Goal: Task Accomplishment & Management: Use online tool/utility

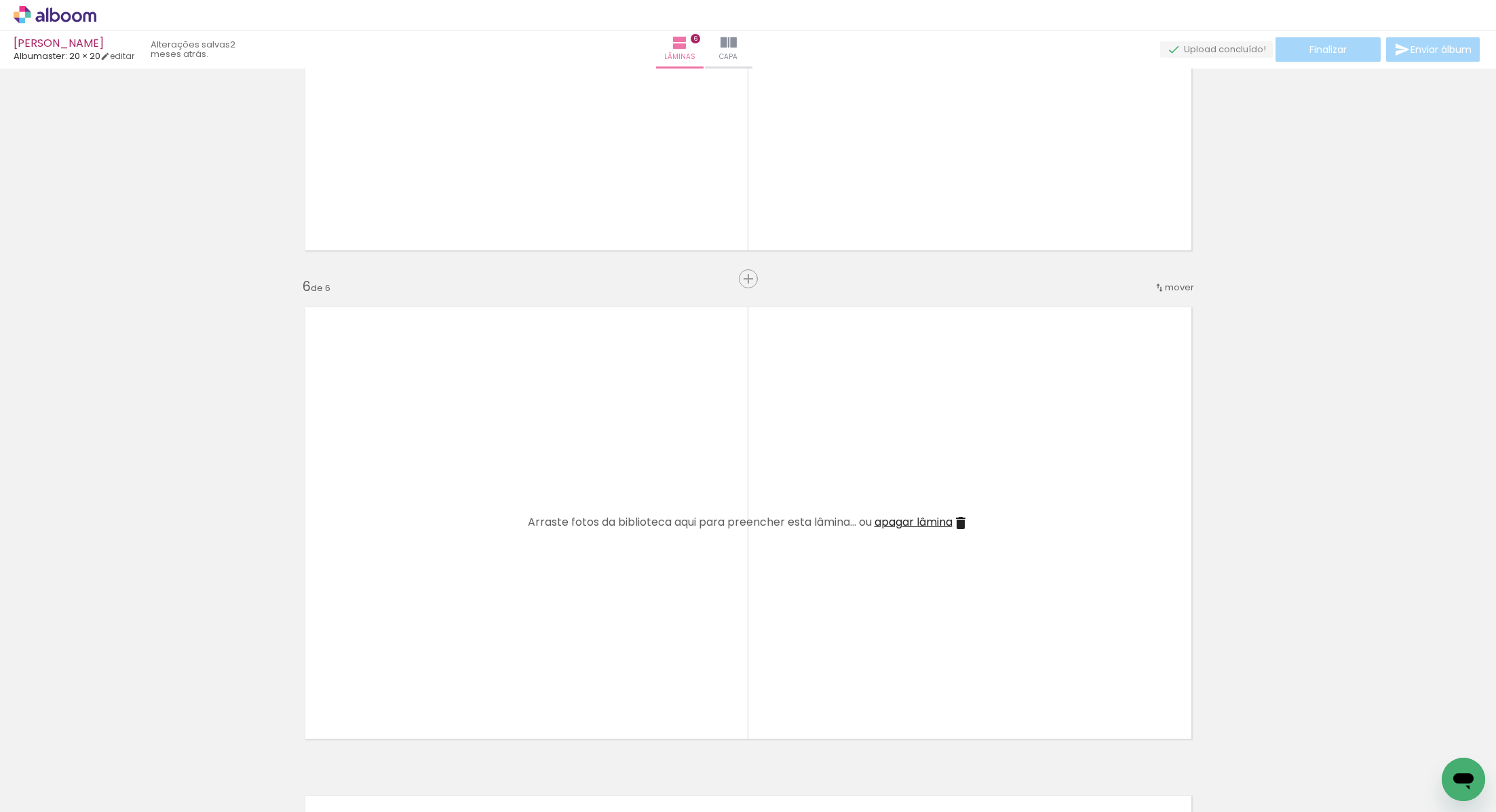
scroll to position [2231, 0]
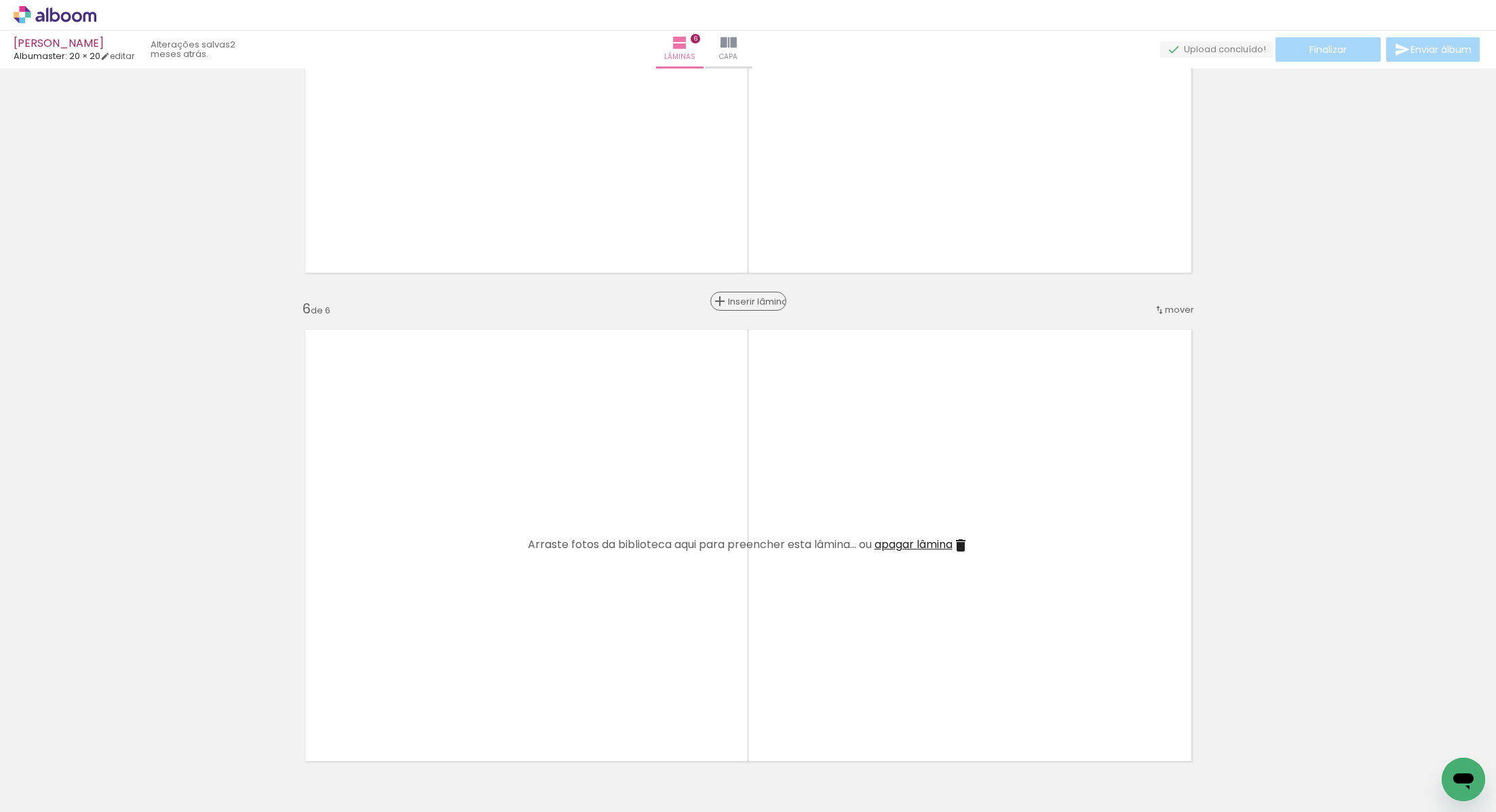
click at [751, 299] on span "Inserir lâmina" at bounding box center [754, 301] width 53 height 9
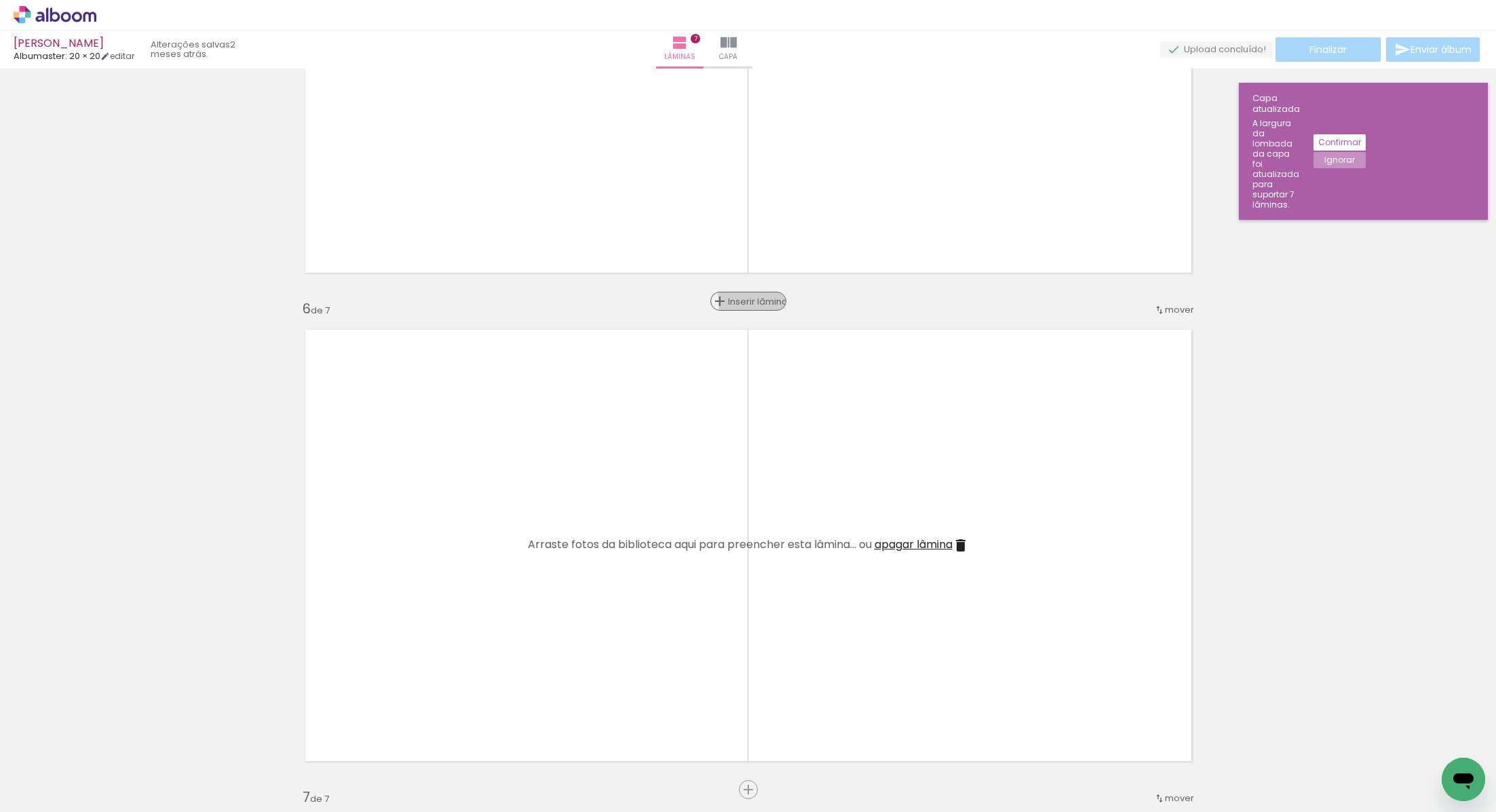
click at [751, 299] on span "Inserir lâmina" at bounding box center [754, 301] width 53 height 9
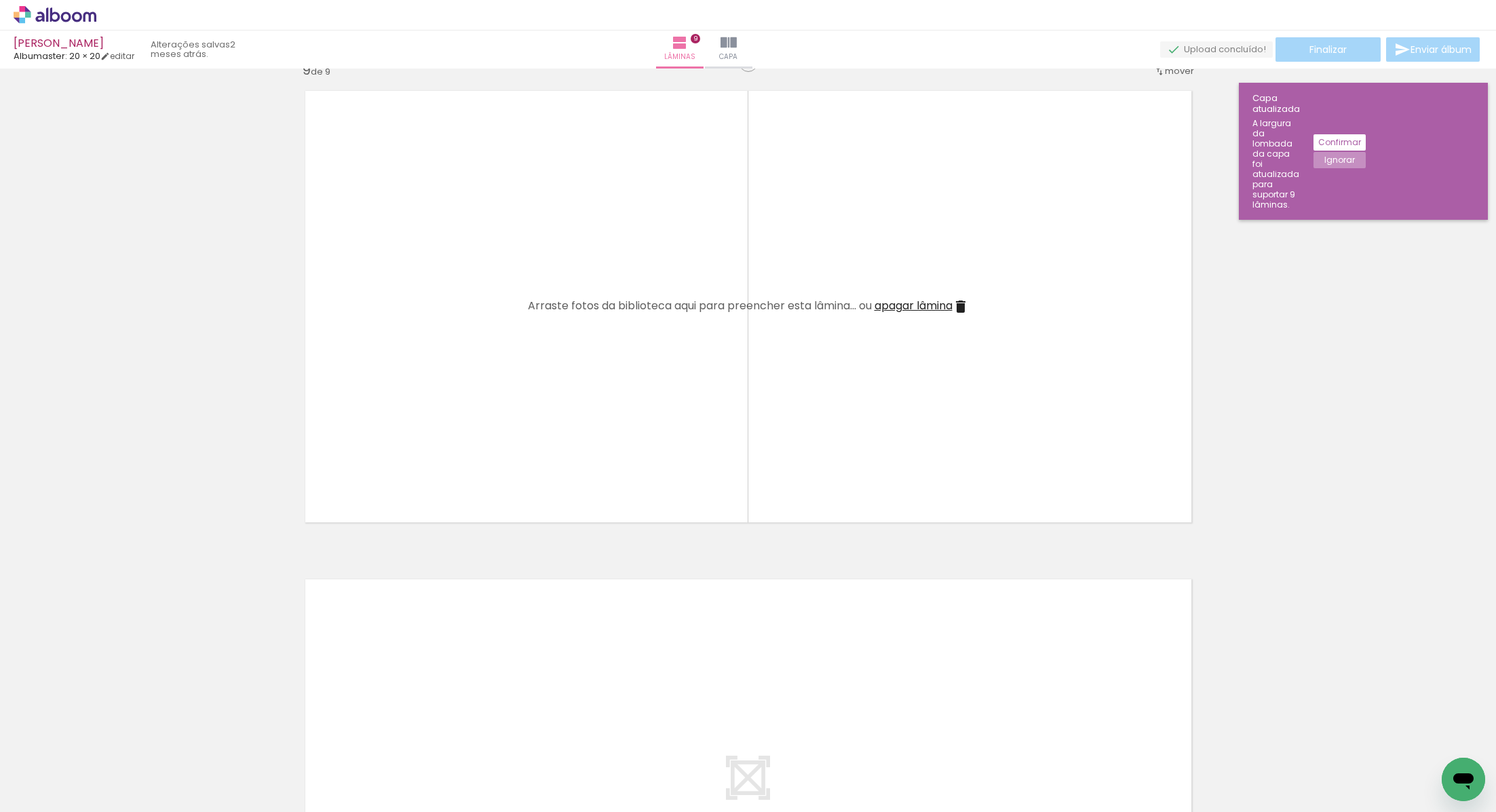
scroll to position [3774, 0]
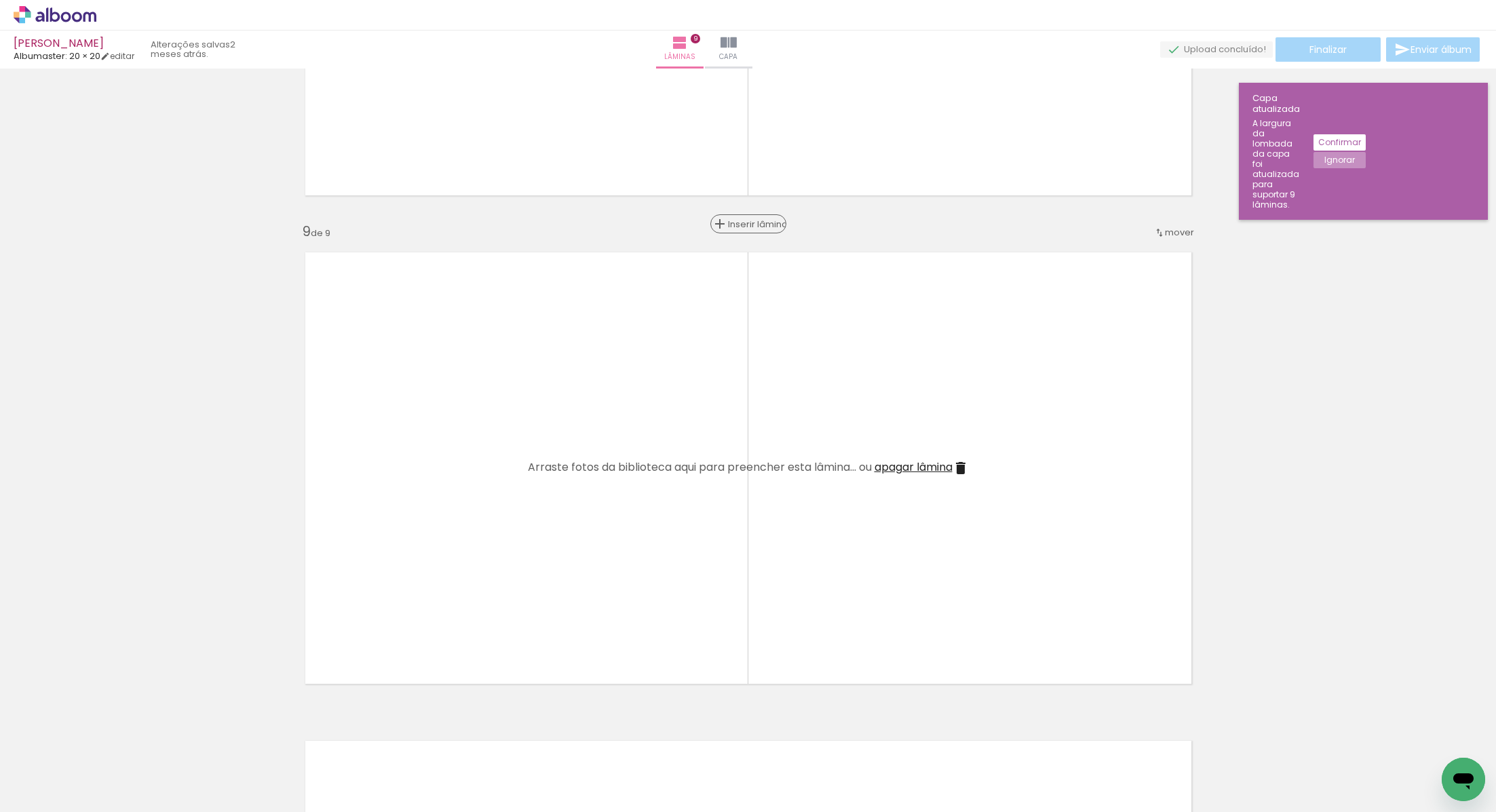
click at [748, 228] on span "Inserir lâmina" at bounding box center [754, 224] width 53 height 9
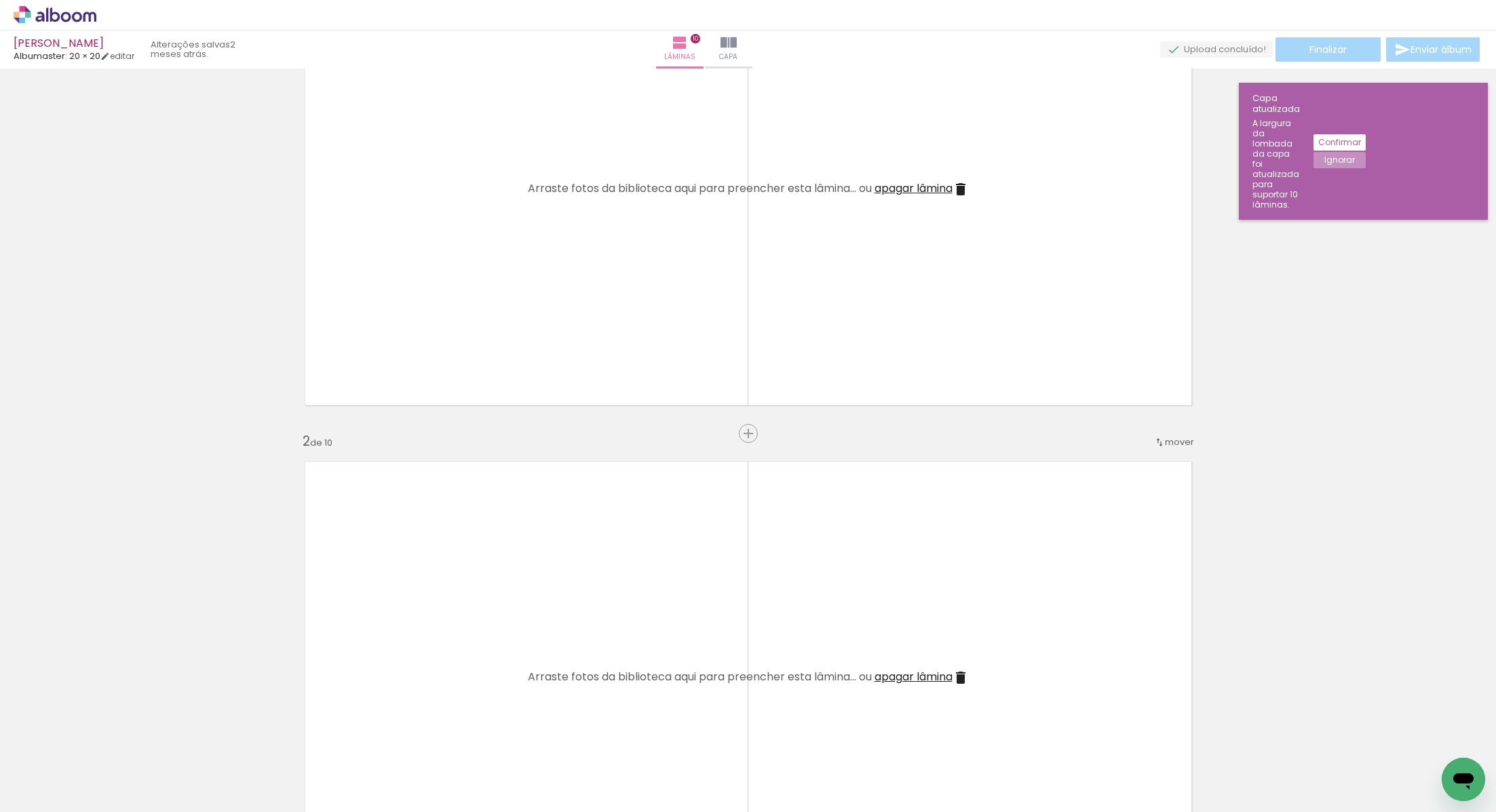
scroll to position [0, 0]
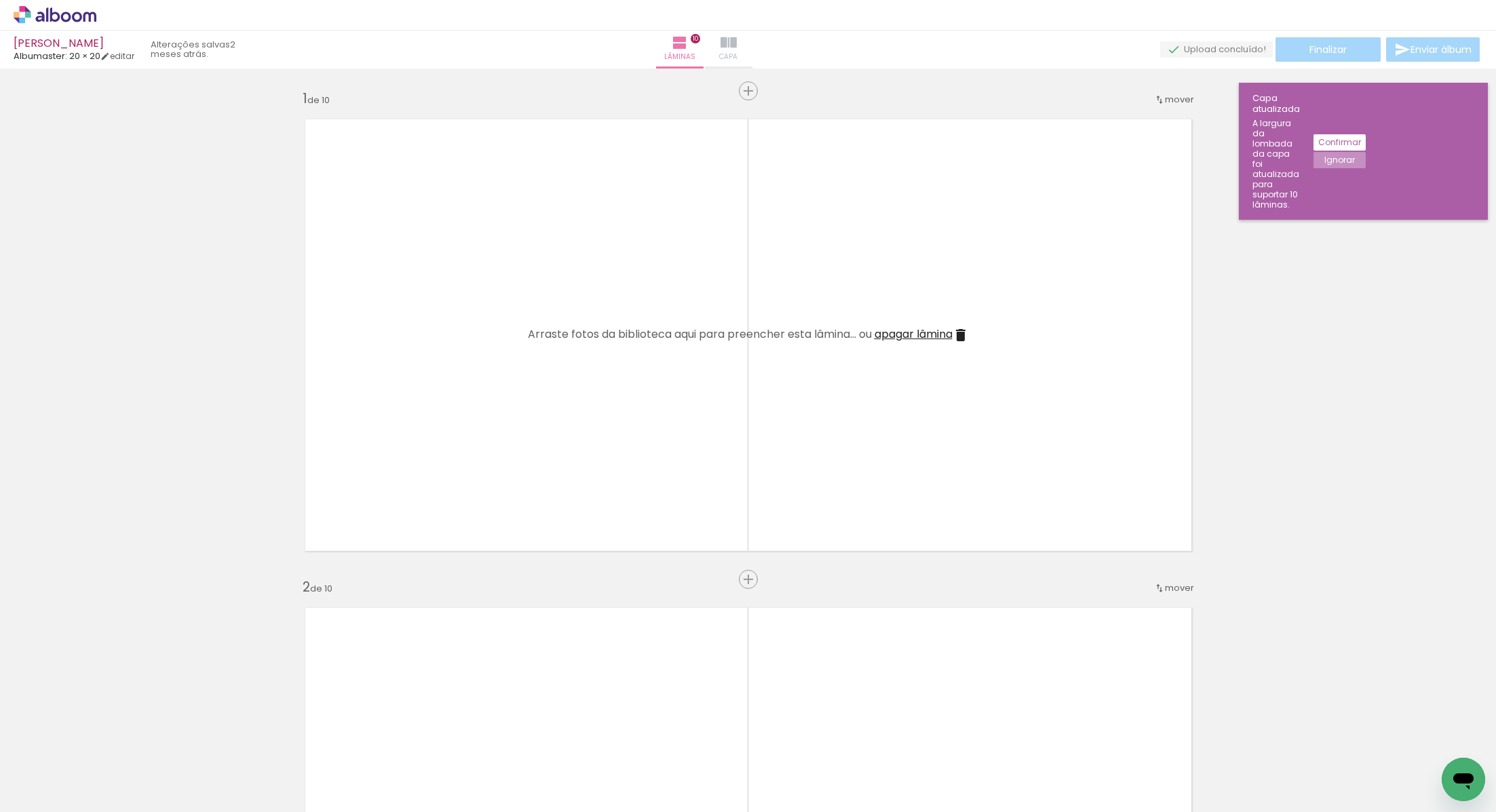
click at [737, 35] on iron-icon at bounding box center [728, 42] width 17 height 17
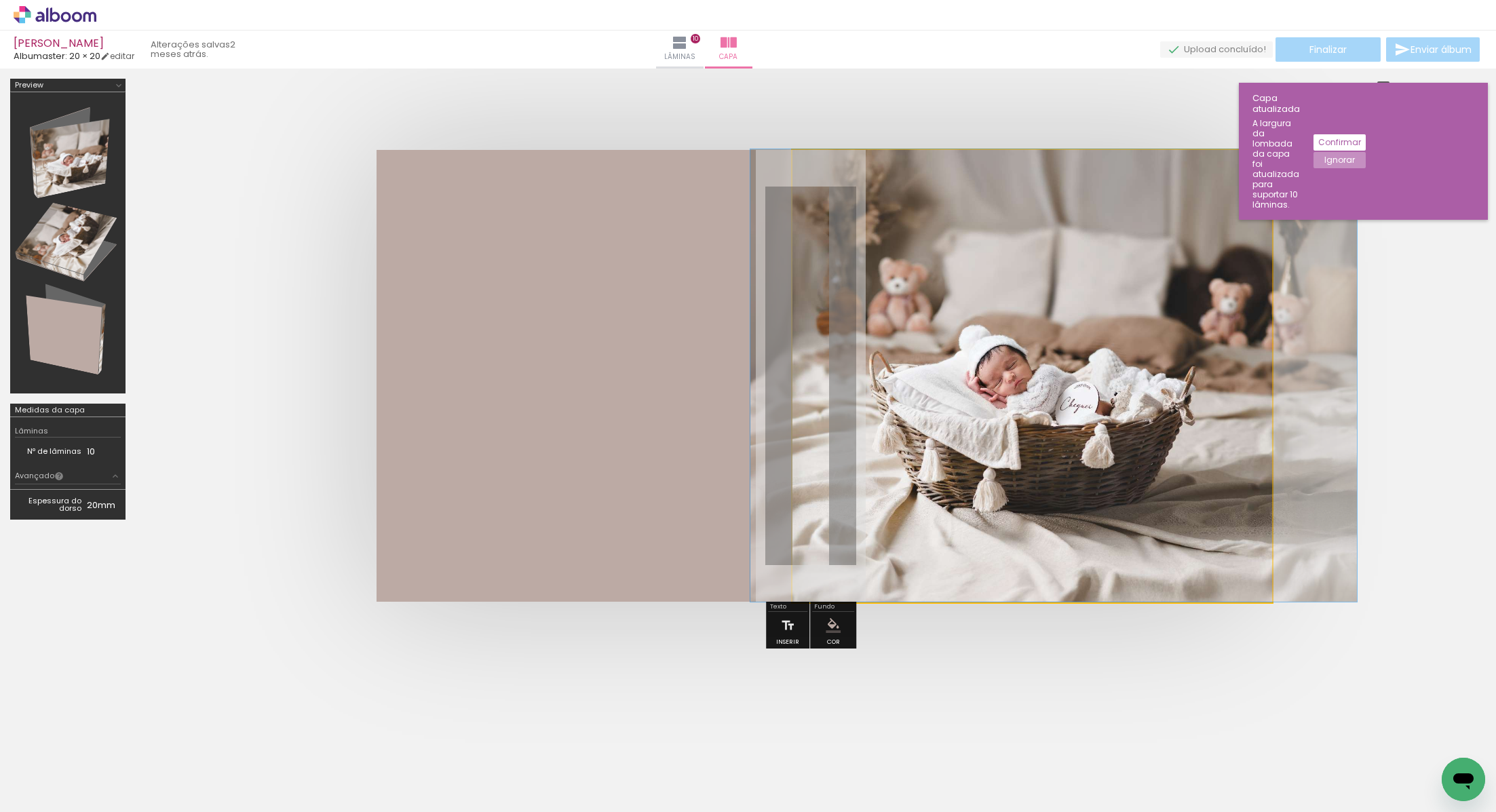
drag, startPoint x: 949, startPoint y: 343, endPoint x: 957, endPoint y: 342, distance: 8.1
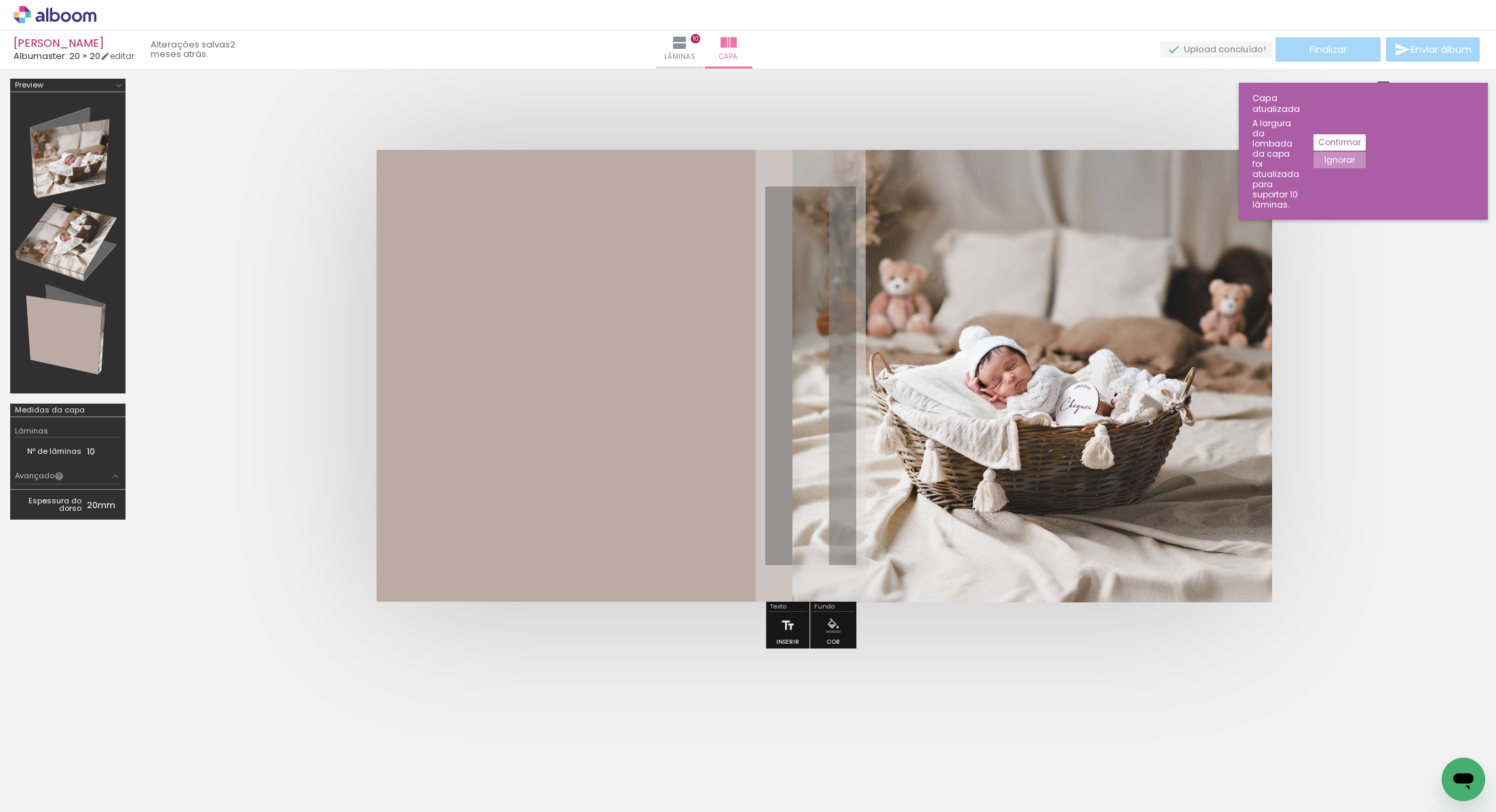
click at [1374, 394] on quentale-cover at bounding box center [810, 376] width 1241 height 452
click at [1366, 92] on div "Confirmar Ignorar" at bounding box center [1332, 151] width 66 height 124
click at [0, 0] on slot "Confirmar" at bounding box center [0, 0] width 0 height 0
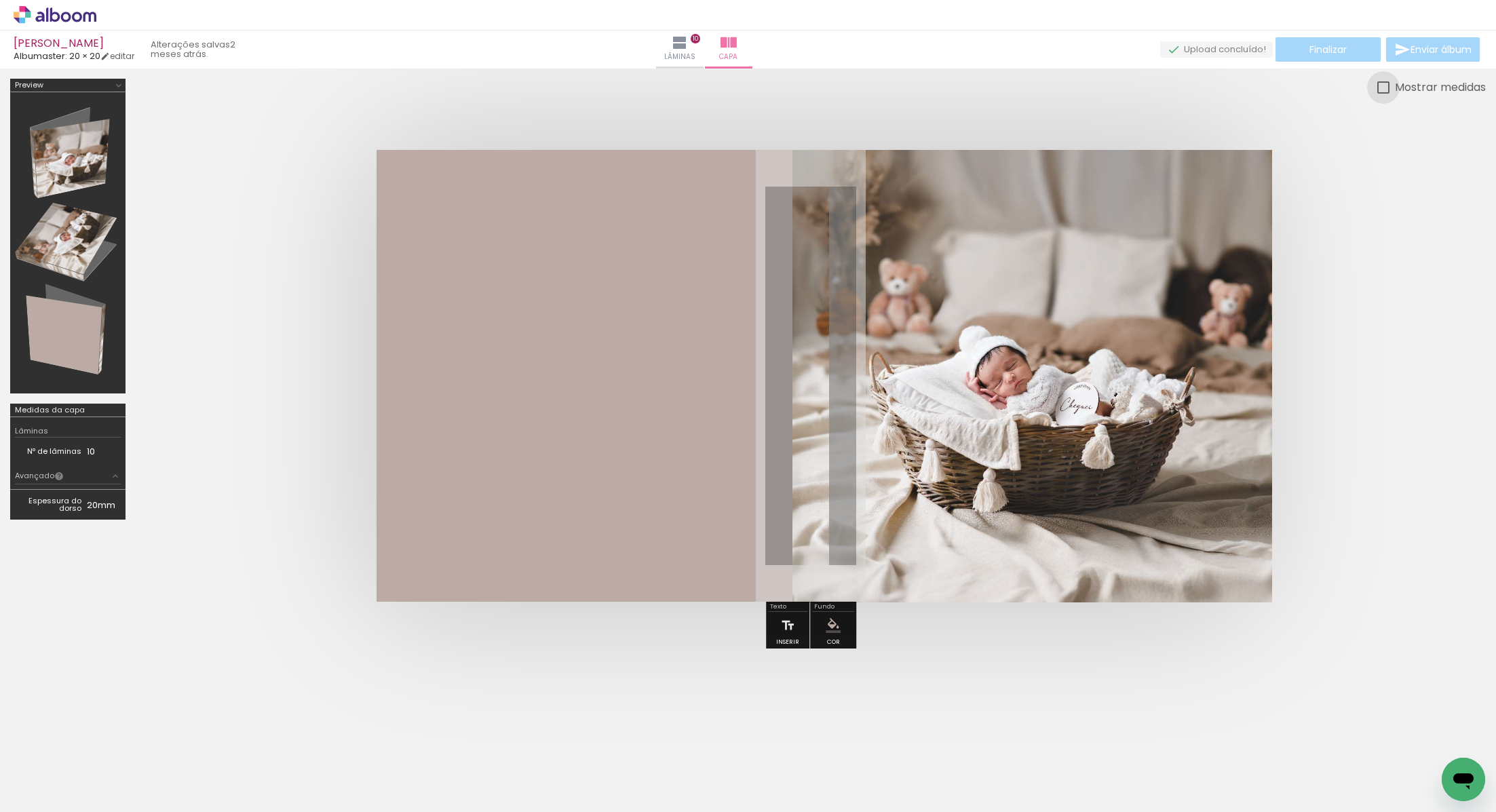
click at [1377, 84] on div at bounding box center [1383, 87] width 12 height 12
type paper-checkbox "on"
click at [688, 47] on iron-icon at bounding box center [680, 42] width 17 height 17
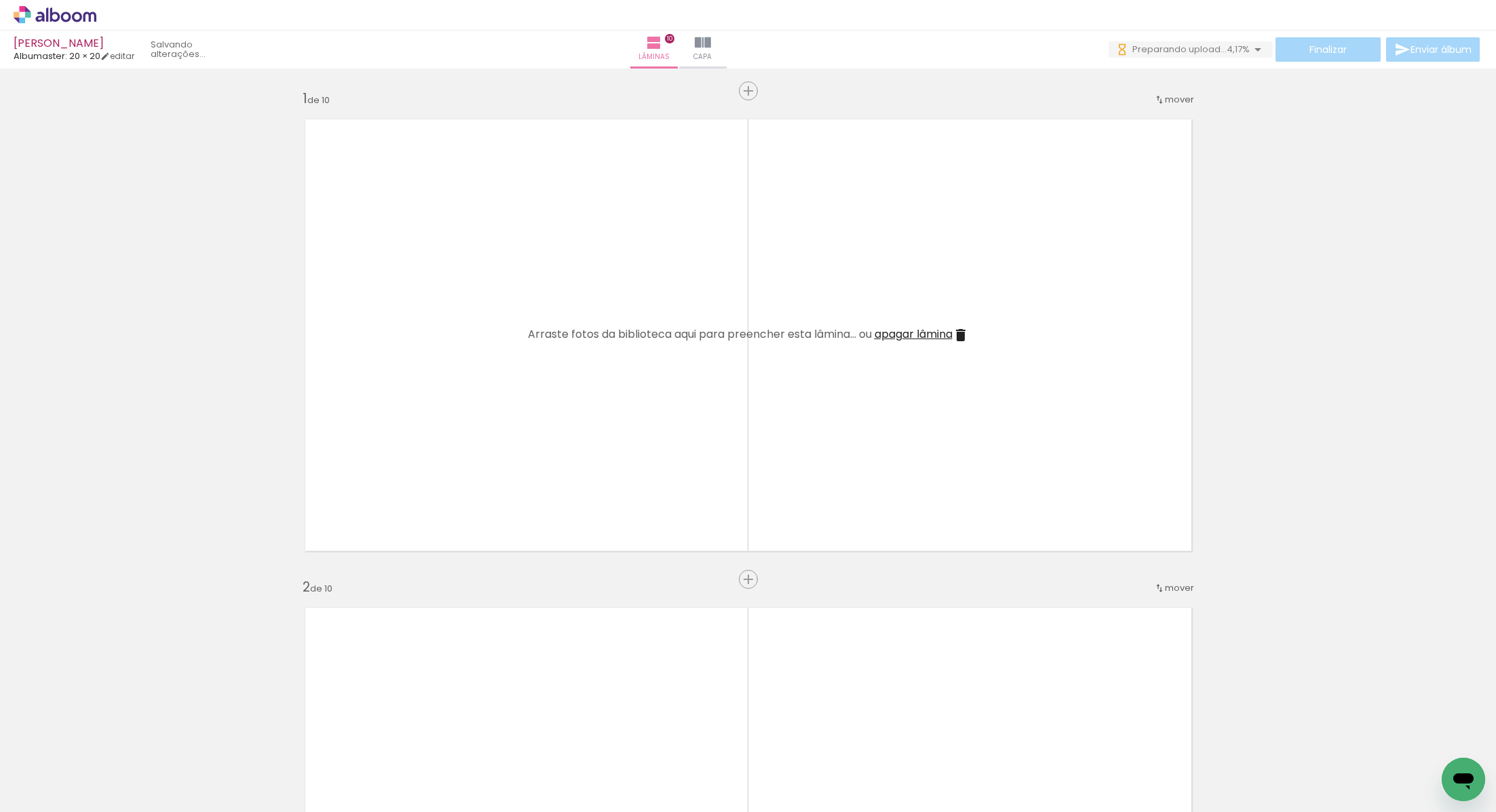
click at [596, 772] on div at bounding box center [592, 766] width 67 height 45
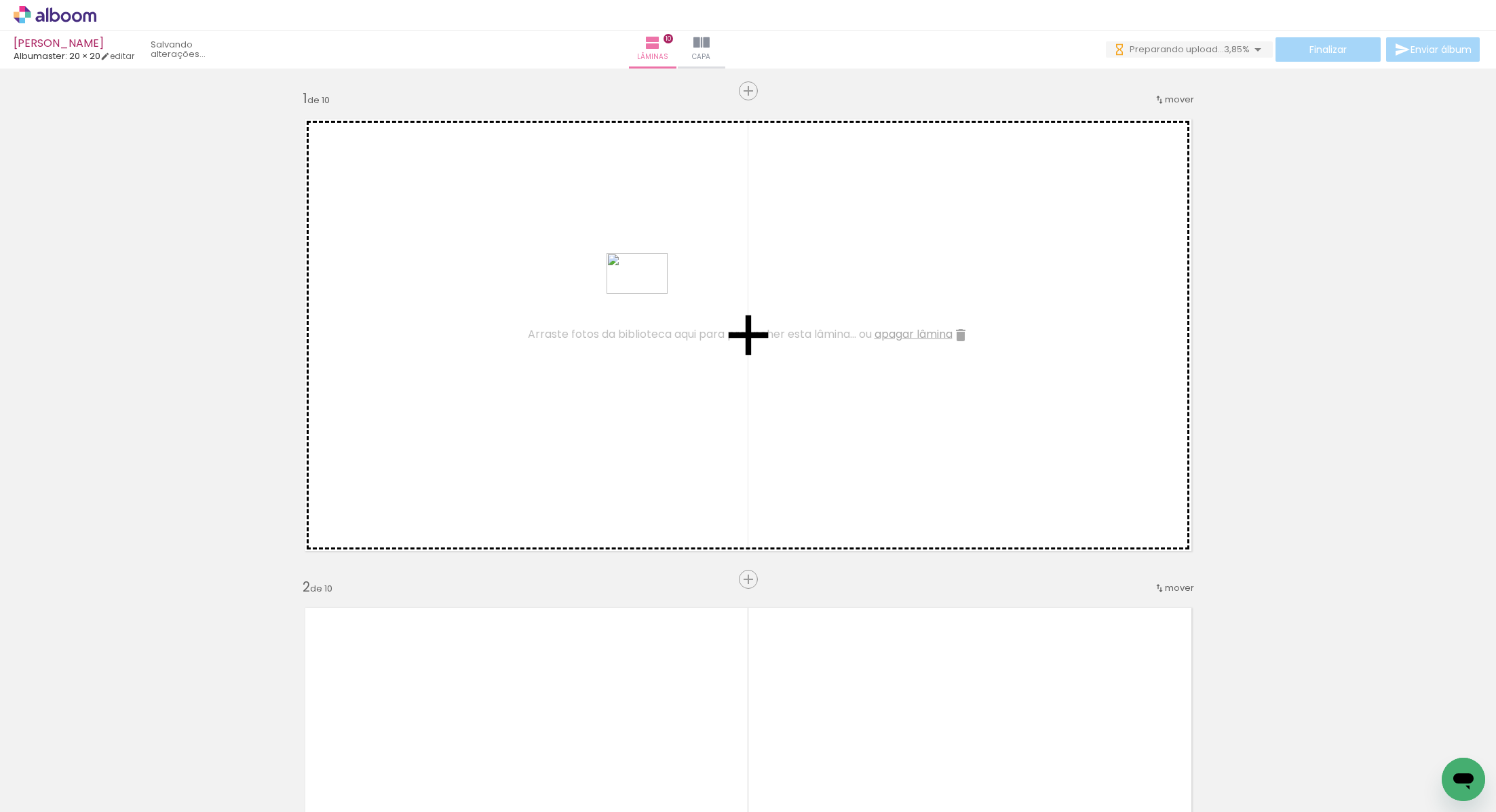
drag, startPoint x: 595, startPoint y: 772, endPoint x: 647, endPoint y: 293, distance: 481.8
click at [647, 293] on quentale-workspace at bounding box center [748, 406] width 1496 height 812
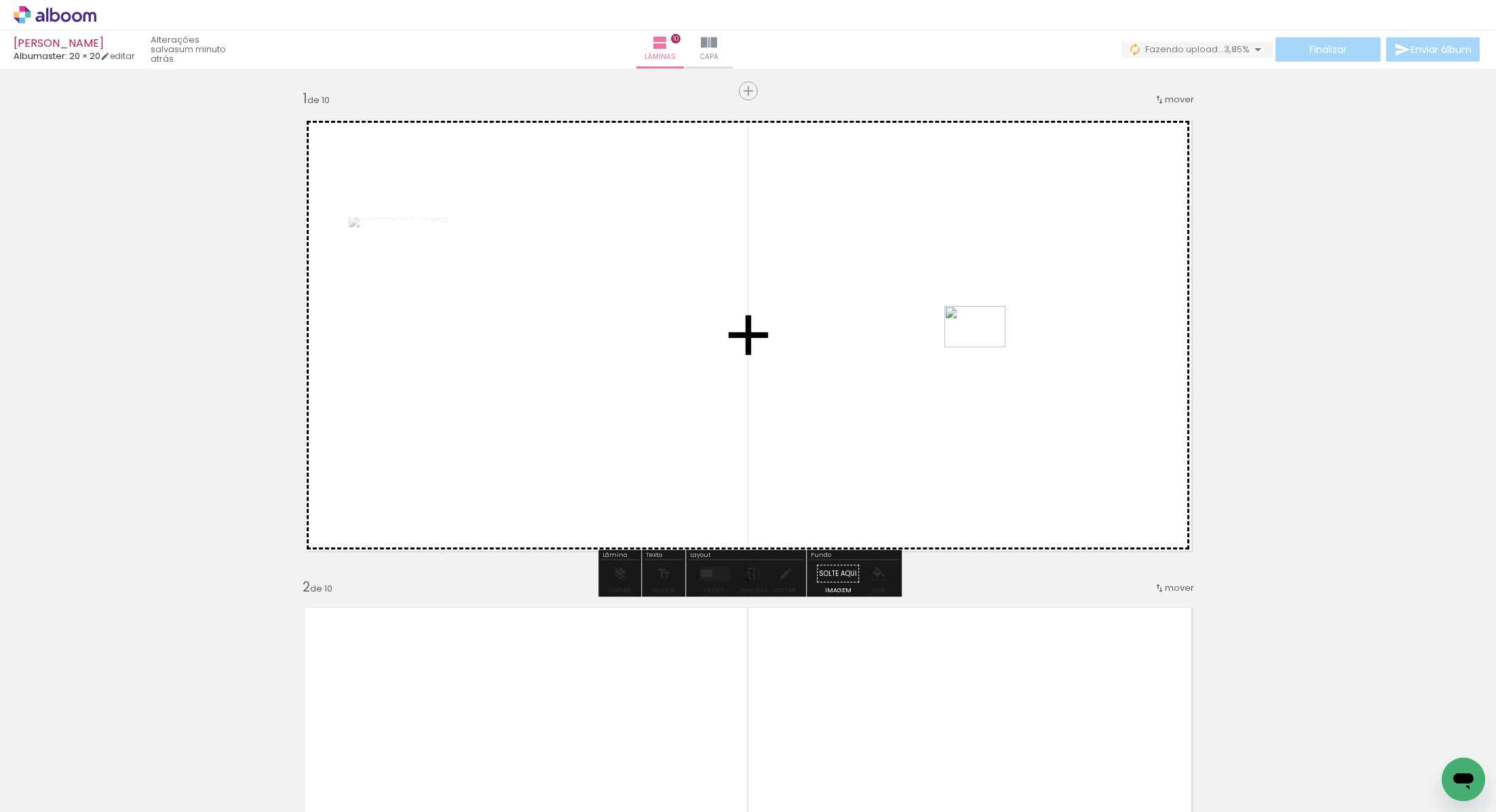
click at [982, 347] on quentale-workspace at bounding box center [748, 406] width 1496 height 812
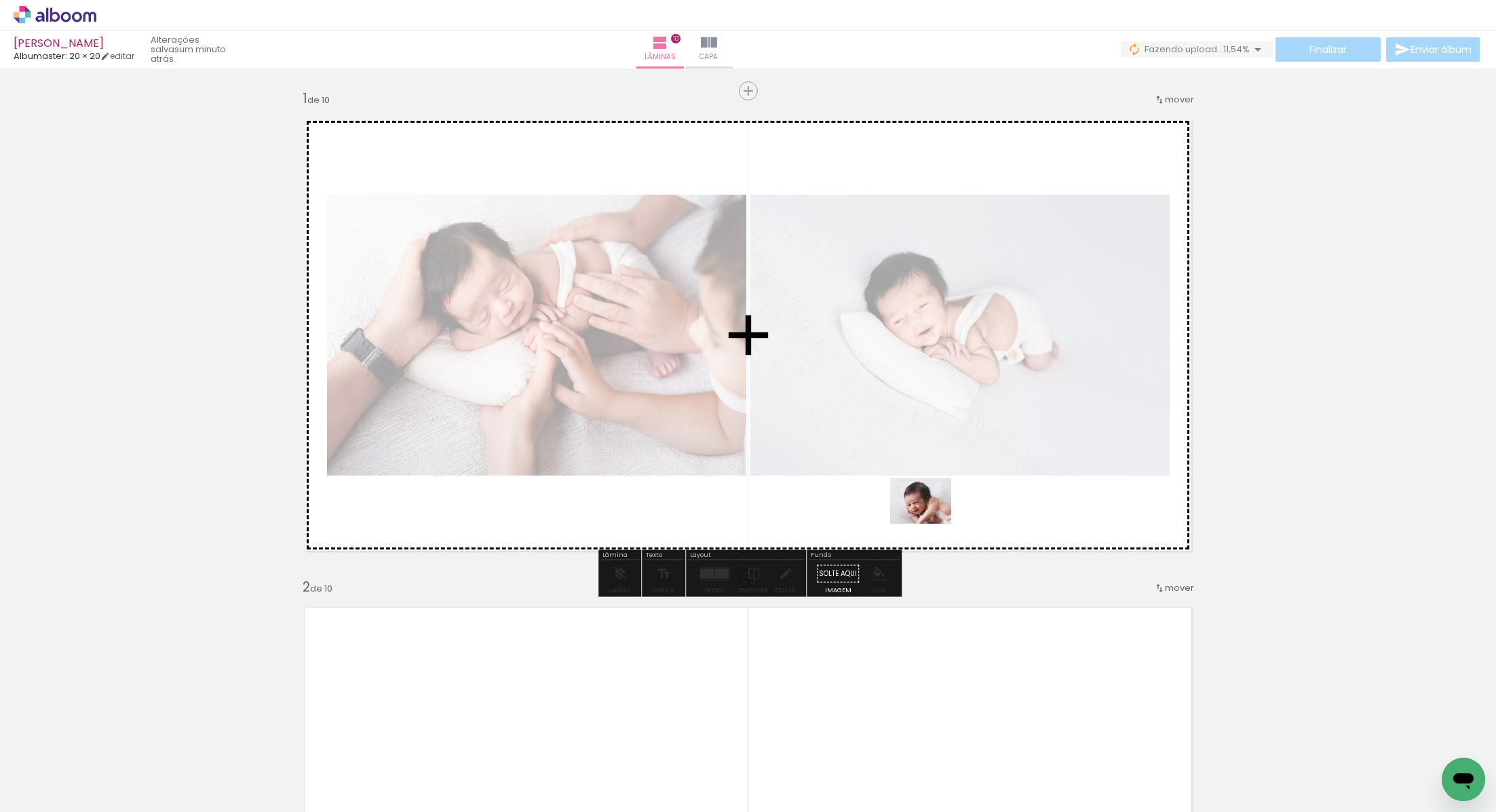
drag, startPoint x: 304, startPoint y: 777, endPoint x: 931, endPoint y: 519, distance: 678.0
click at [931, 519] on quentale-workspace at bounding box center [748, 406] width 1496 height 812
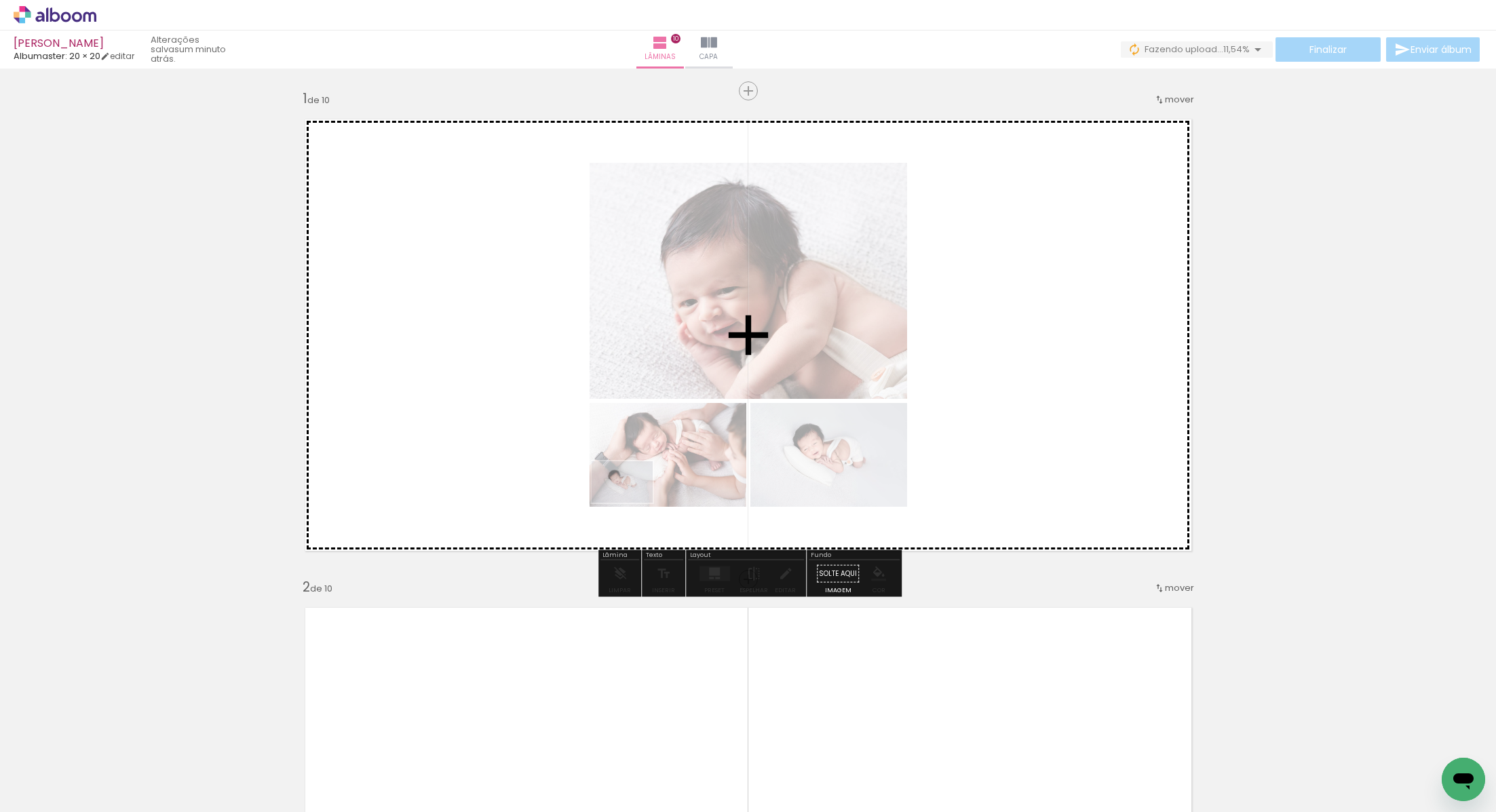
drag, startPoint x: 345, startPoint y: 776, endPoint x: 640, endPoint y: 493, distance: 408.8
click at [642, 493] on quentale-workspace at bounding box center [748, 406] width 1496 height 812
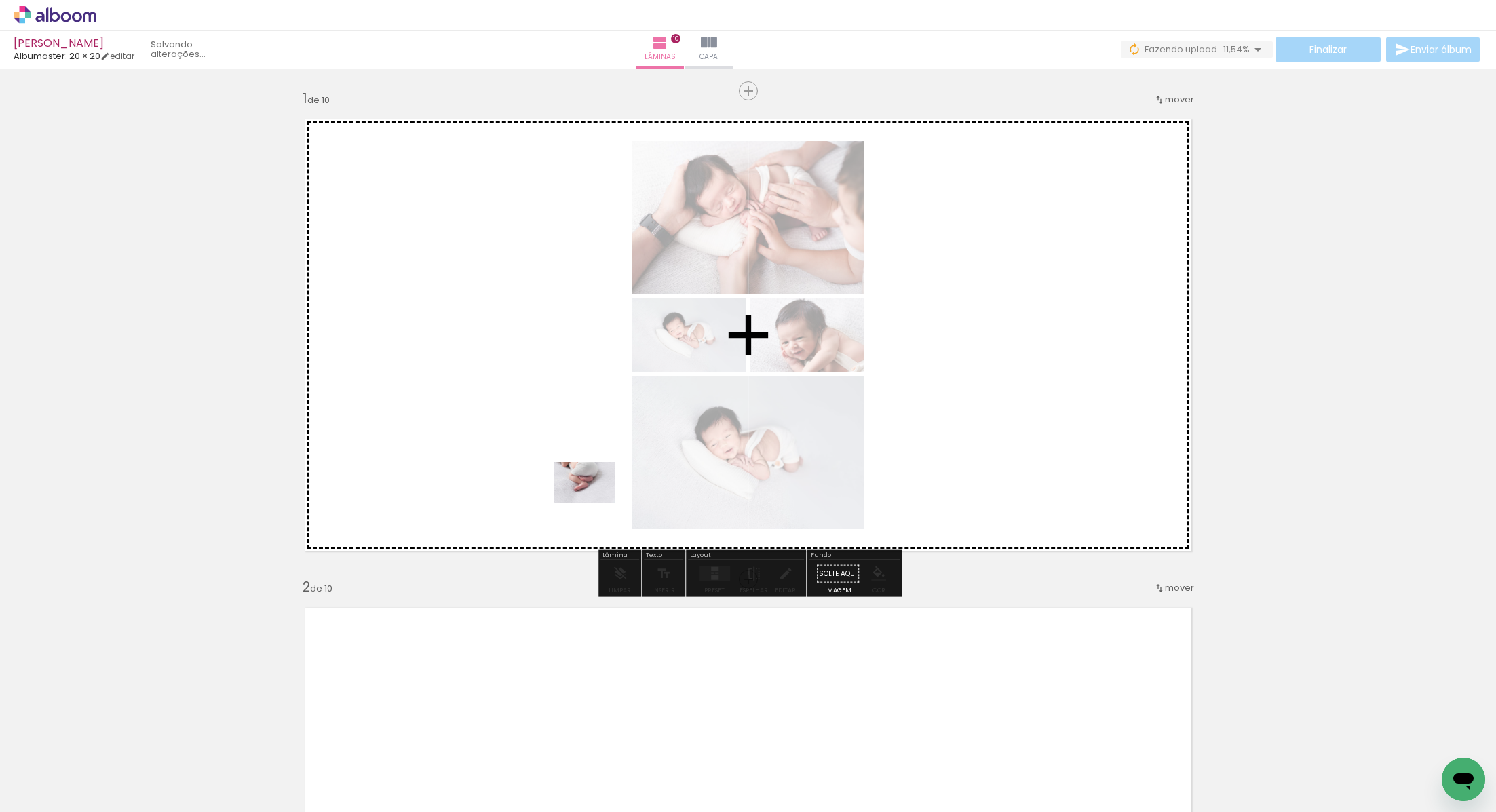
drag, startPoint x: 432, startPoint y: 775, endPoint x: 595, endPoint y: 502, distance: 318.0
click at [595, 502] on quentale-workspace at bounding box center [748, 406] width 1496 height 812
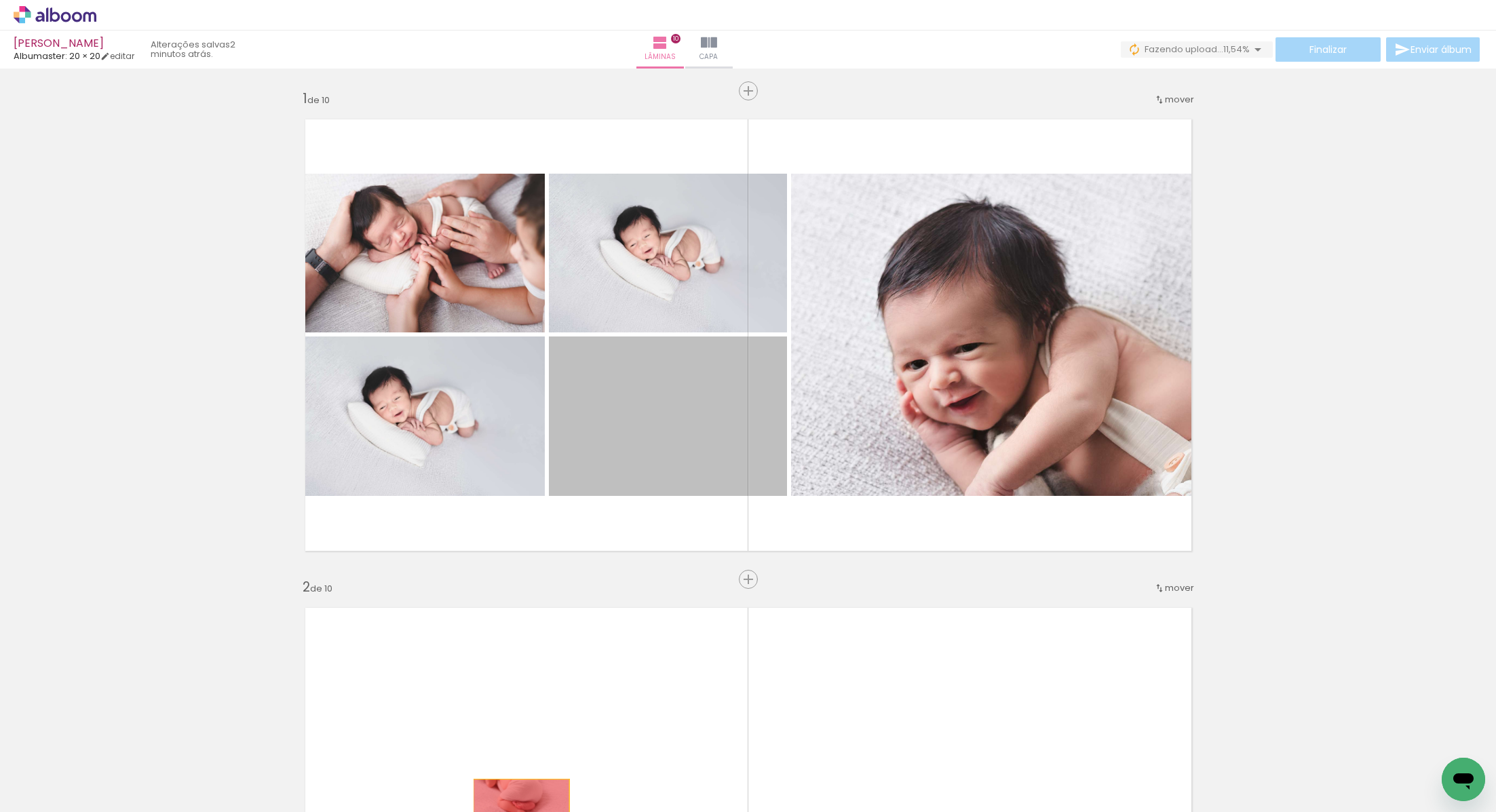
drag, startPoint x: 619, startPoint y: 426, endPoint x: 521, endPoint y: 810, distance: 396.3
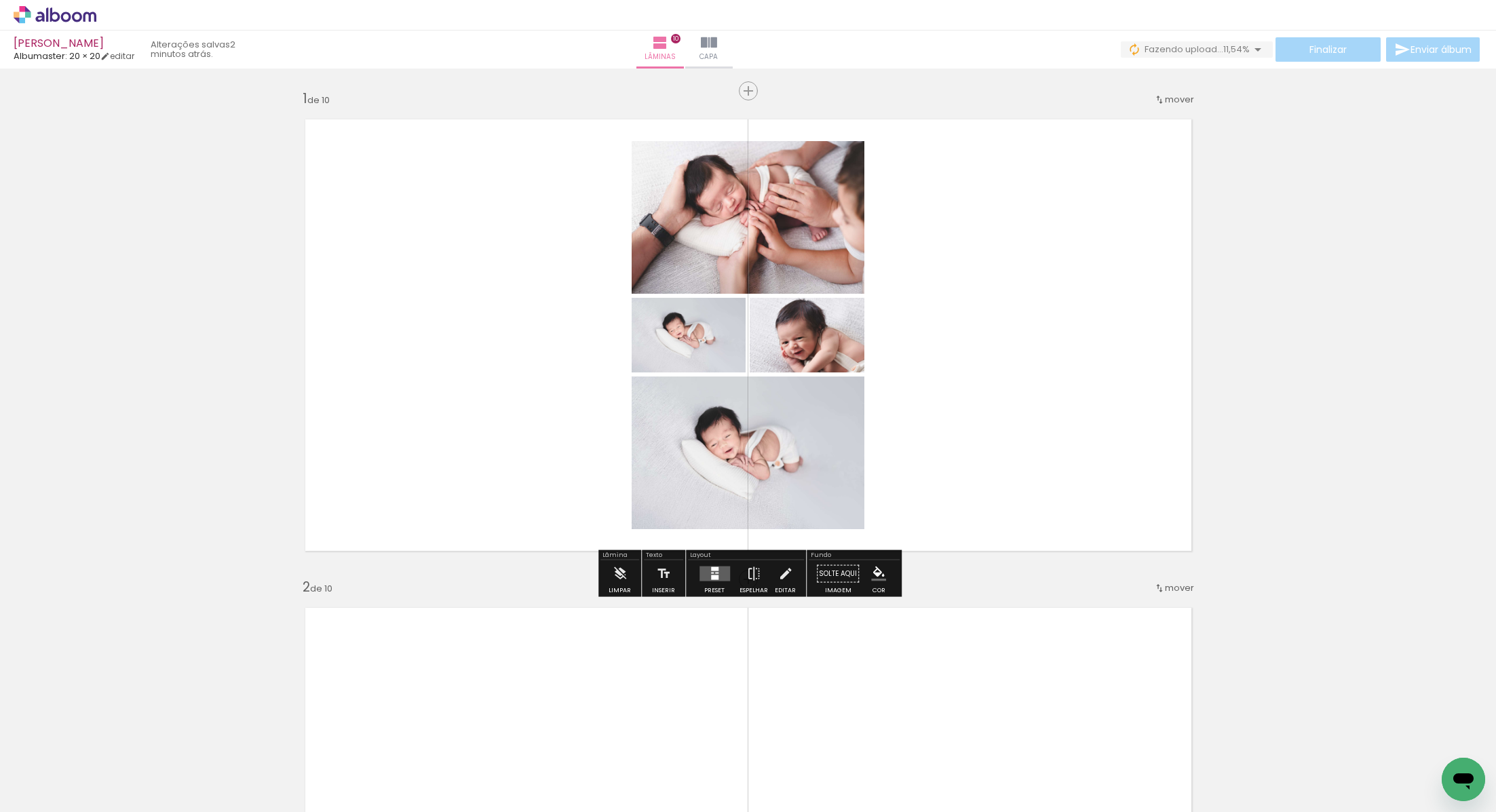
click at [757, 446] on paper-item at bounding box center [769, 451] width 25 height 10
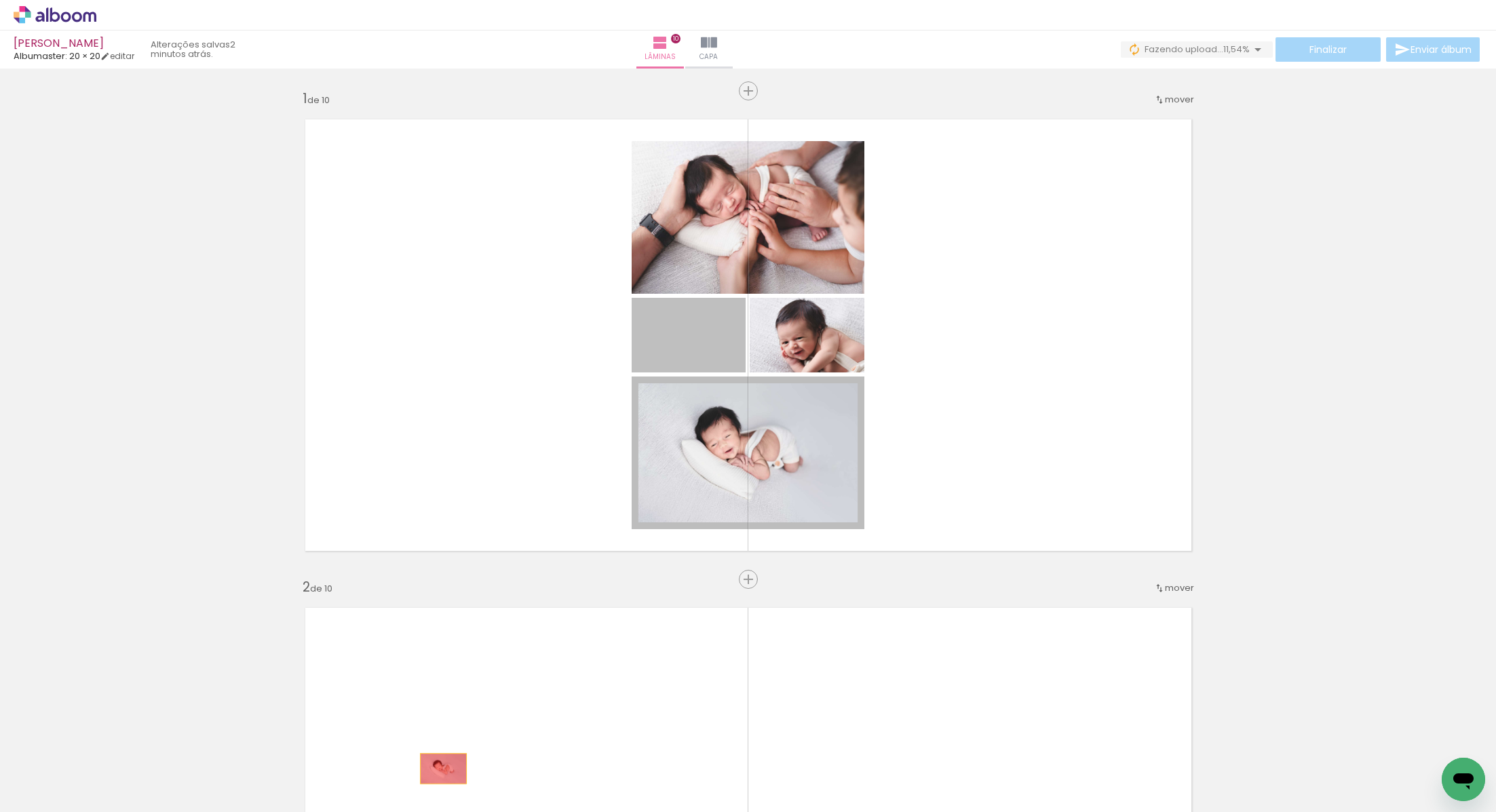
drag, startPoint x: 714, startPoint y: 356, endPoint x: 443, endPoint y: 768, distance: 493.1
click at [443, 768] on quentale-workspace at bounding box center [748, 406] width 1496 height 812
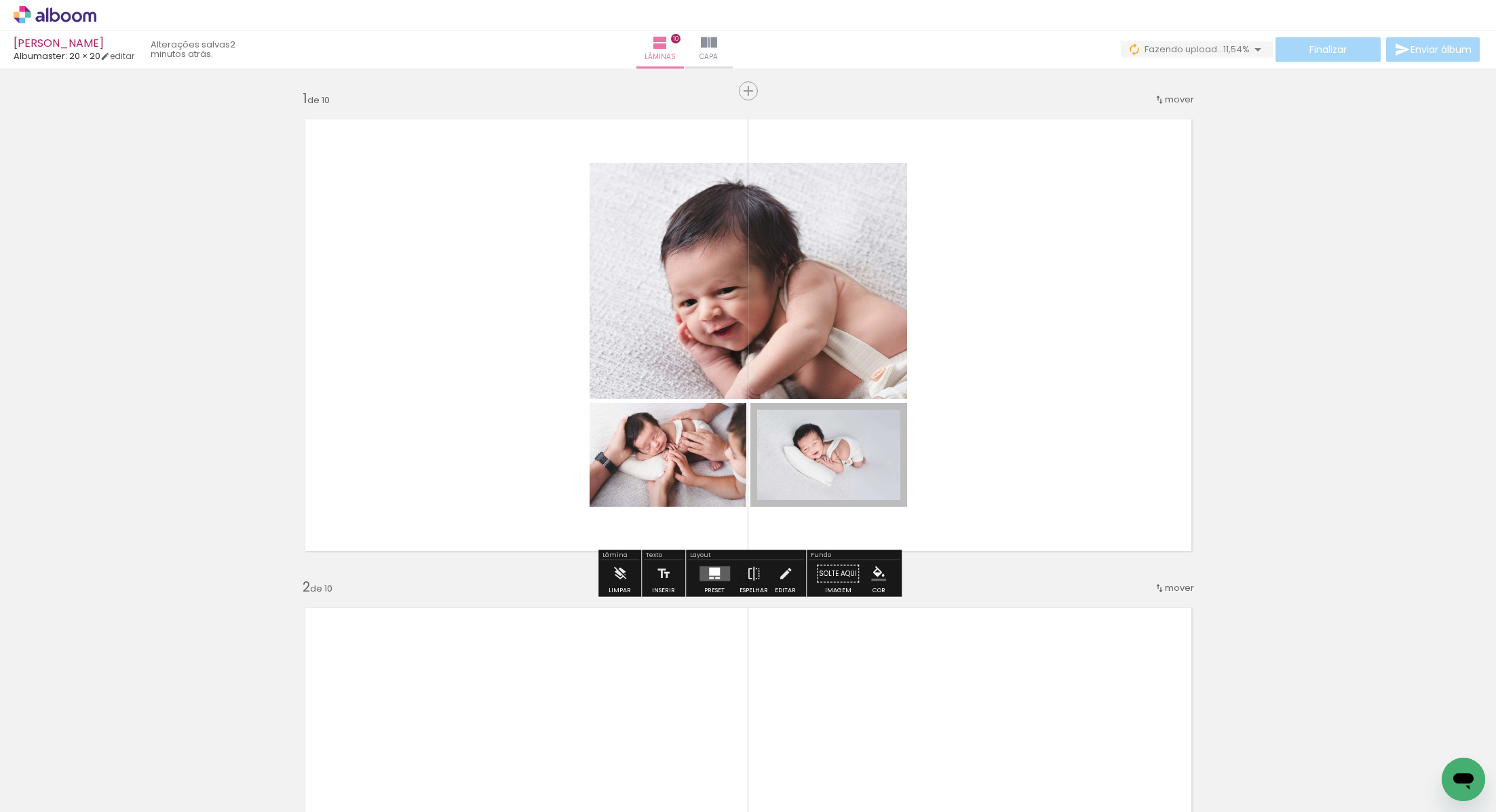
click at [702, 582] on div at bounding box center [713, 574] width 36 height 27
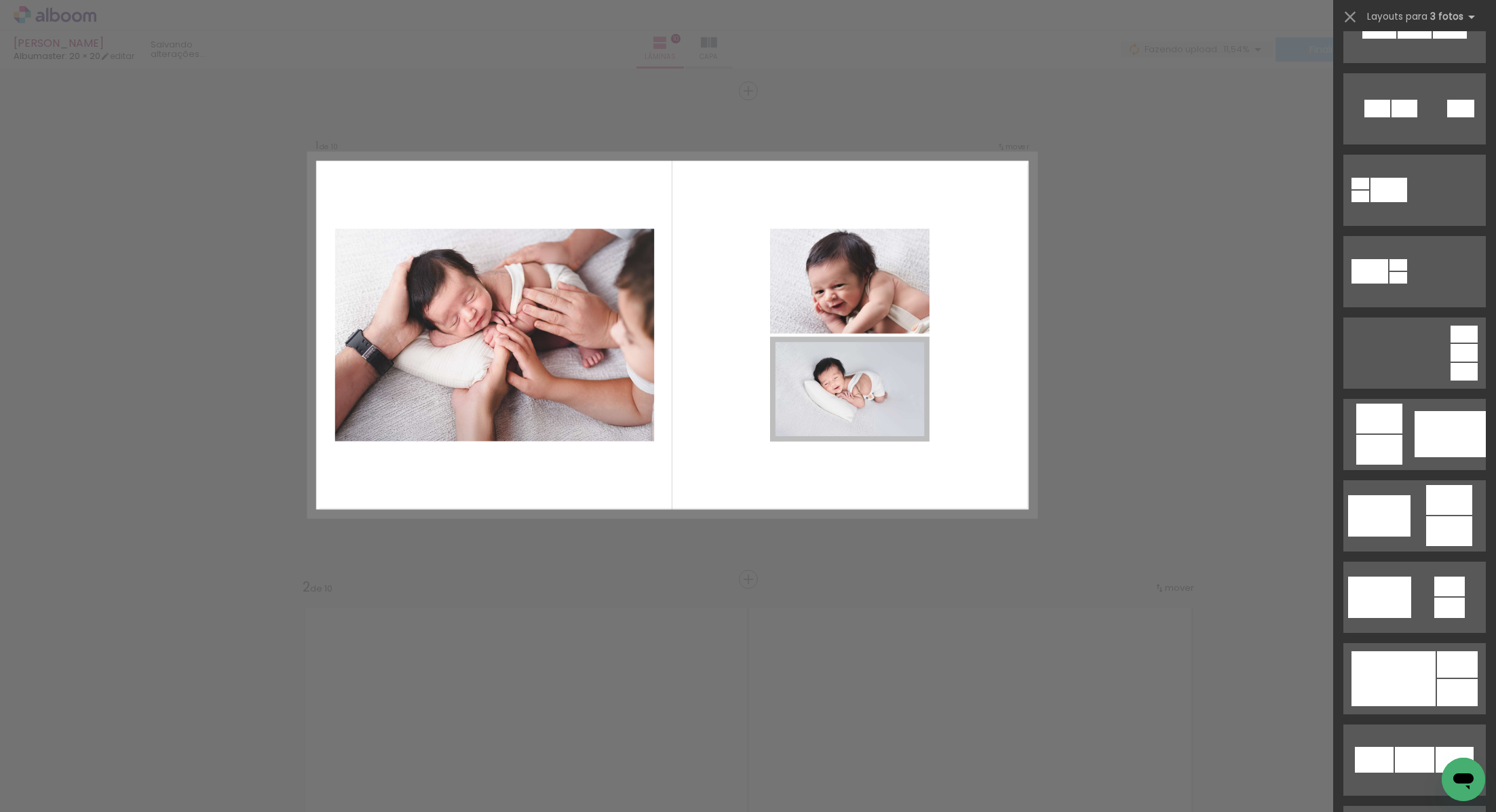
scroll to position [133, 0]
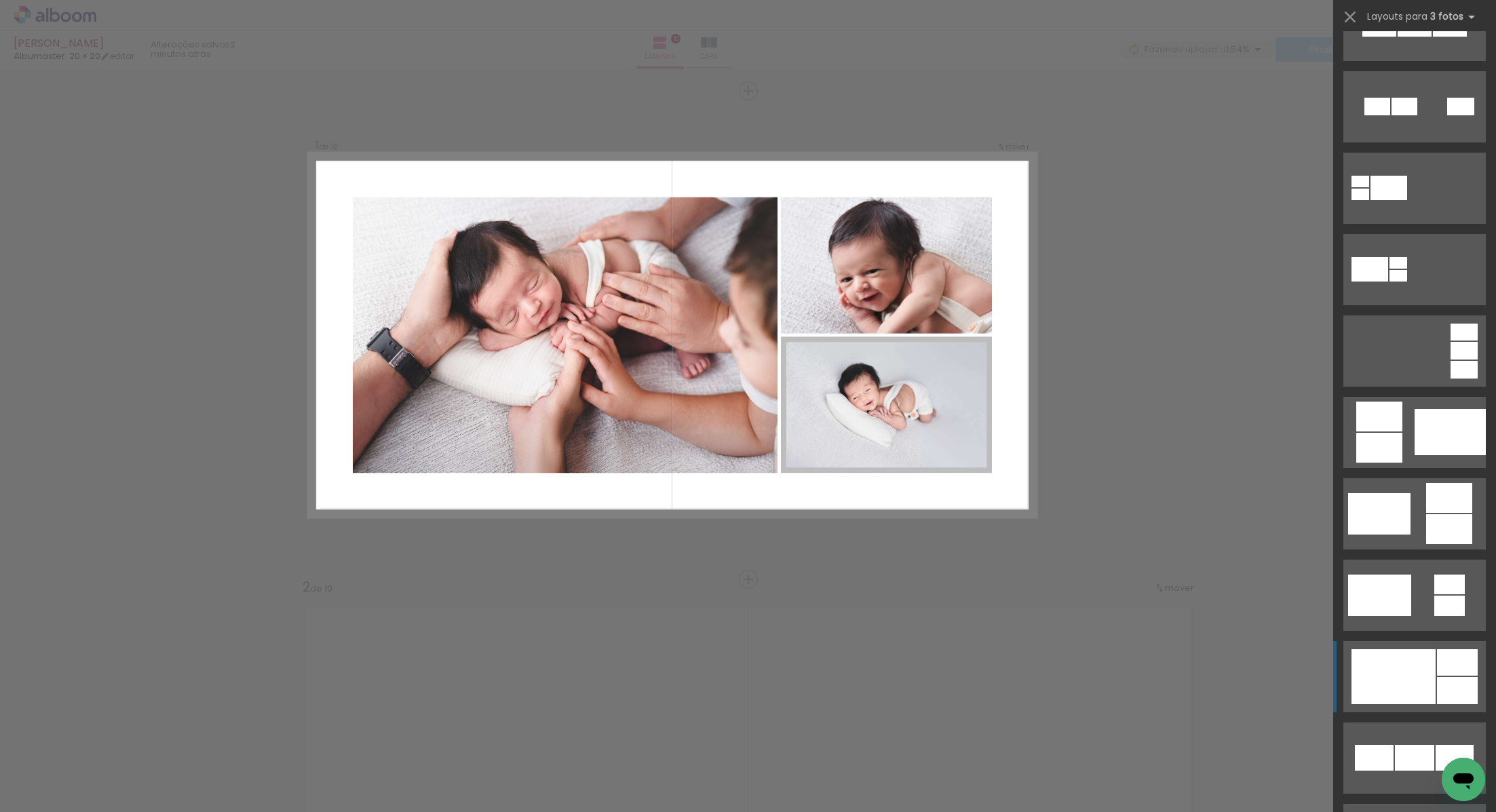
click at [1398, 700] on div at bounding box center [1393, 677] width 84 height 55
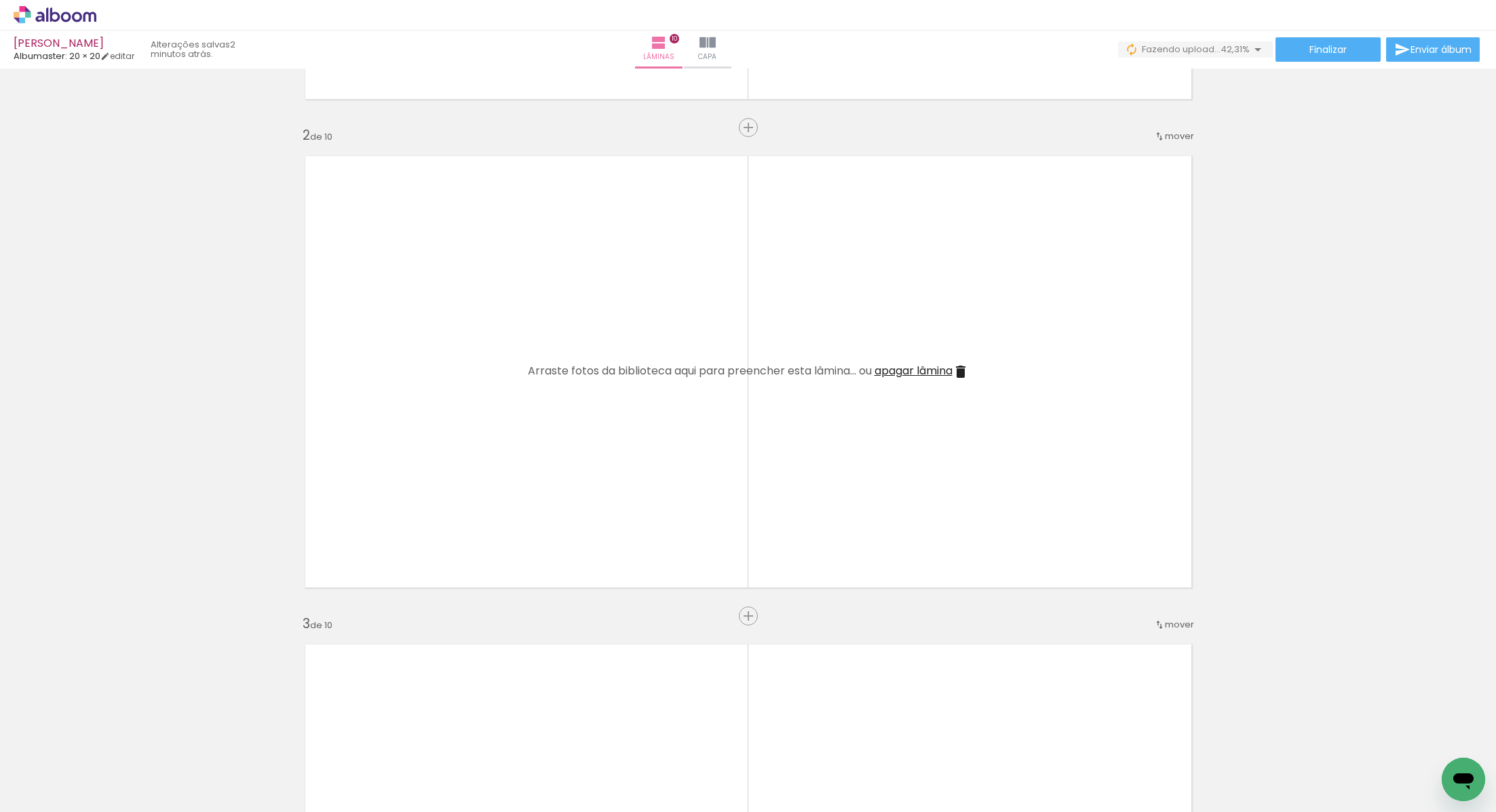
scroll to position [469, 0]
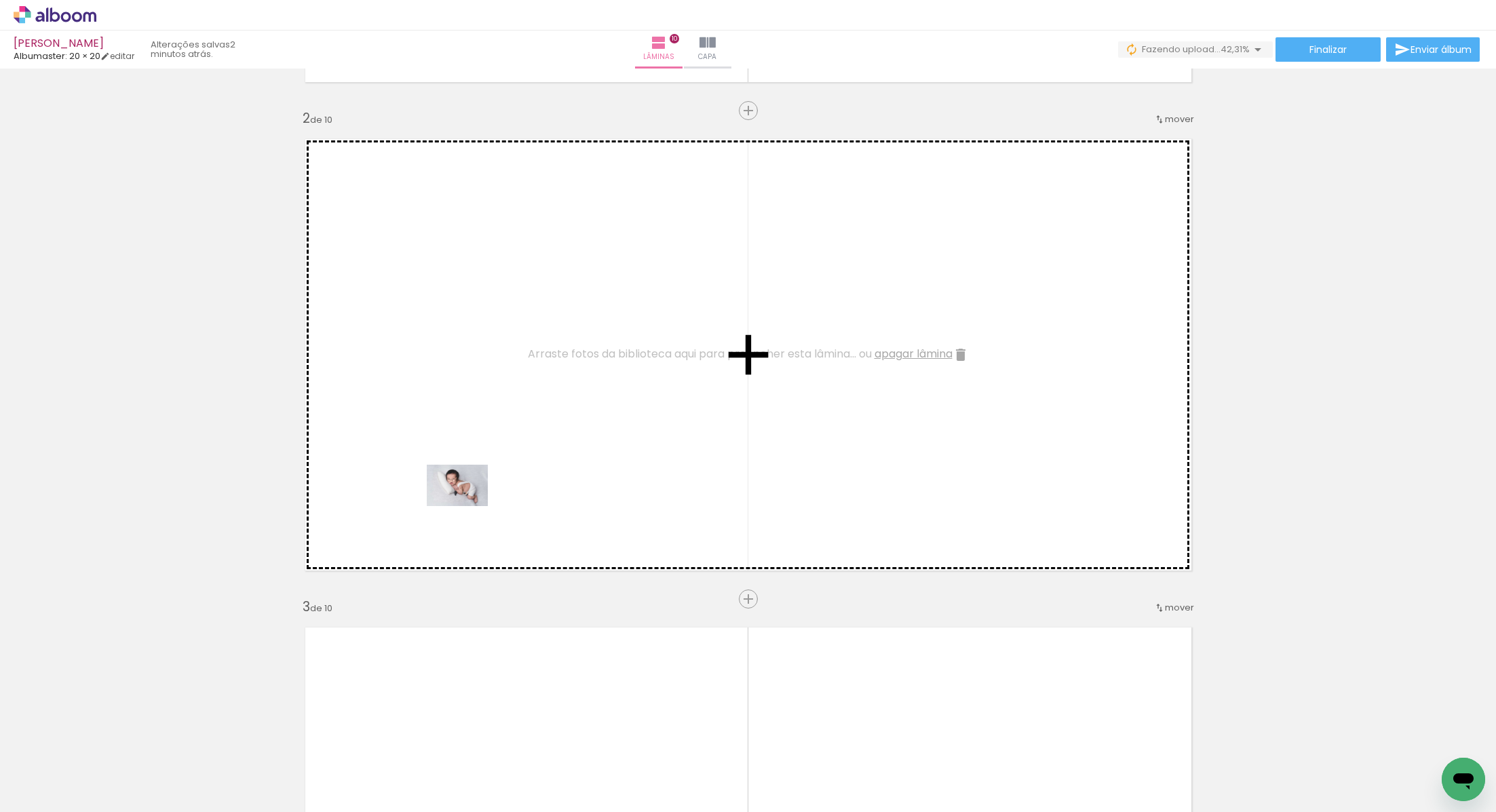
drag, startPoint x: 520, startPoint y: 783, endPoint x: 471, endPoint y: 493, distance: 294.1
click at [471, 493] on quentale-workspace at bounding box center [748, 406] width 1496 height 812
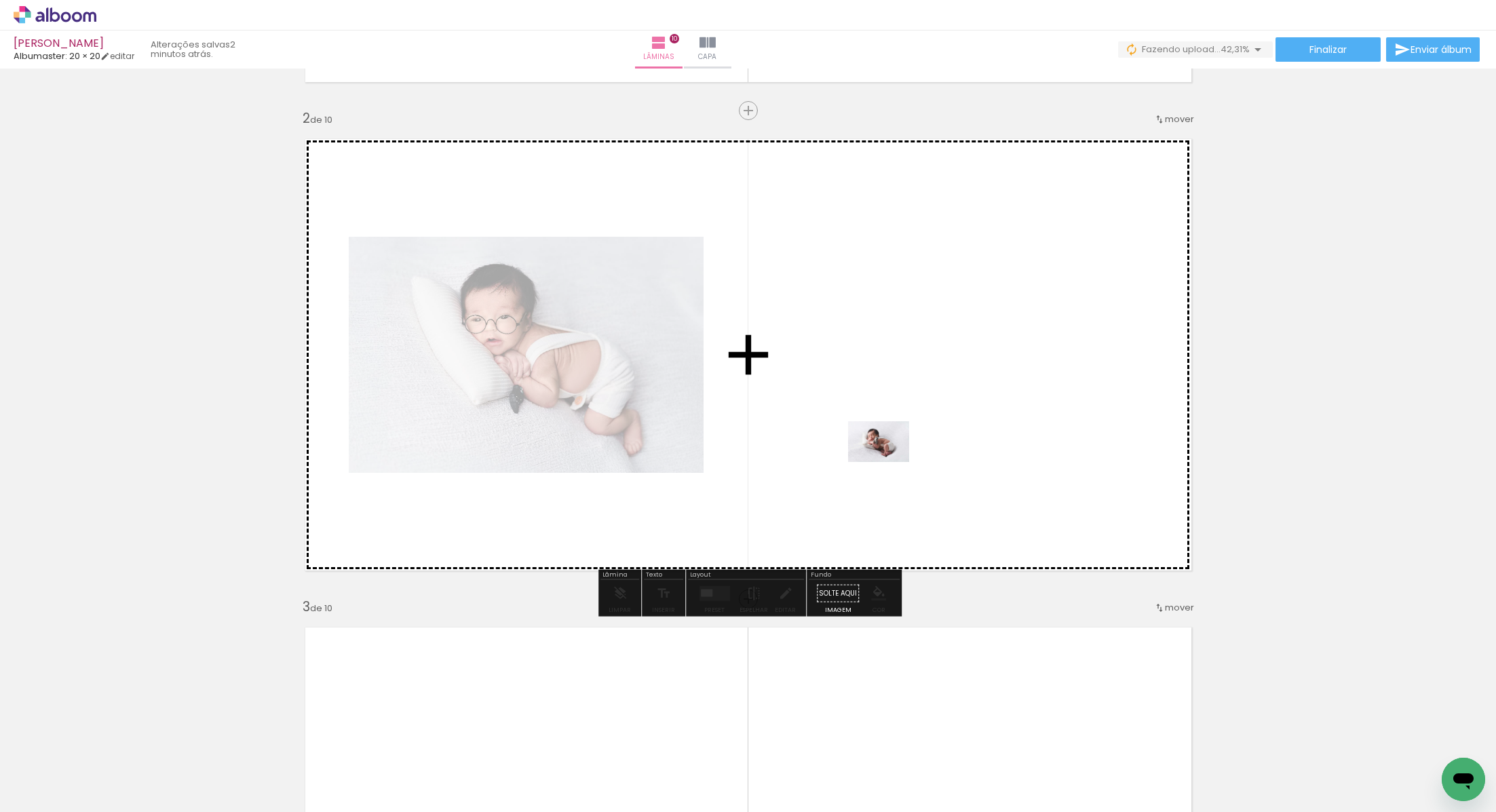
click at [890, 461] on quentale-workspace at bounding box center [748, 406] width 1496 height 812
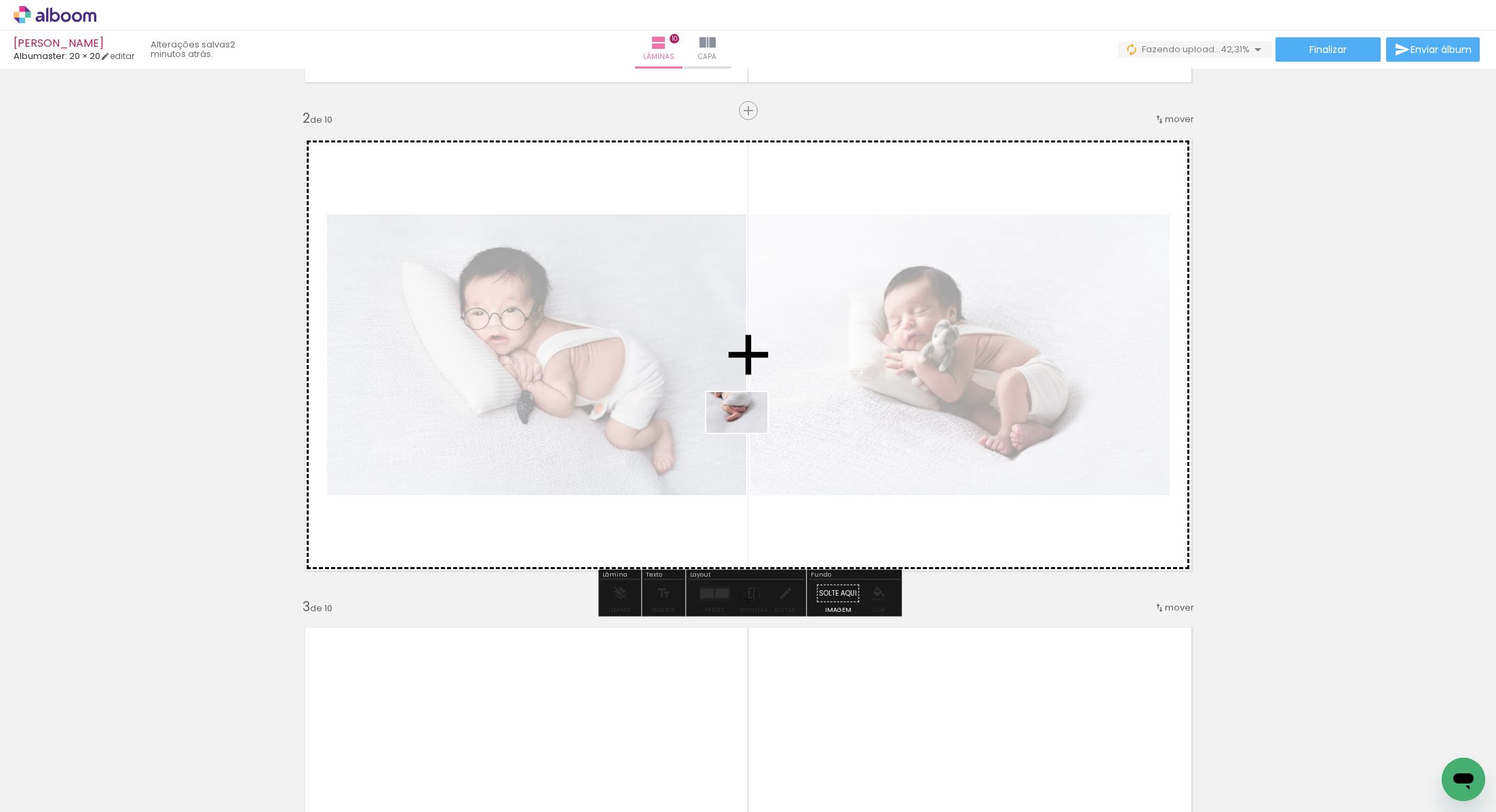
drag, startPoint x: 432, startPoint y: 776, endPoint x: 766, endPoint y: 408, distance: 497.0
click at [766, 408] on quentale-workspace at bounding box center [748, 406] width 1496 height 812
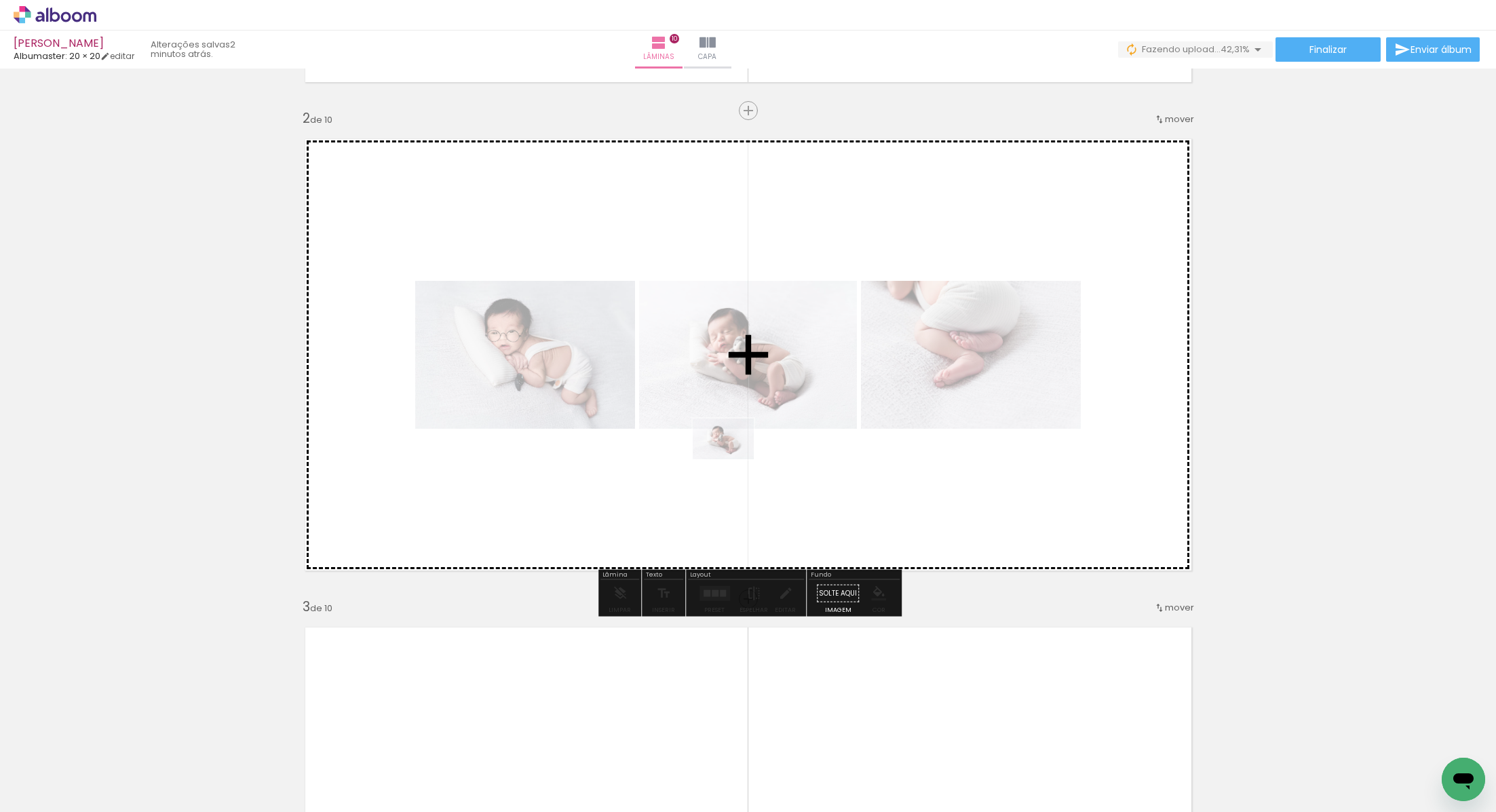
drag, startPoint x: 680, startPoint y: 785, endPoint x: 734, endPoint y: 459, distance: 330.4
click at [734, 459] on quentale-workspace at bounding box center [748, 406] width 1496 height 812
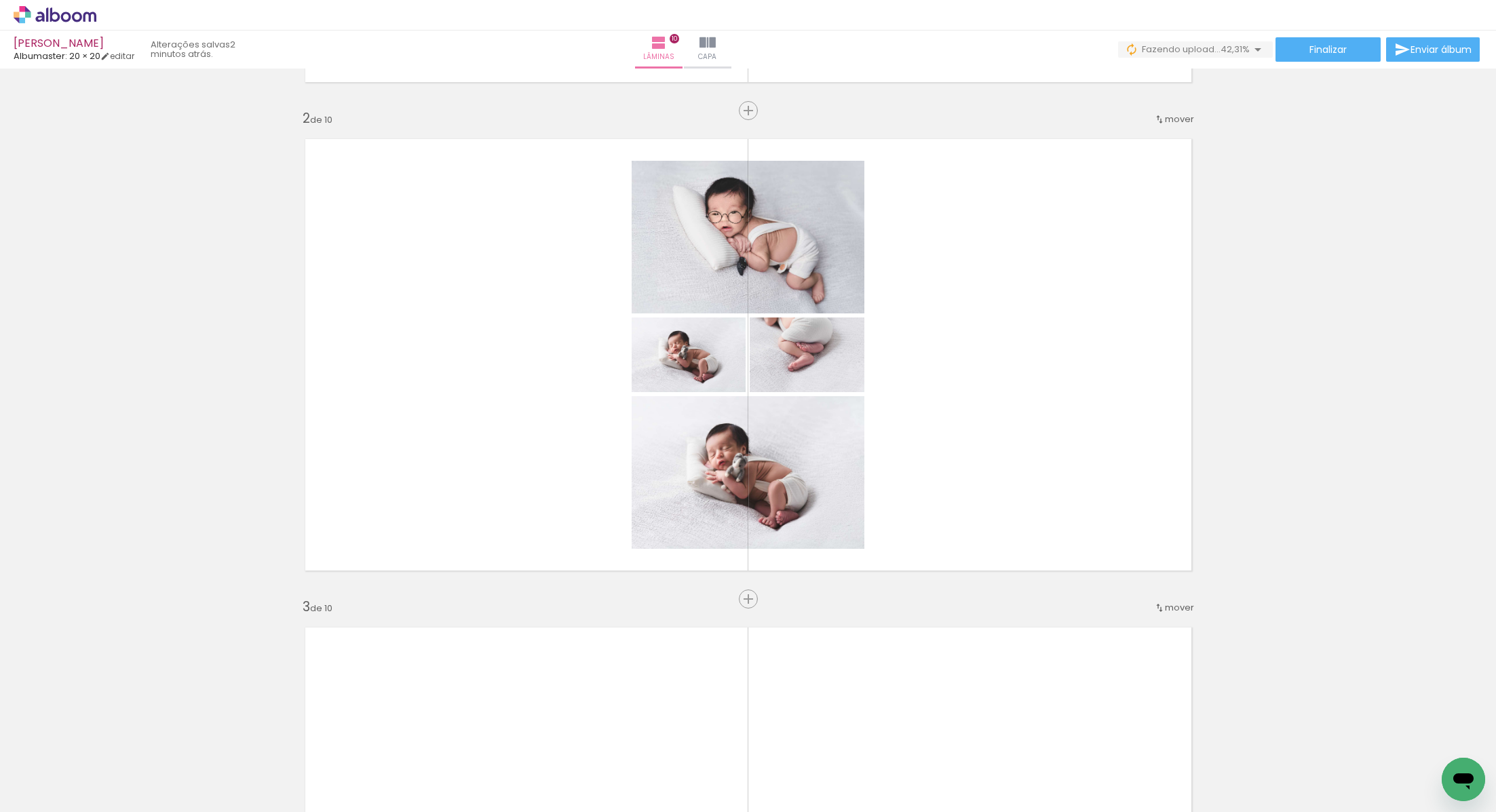
click at [72, 772] on iron-icon at bounding box center [69, 771] width 11 height 11
click at [0, 0] on slot "Não utilizadas" at bounding box center [0, 0] width 0 height 0
type input "Não utilizadas"
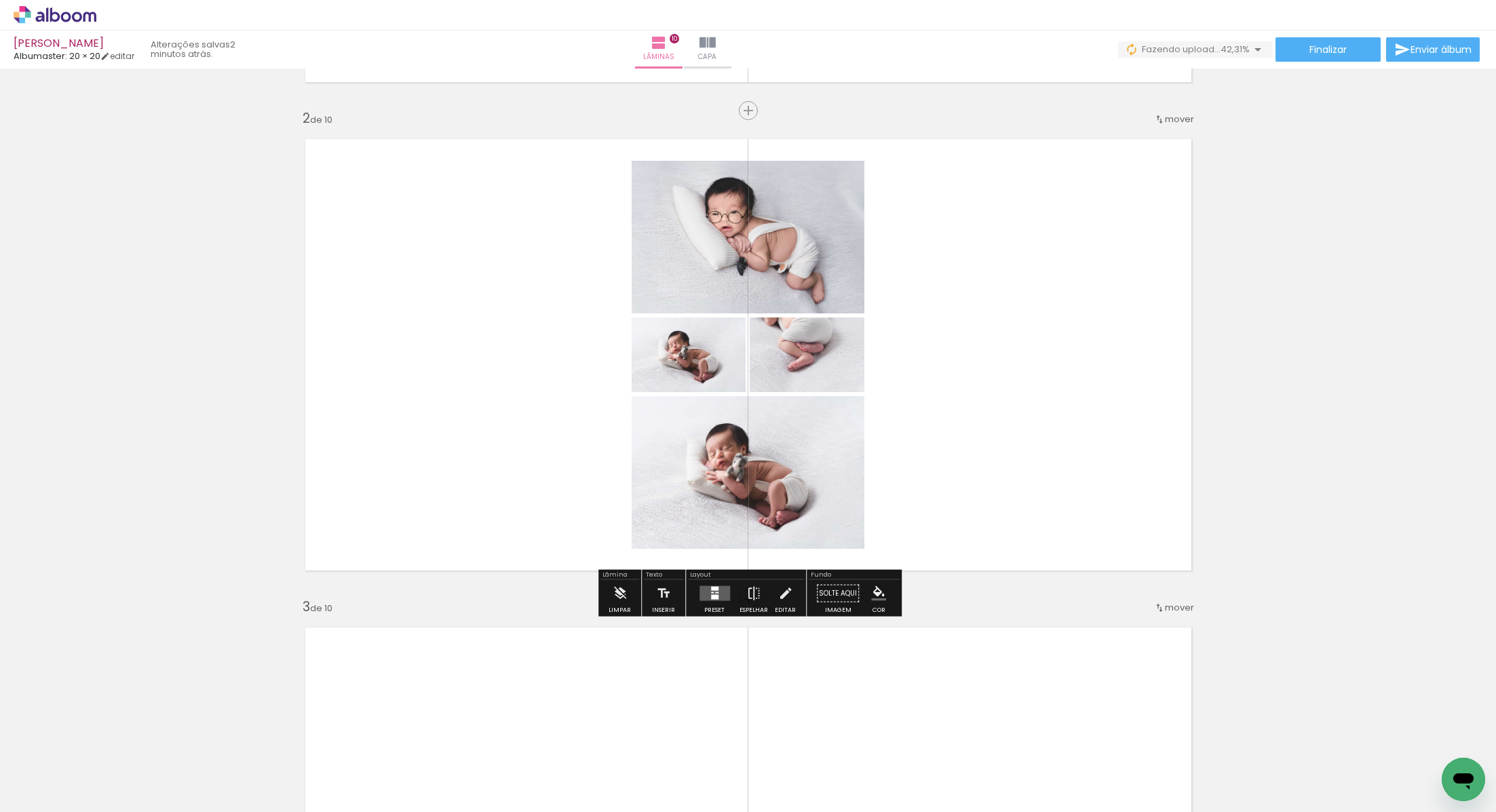
click at [716, 585] on quentale-layouter at bounding box center [714, 592] width 30 height 15
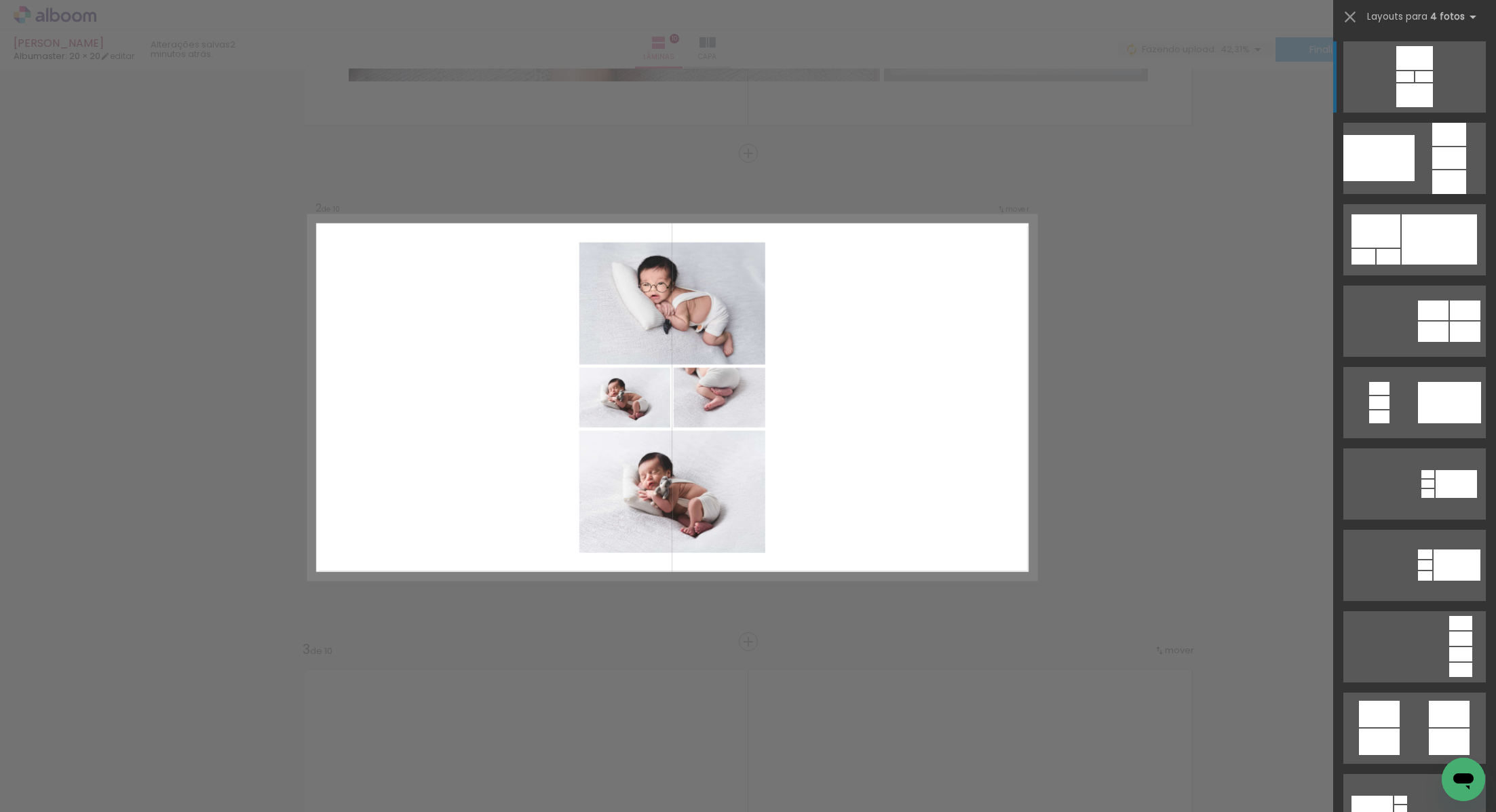
scroll to position [426, 0]
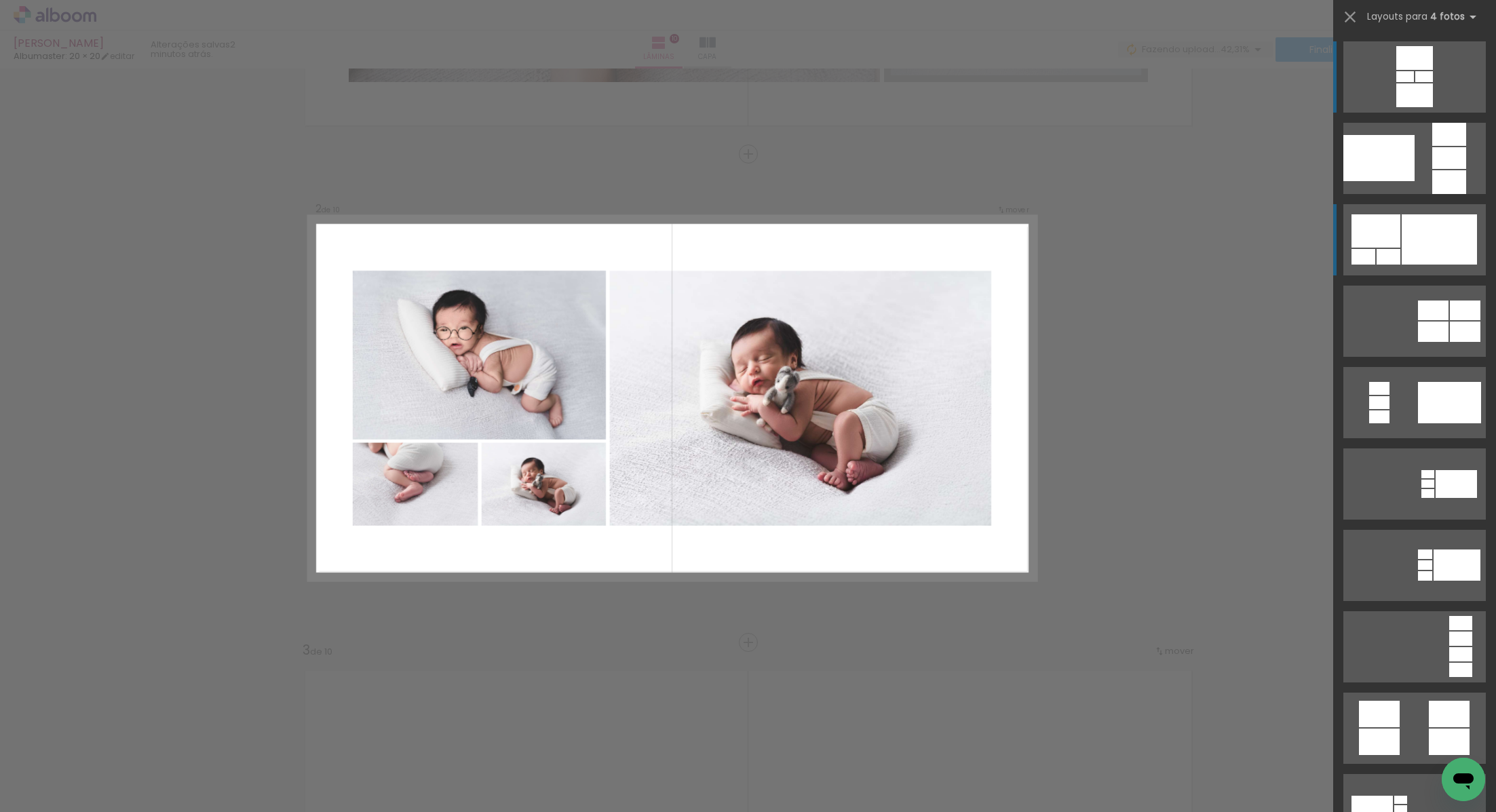
click at [1397, 240] on div at bounding box center [1375, 231] width 49 height 33
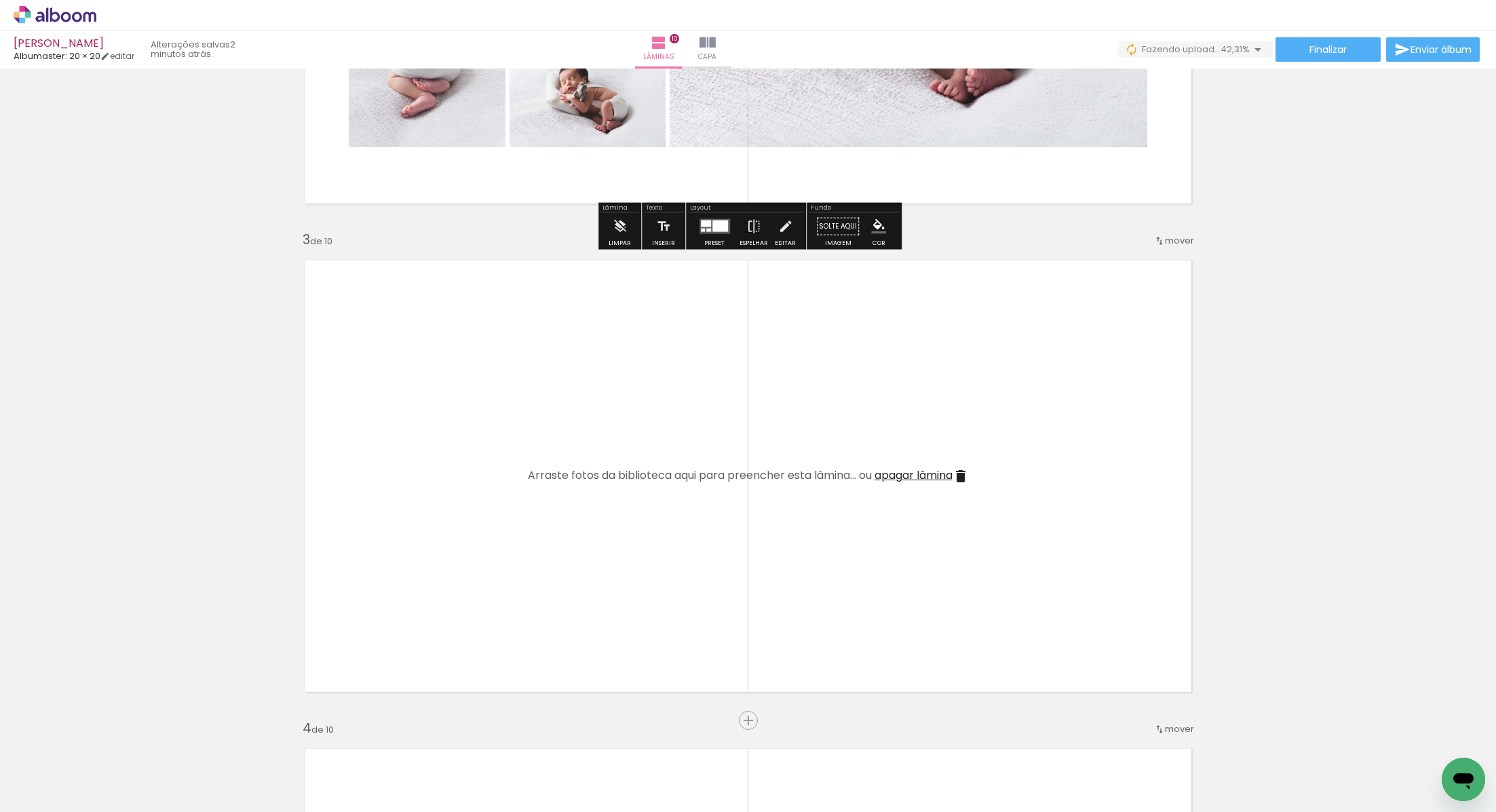
scroll to position [837, 0]
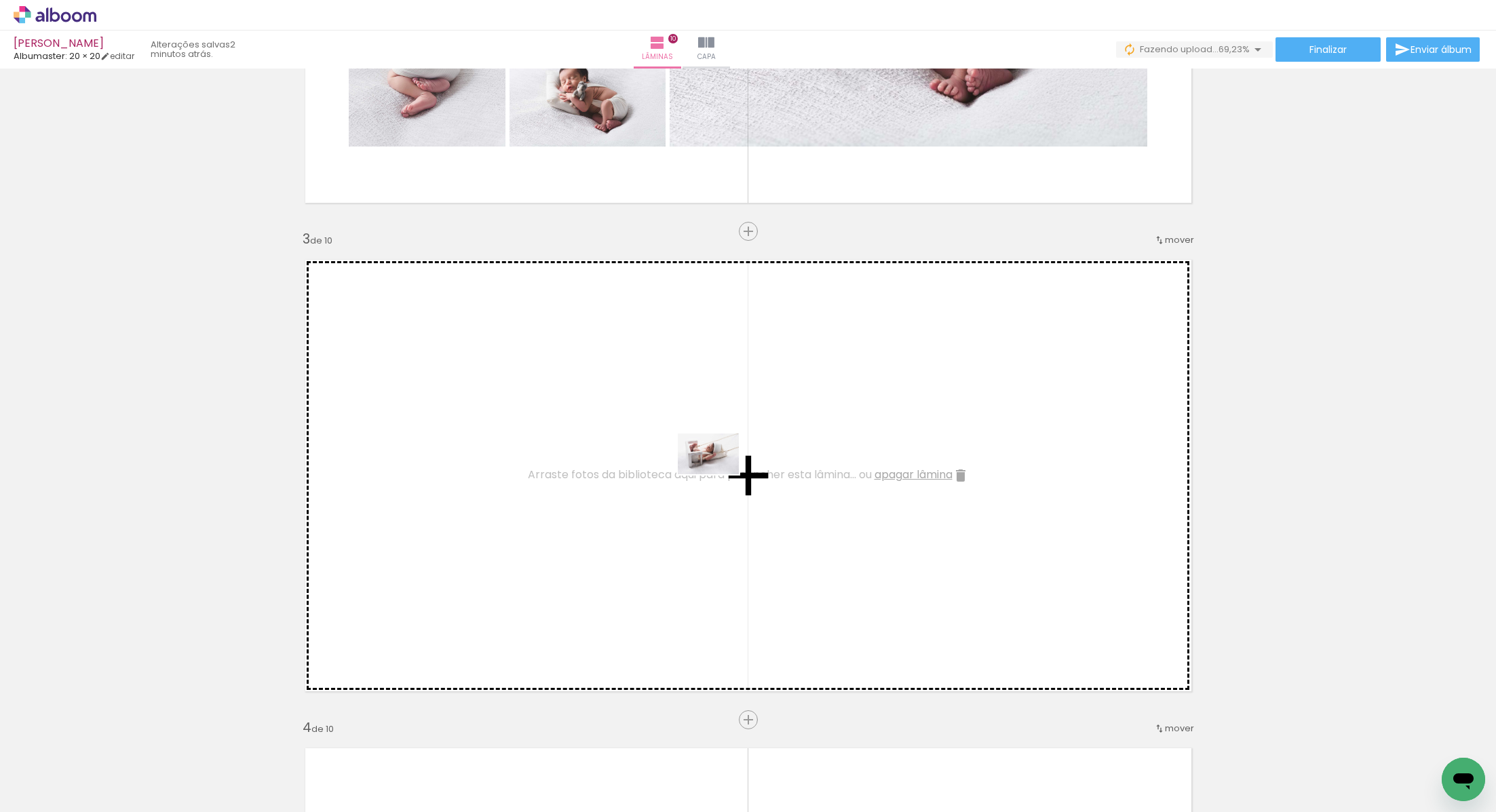
drag, startPoint x: 212, startPoint y: 770, endPoint x: 716, endPoint y: 474, distance: 584.5
click at [718, 474] on quentale-workspace at bounding box center [748, 406] width 1496 height 812
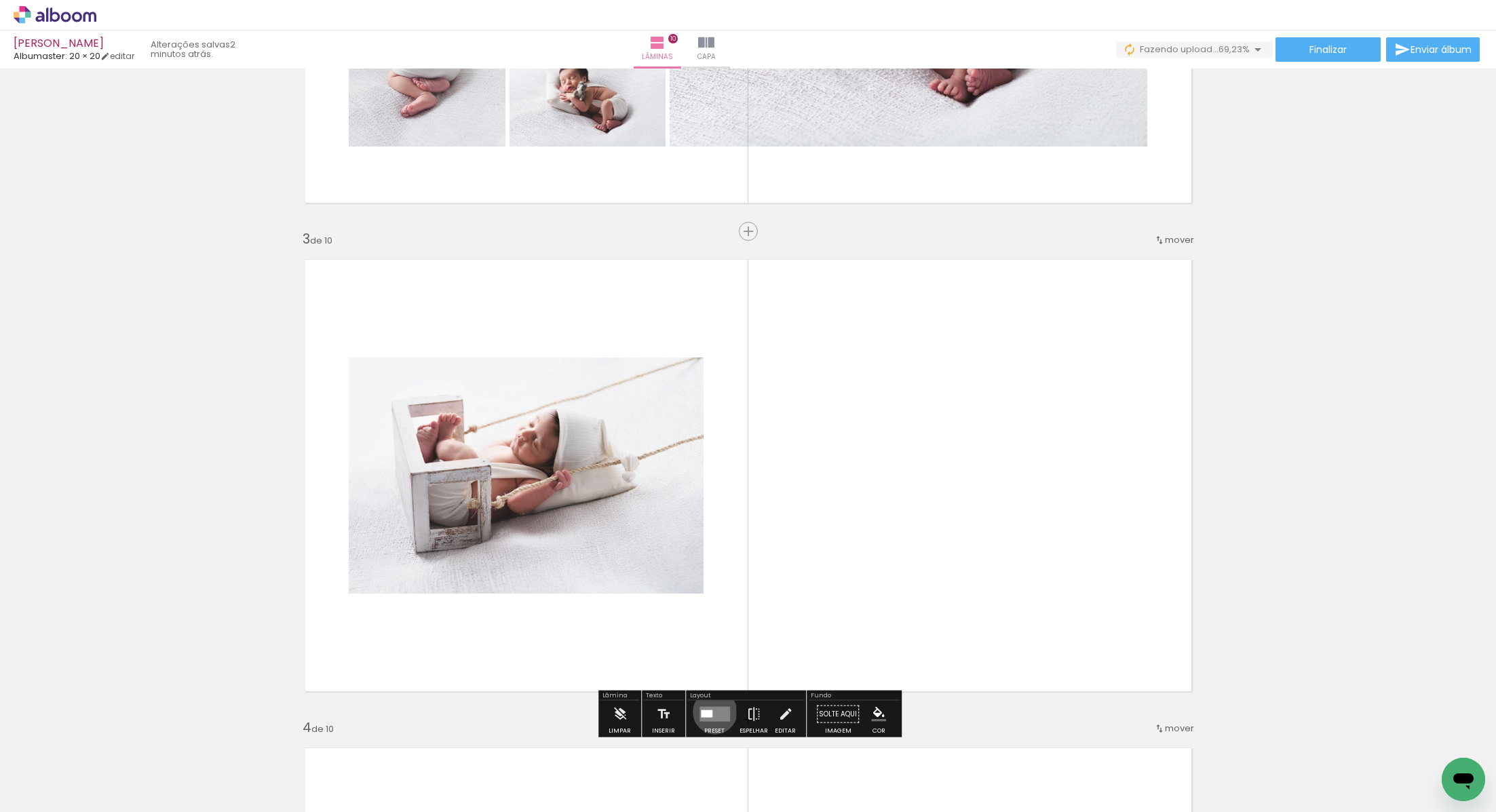
click at [711, 711] on quentale-layouter at bounding box center [714, 714] width 30 height 15
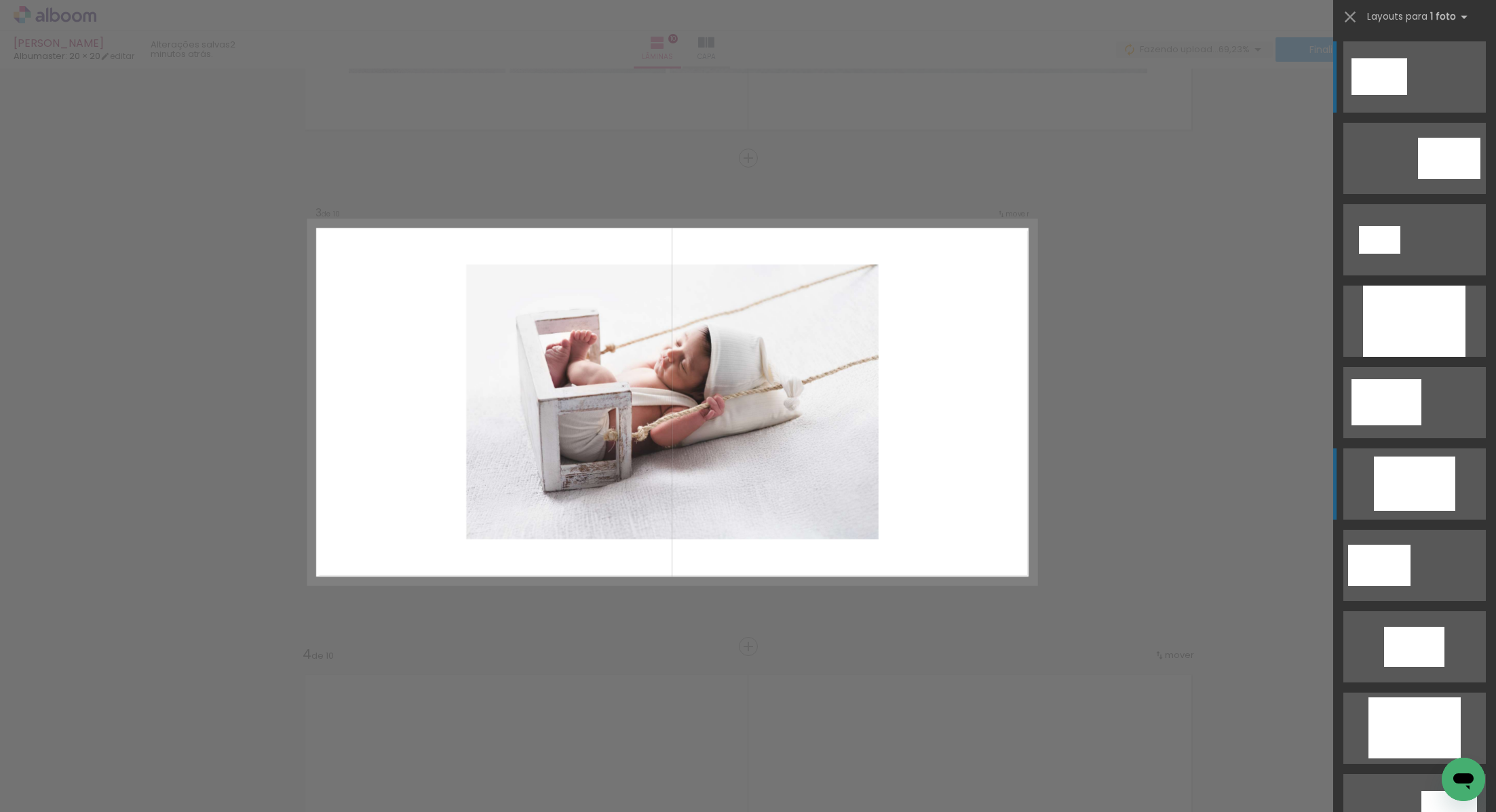
scroll to position [913, 0]
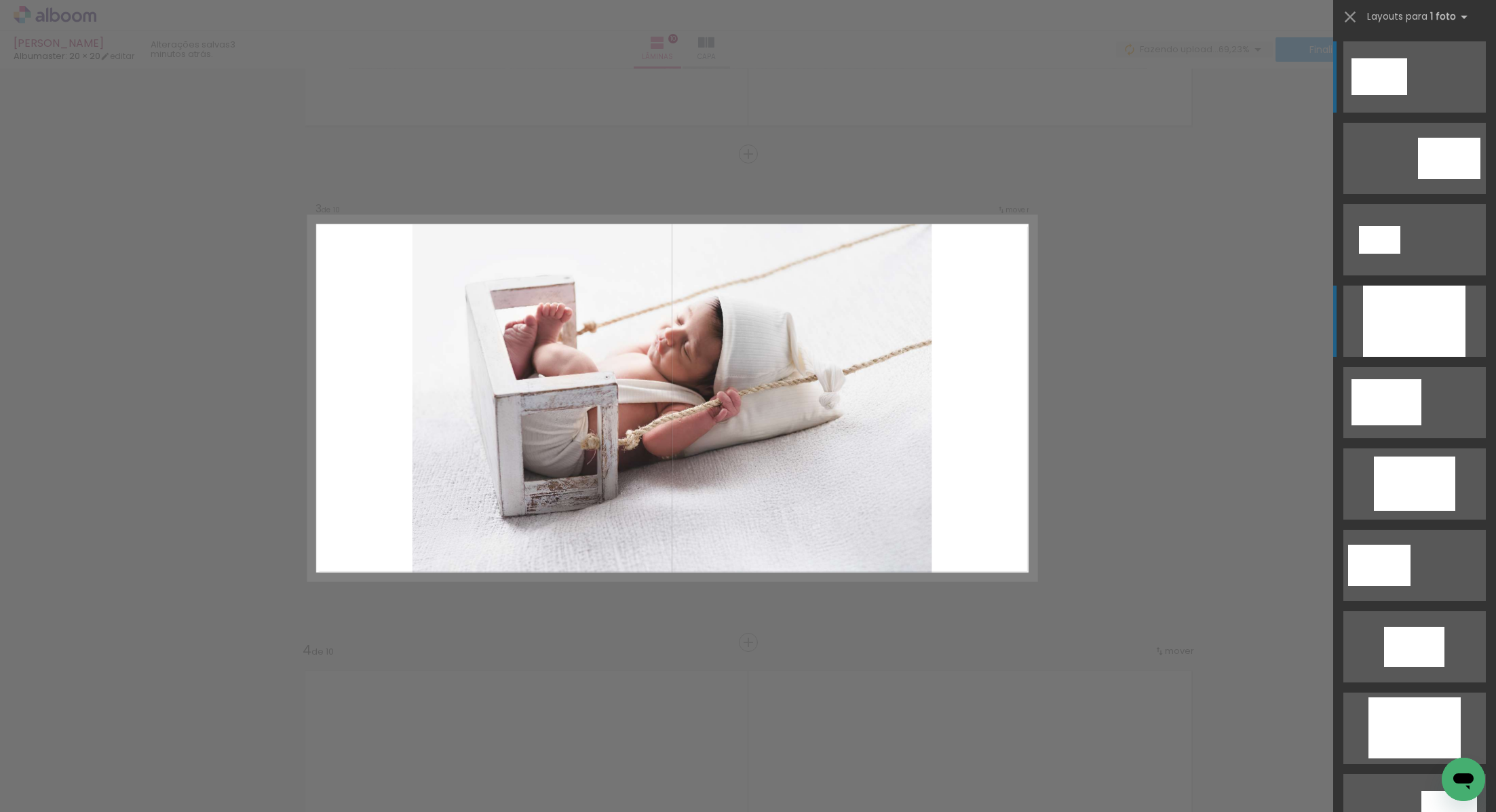
click at [1437, 339] on div at bounding box center [1414, 321] width 102 height 72
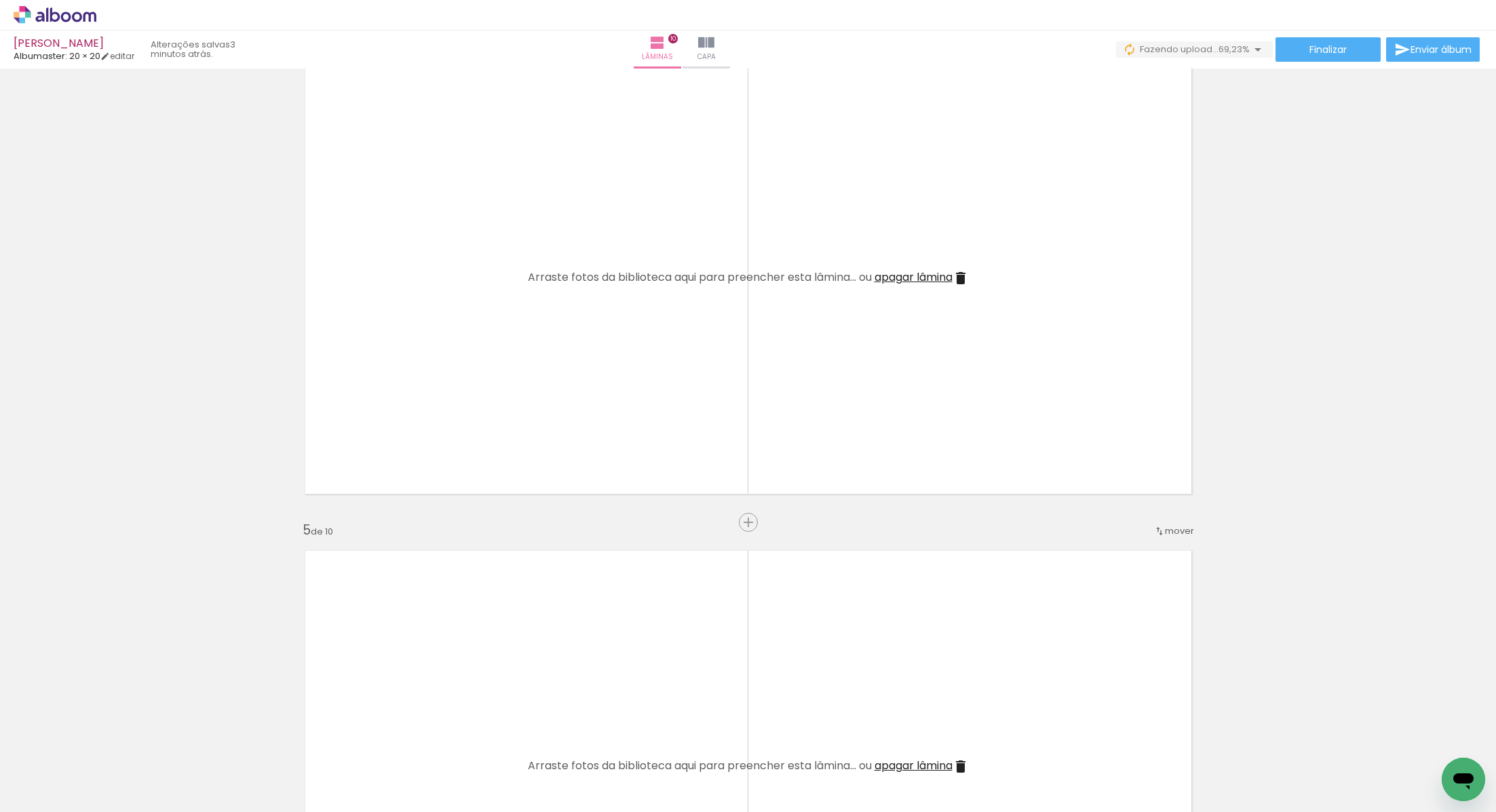
scroll to position [1501, 0]
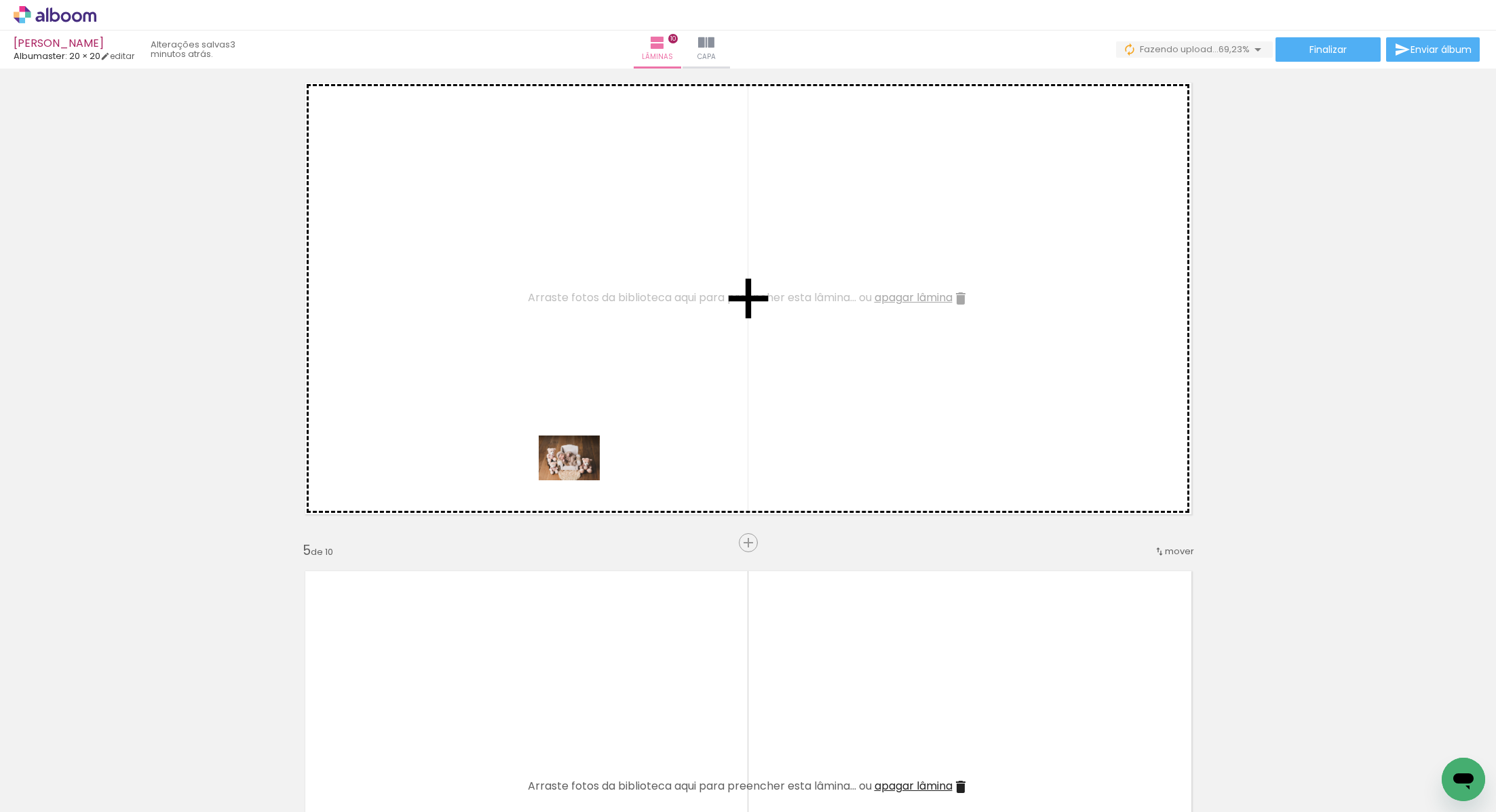
drag, startPoint x: 130, startPoint y: 773, endPoint x: 580, endPoint y: 476, distance: 539.2
click at [580, 476] on quentale-workspace at bounding box center [748, 406] width 1496 height 812
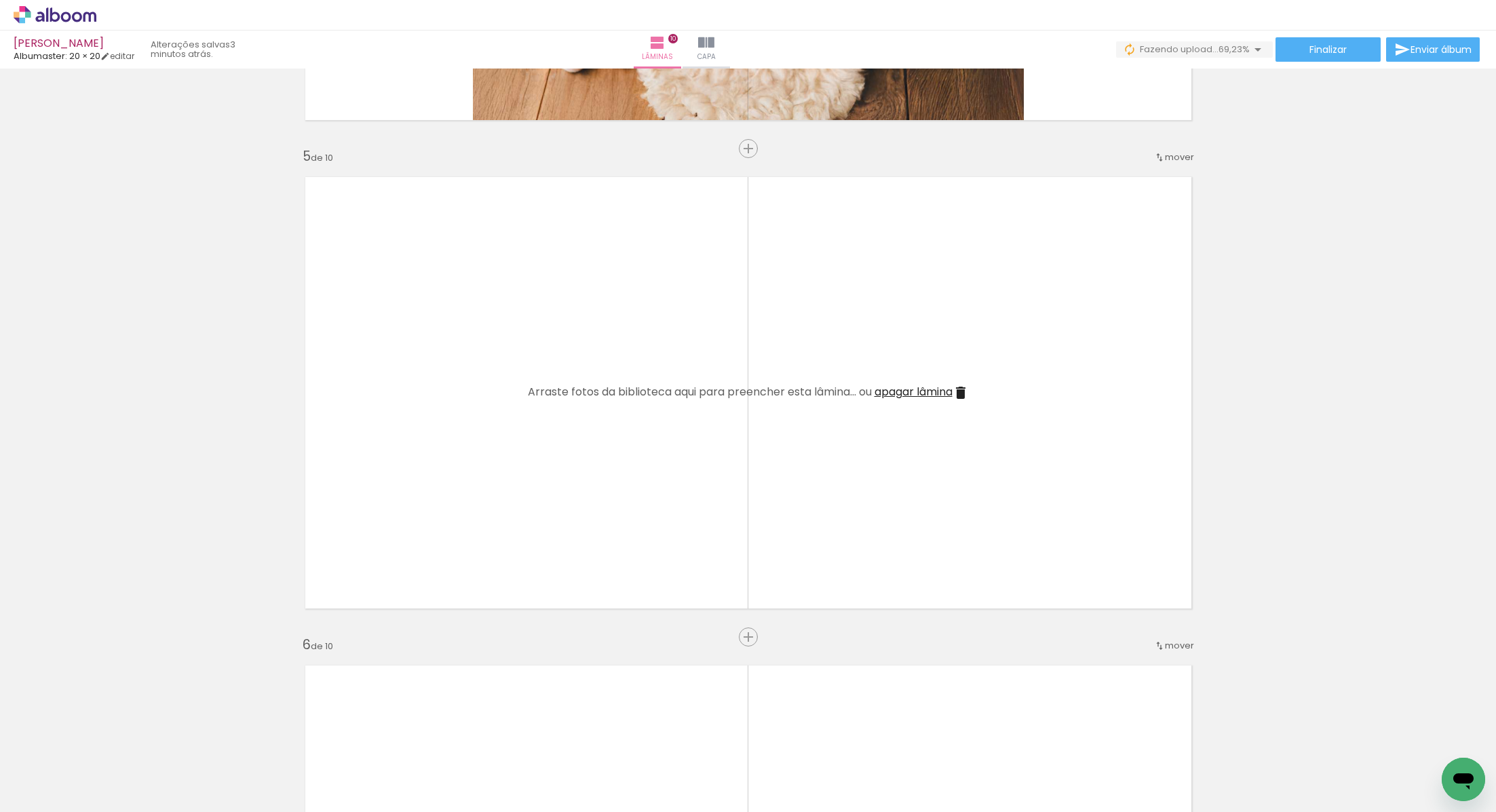
scroll to position [1973, 0]
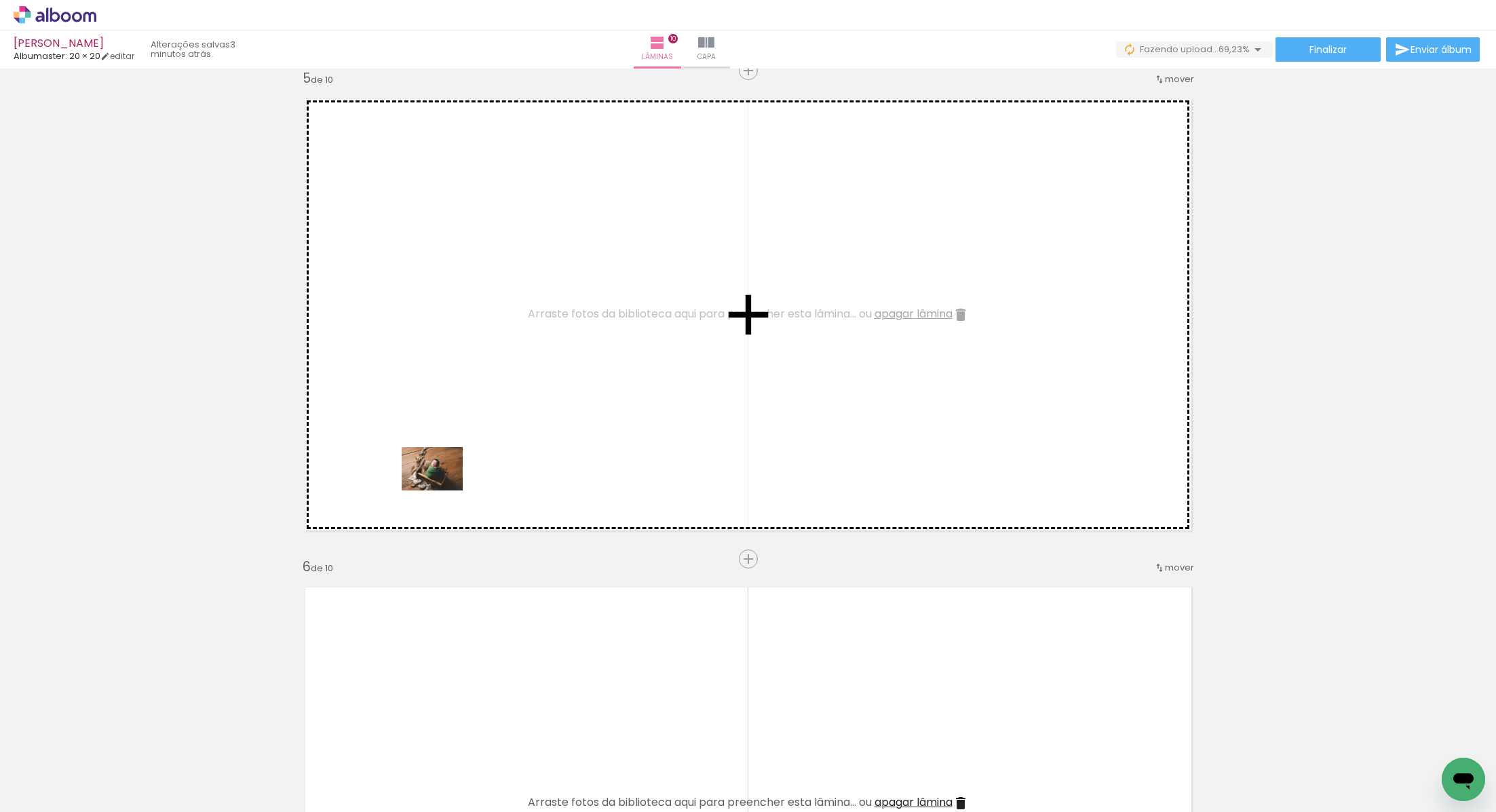
drag, startPoint x: 368, startPoint y: 771, endPoint x: 447, endPoint y: 481, distance: 300.6
click at [447, 482] on quentale-workspace at bounding box center [748, 406] width 1496 height 812
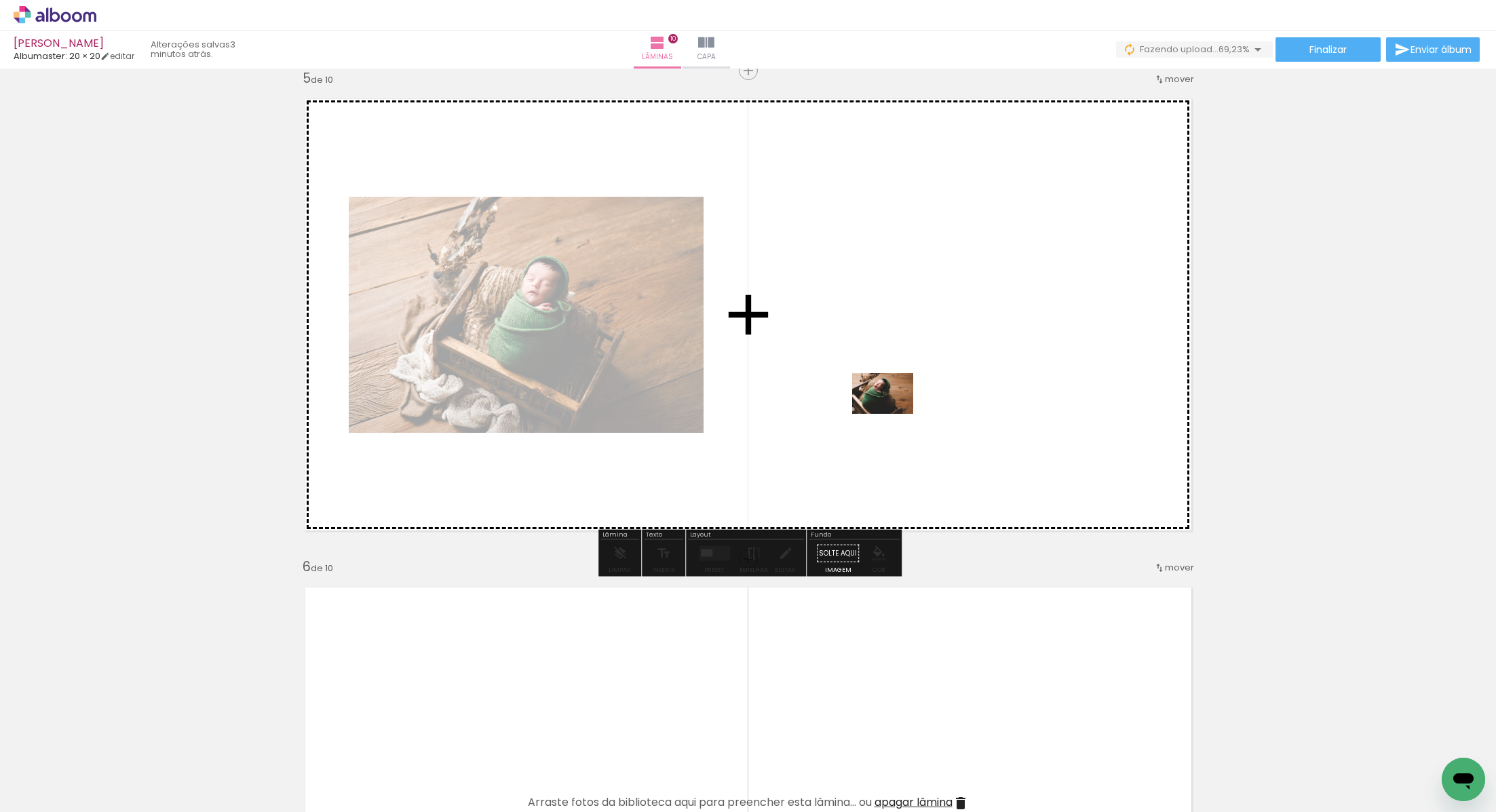
drag, startPoint x: 369, startPoint y: 763, endPoint x: 893, endPoint y: 414, distance: 629.6
click at [893, 414] on quentale-workspace at bounding box center [748, 406] width 1496 height 812
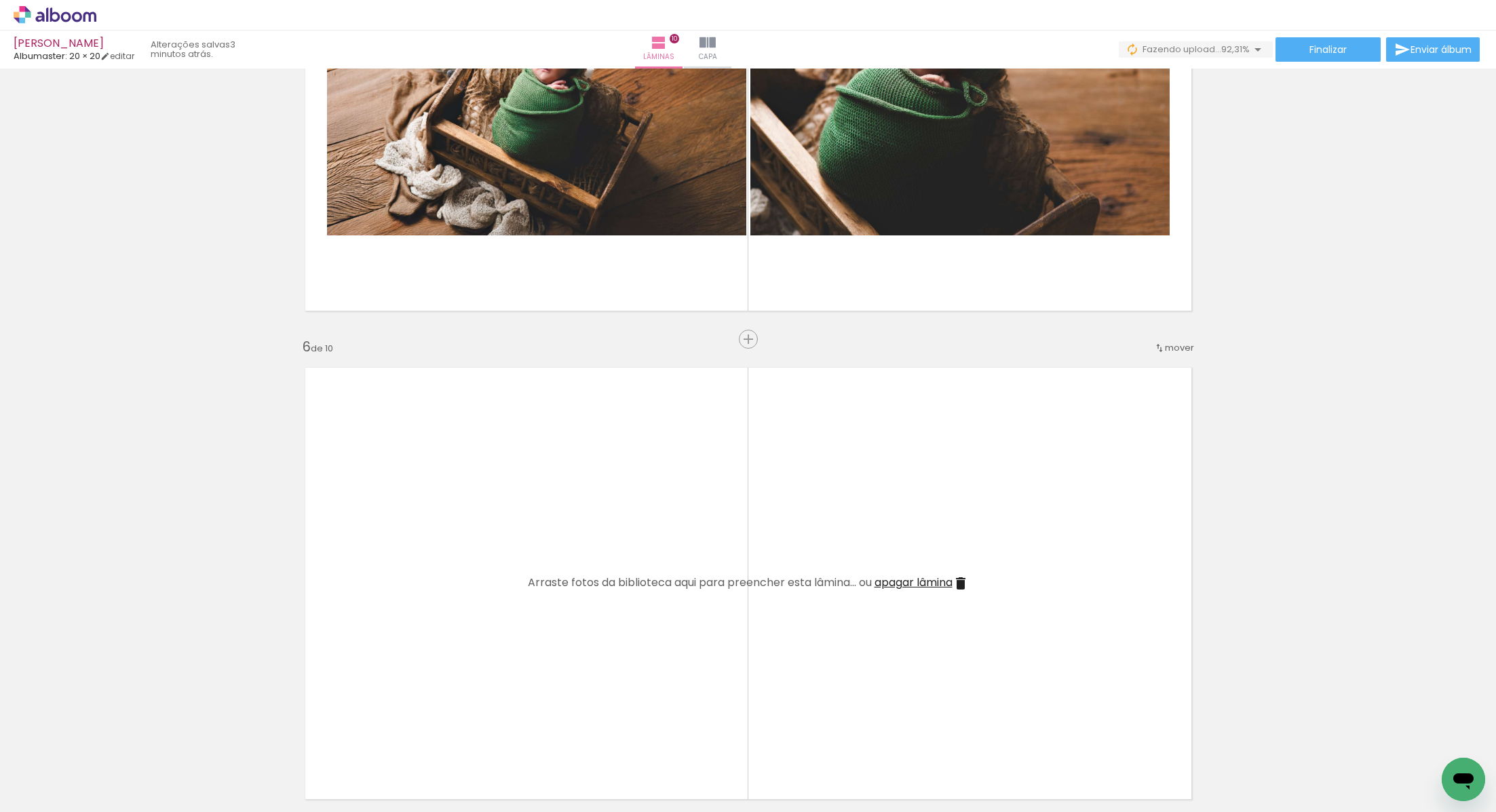
scroll to position [2193, 0]
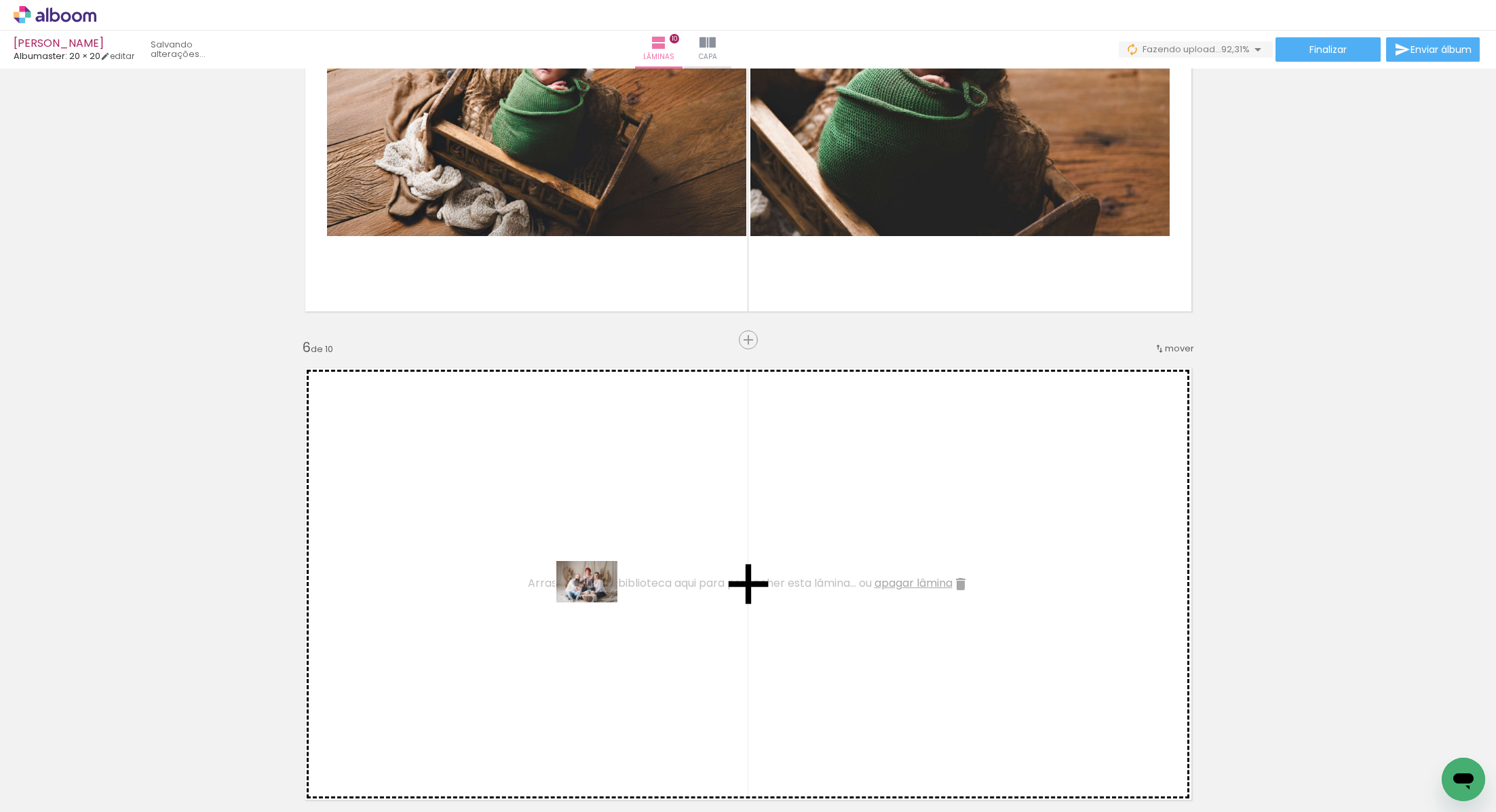
drag, startPoint x: 582, startPoint y: 782, endPoint x: 599, endPoint y: 585, distance: 197.7
click at [599, 585] on quentale-workspace at bounding box center [748, 406] width 1496 height 812
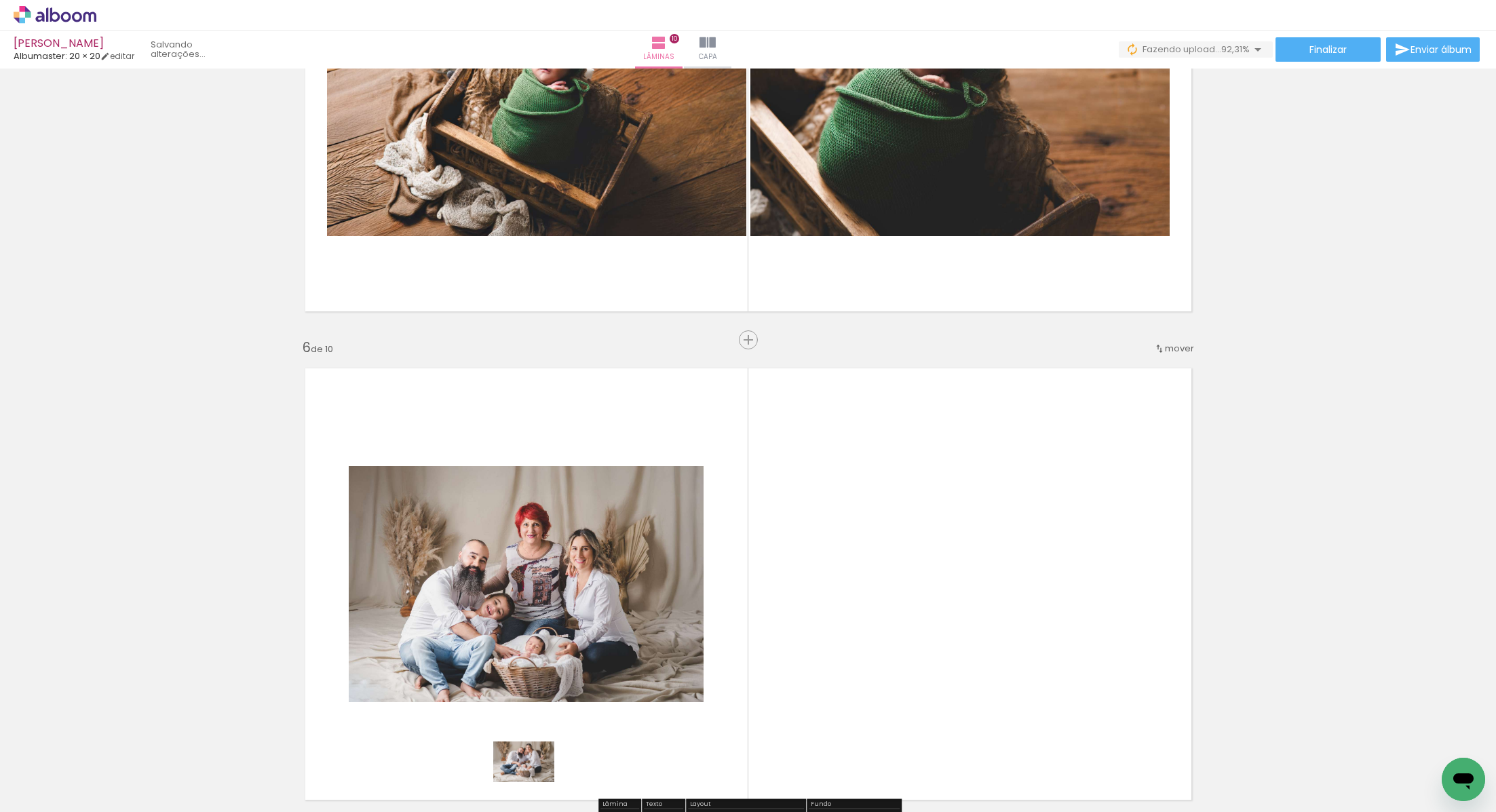
drag, startPoint x: 527, startPoint y: 781, endPoint x: 534, endPoint y: 782, distance: 7.1
click at [534, 782] on div at bounding box center [516, 766] width 67 height 45
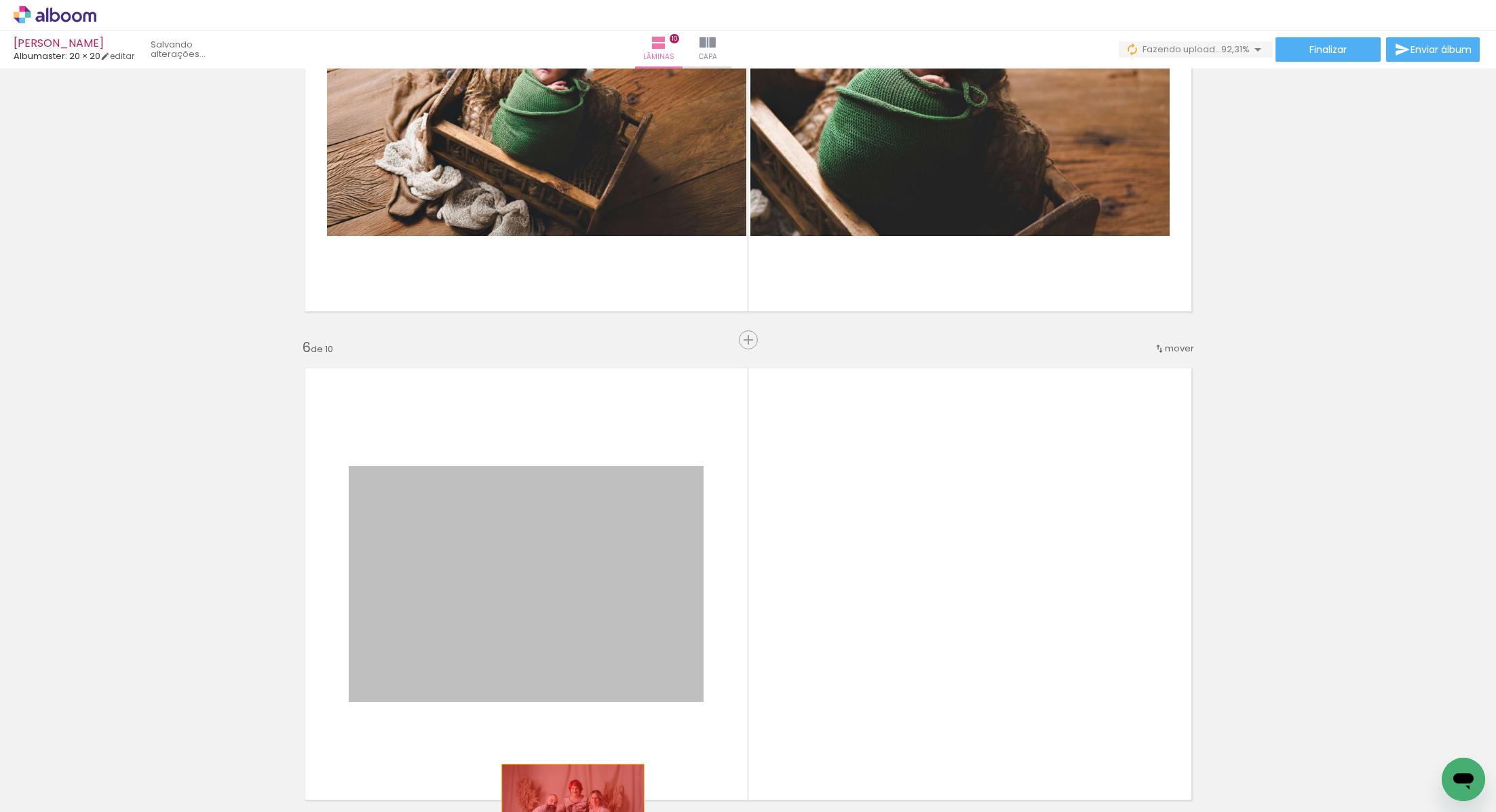
drag, startPoint x: 559, startPoint y: 641, endPoint x: 573, endPoint y: 810, distance: 169.6
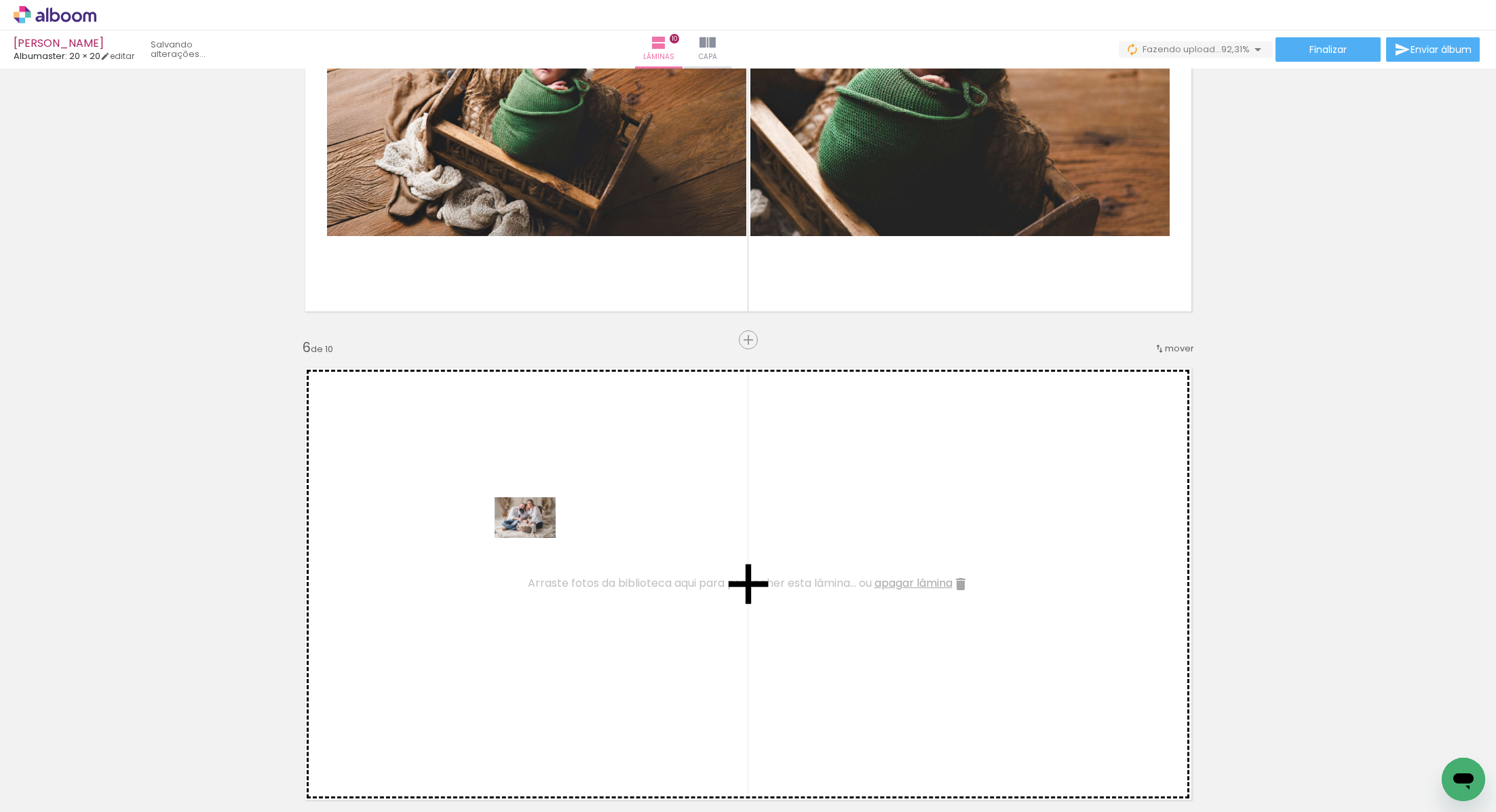
drag, startPoint x: 516, startPoint y: 767, endPoint x: 536, endPoint y: 537, distance: 230.9
click at [536, 537] on quentale-workspace at bounding box center [748, 406] width 1496 height 812
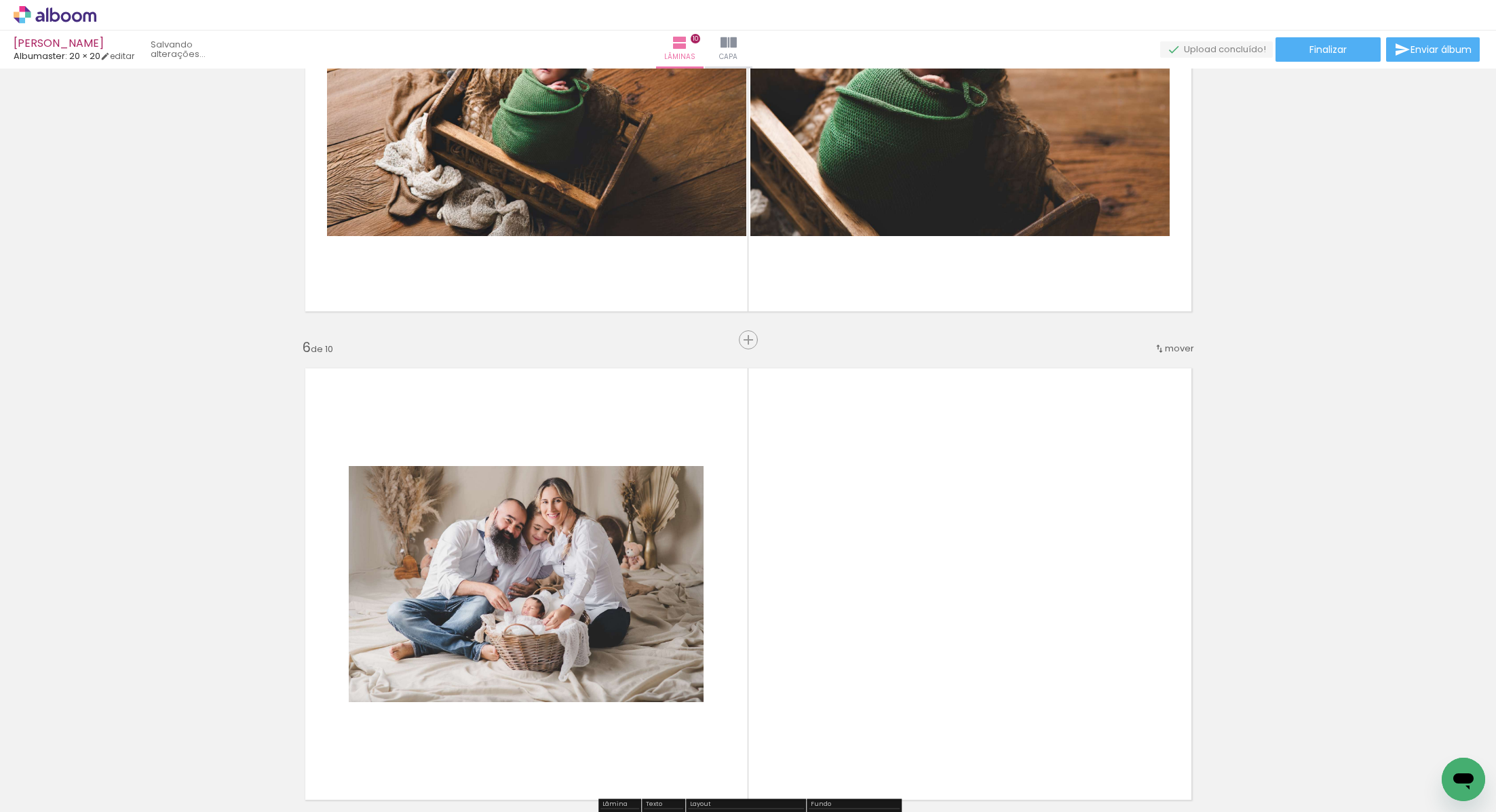
scroll to position [0, 0]
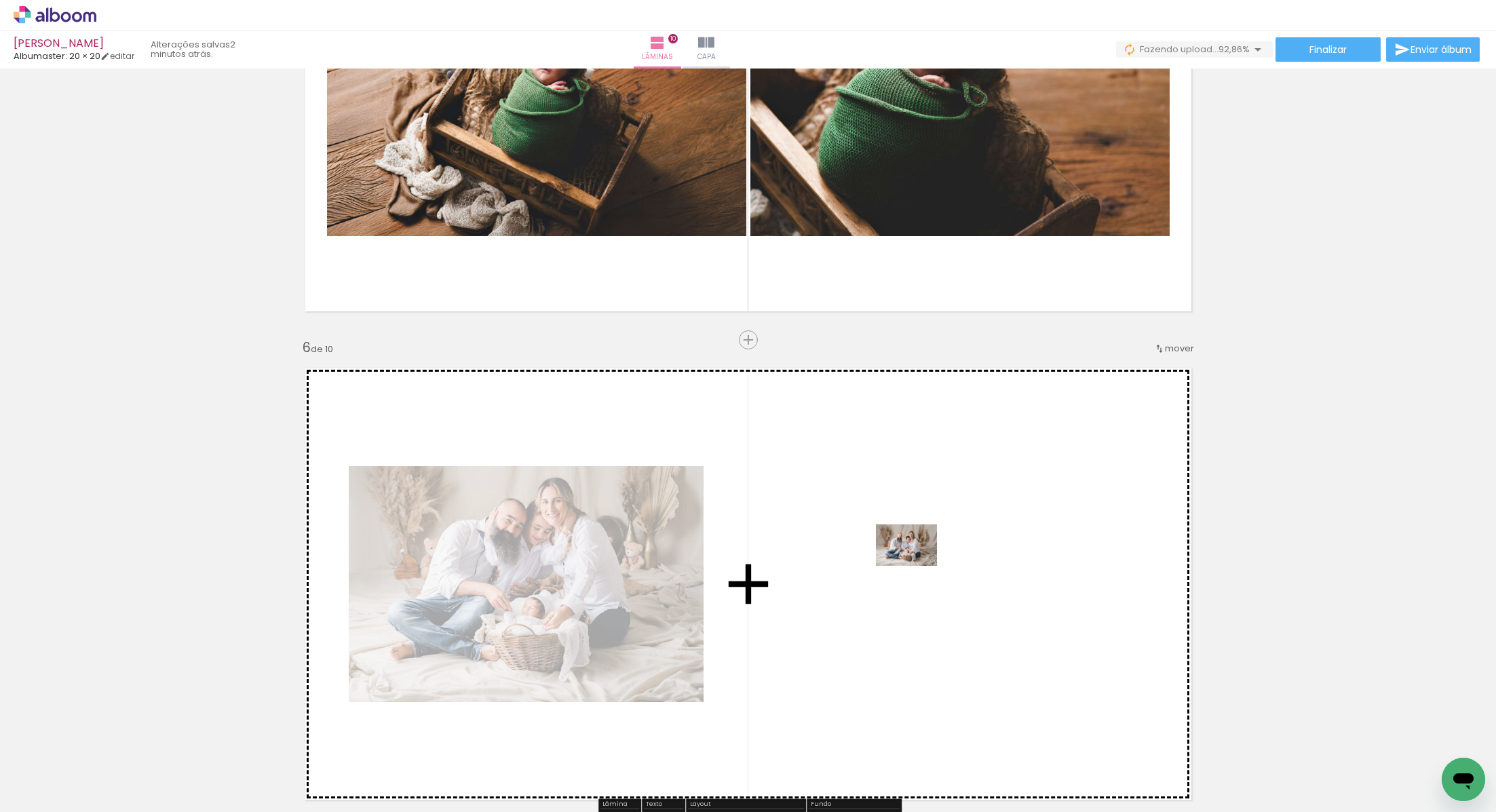
drag, startPoint x: 527, startPoint y: 766, endPoint x: 916, endPoint y: 565, distance: 437.9
click at [916, 565] on quentale-workspace at bounding box center [748, 406] width 1496 height 812
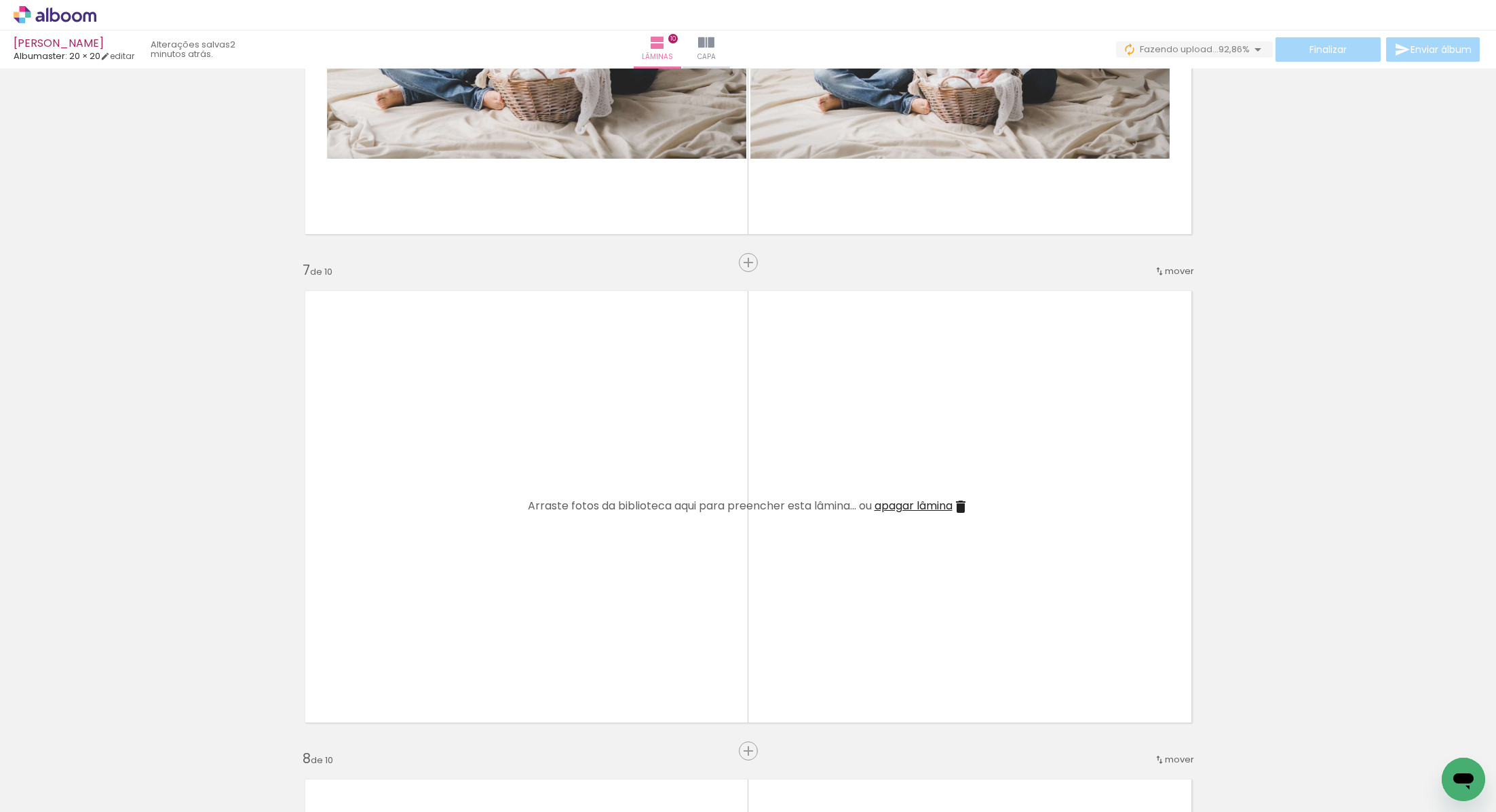
scroll to position [2770, 0]
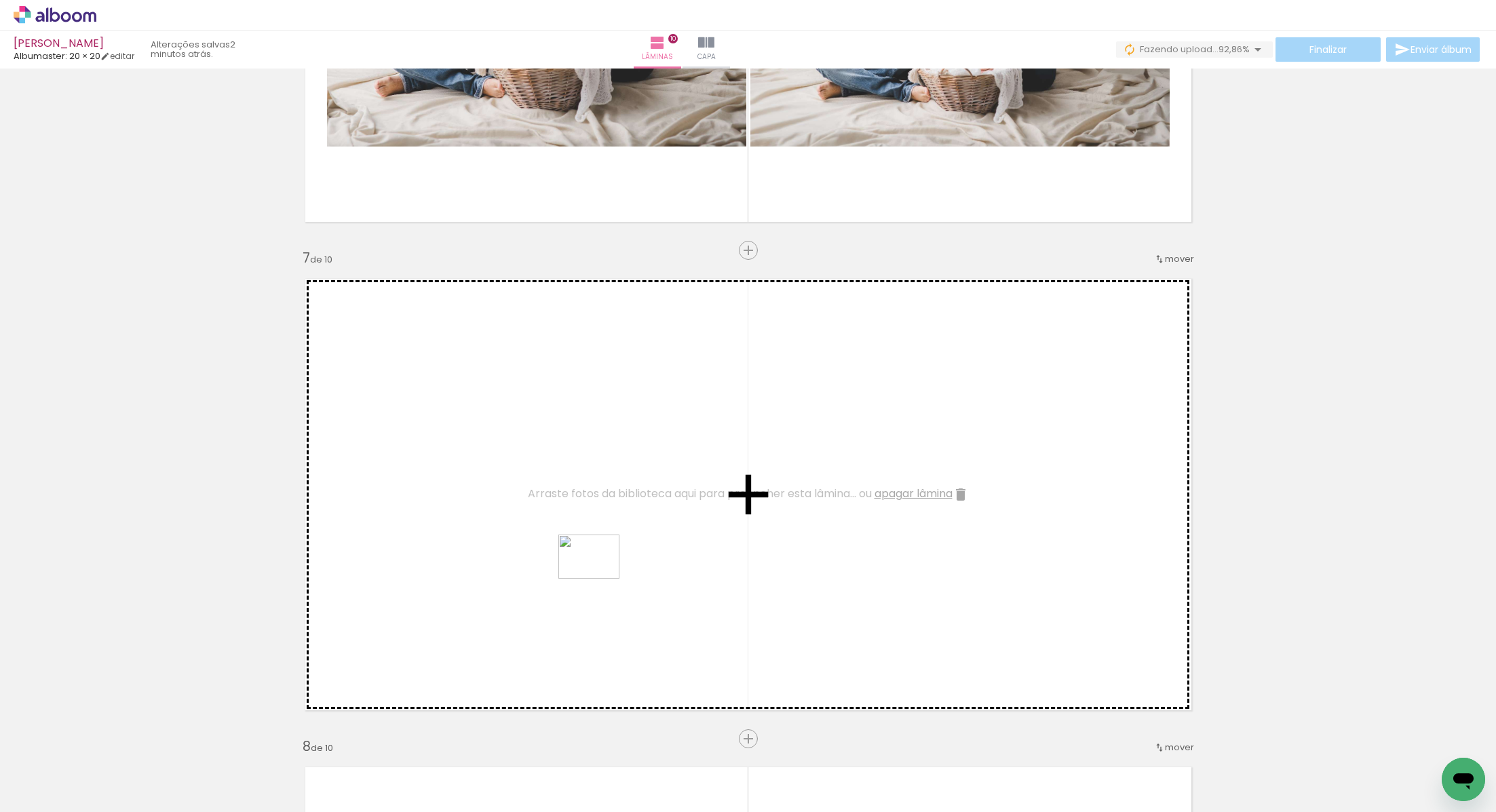
click at [599, 576] on quentale-workspace at bounding box center [748, 406] width 1496 height 812
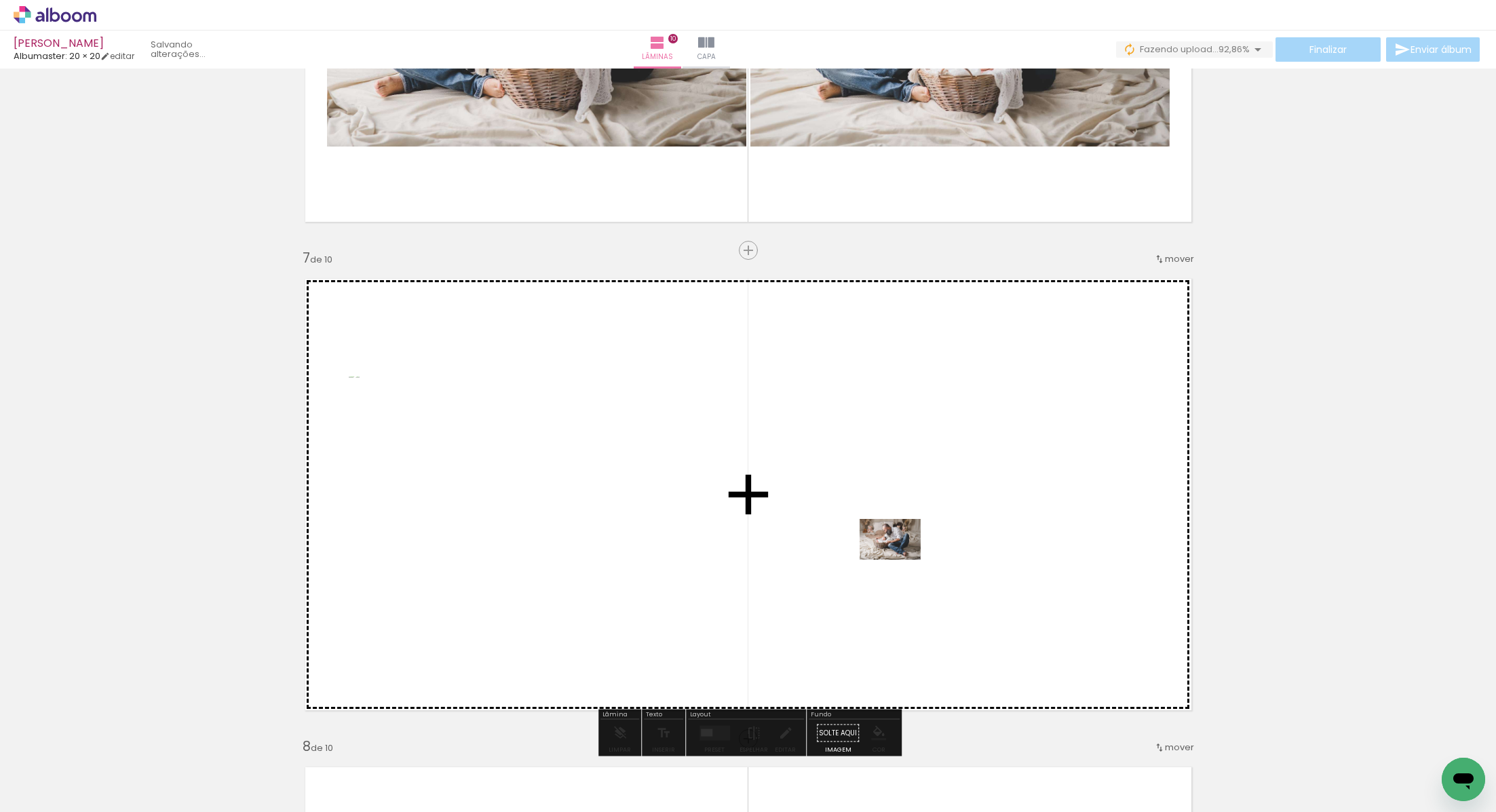
drag, startPoint x: 744, startPoint y: 777, endPoint x: 901, endPoint y: 559, distance: 268.7
click at [901, 559] on quentale-workspace at bounding box center [748, 406] width 1496 height 812
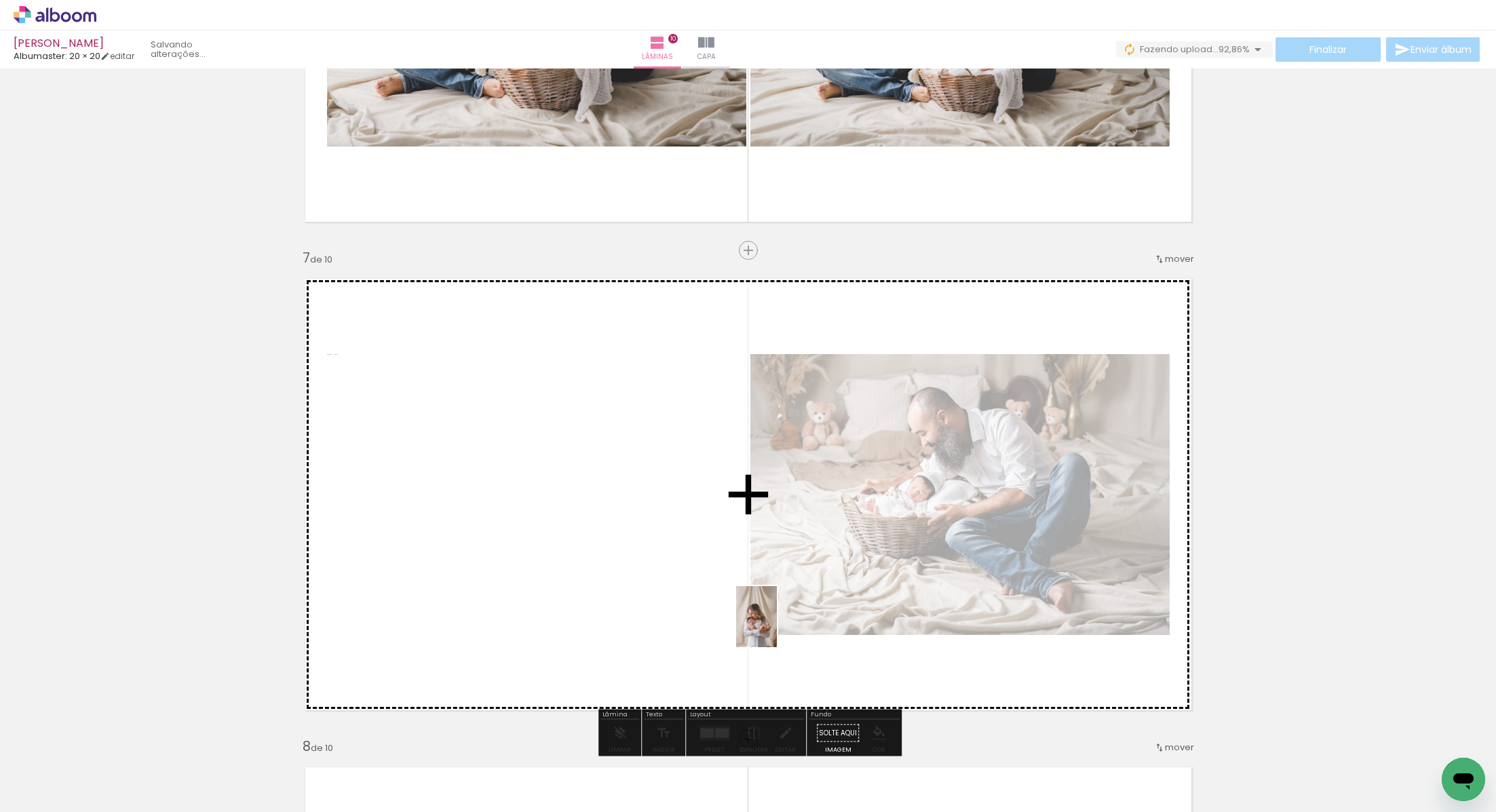
drag, startPoint x: 747, startPoint y: 773, endPoint x: 777, endPoint y: 626, distance: 150.0
click at [777, 626] on quentale-workspace at bounding box center [748, 406] width 1496 height 812
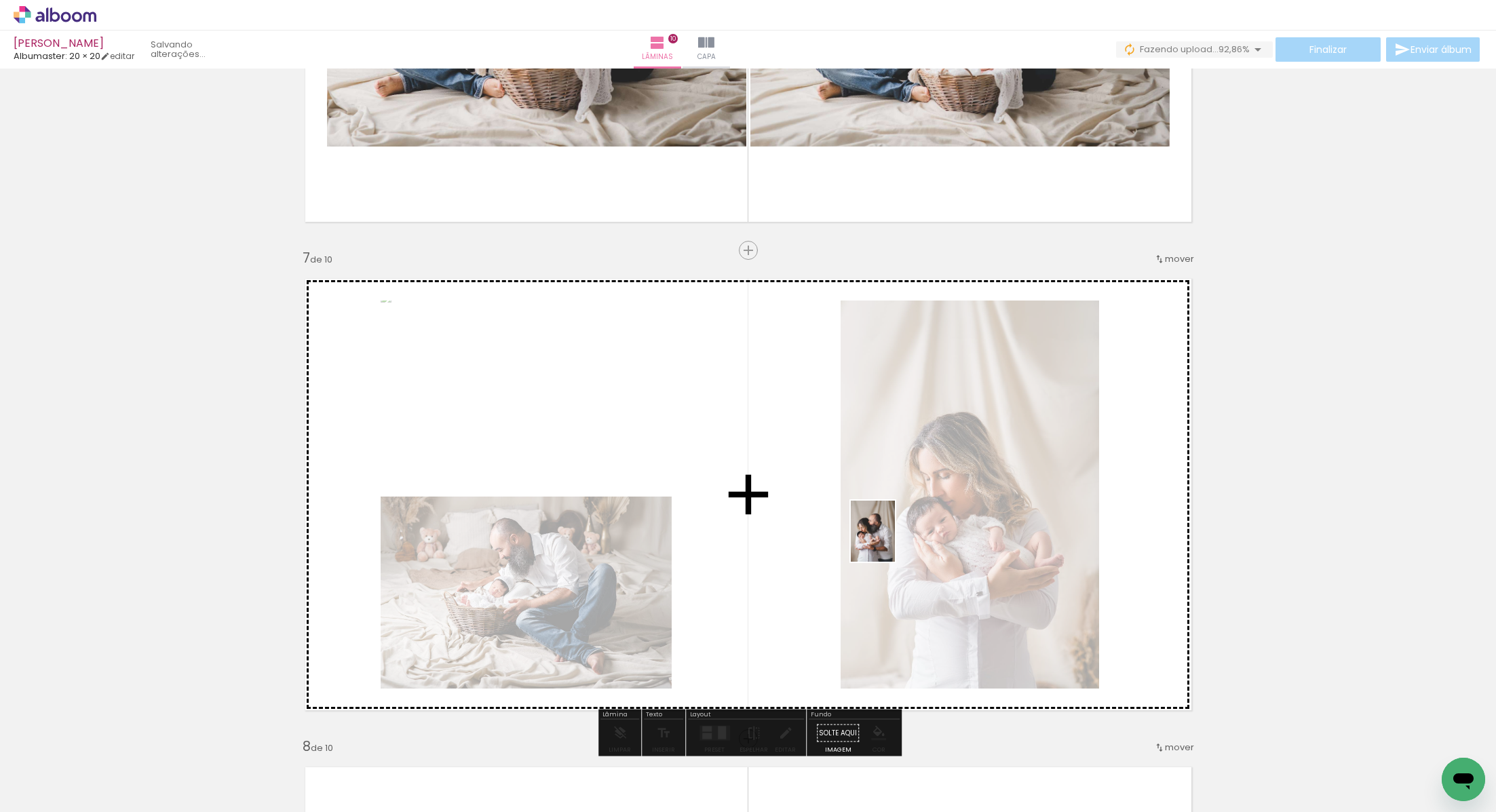
drag, startPoint x: 748, startPoint y: 781, endPoint x: 890, endPoint y: 541, distance: 278.9
click at [891, 541] on quentale-workspace at bounding box center [748, 406] width 1496 height 812
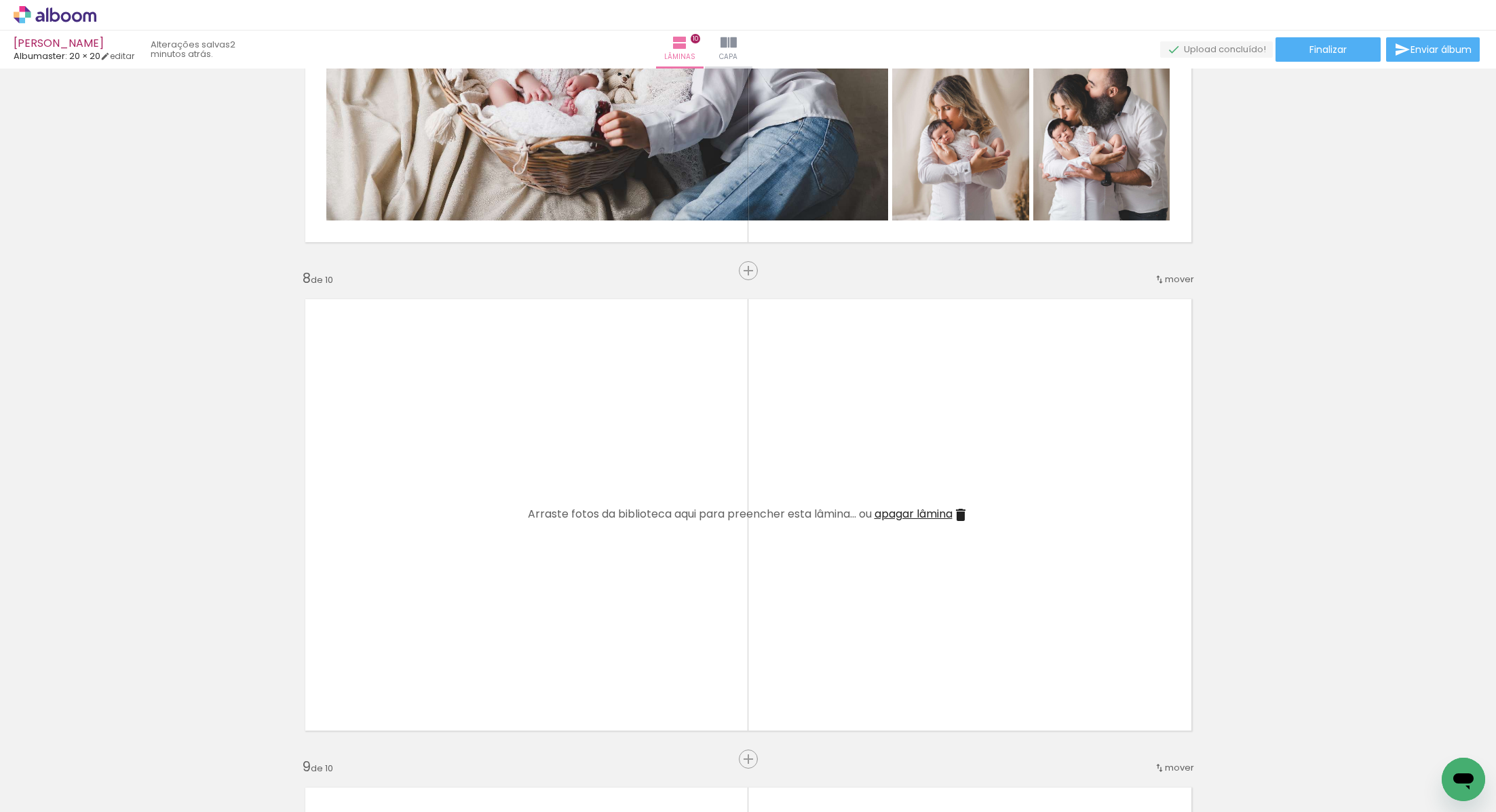
scroll to position [3266, 0]
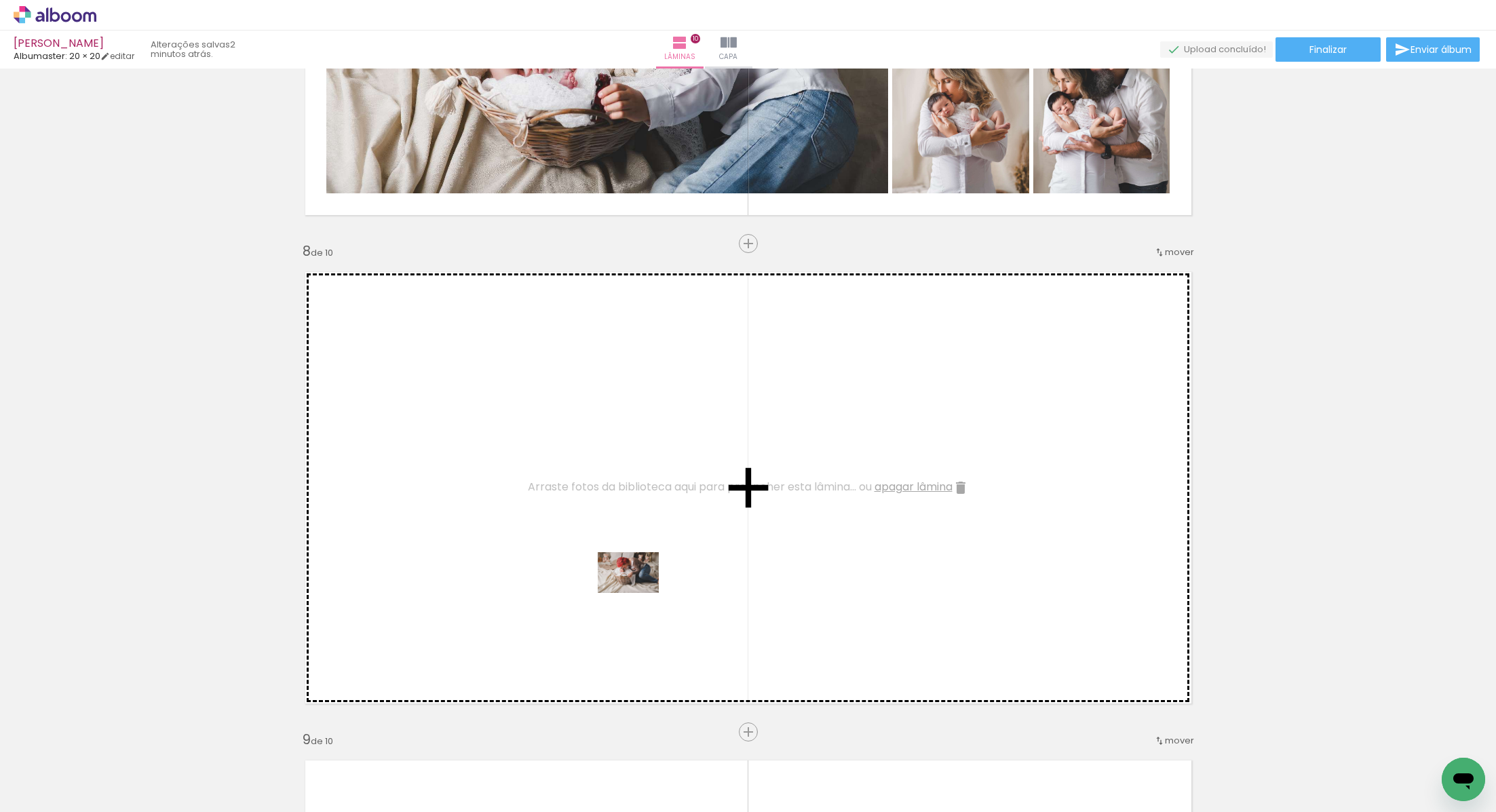
drag, startPoint x: 580, startPoint y: 788, endPoint x: 639, endPoint y: 593, distance: 203.7
click at [639, 593] on quentale-workspace at bounding box center [748, 406] width 1496 height 812
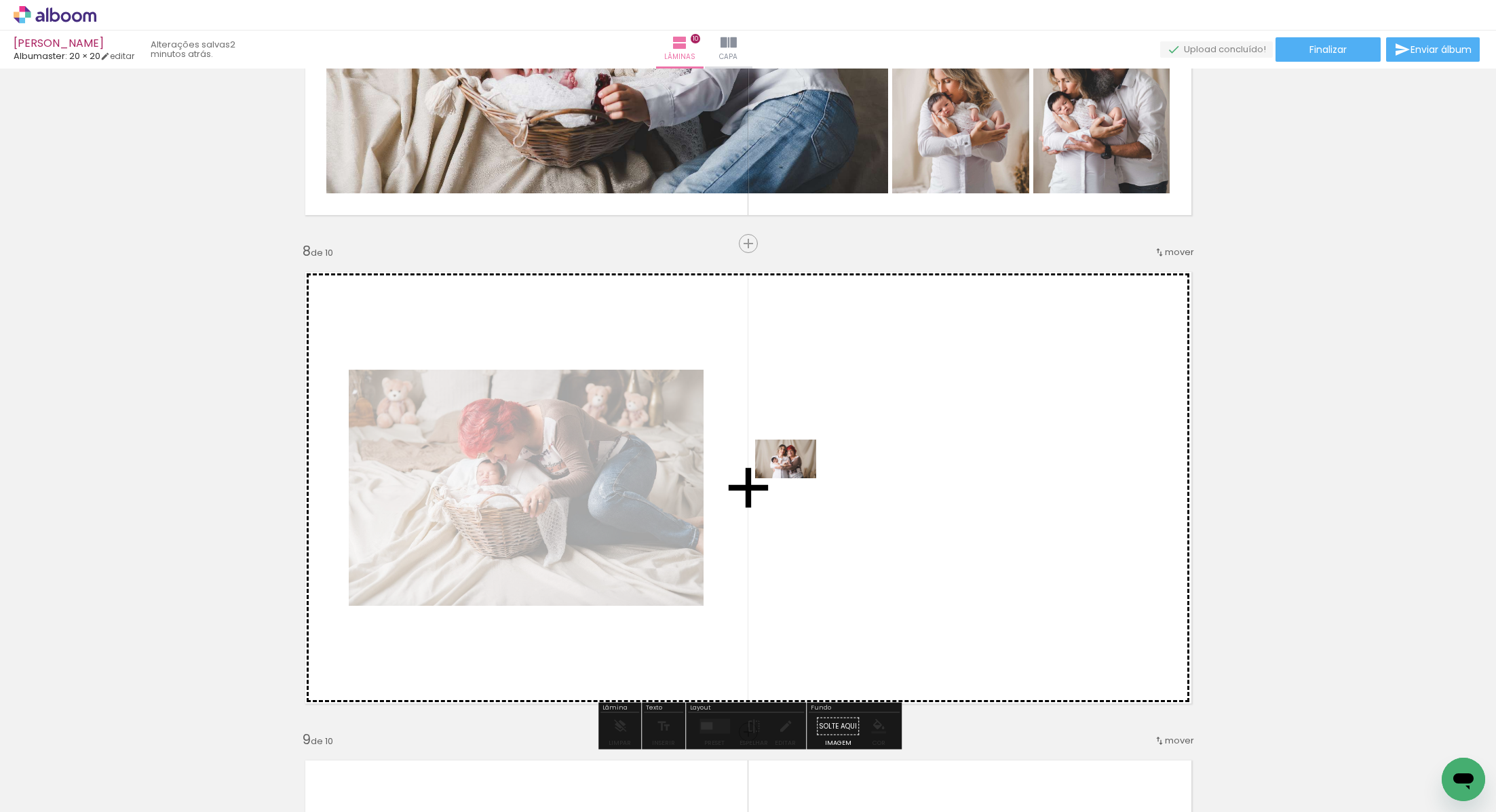
drag, startPoint x: 675, startPoint y: 773, endPoint x: 796, endPoint y: 481, distance: 316.1
click at [796, 481] on quentale-workspace at bounding box center [748, 406] width 1496 height 812
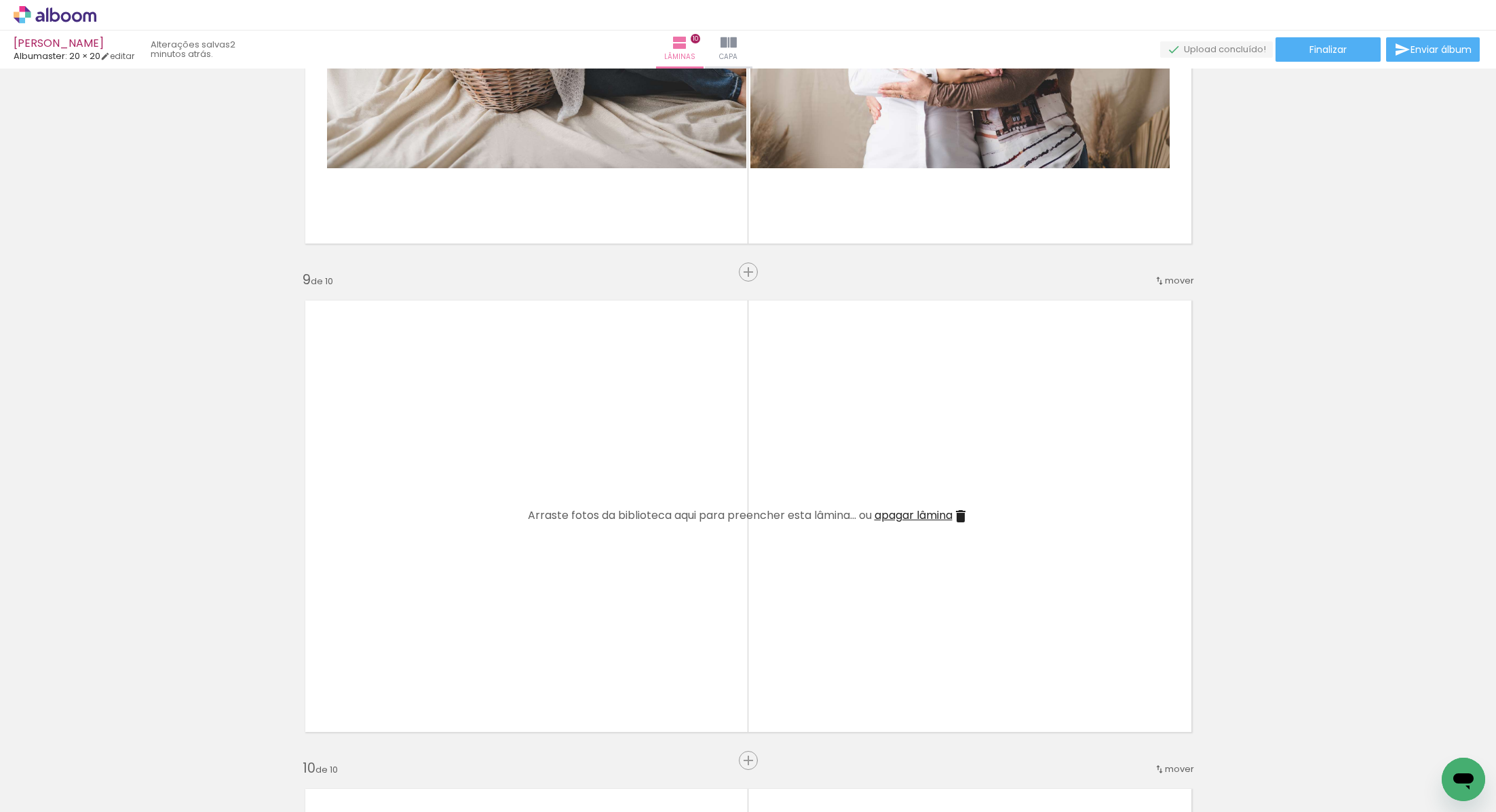
scroll to position [3725, 0]
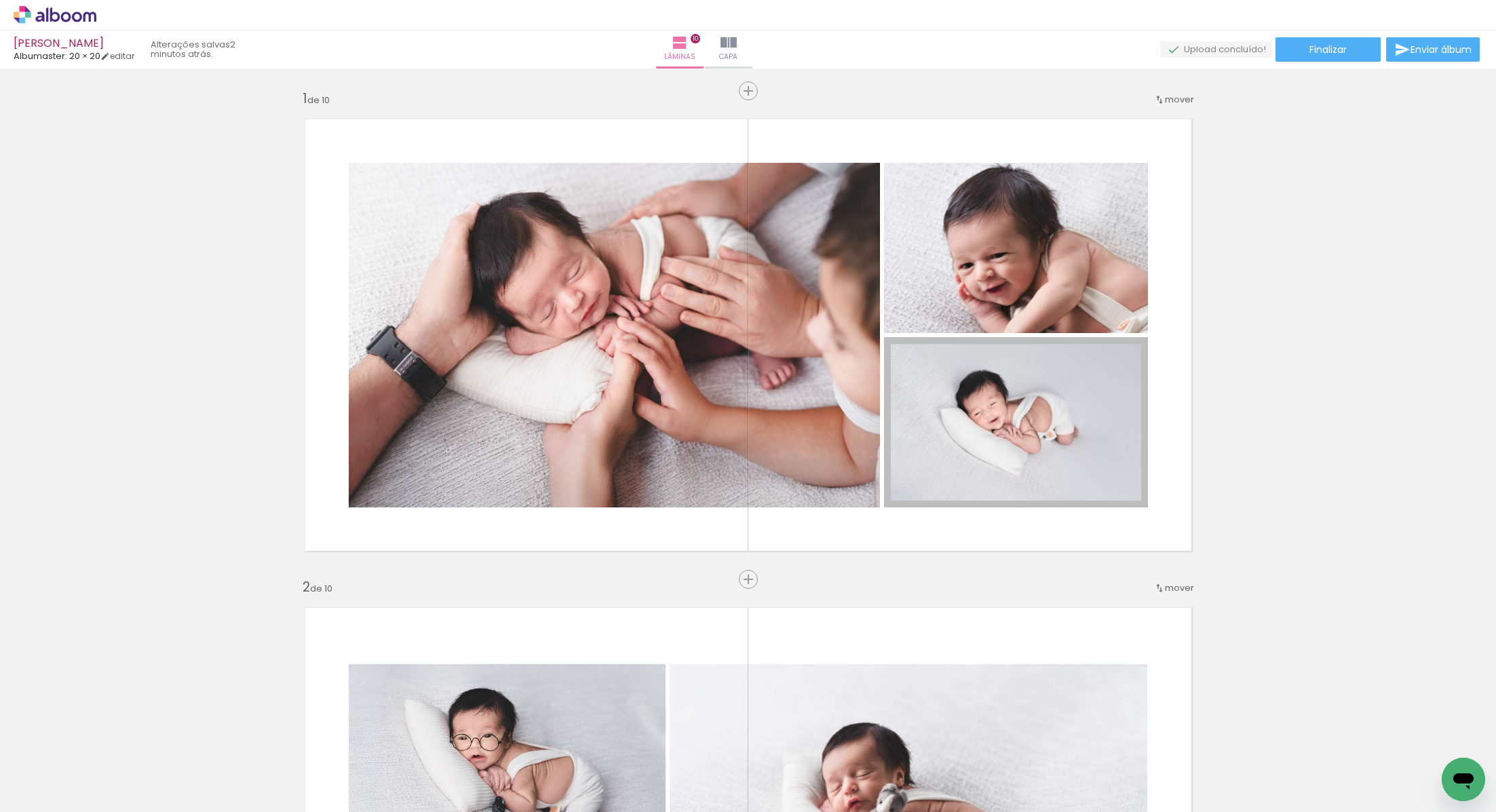
scroll to position [3725, 0]
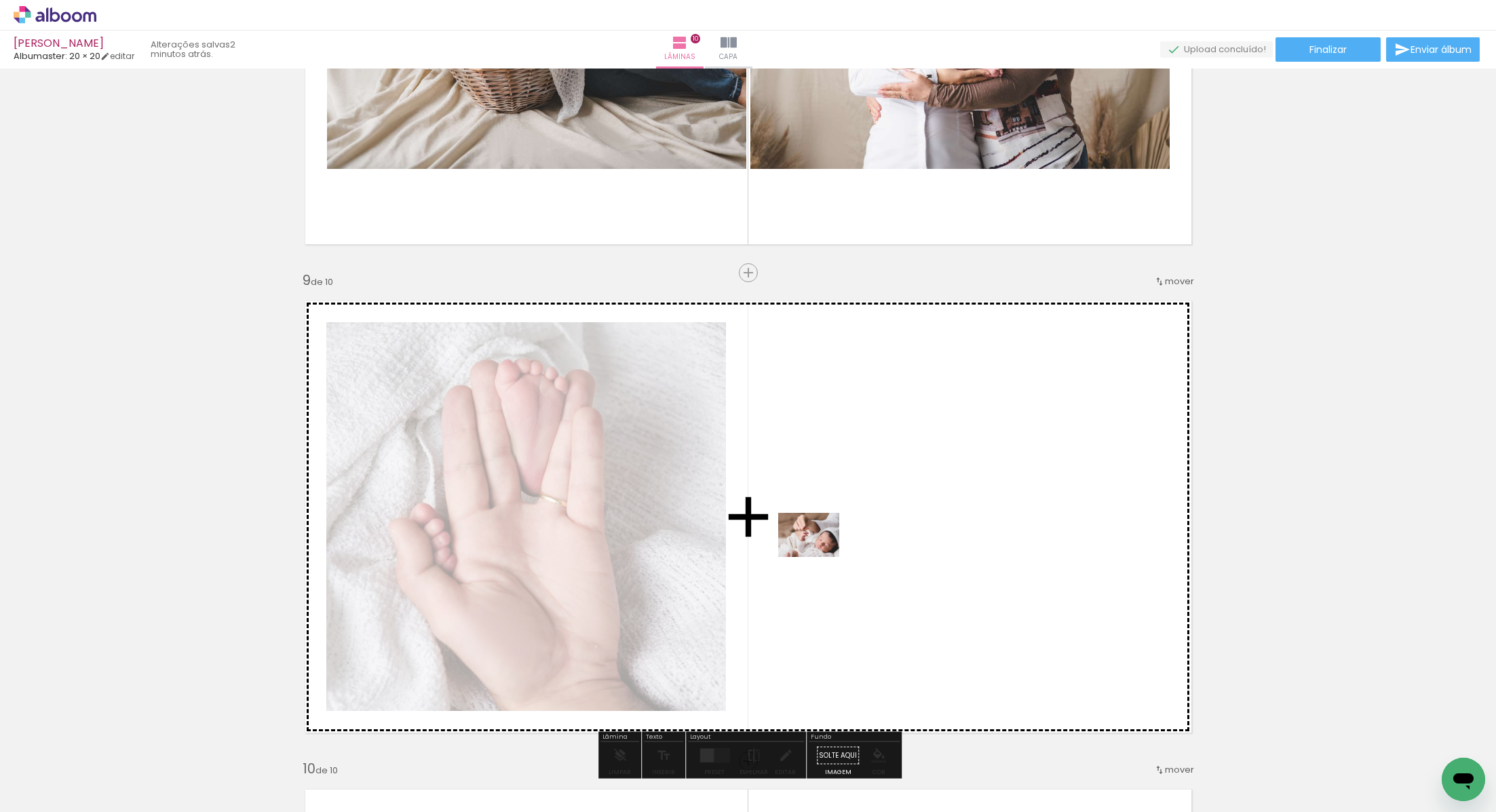
drag, startPoint x: 449, startPoint y: 765, endPoint x: 827, endPoint y: 553, distance: 433.4
click at [827, 553] on quentale-workspace at bounding box center [748, 406] width 1496 height 812
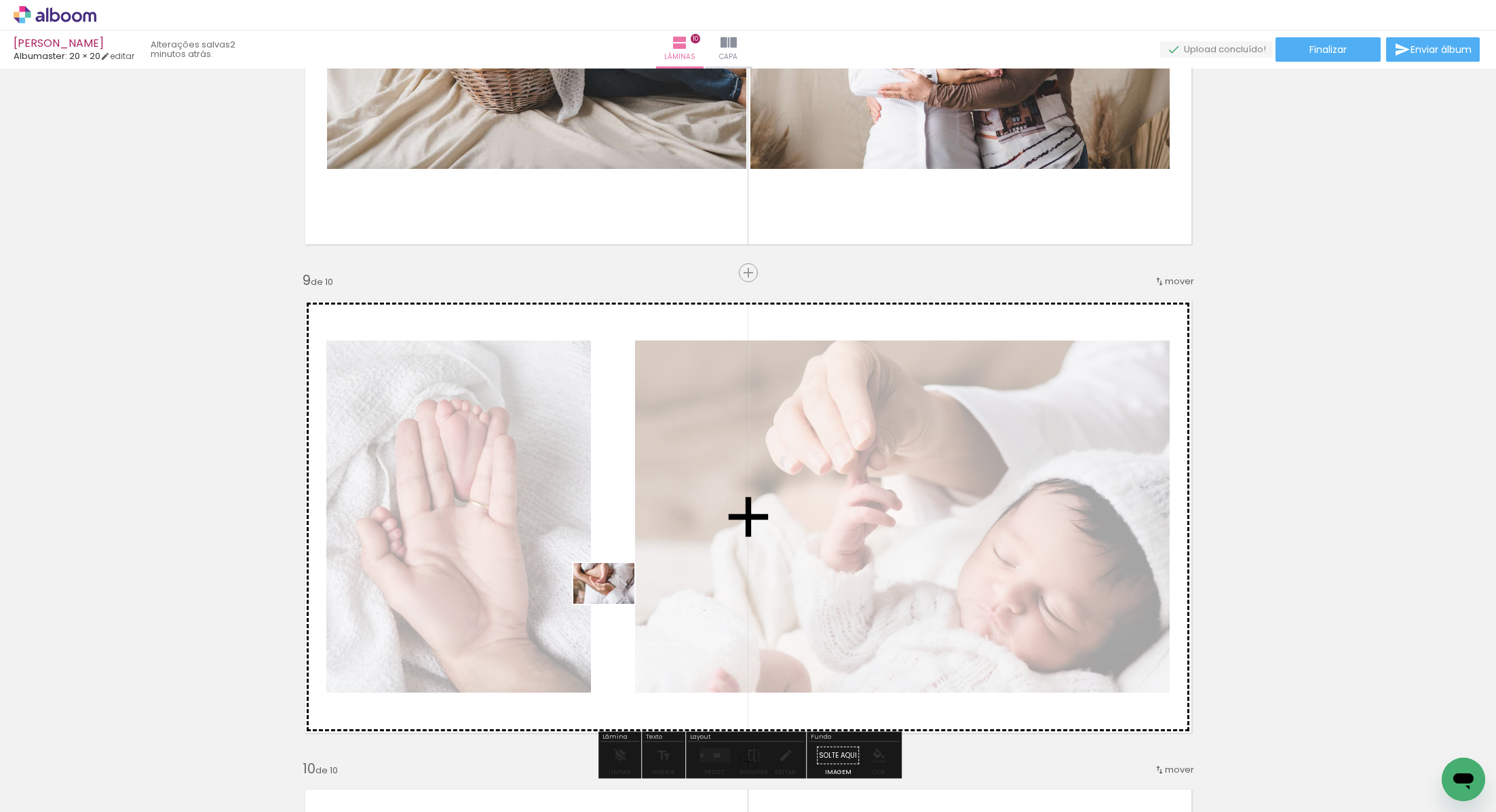
drag, startPoint x: 586, startPoint y: 775, endPoint x: 614, endPoint y: 603, distance: 174.3
click at [614, 603] on quentale-workspace at bounding box center [748, 406] width 1496 height 812
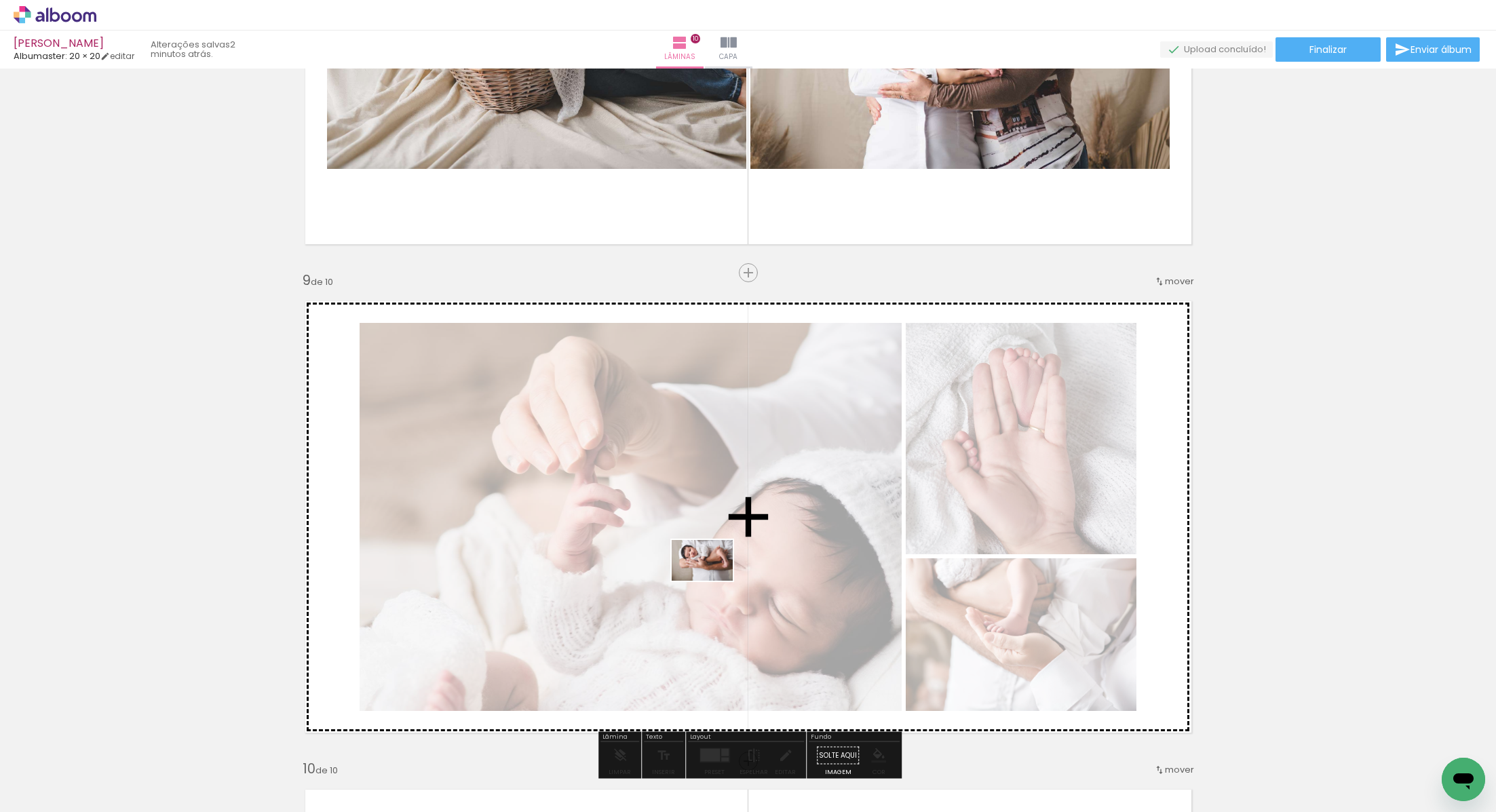
drag, startPoint x: 530, startPoint y: 775, endPoint x: 712, endPoint y: 581, distance: 266.0
click at [713, 581] on quentale-workspace at bounding box center [748, 406] width 1496 height 812
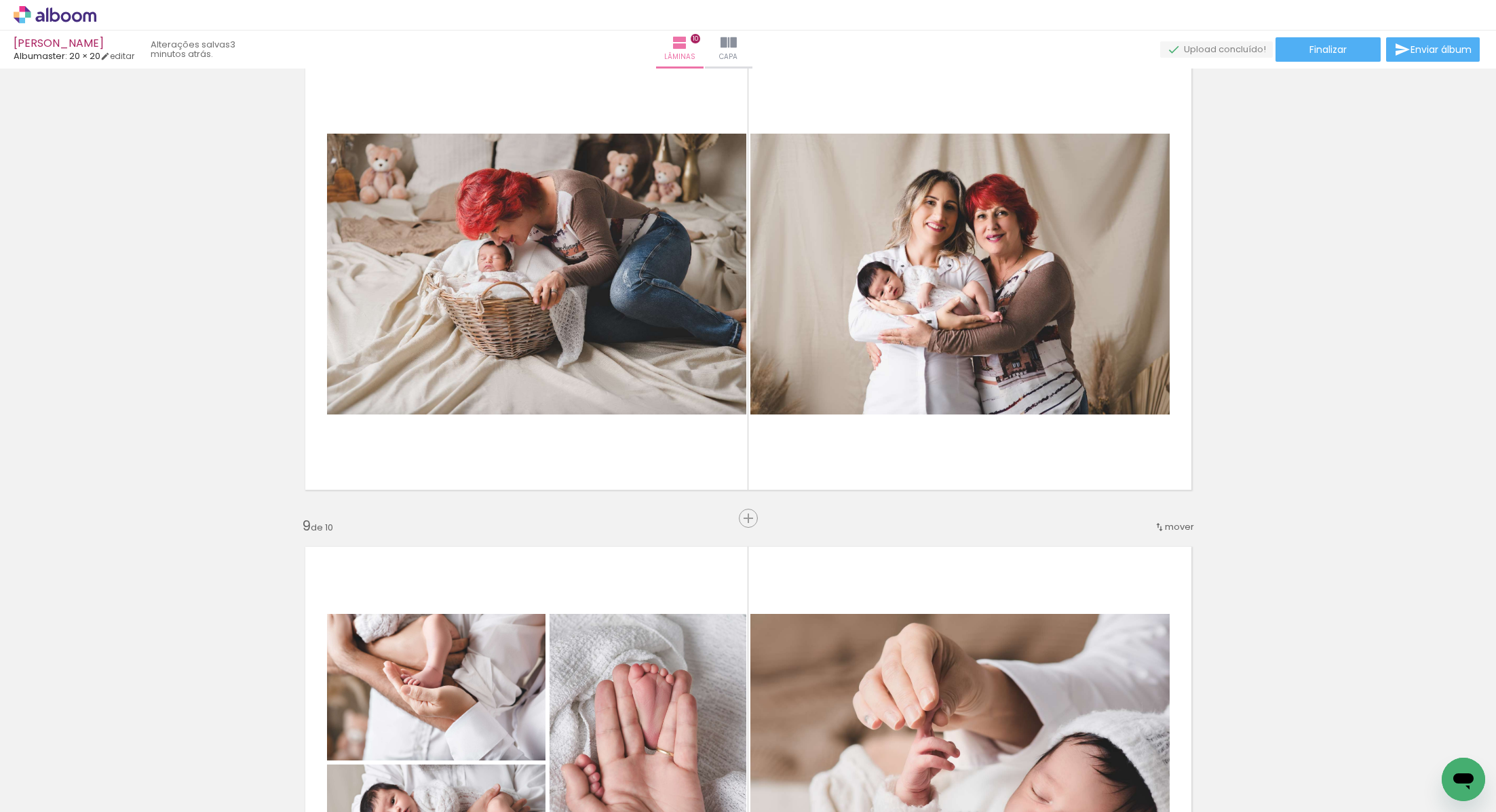
scroll to position [3467, 0]
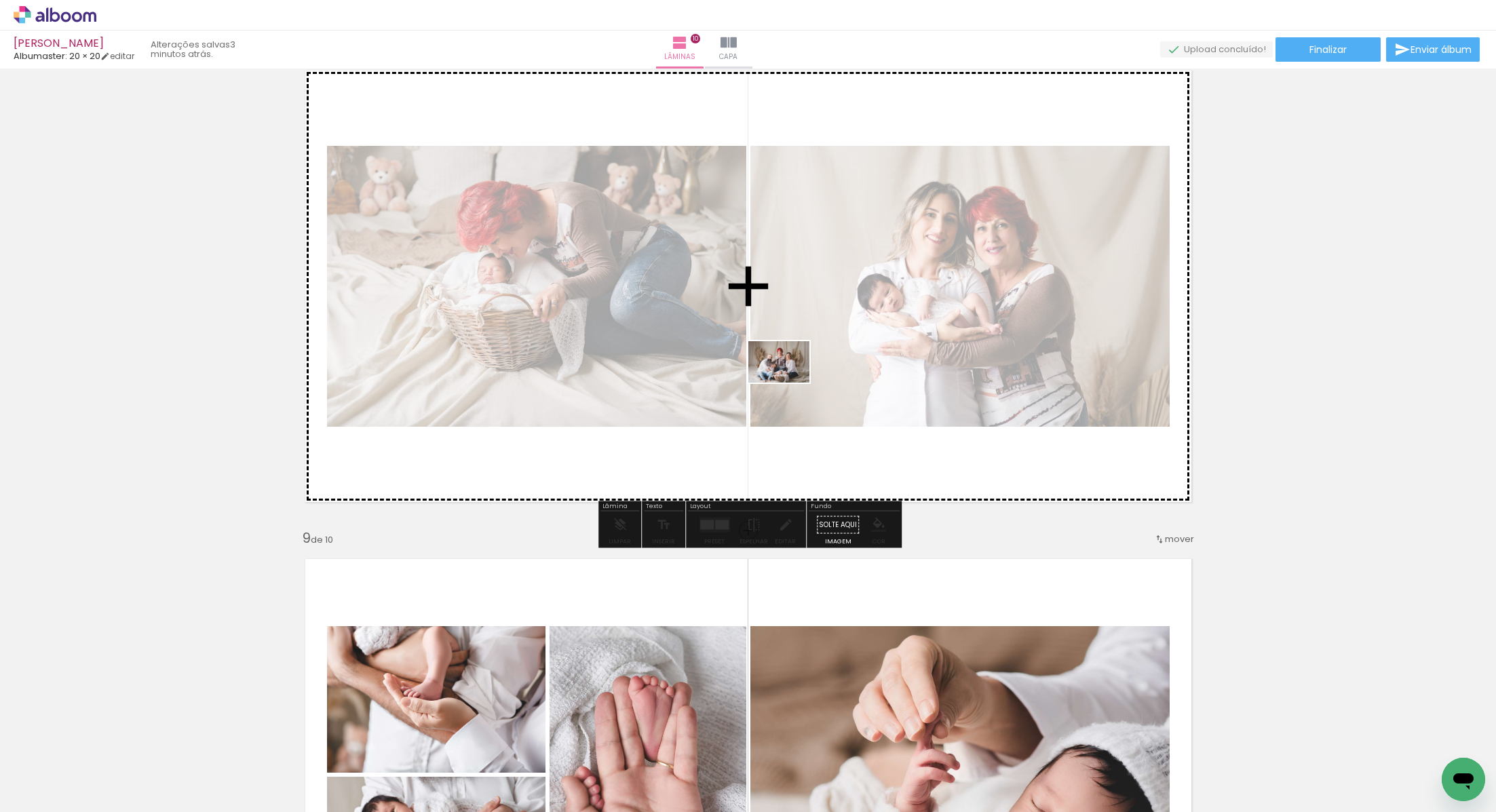
drag, startPoint x: 445, startPoint y: 772, endPoint x: 789, endPoint y: 381, distance: 520.8
click at [789, 381] on quentale-workspace at bounding box center [748, 406] width 1496 height 812
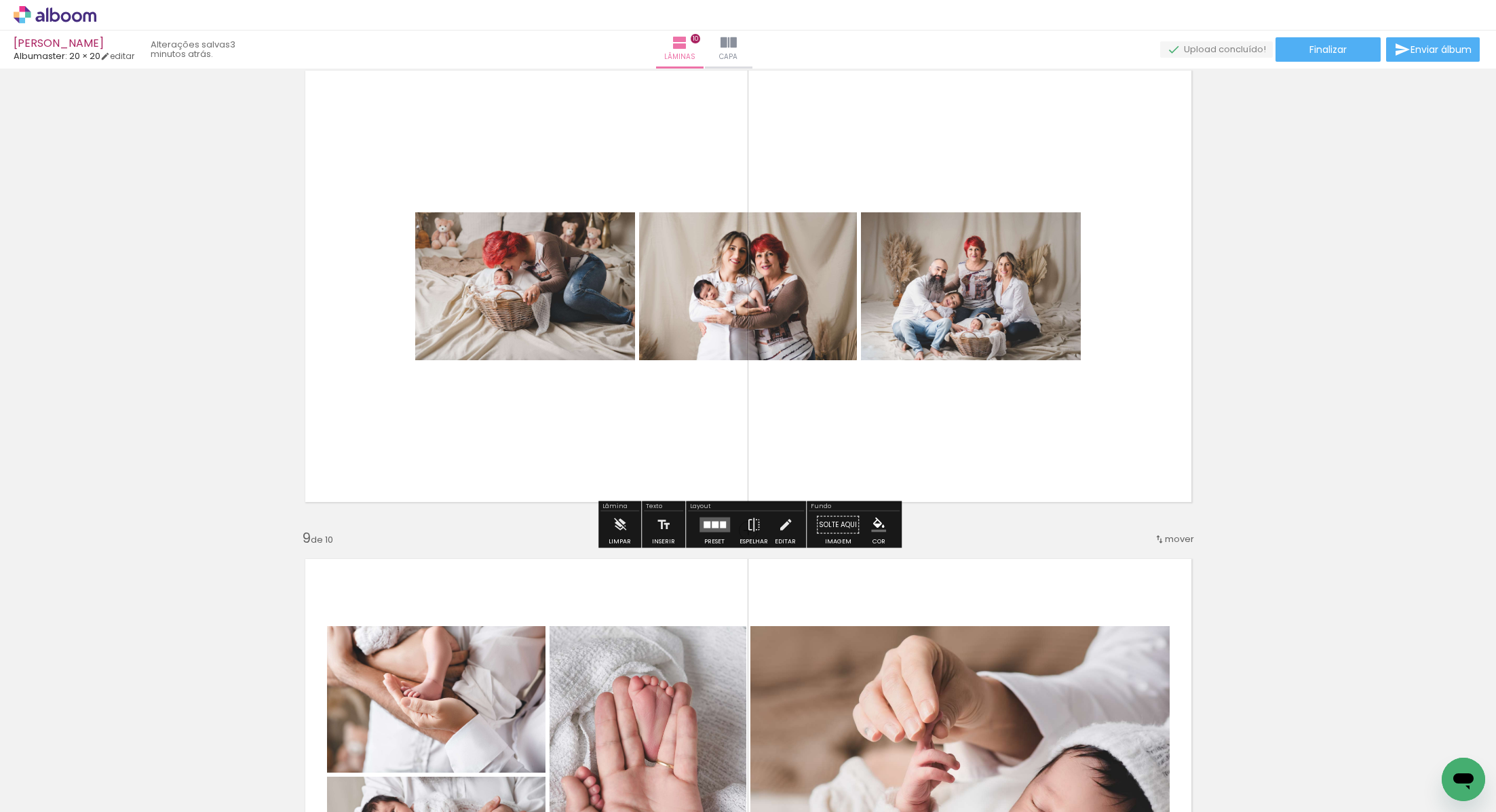
click at [719, 513] on div at bounding box center [713, 525] width 36 height 27
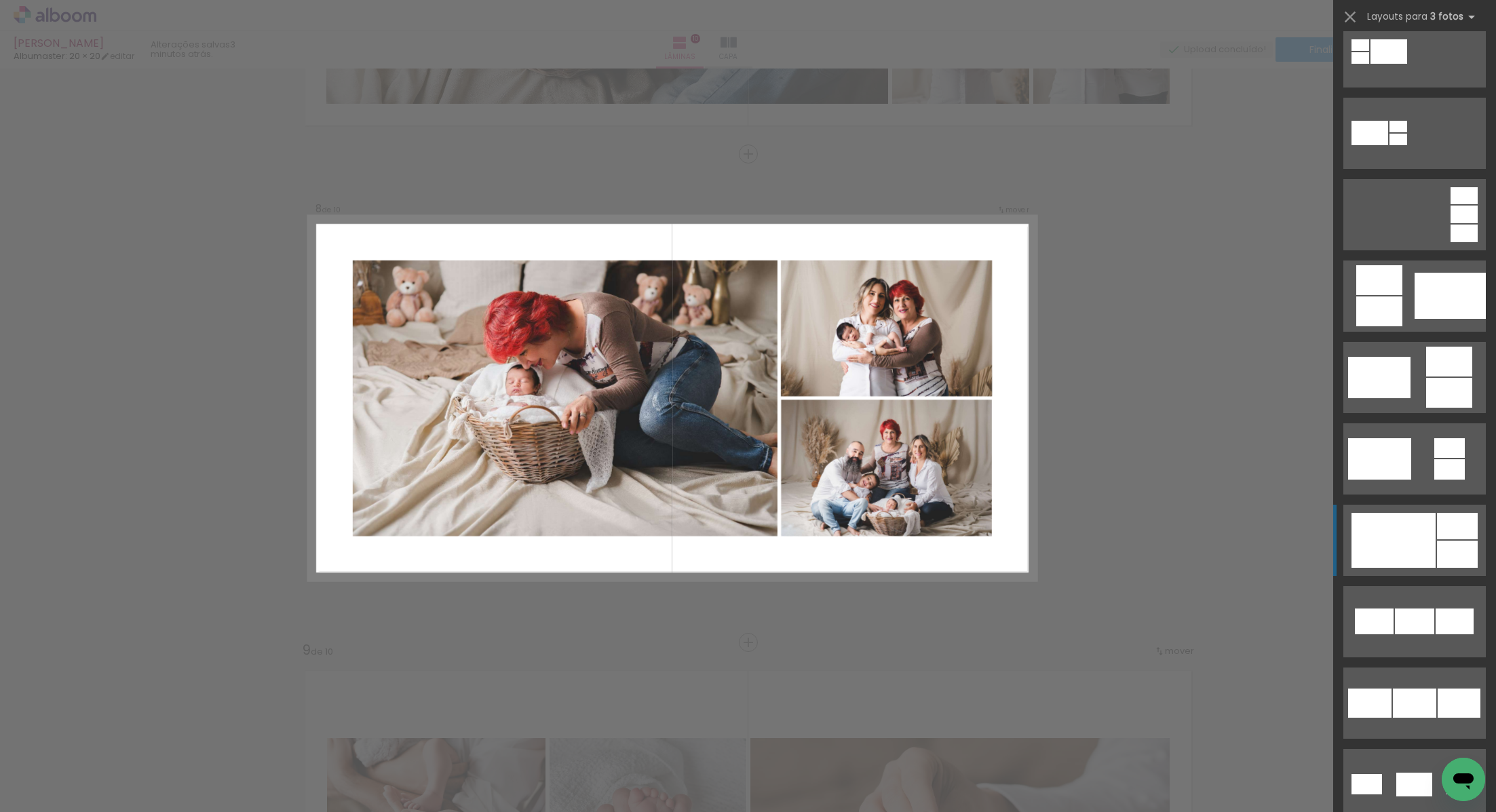
scroll to position [240, 0]
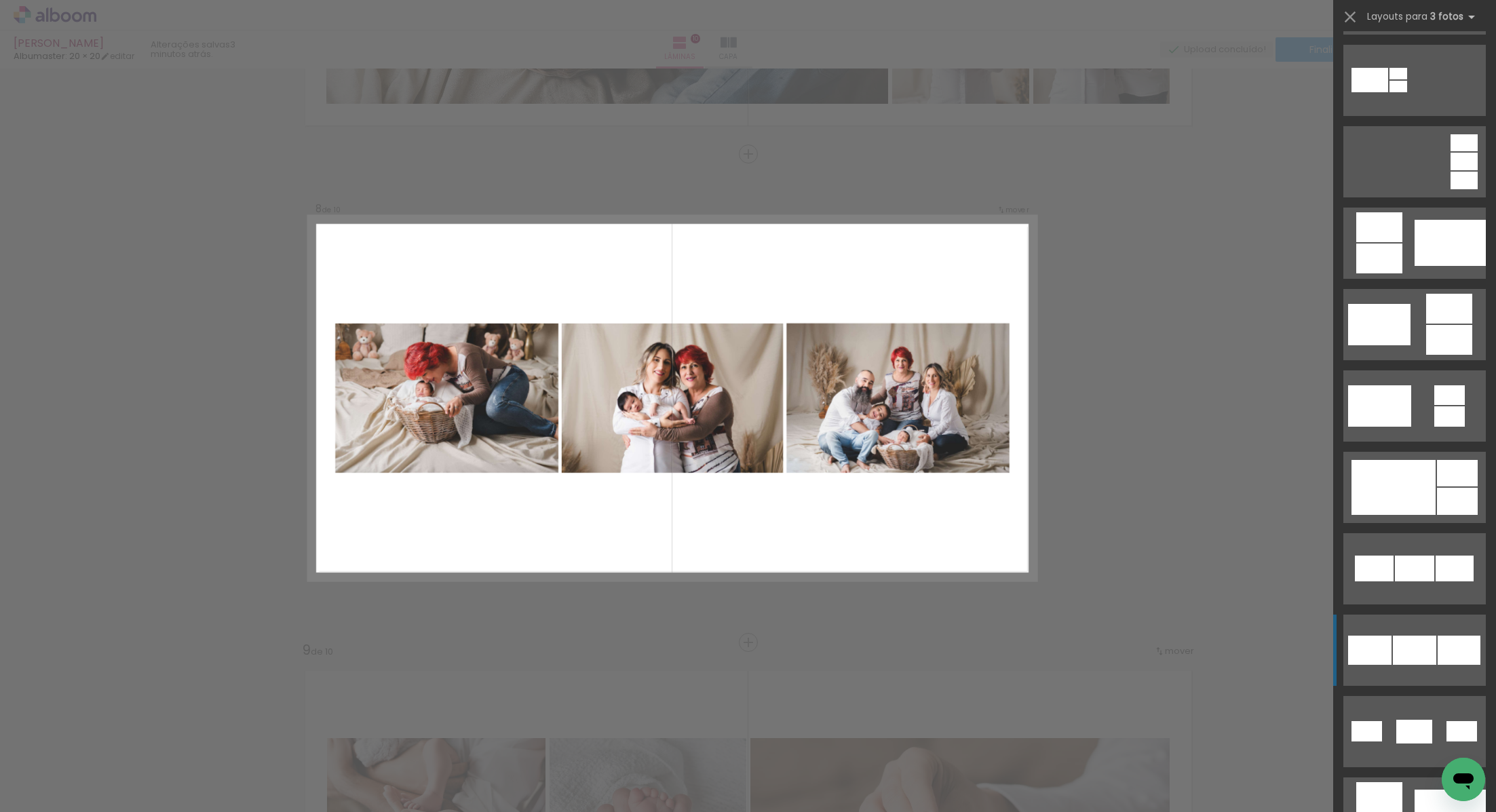
click at [1381, 654] on div at bounding box center [1369, 650] width 43 height 29
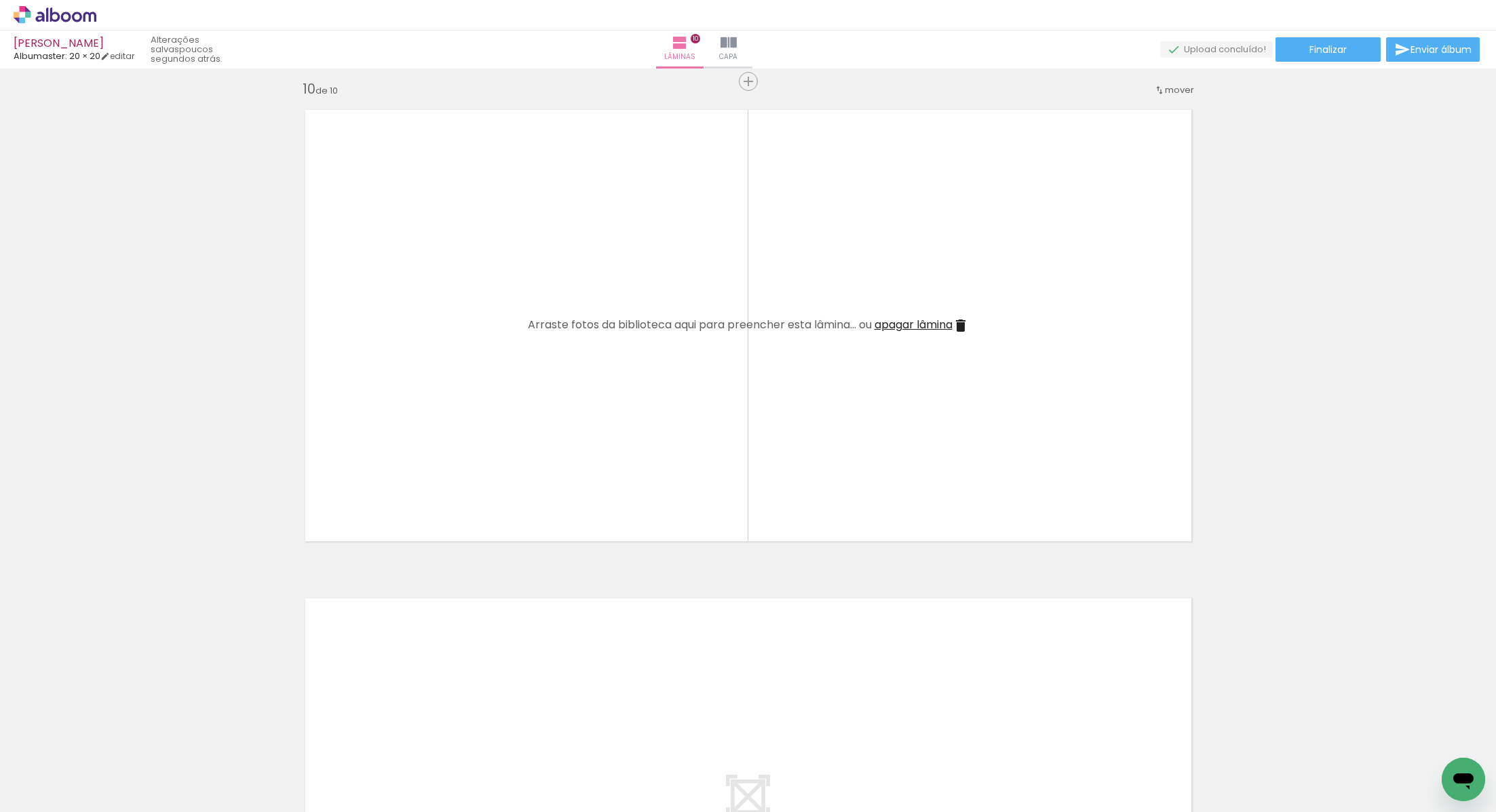
scroll to position [4408, 0]
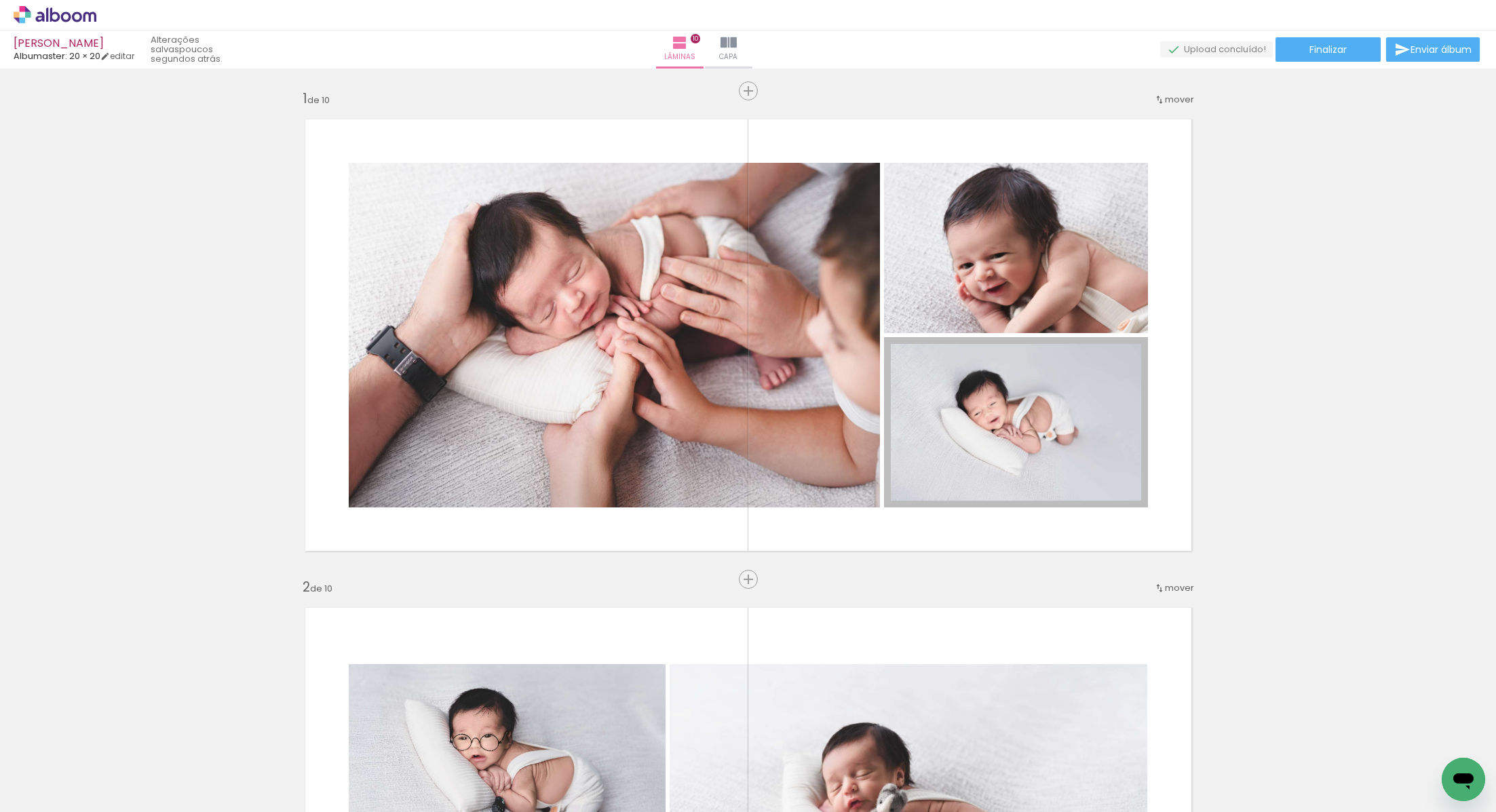
scroll to position [240, 0]
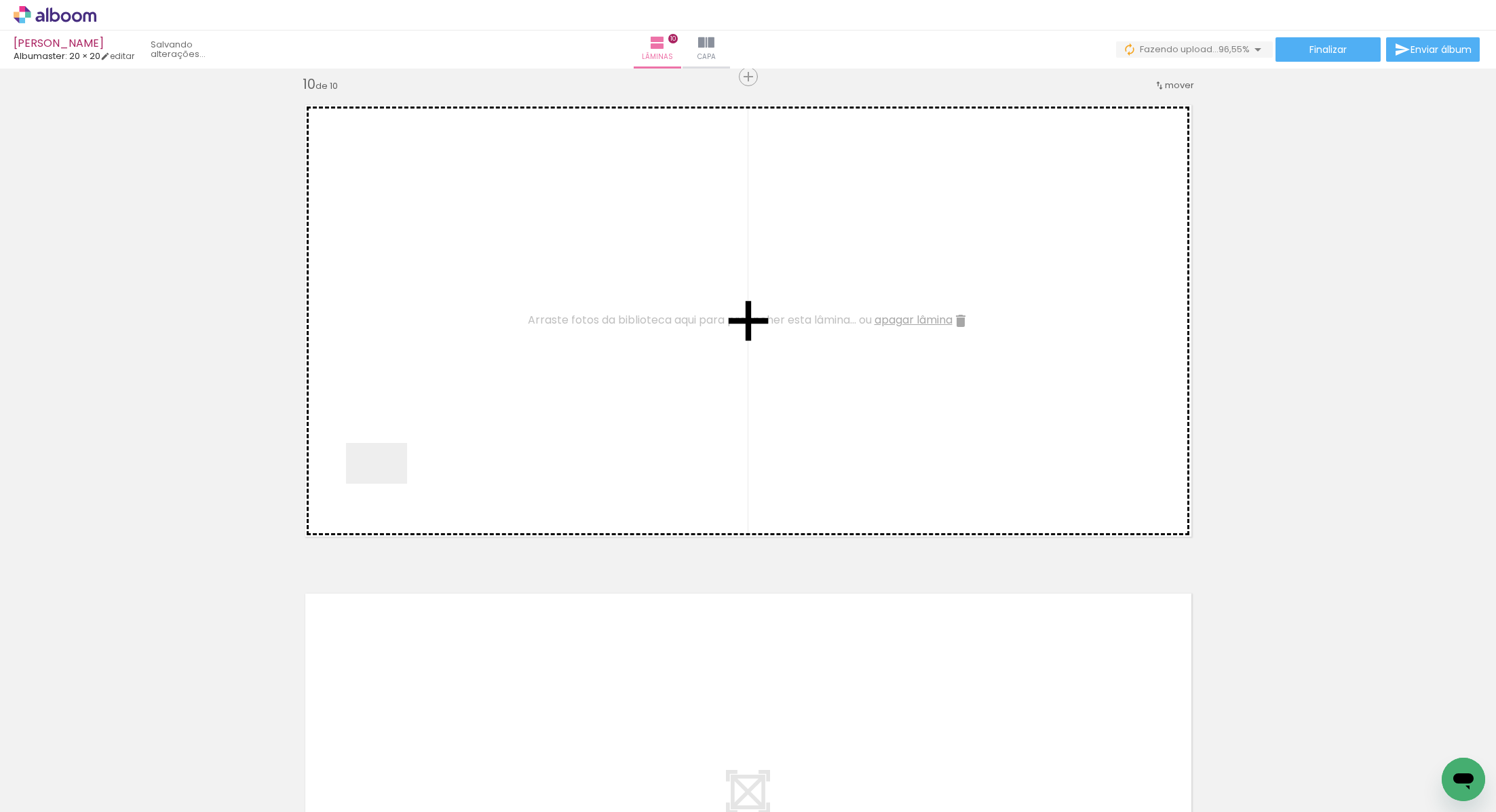
drag, startPoint x: 295, startPoint y: 773, endPoint x: 387, endPoint y: 483, distance: 304.2
click at [387, 483] on quentale-workspace at bounding box center [748, 406] width 1496 height 812
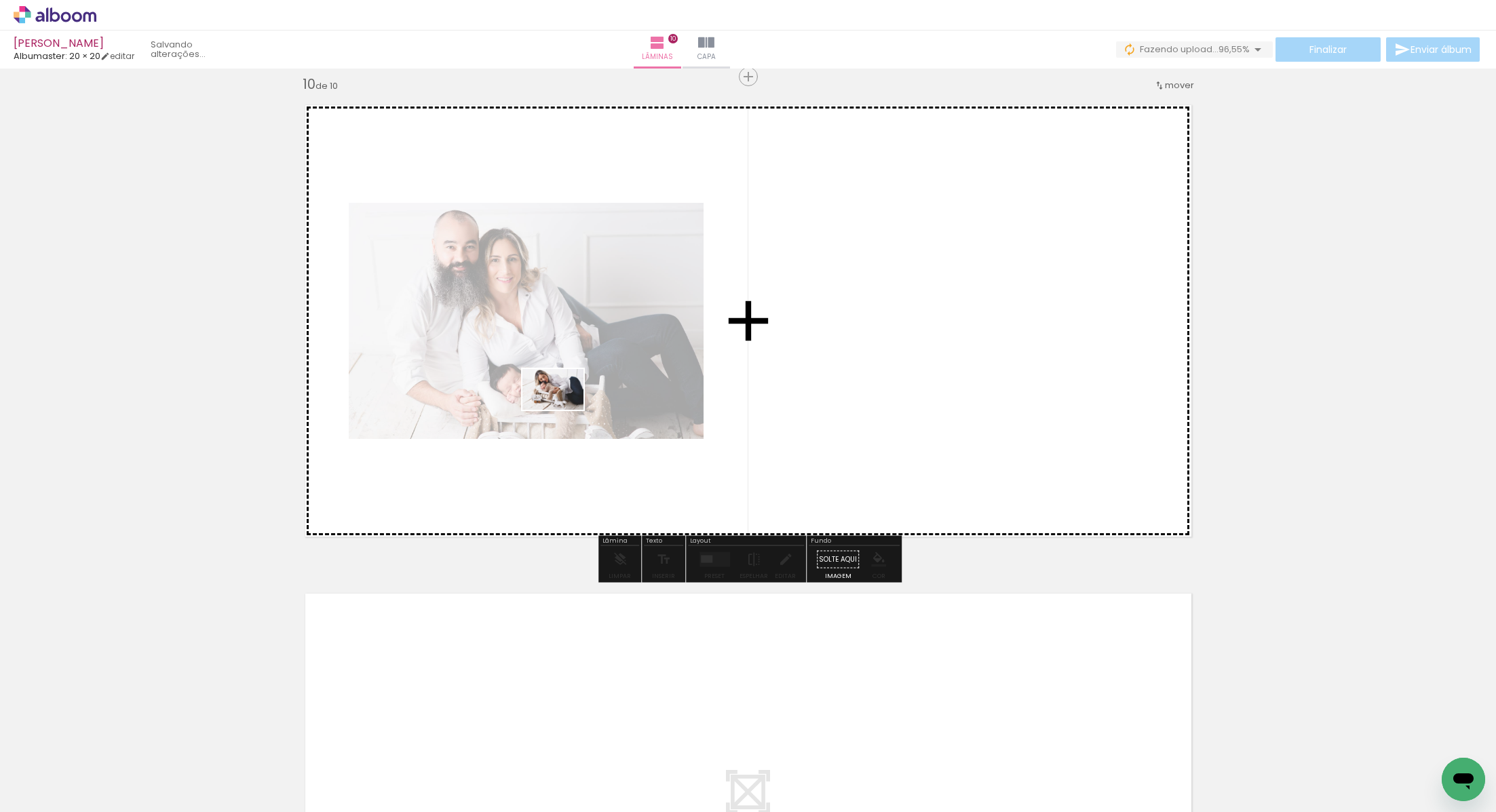
drag, startPoint x: 210, startPoint y: 763, endPoint x: 566, endPoint y: 408, distance: 502.8
click at [566, 408] on quentale-workspace at bounding box center [748, 406] width 1496 height 812
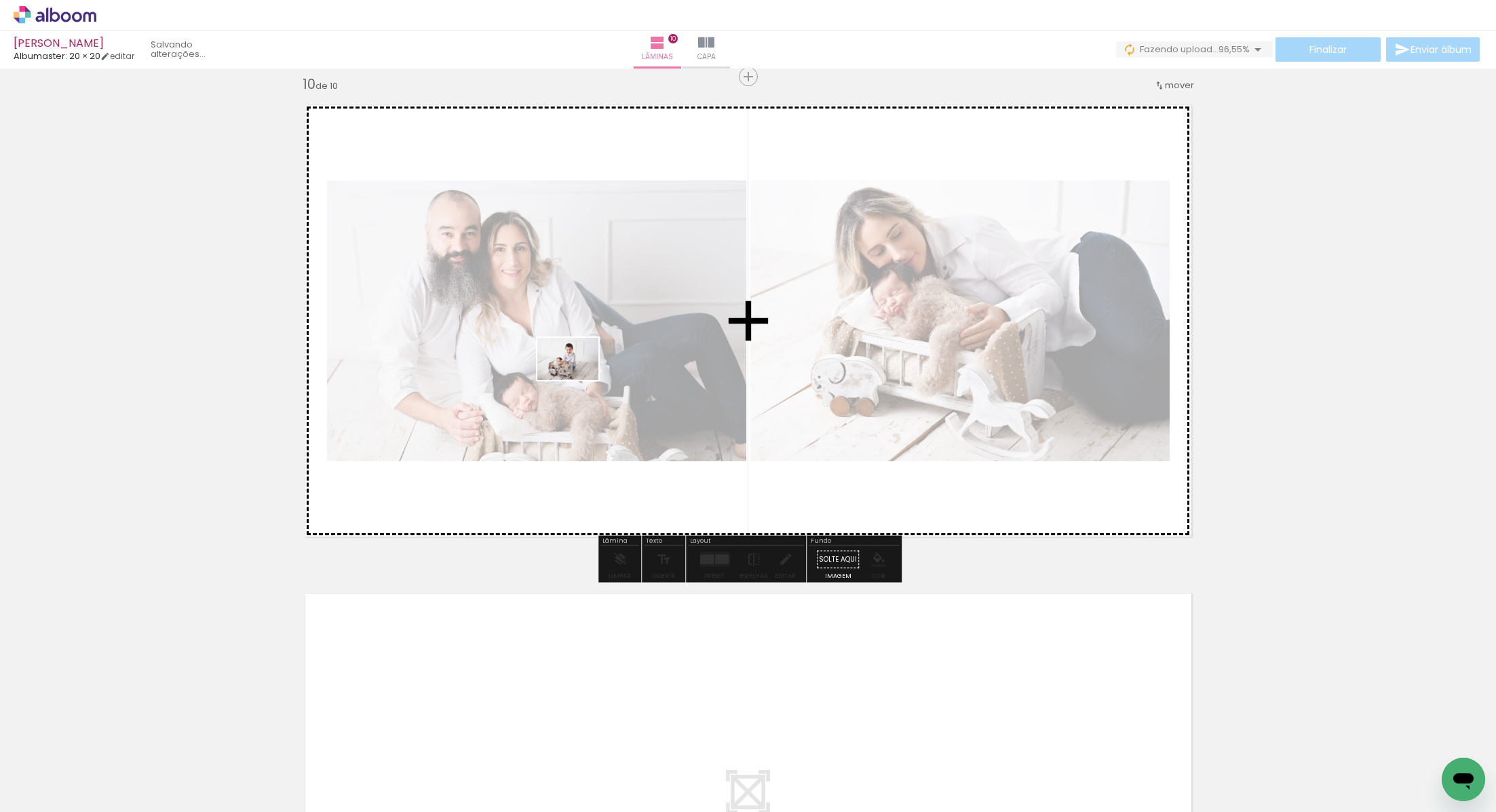
drag, startPoint x: 201, startPoint y: 773, endPoint x: 598, endPoint y: 371, distance: 565.0
click at [600, 371] on quentale-workspace at bounding box center [748, 406] width 1496 height 812
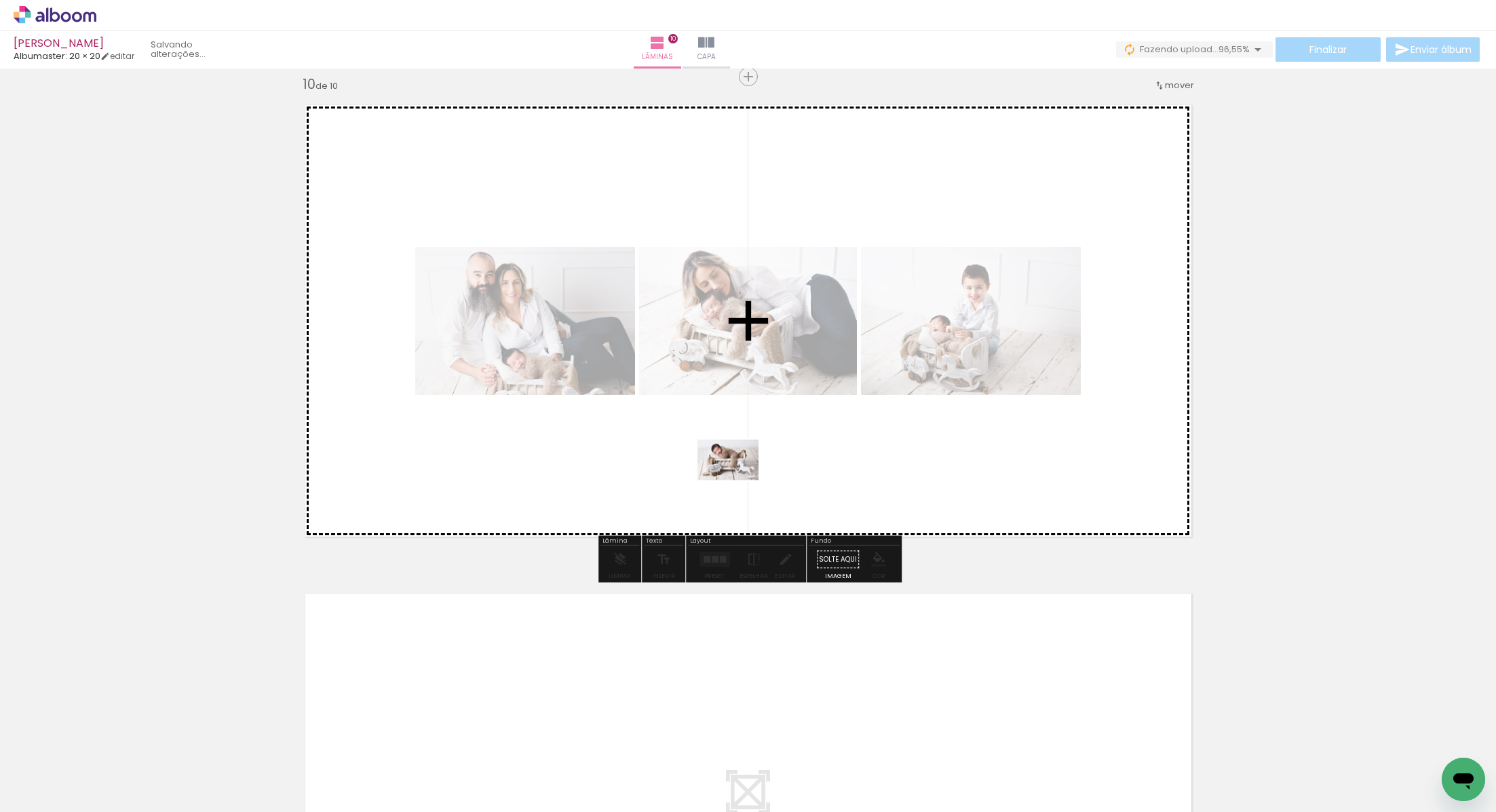
drag, startPoint x: 130, startPoint y: 775, endPoint x: 748, endPoint y: 470, distance: 689.2
click at [748, 470] on quentale-workspace at bounding box center [748, 406] width 1496 height 812
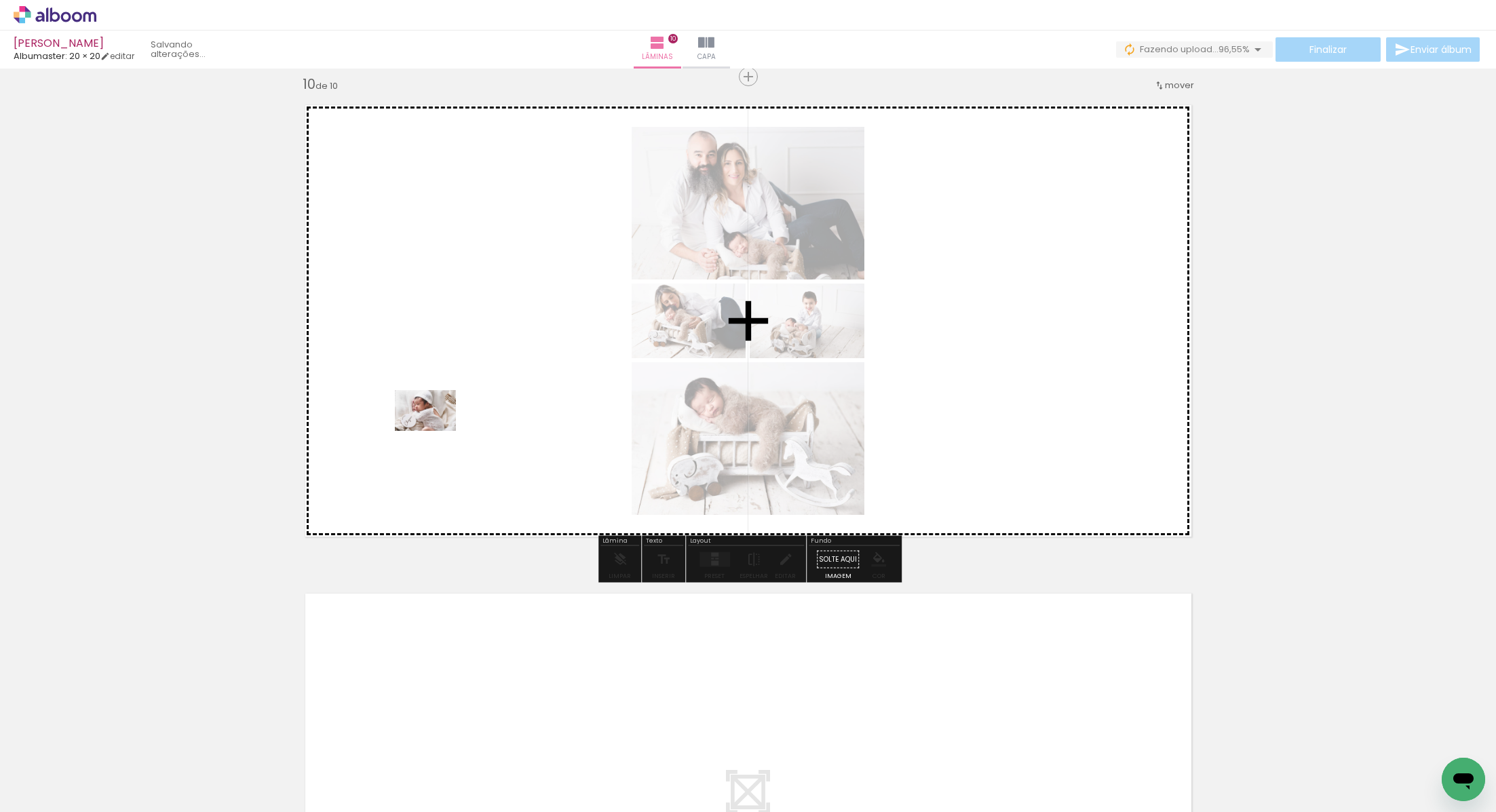
drag, startPoint x: 128, startPoint y: 782, endPoint x: 449, endPoint y: 417, distance: 486.1
click quentale-workspace
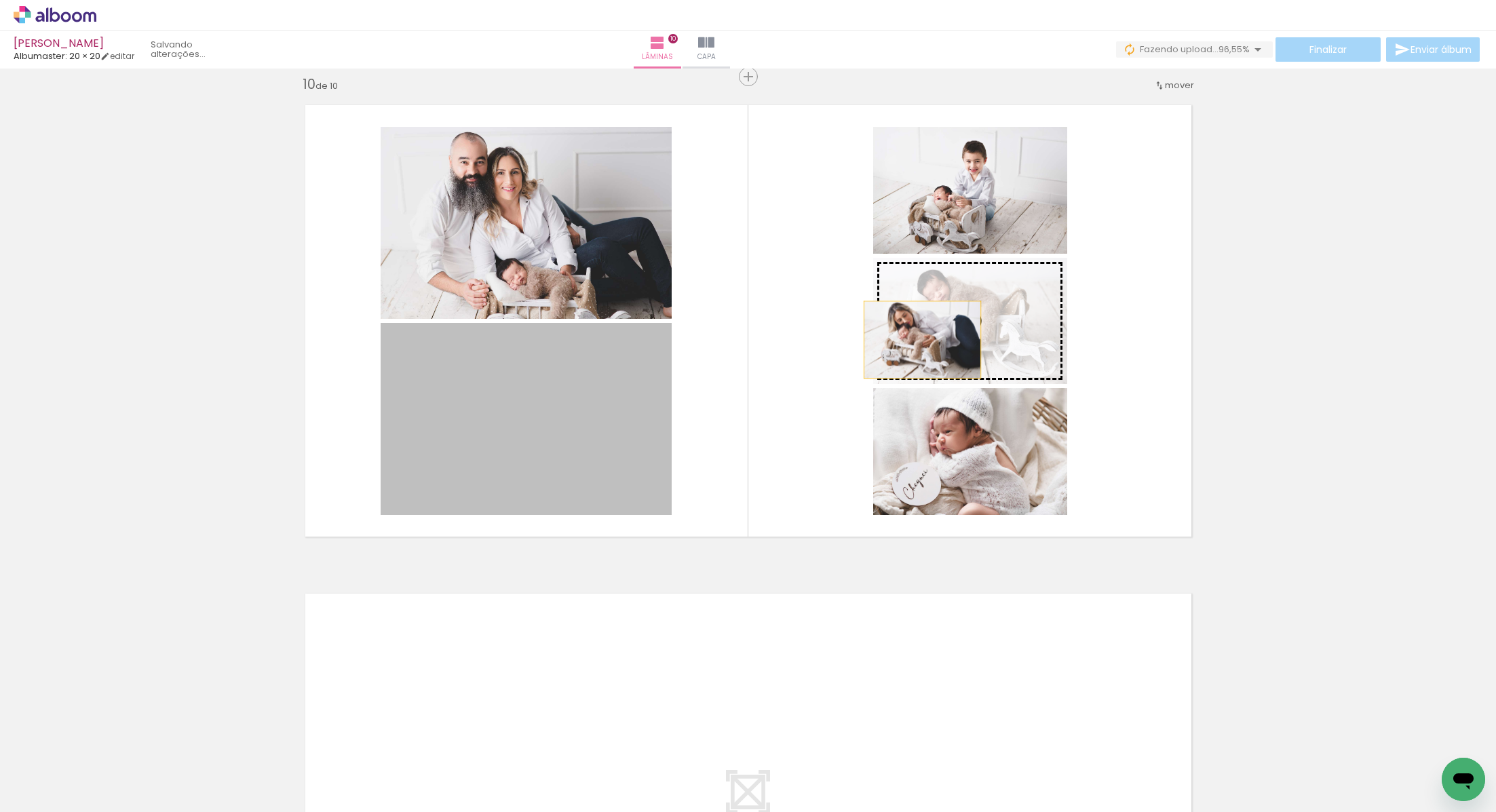
drag, startPoint x: 567, startPoint y: 405, endPoint x: 930, endPoint y: 338, distance: 369.1
click slot
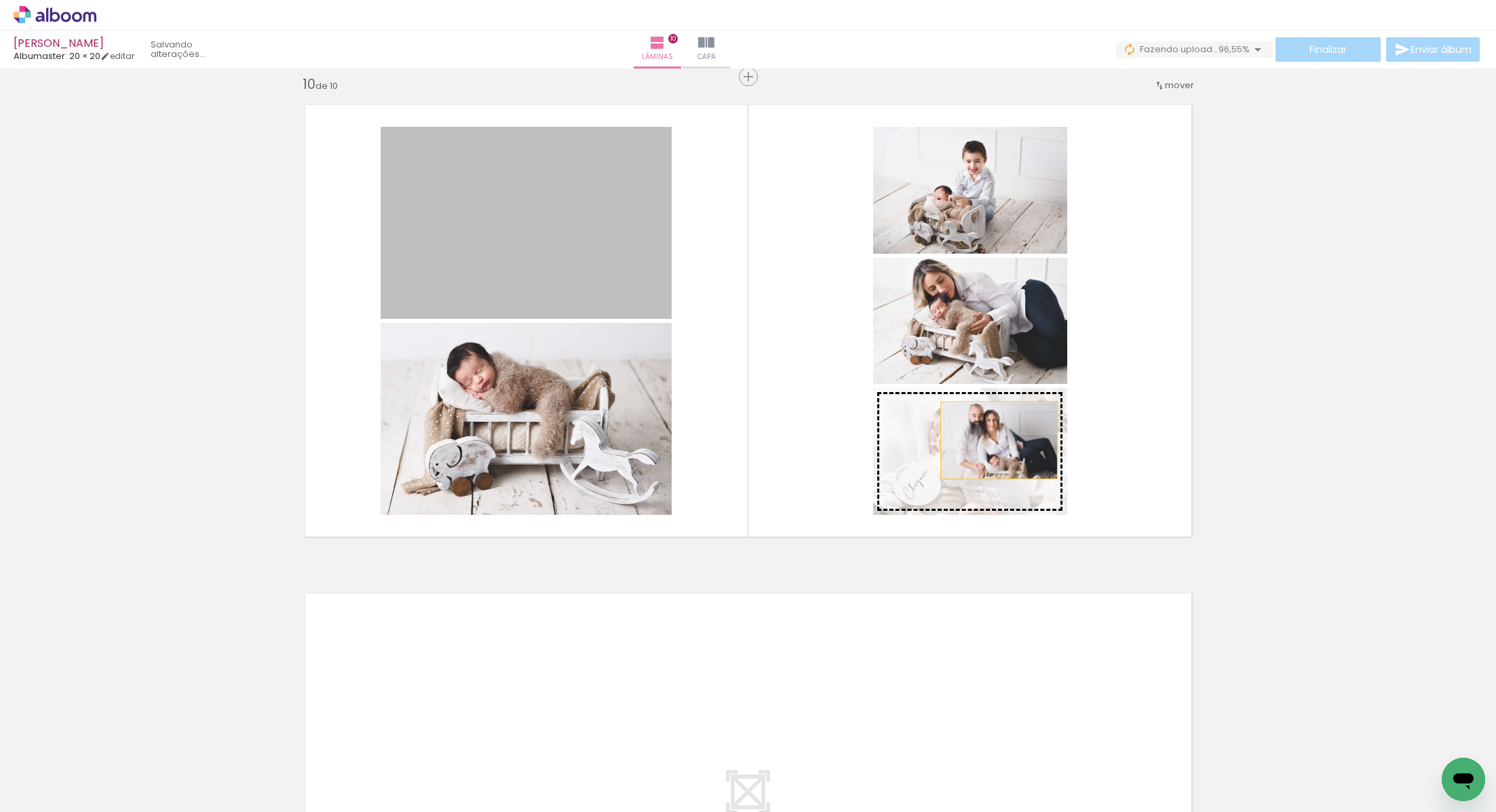
drag, startPoint x: 578, startPoint y: 279, endPoint x: 999, endPoint y: 438, distance: 450.0
click slot
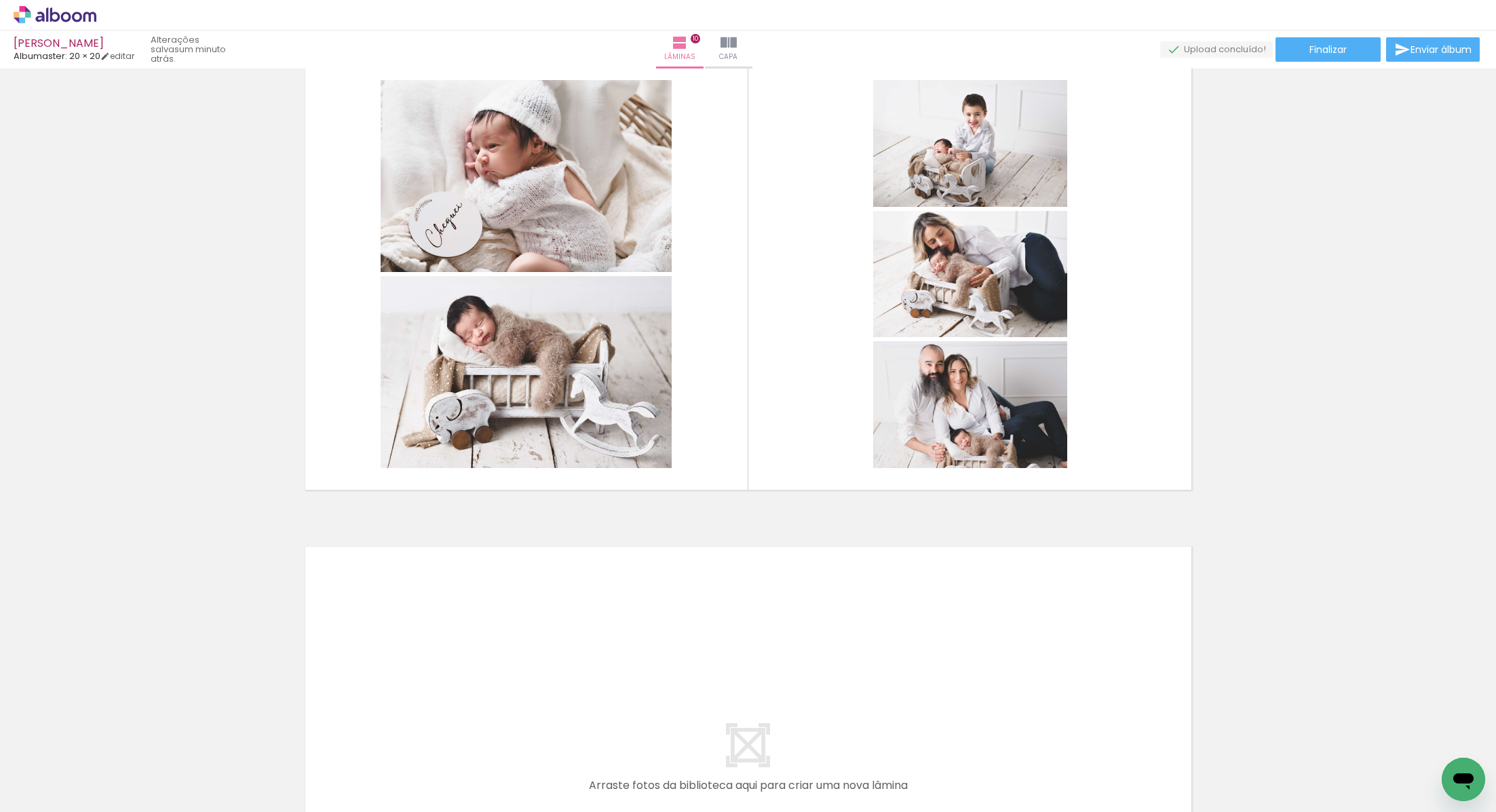
scroll to position [4496, 0]
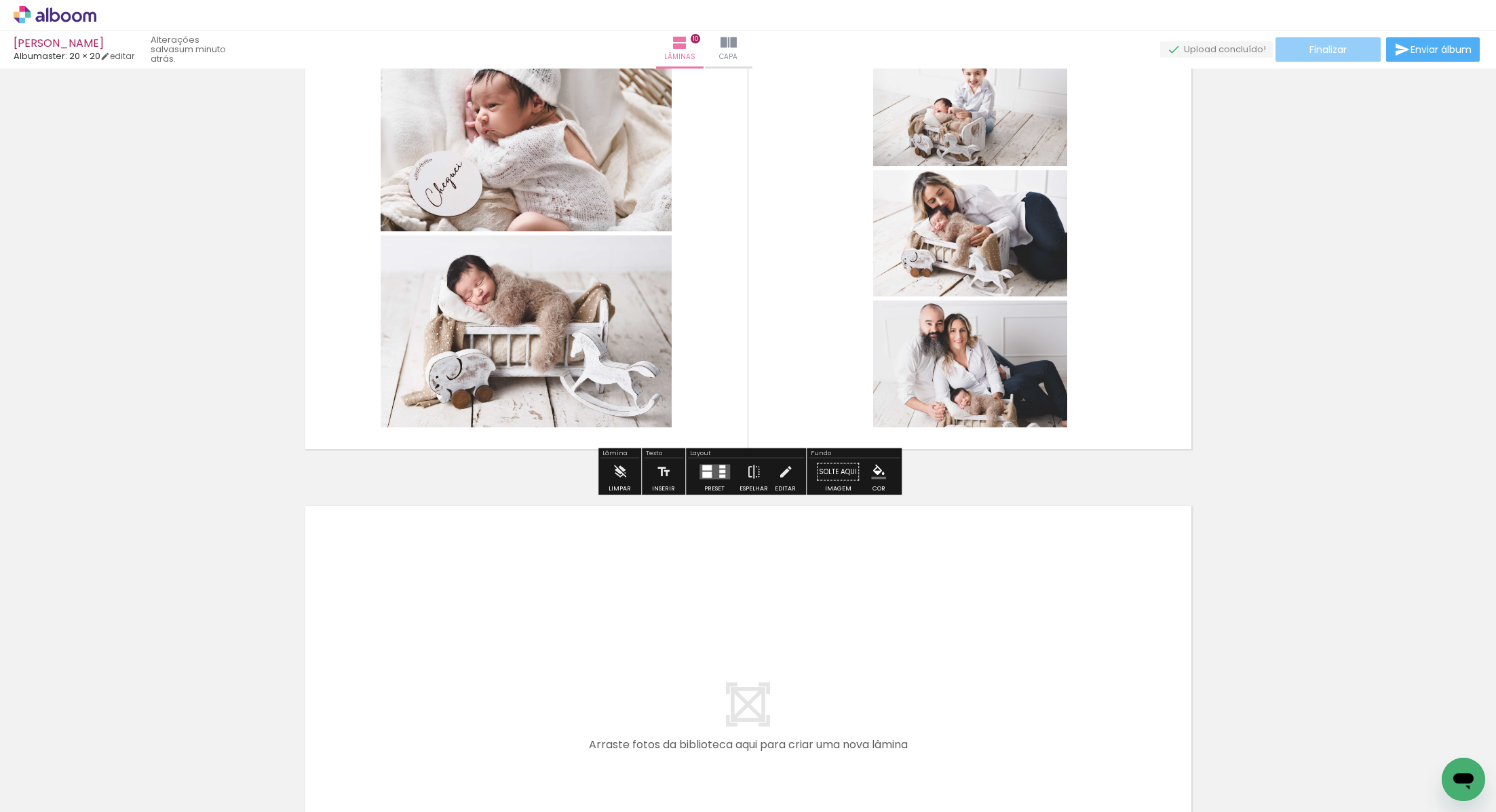
click span "Finalizar"
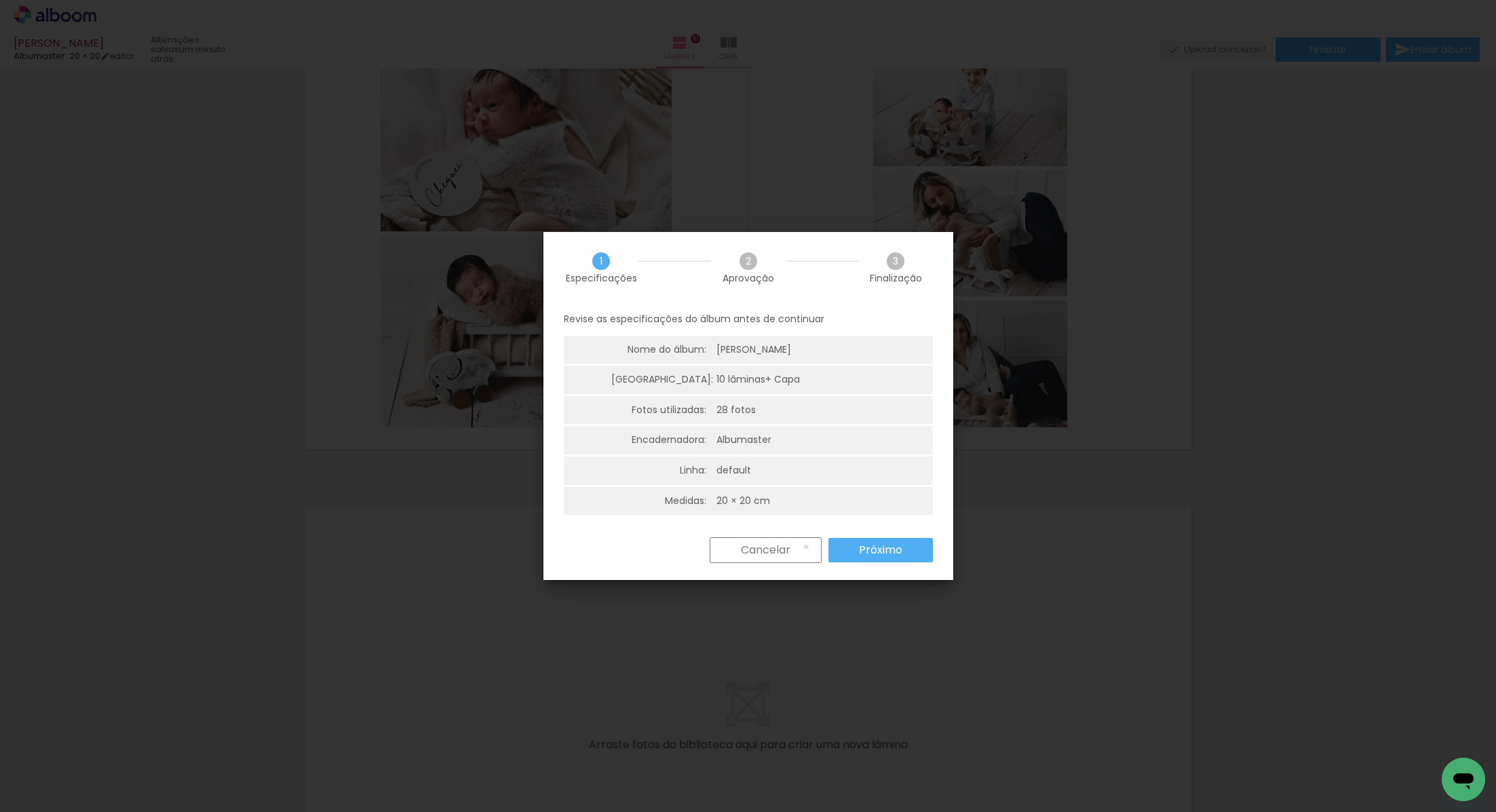
click paper-button "Cancelar"
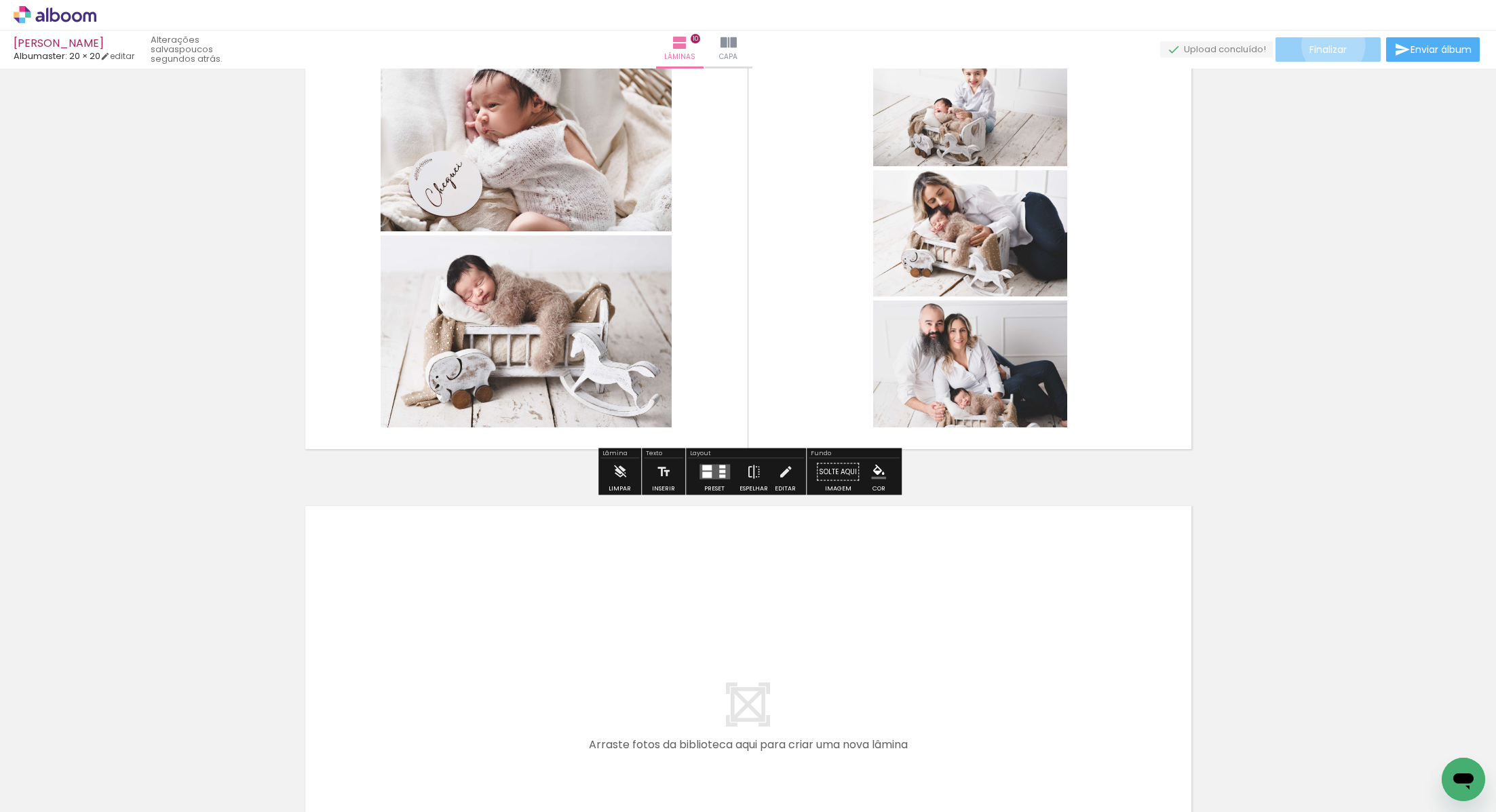
click span "Finalizar"
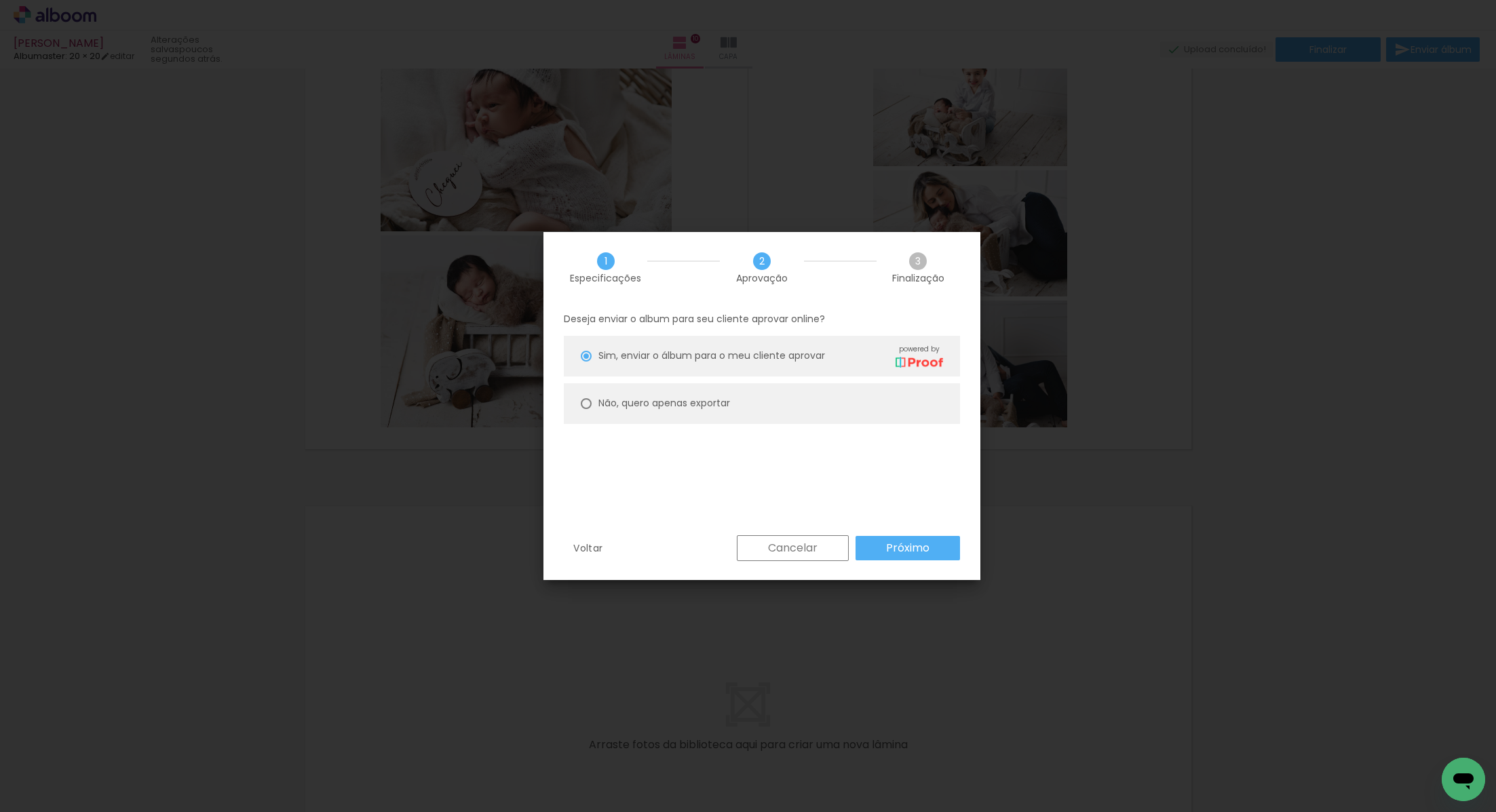
click at [826, 412] on paper-radio-button "Não, quero apenas exportar" at bounding box center [762, 403] width 396 height 40
type paper-radio-button "on"
click at [881, 538] on paper-button "Próximo" at bounding box center [907, 547] width 104 height 25
type input "Alta, 300 DPI"
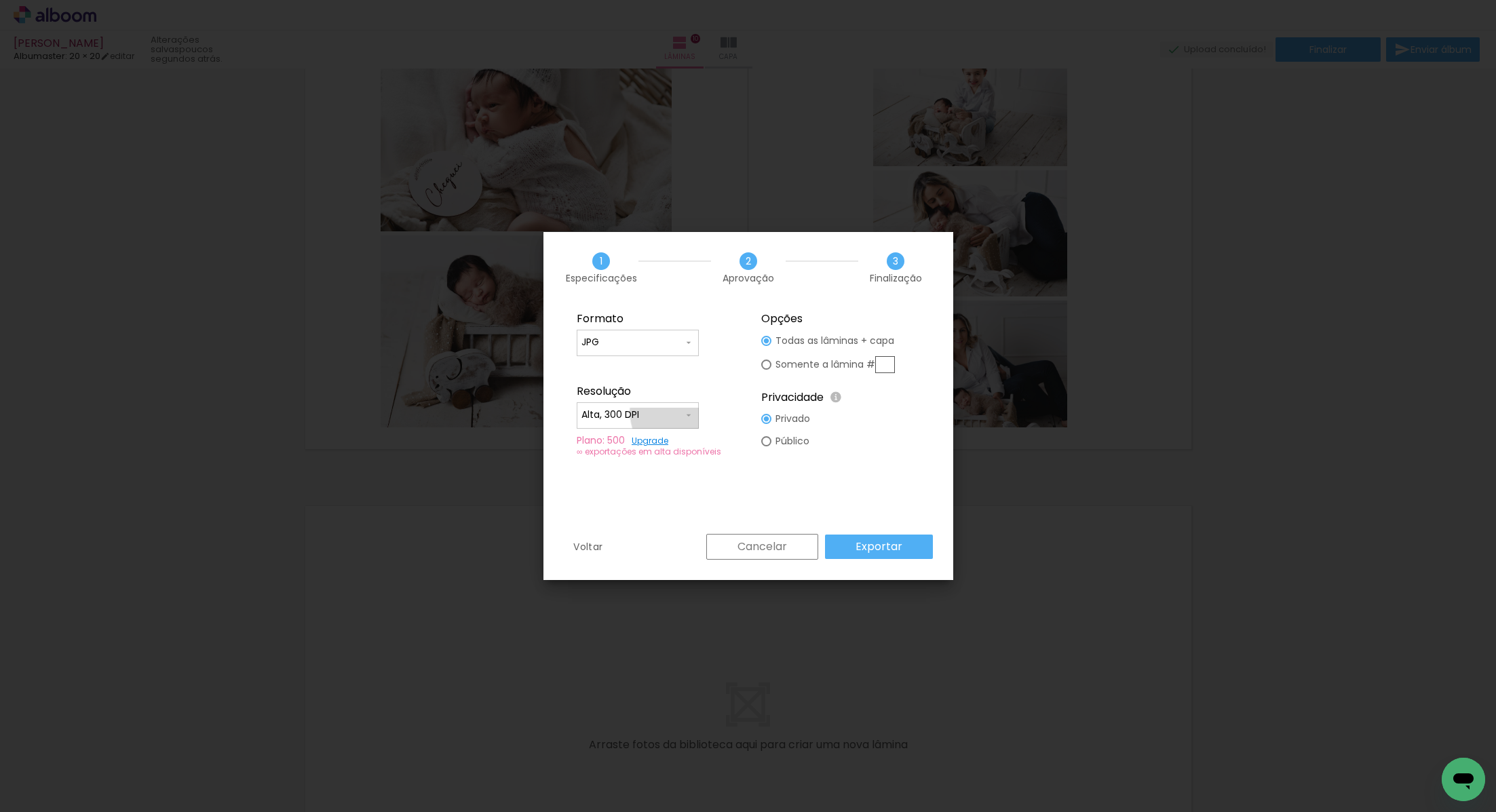
click at [687, 412] on iron-icon at bounding box center [688, 415] width 11 height 11
click at [693, 413] on paper-item "Alta, 300 DPI" at bounding box center [638, 413] width 122 height 27
click at [0, 0] on slot "Exportar" at bounding box center [0, 0] width 0 height 0
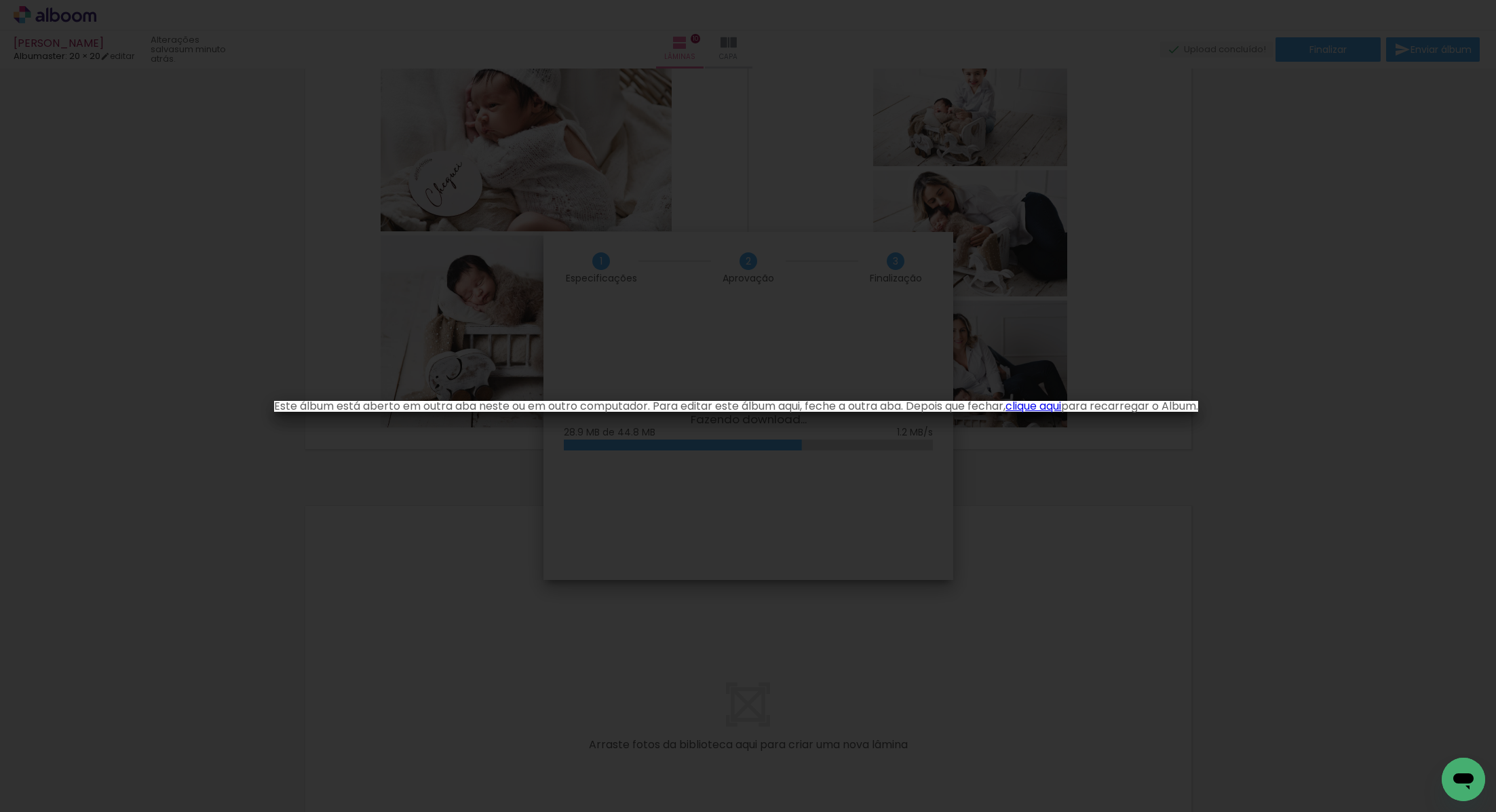
scroll to position [240, 0]
click at [1053, 403] on link "clique aqui" at bounding box center [1033, 406] width 56 height 16
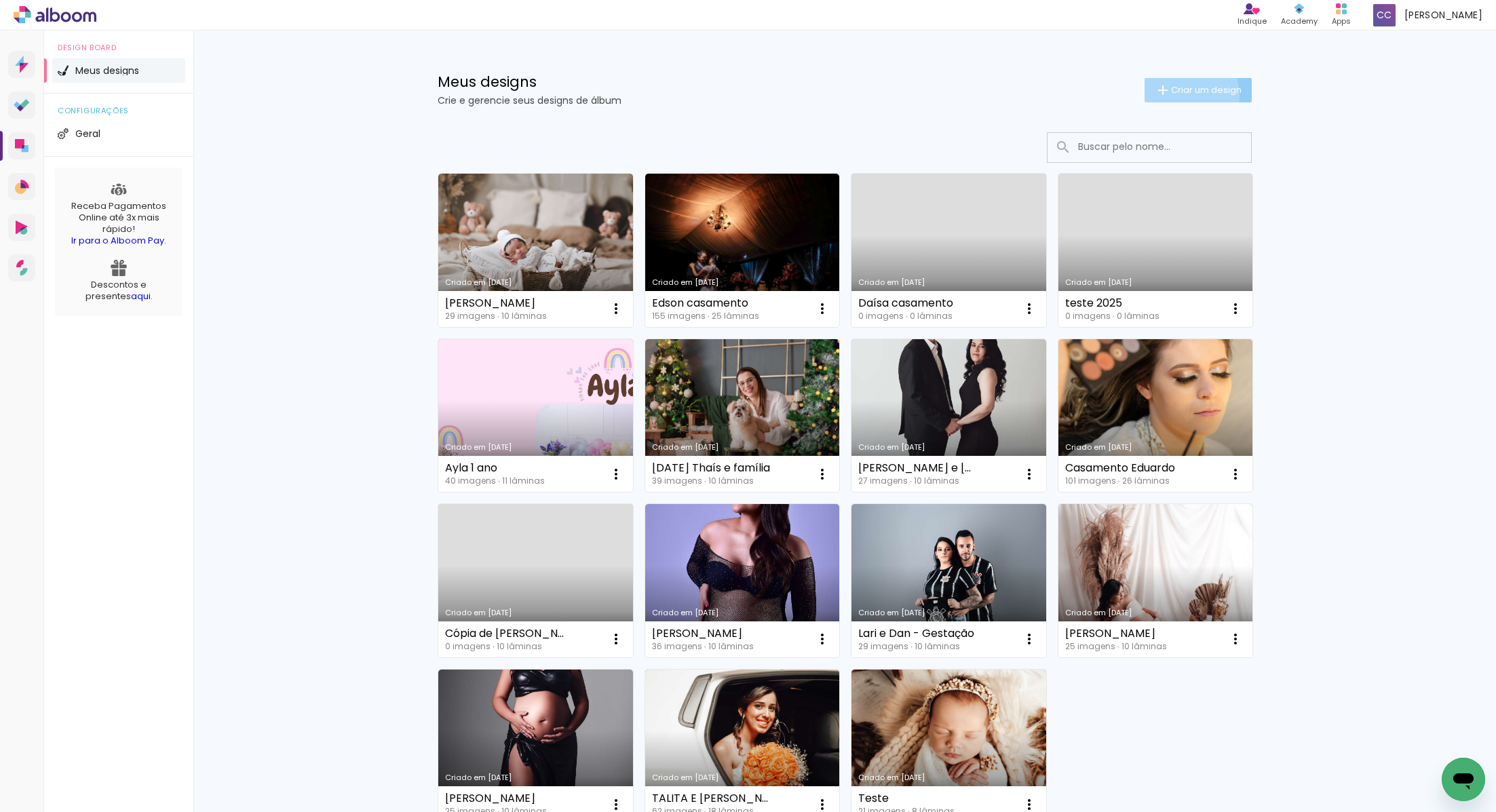
click at [1173, 96] on paper-button "Criar um design" at bounding box center [1198, 90] width 107 height 25
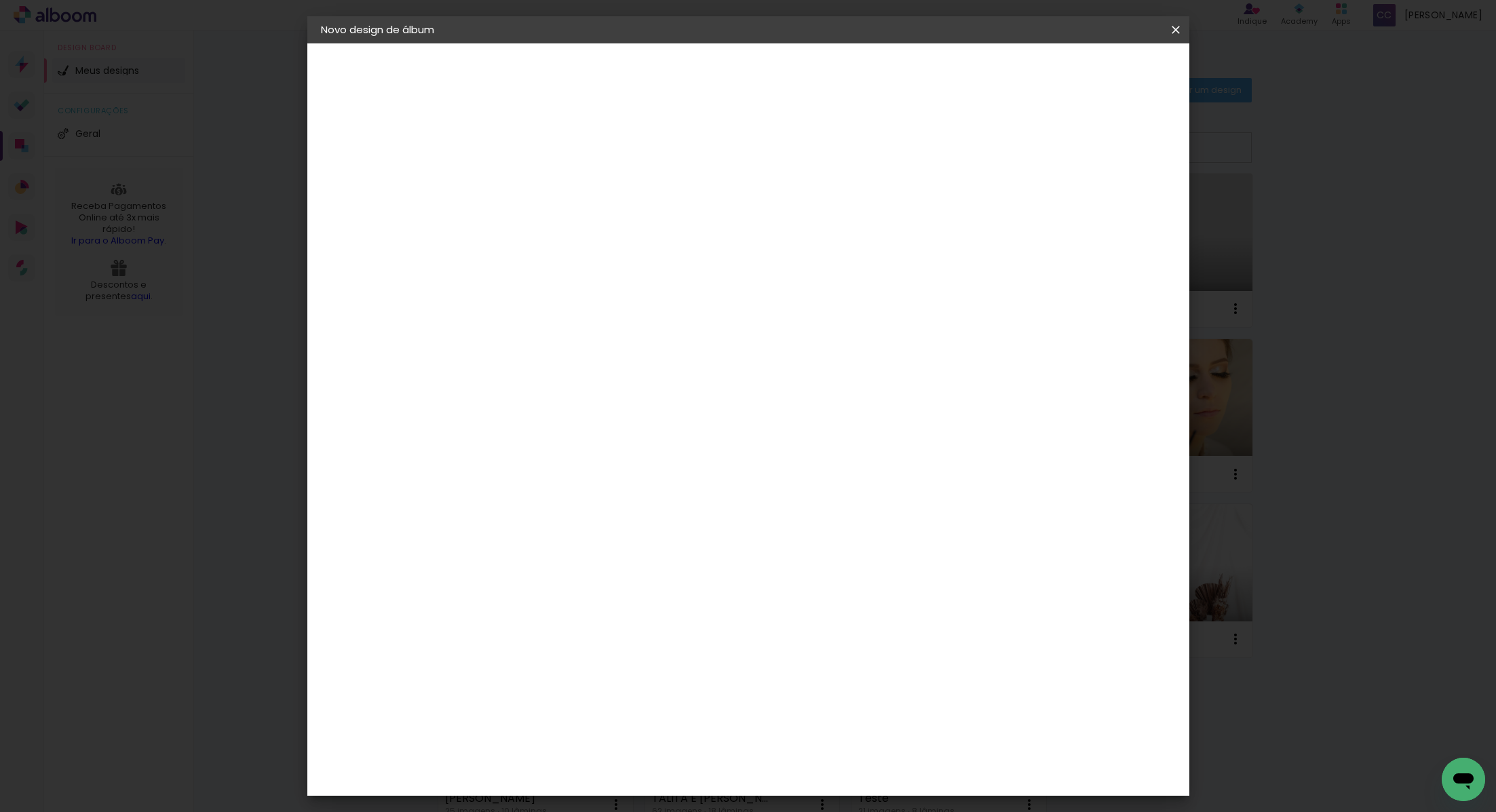
click at [1170, 33] on iron-icon at bounding box center [1175, 30] width 17 height 14
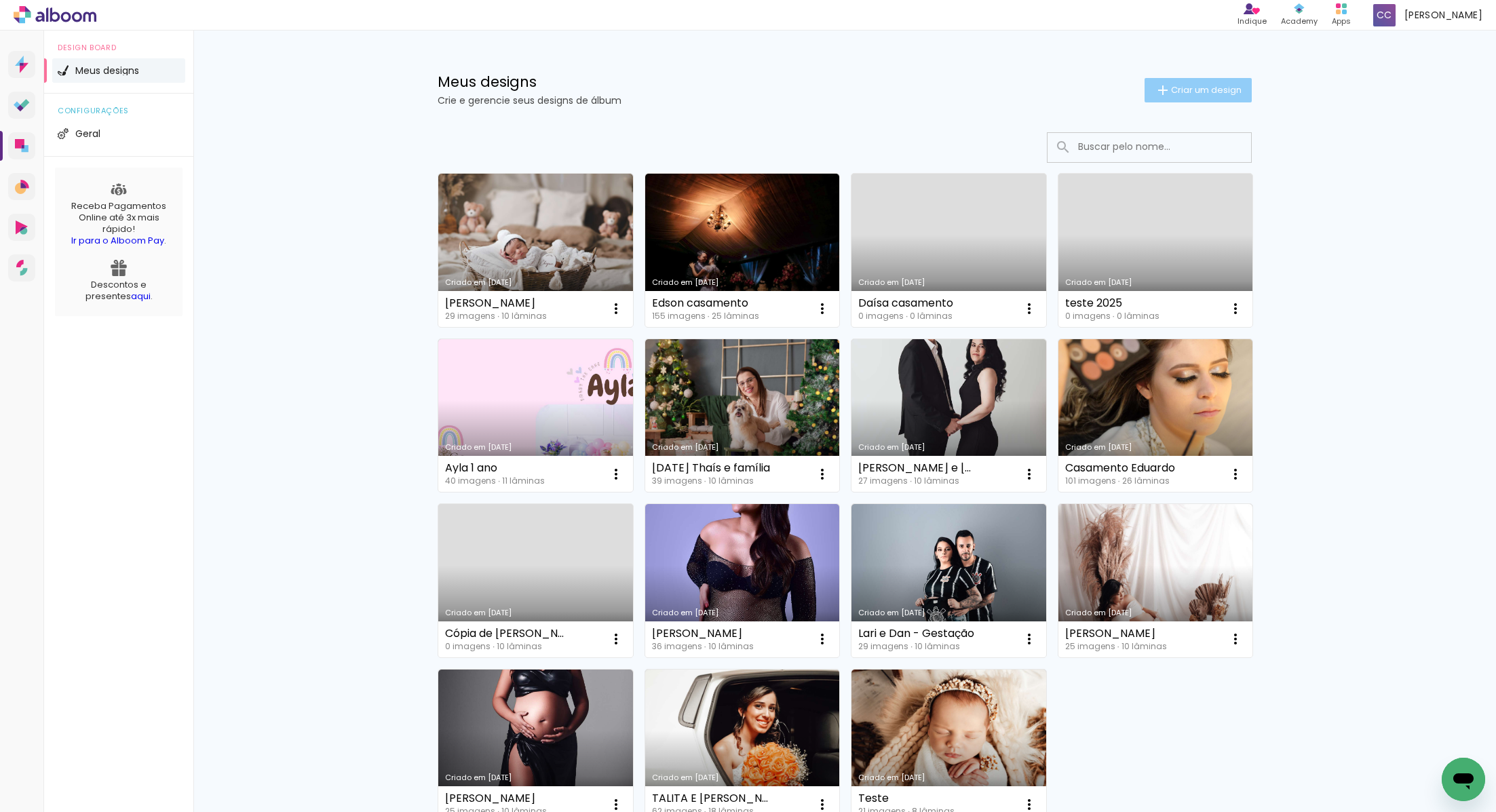
click at [1198, 89] on span "Criar um design" at bounding box center [1207, 89] width 71 height 9
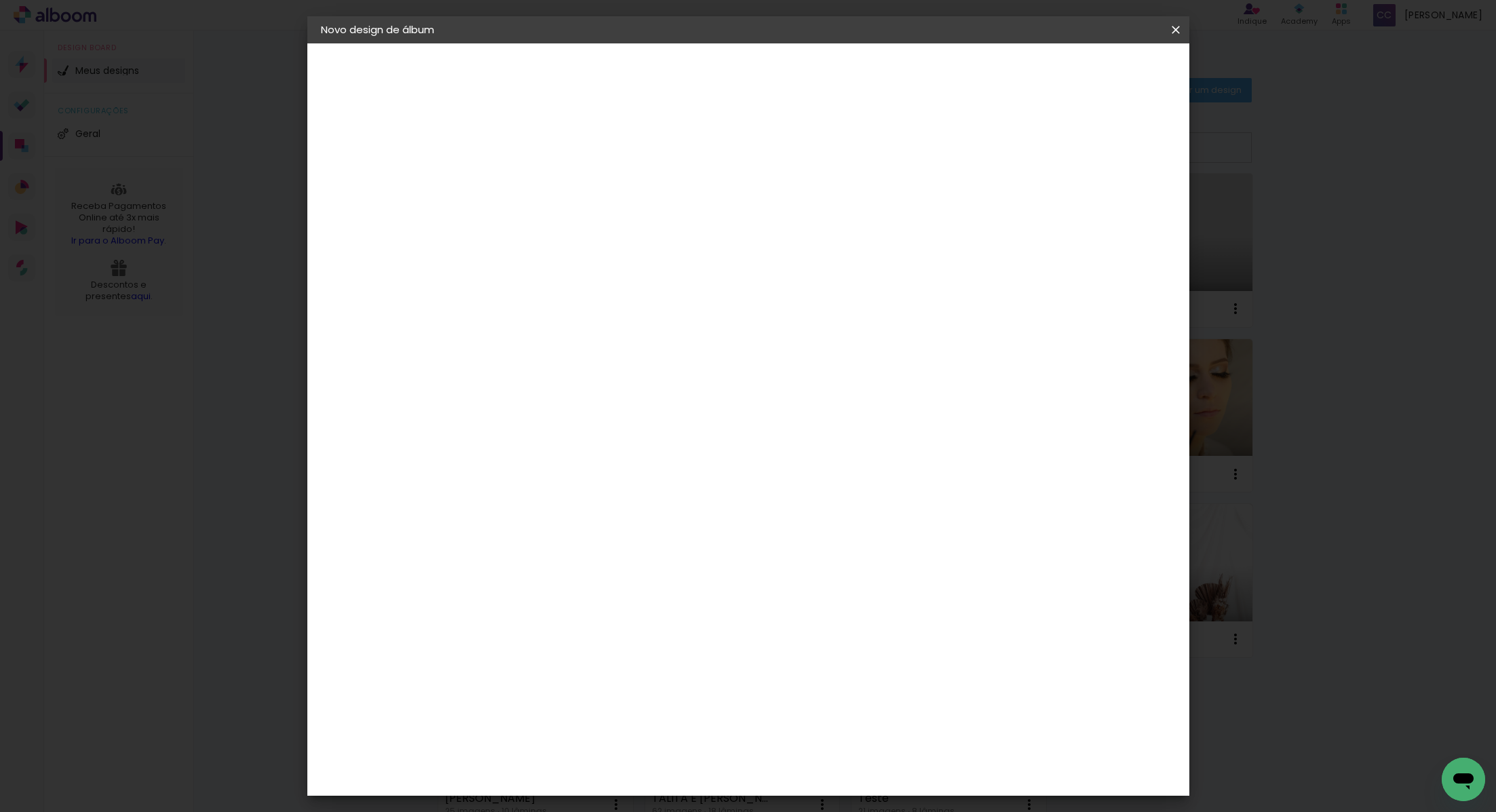
click at [542, 179] on input at bounding box center [542, 181] width 0 height 21
type input "BIANCA GESTAÇÃO"
type paper-input "BIANCA GESTAÇÃO"
click at [0, 0] on slot "Avançar" at bounding box center [0, 0] width 0 height 0
click at [596, 419] on div "Albumaster" at bounding box center [565, 422] width 63 height 11
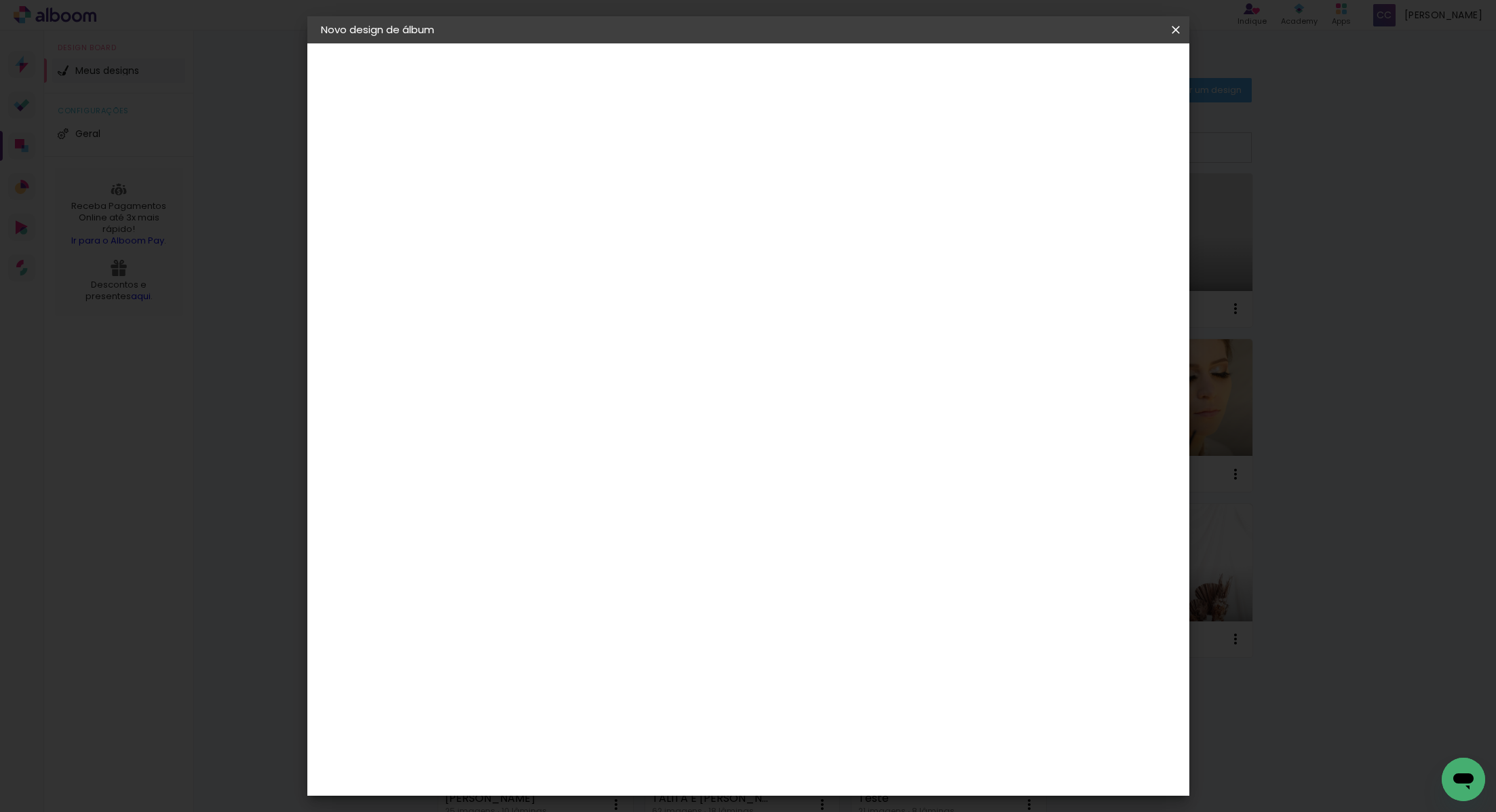
click at [0, 0] on slot "Tamanho Livre" at bounding box center [0, 0] width 0 height 0
click at [596, 418] on div "Albumaster" at bounding box center [565, 422] width 63 height 11
click at [797, 61] on paper-button "Avançar" at bounding box center [763, 73] width 67 height 24
click at [635, 693] on span "20 × 20" at bounding box center [602, 711] width 63 height 36
click at [0, 0] on slot "Avançar" at bounding box center [0, 0] width 0 height 0
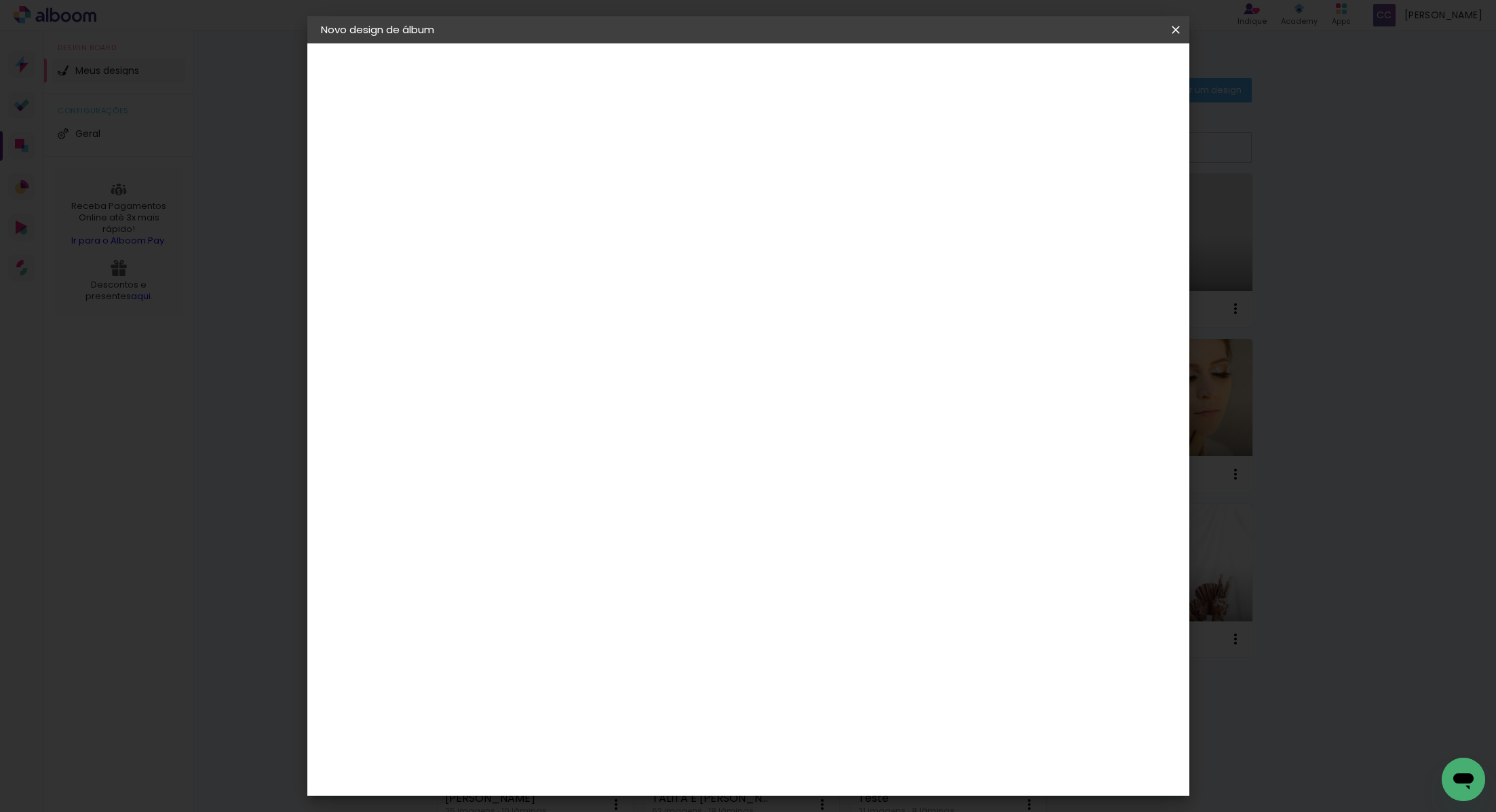
click at [1101, 67] on span "Iniciar design" at bounding box center [1069, 72] width 62 height 10
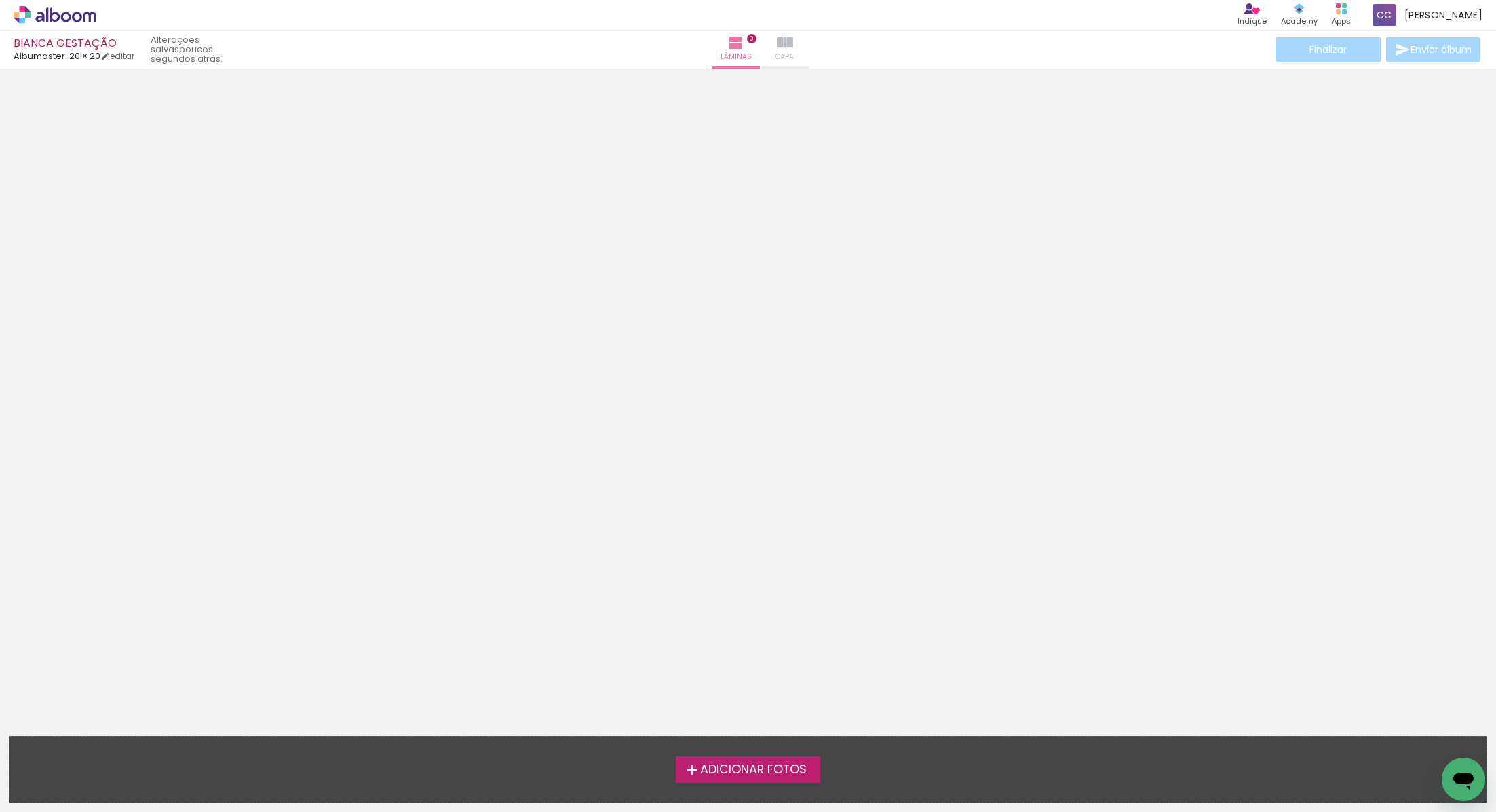
click at [761, 56] on paper-button "Capa" at bounding box center [785, 49] width 47 height 38
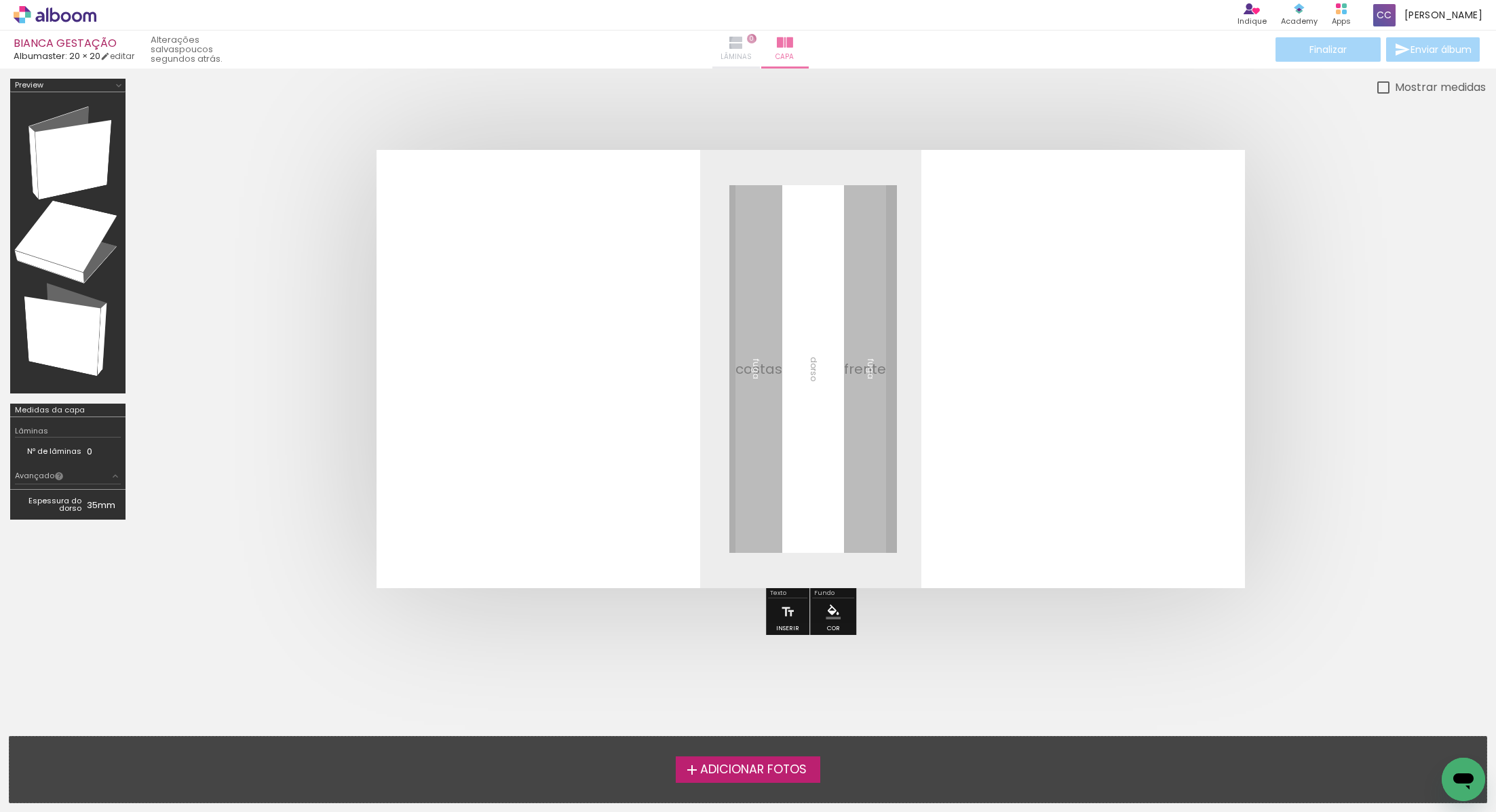
click at [731, 43] on iron-icon at bounding box center [736, 42] width 17 height 17
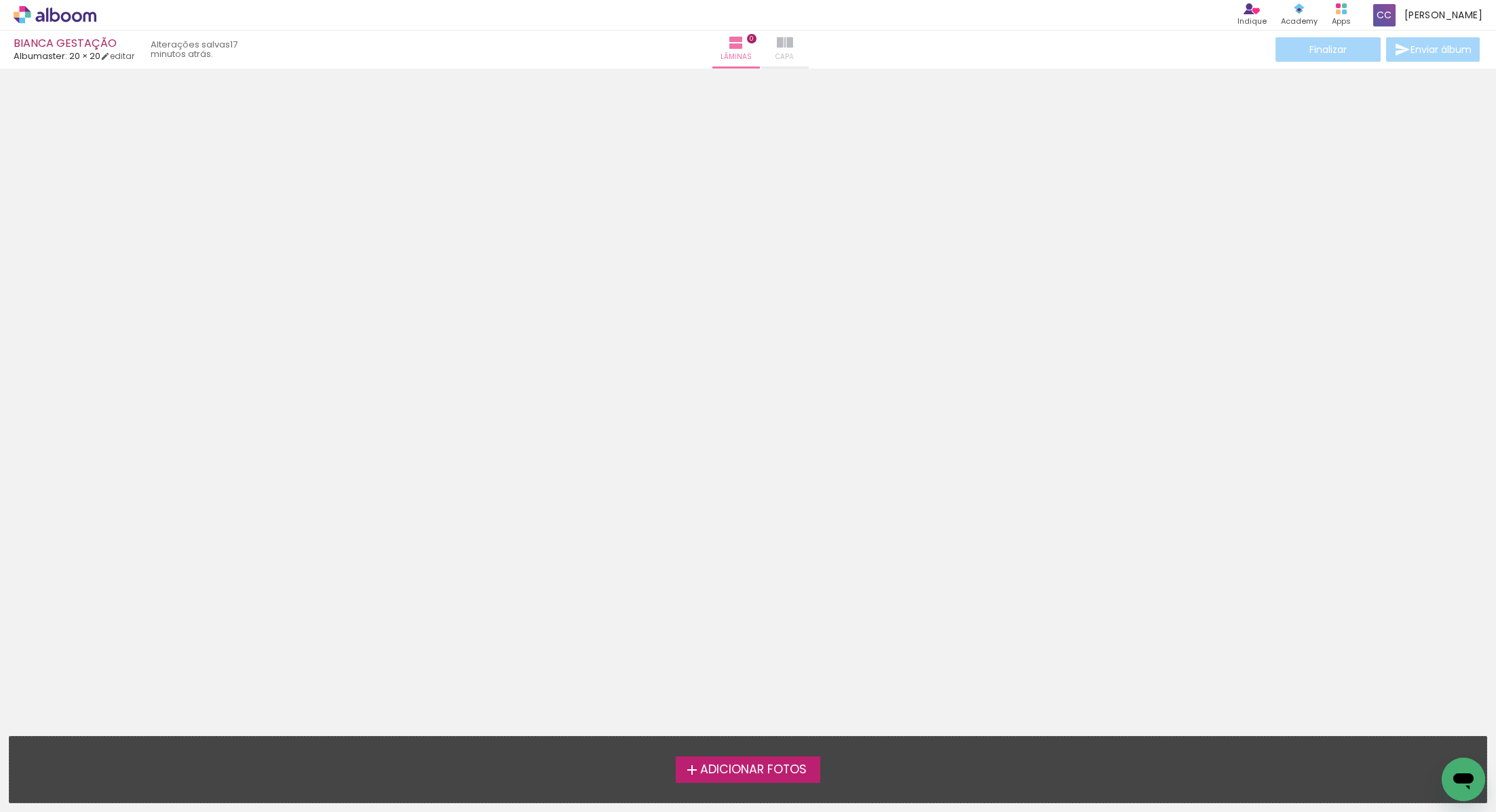
click at [784, 59] on paper-button "Capa" at bounding box center [785, 49] width 47 height 38
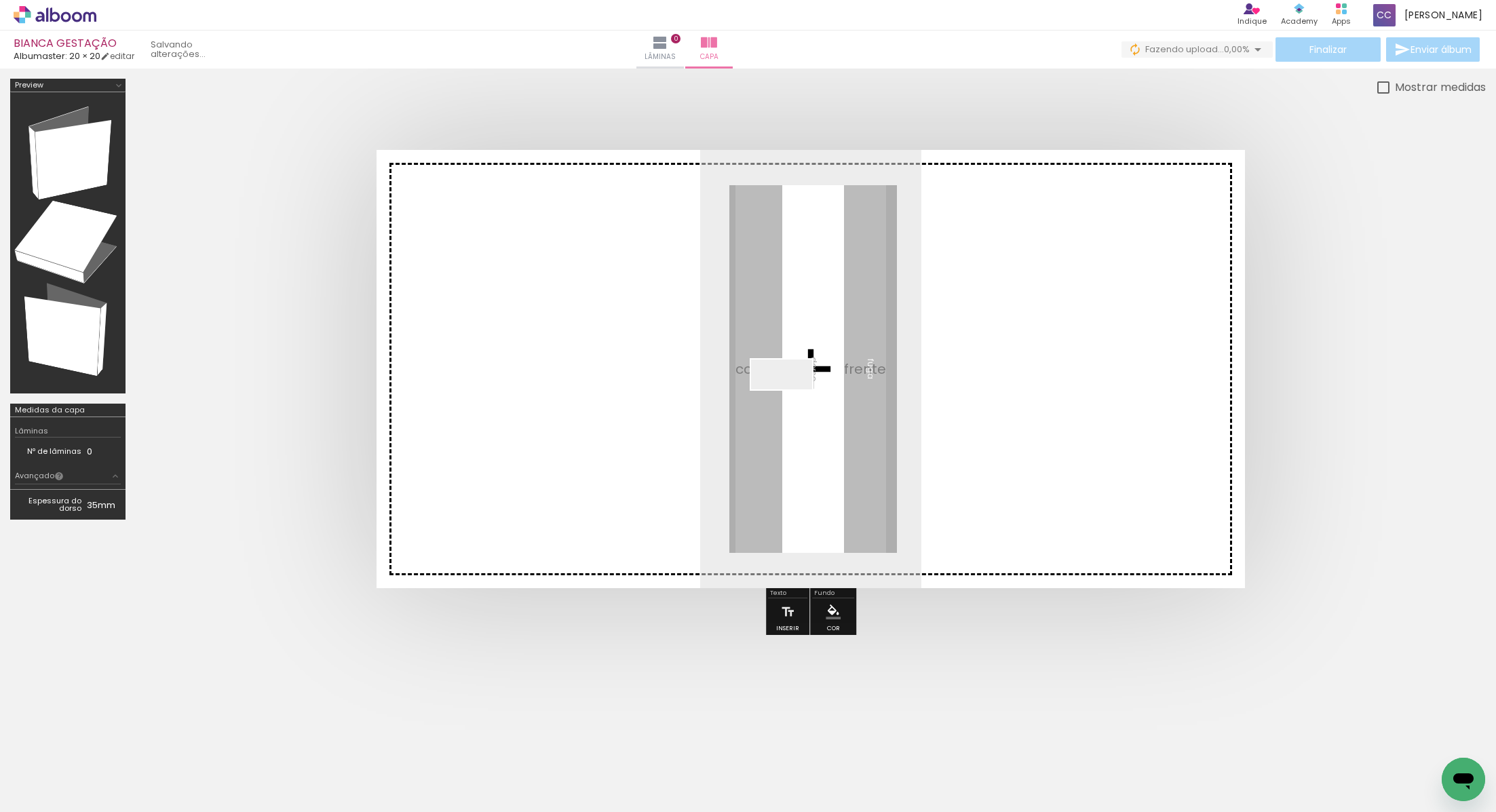
drag, startPoint x: 150, startPoint y: 771, endPoint x: 791, endPoint y: 399, distance: 741.1
click at [792, 399] on quentale-workspace at bounding box center [748, 406] width 1496 height 812
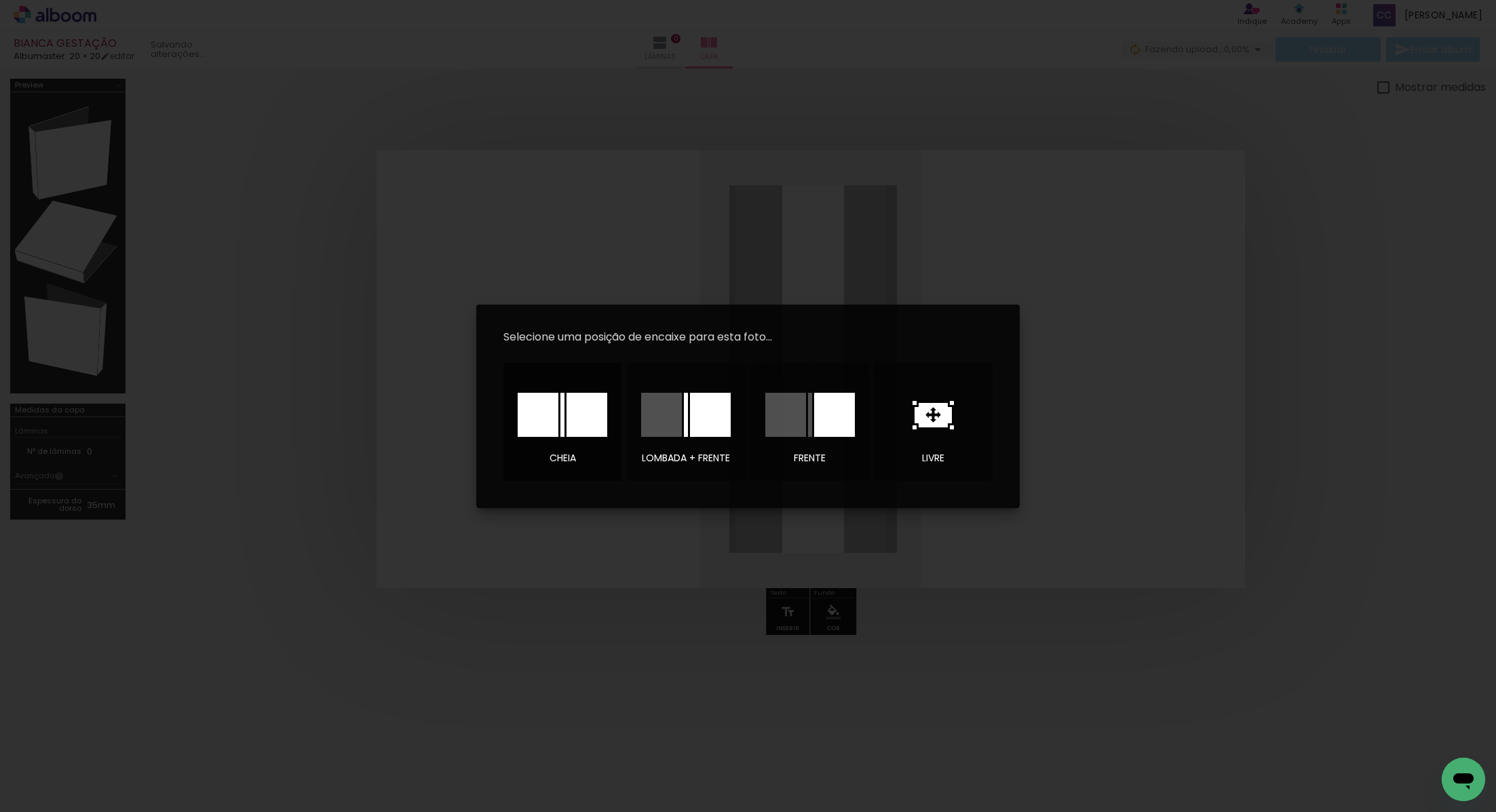
click at [580, 418] on div at bounding box center [586, 414] width 40 height 44
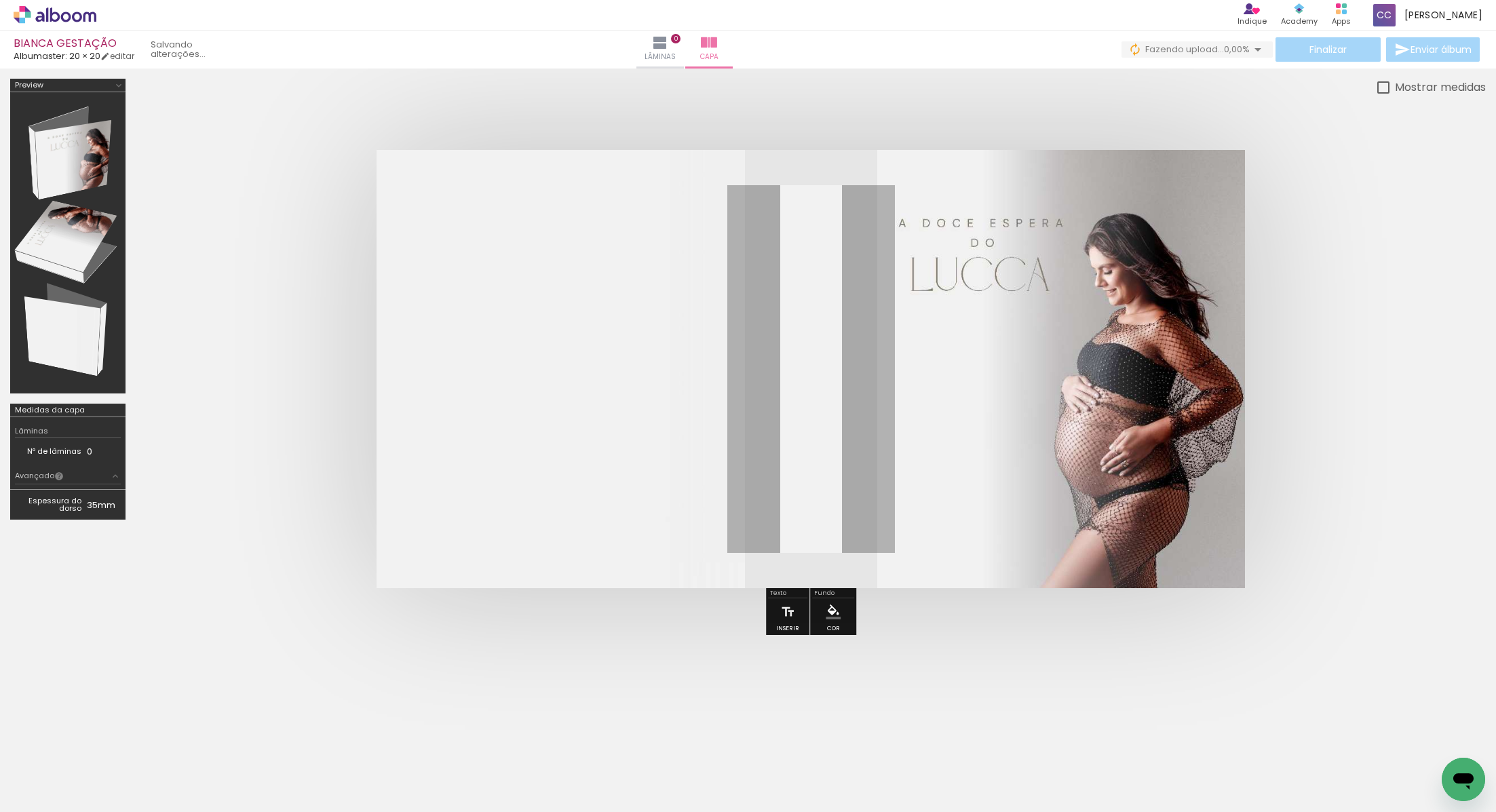
click at [84, 140] on div at bounding box center [68, 242] width 106 height 291
click at [989, 358] on quentale-photo at bounding box center [810, 369] width 868 height 438
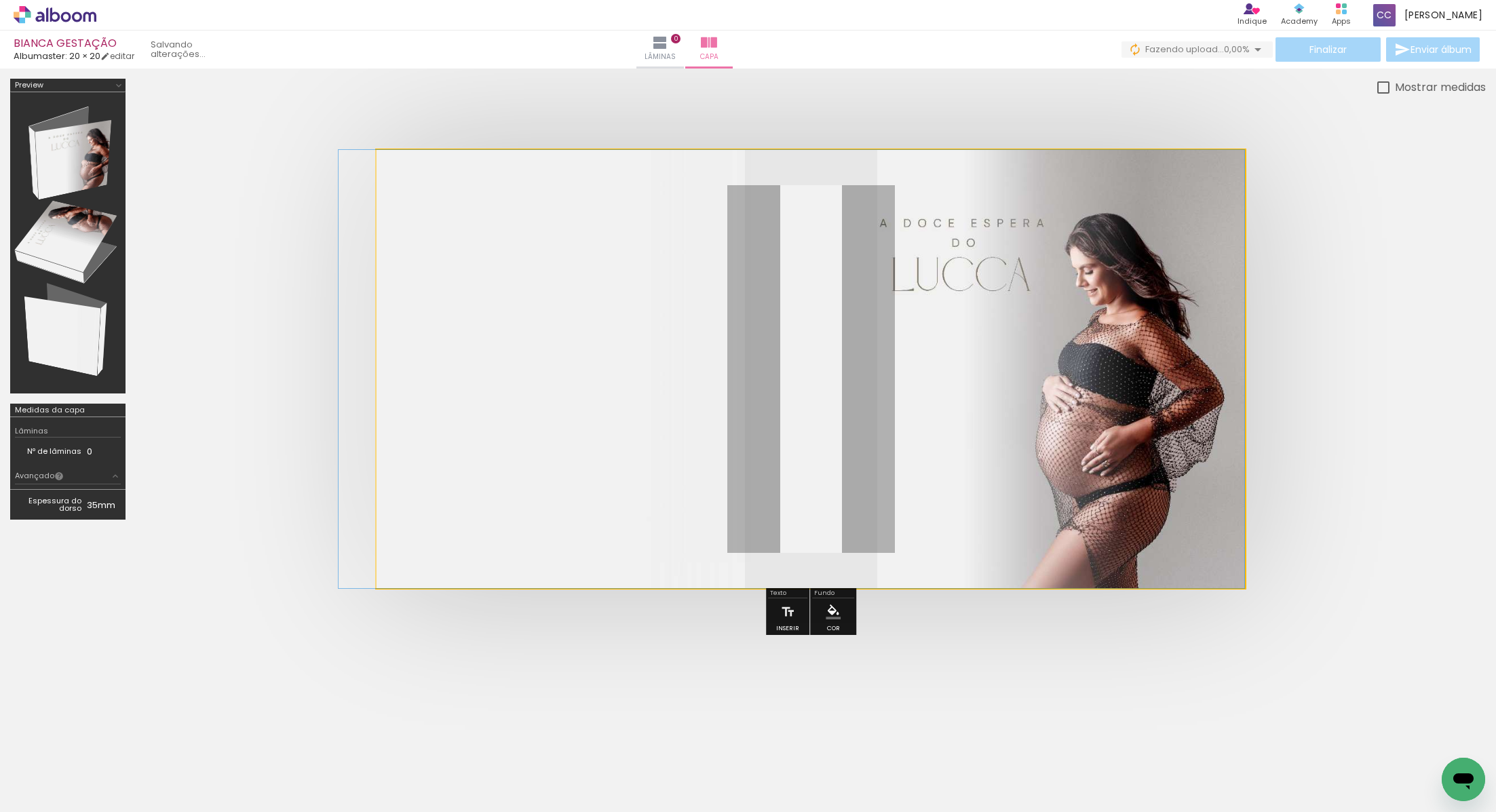
drag, startPoint x: 993, startPoint y: 358, endPoint x: 938, endPoint y: 363, distance: 55.2
click at [938, 364] on div at bounding box center [791, 369] width 905 height 438
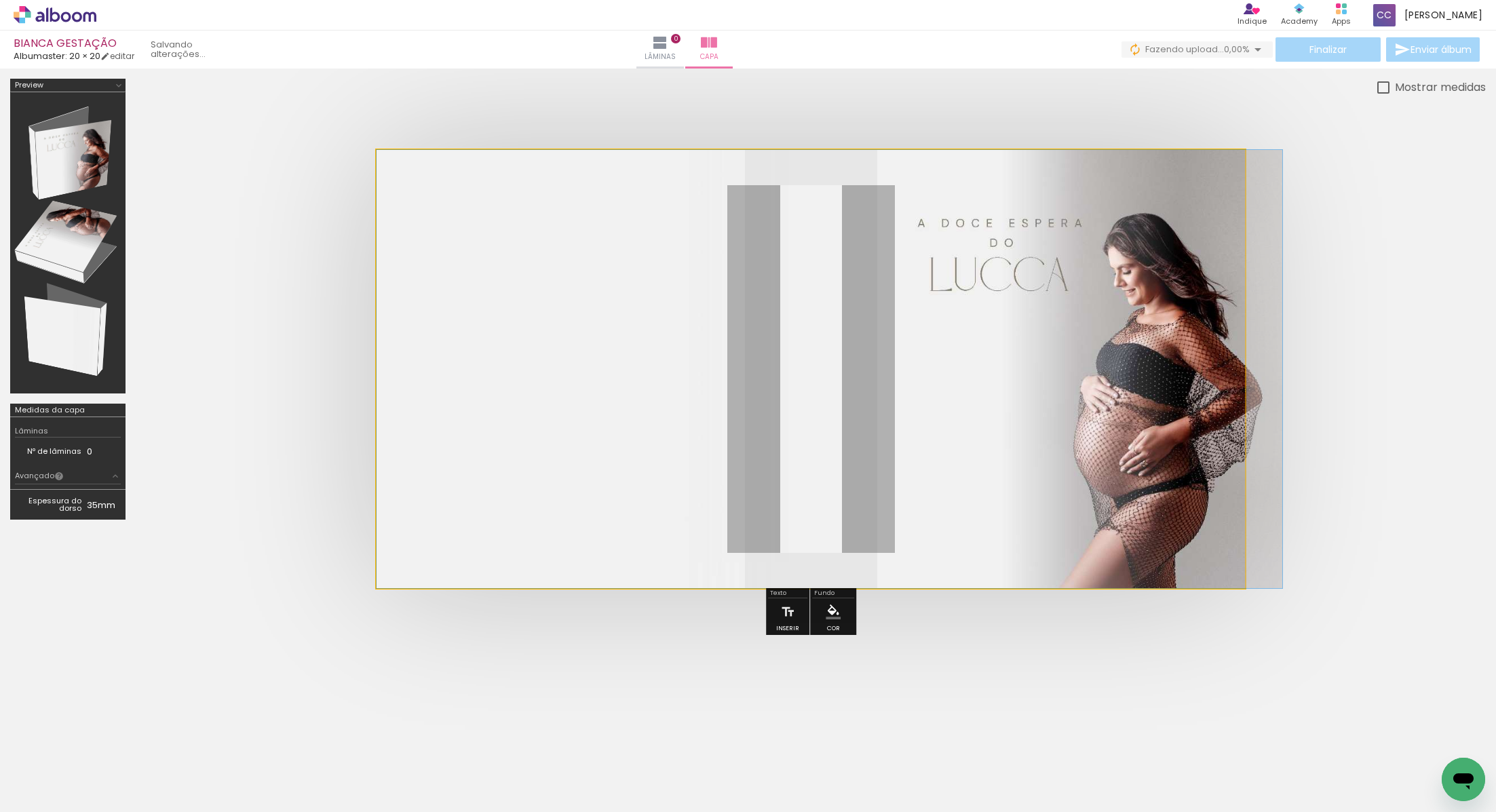
drag, startPoint x: 938, startPoint y: 363, endPoint x: 1111, endPoint y: 366, distance: 173.0
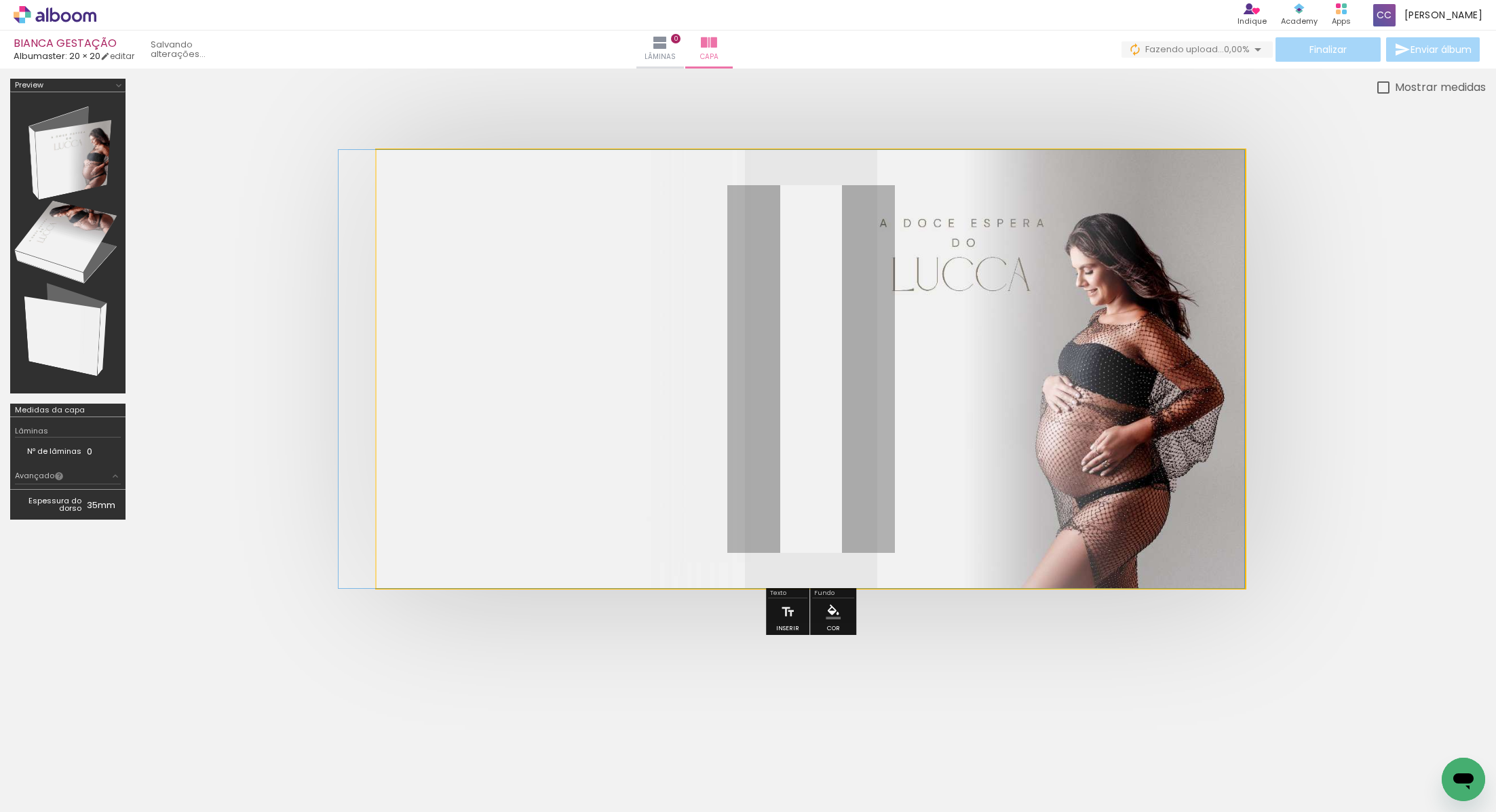
drag, startPoint x: 1111, startPoint y: 366, endPoint x: 852, endPoint y: 380, distance: 259.4
click at [852, 381] on div at bounding box center [791, 369] width 905 height 438
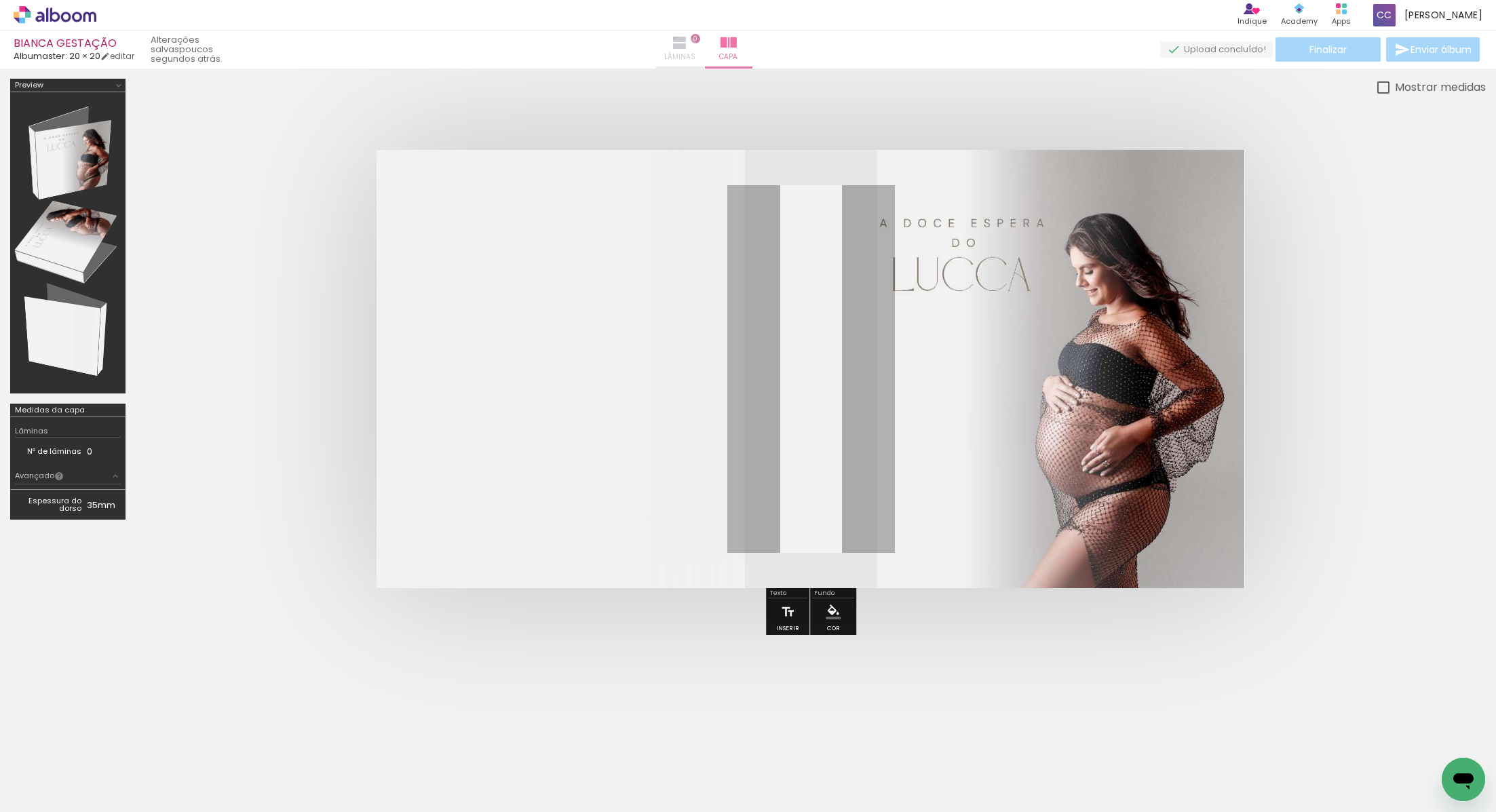
click at [696, 52] on span "Lâminas" at bounding box center [680, 57] width 31 height 12
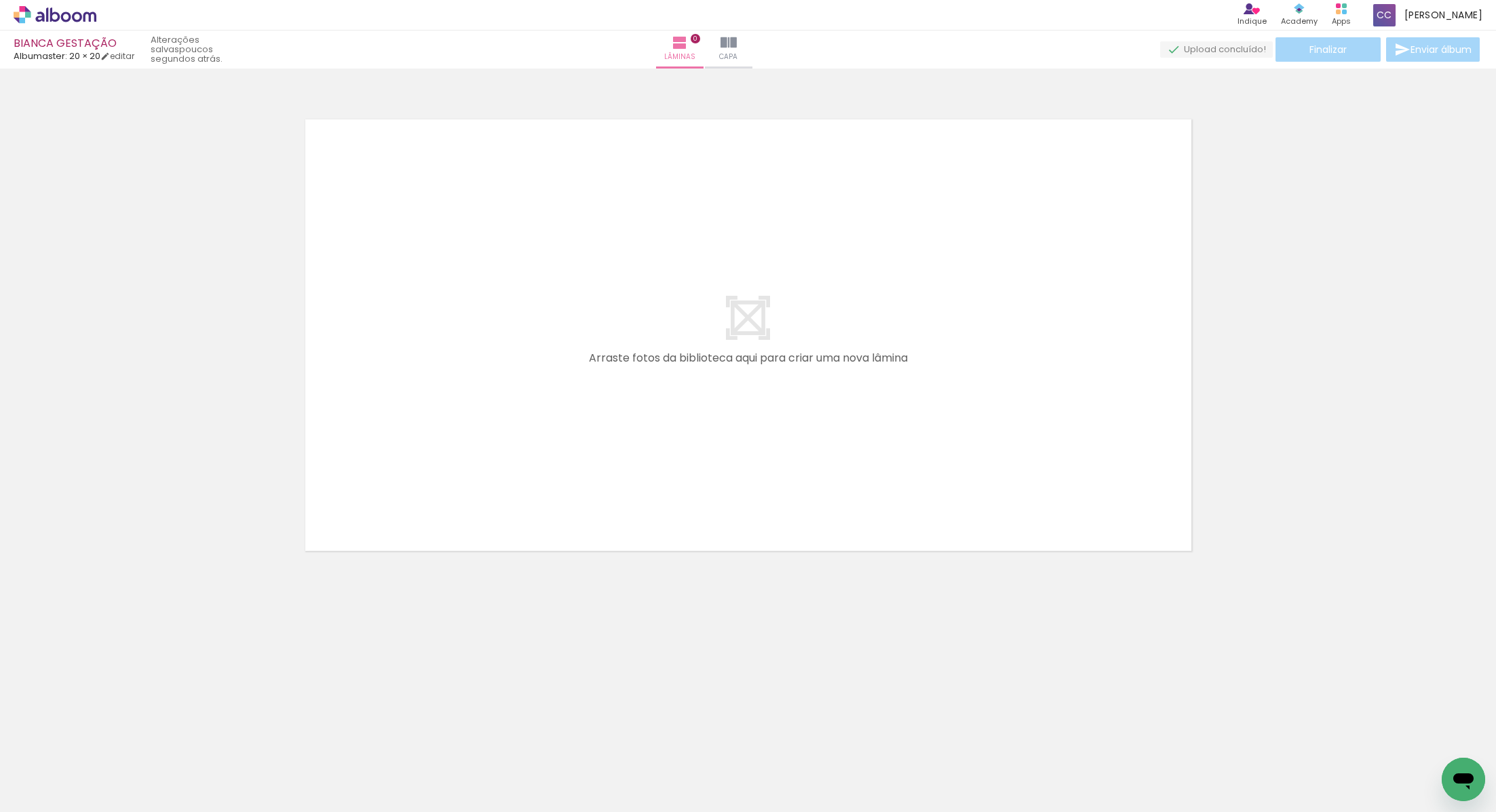
click at [799, 250] on quentale-layouter at bounding box center [748, 334] width 909 height 454
click at [75, 771] on iron-icon at bounding box center [69, 771] width 11 height 11
click at [0, 0] on slot "Não utilizadas" at bounding box center [0, 0] width 0 height 0
type input "Não utilizadas"
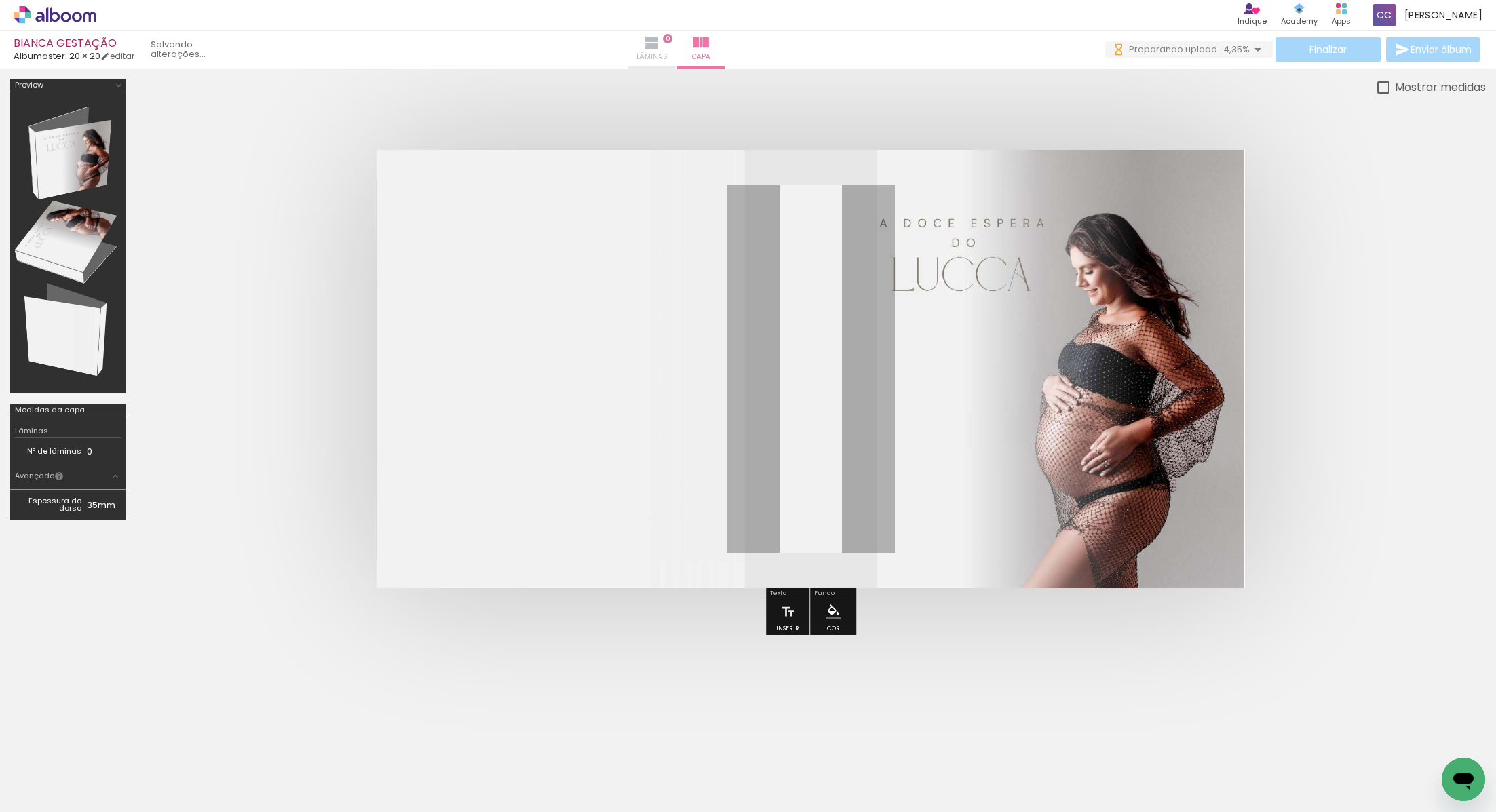
click at [676, 44] on paper-button "Lâminas 0" at bounding box center [651, 49] width 47 height 38
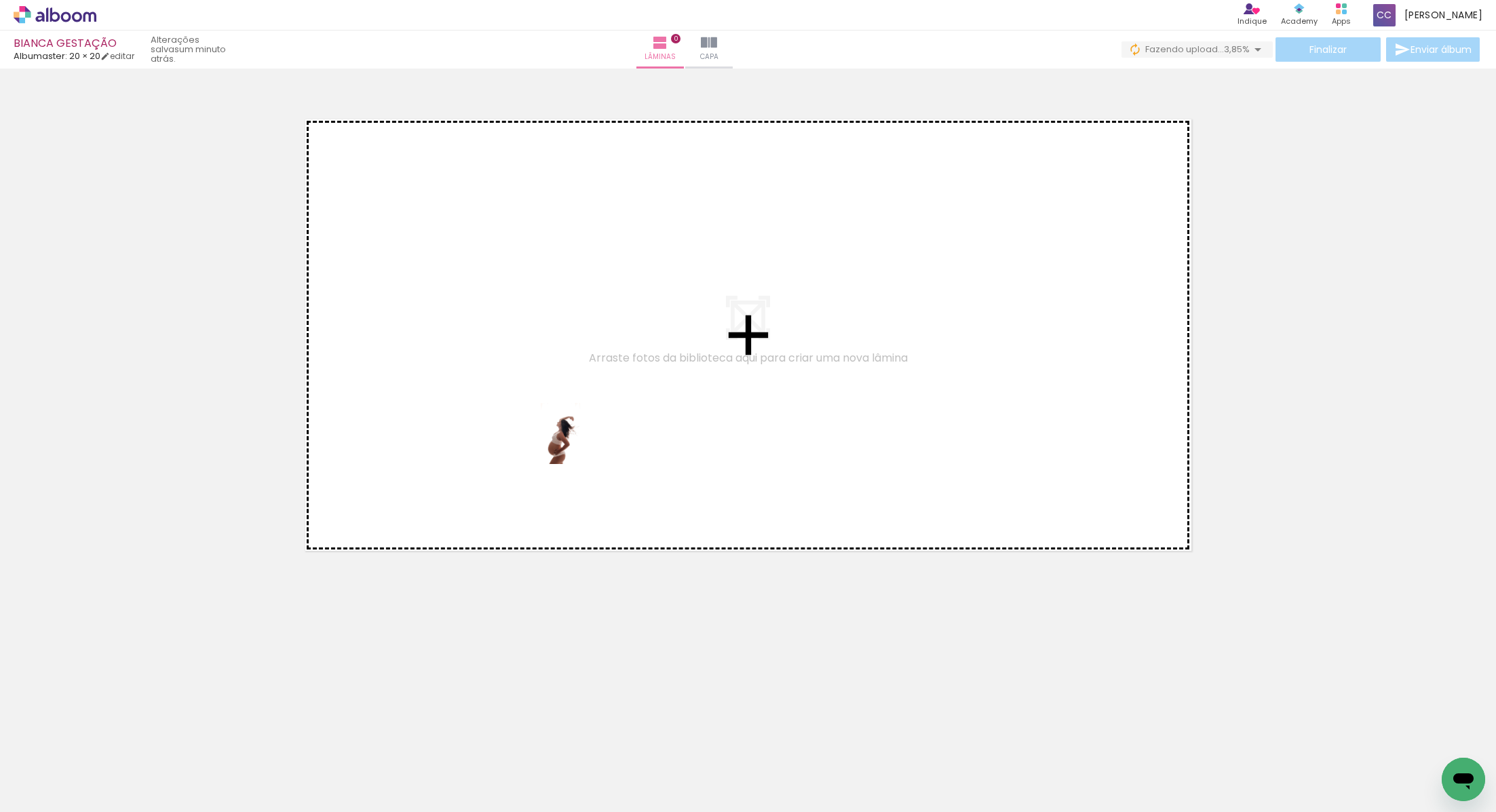
drag, startPoint x: 139, startPoint y: 786, endPoint x: 582, endPoint y: 443, distance: 560.3
click at [582, 443] on quentale-workspace at bounding box center [748, 406] width 1496 height 812
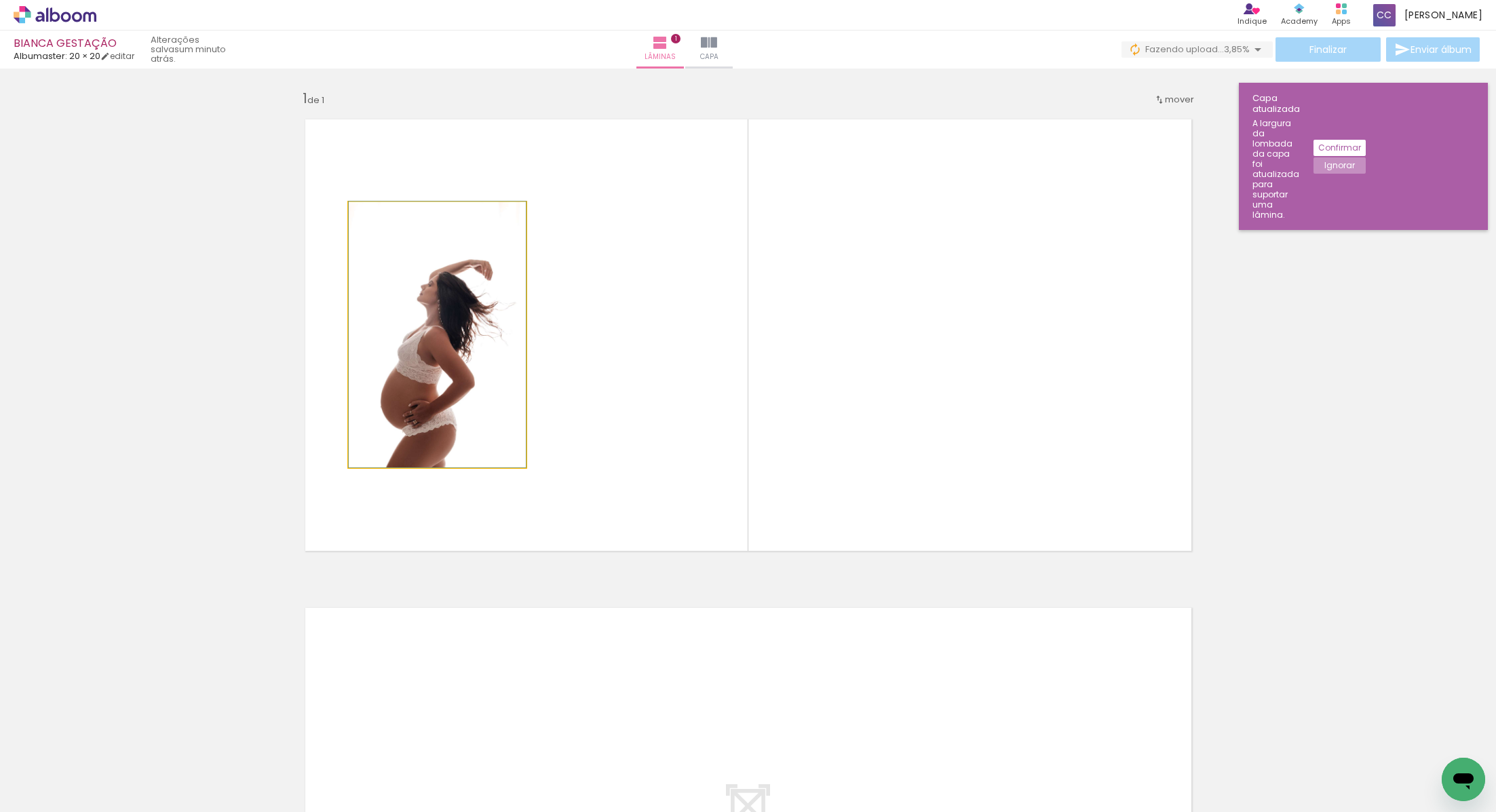
click at [480, 409] on quentale-photo at bounding box center [437, 334] width 177 height 265
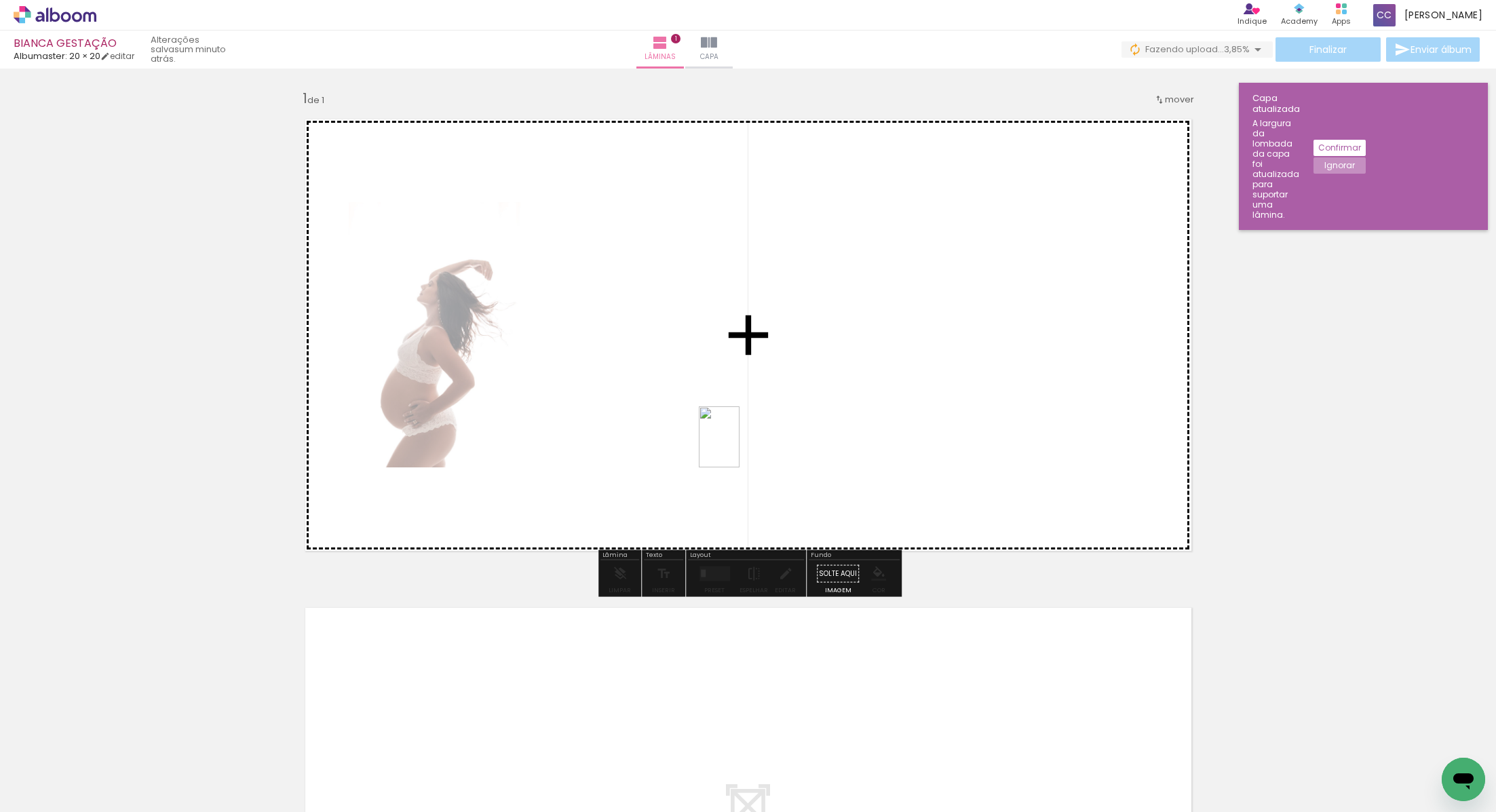
drag, startPoint x: 156, startPoint y: 782, endPoint x: 738, endPoint y: 446, distance: 672.0
click at [738, 446] on quentale-workspace at bounding box center [748, 406] width 1496 height 812
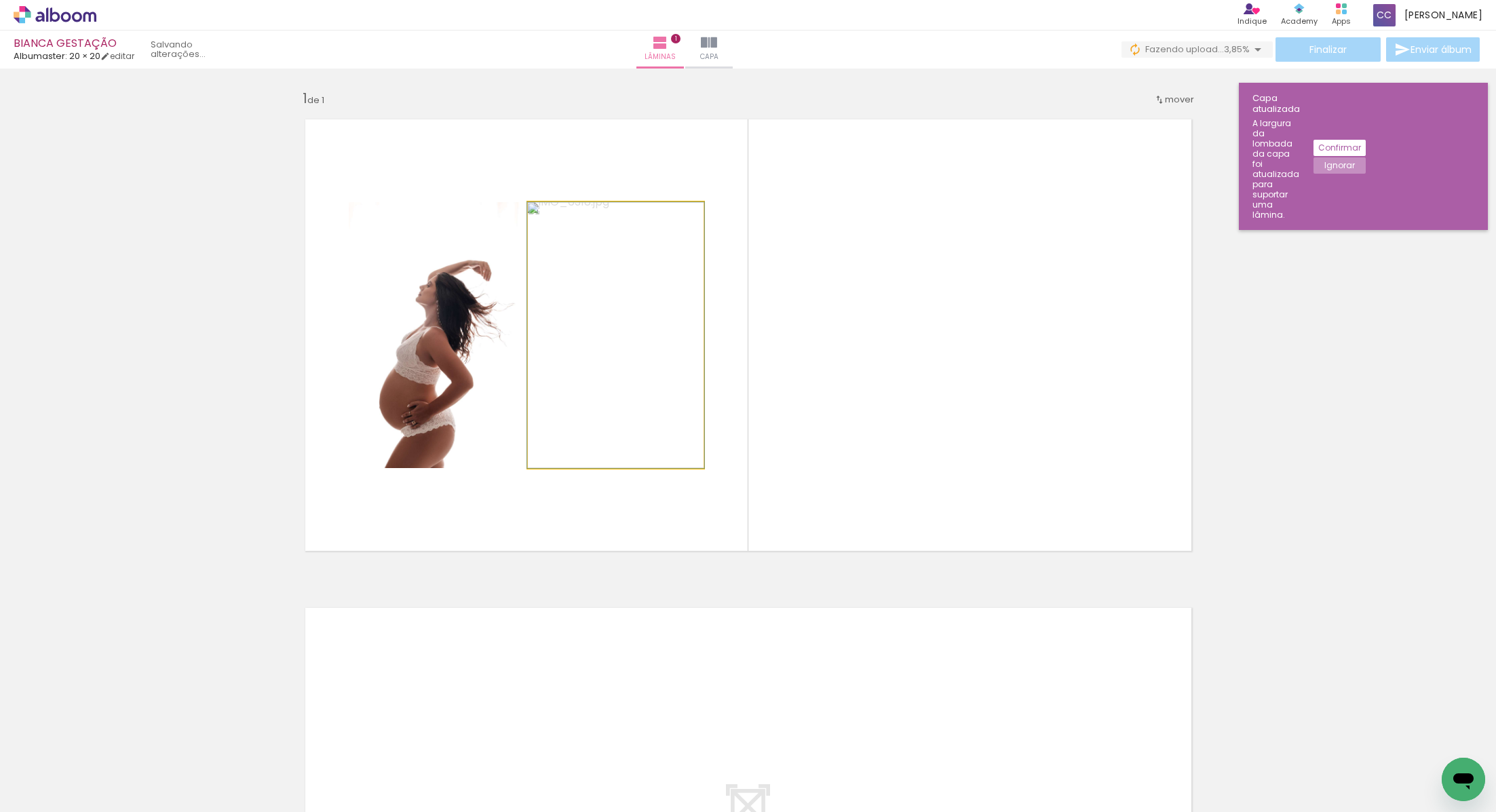
click at [678, 430] on quentale-photo at bounding box center [615, 334] width 176 height 266
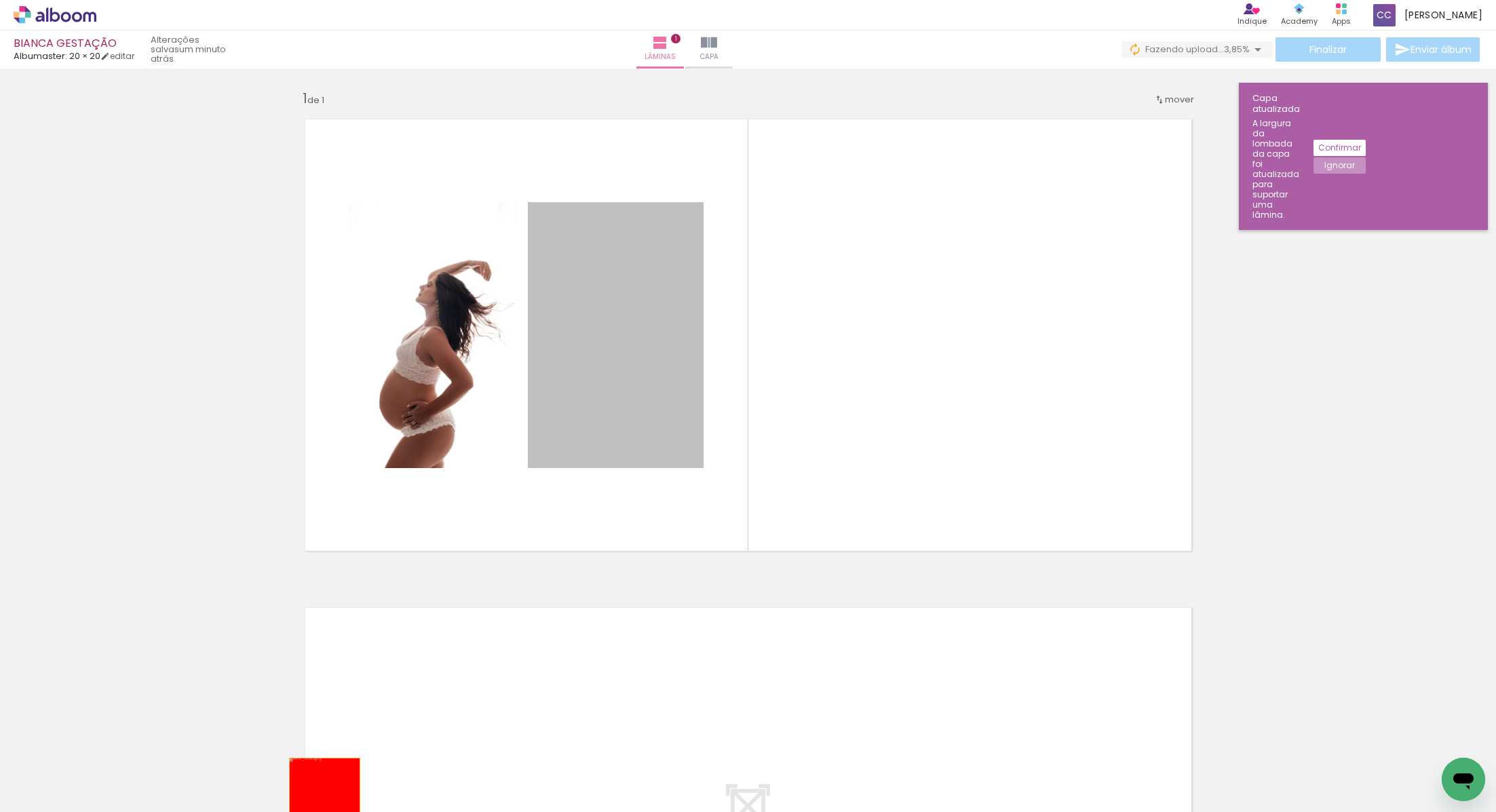
drag, startPoint x: 630, startPoint y: 393, endPoint x: 320, endPoint y: 809, distance: 518.8
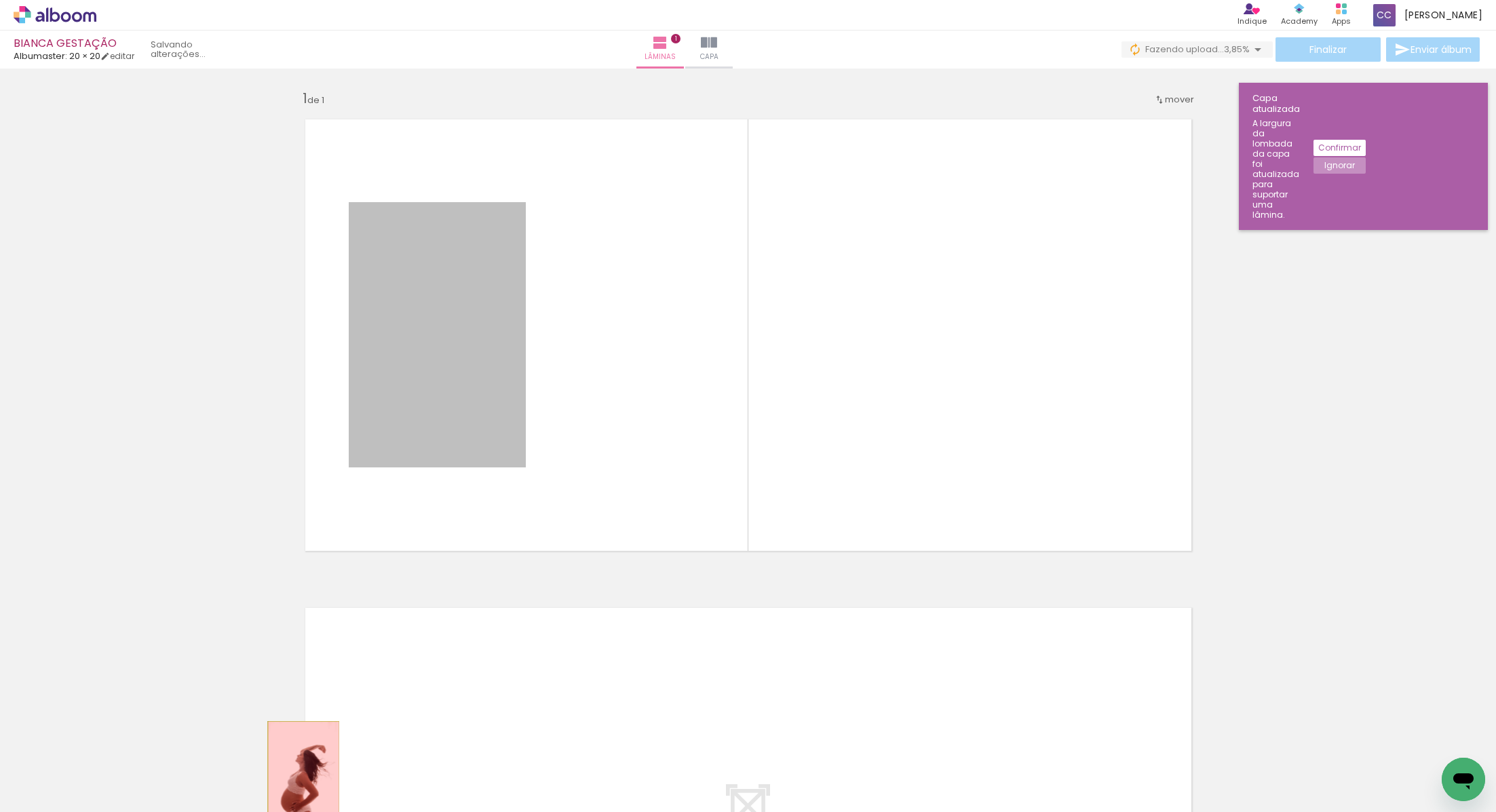
drag, startPoint x: 432, startPoint y: 406, endPoint x: 298, endPoint y: 788, distance: 404.8
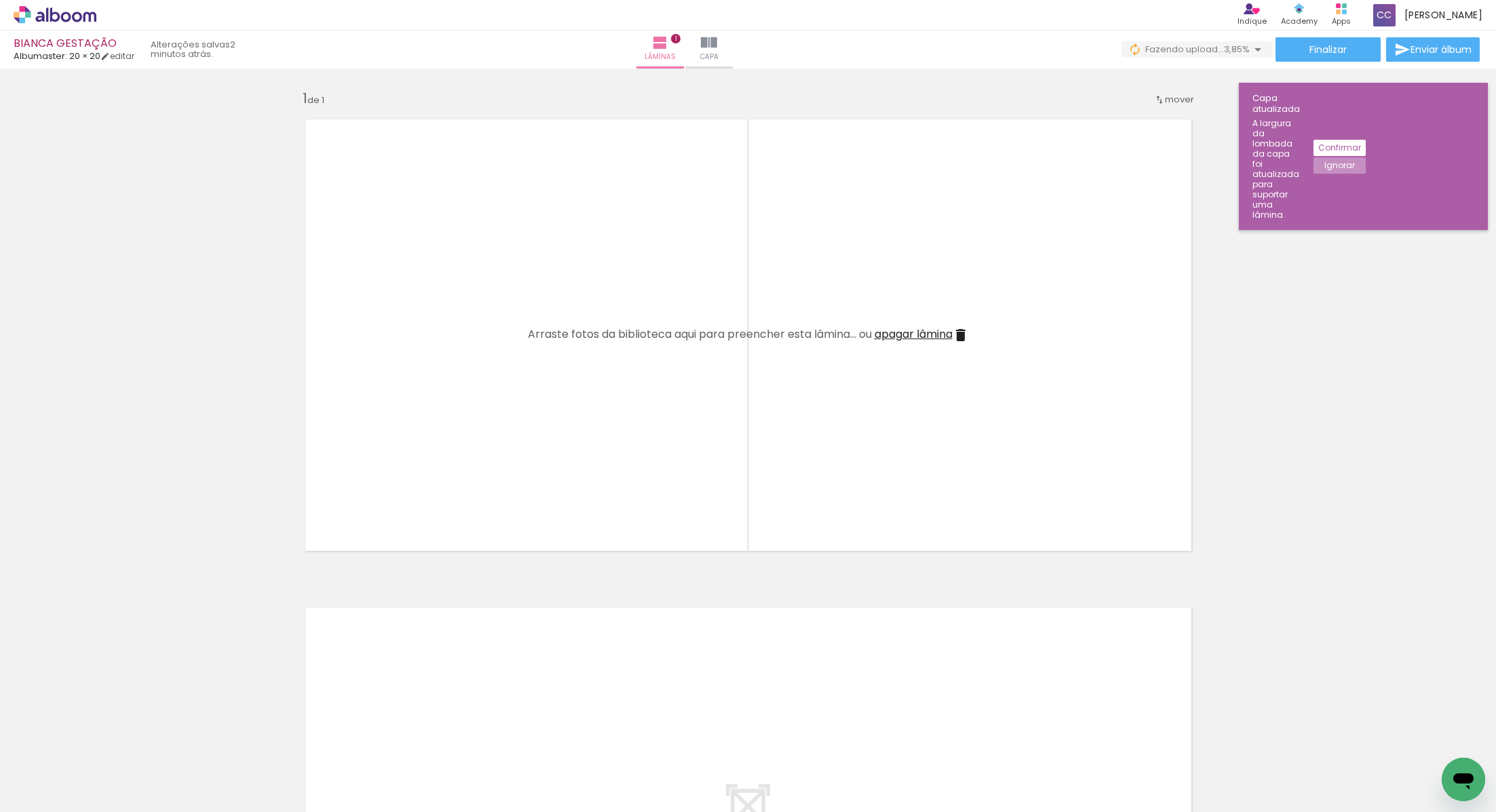
click at [279, 753] on div at bounding box center [287, 766] width 45 height 67
click at [267, 745] on paper-icon-button at bounding box center [257, 738] width 17 height 17
click at [187, 743] on iron-icon at bounding box center [181, 738] width 15 height 15
click at [120, 744] on div at bounding box center [135, 766] width 45 height 67
click at [113, 744] on iron-icon at bounding box center [106, 738] width 15 height 15
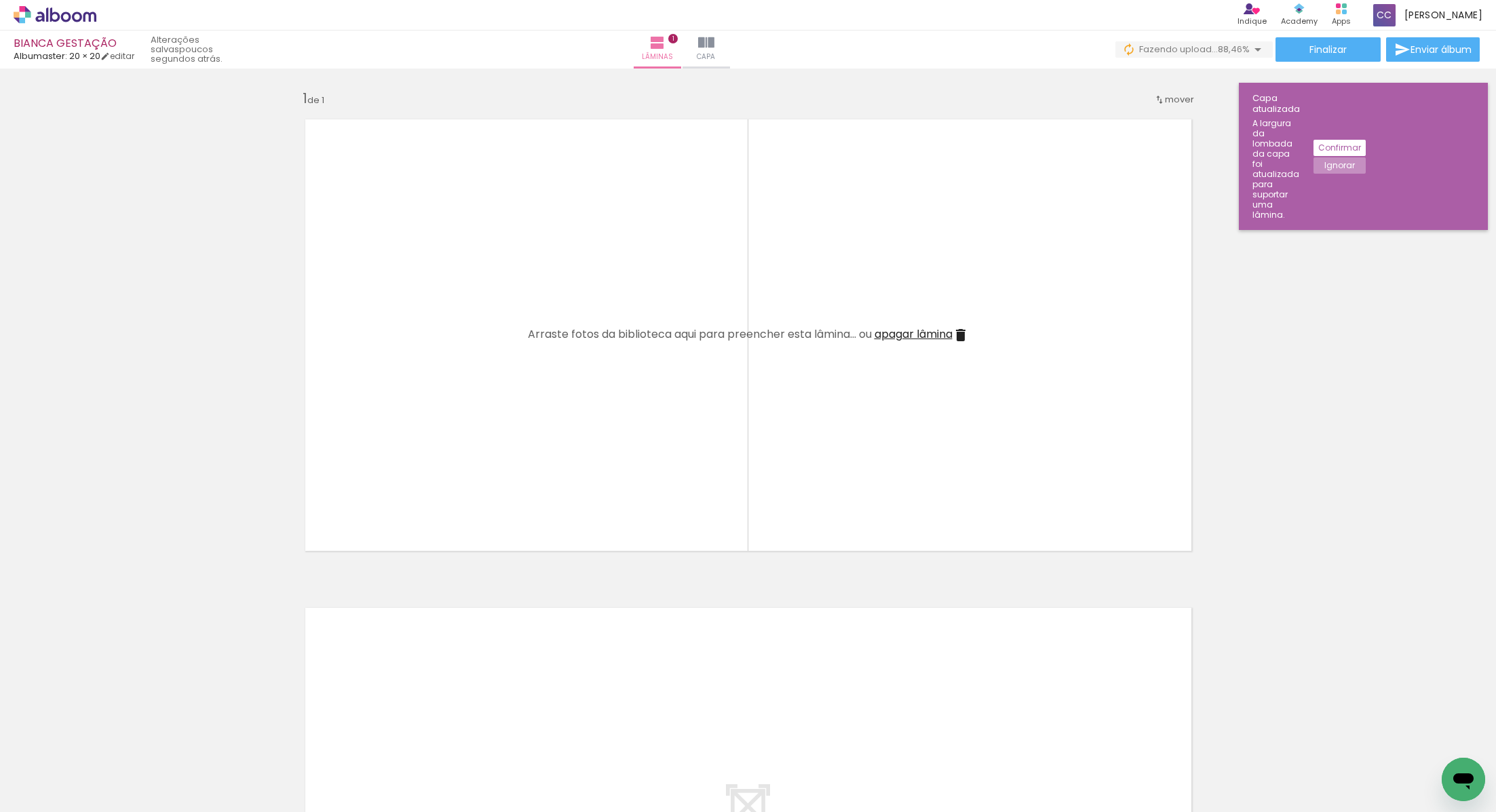
scroll to position [0, 519]
click at [1301, 772] on div at bounding box center [1288, 766] width 45 height 67
drag, startPoint x: 1301, startPoint y: 772, endPoint x: 984, endPoint y: 482, distance: 429.6
click at [984, 482] on quentale-workspace at bounding box center [748, 406] width 1496 height 812
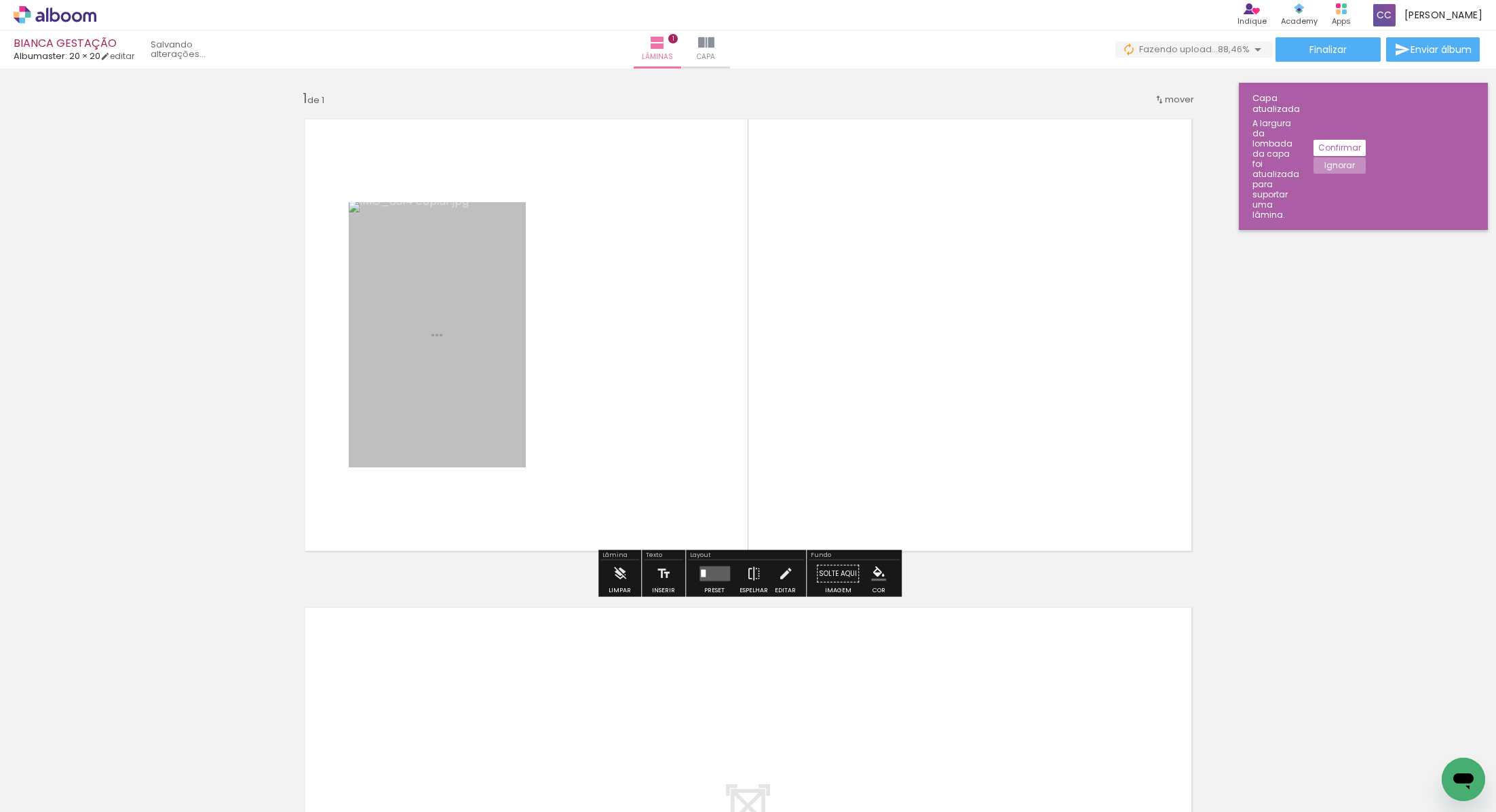
scroll to position [0, 442]
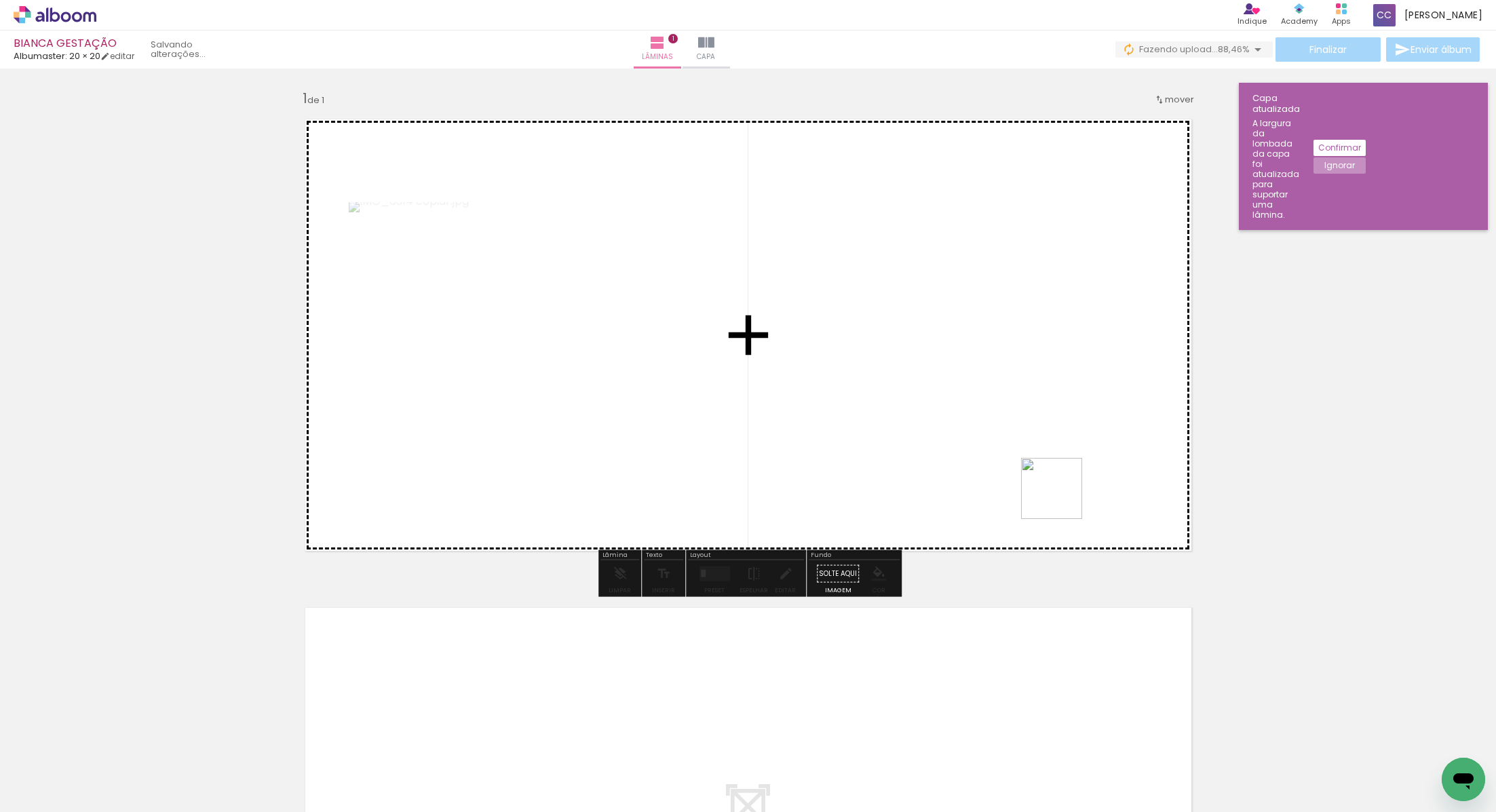
drag, startPoint x: 1356, startPoint y: 762, endPoint x: 923, endPoint y: 373, distance: 582.1
click at [925, 373] on quentale-workspace at bounding box center [748, 406] width 1496 height 812
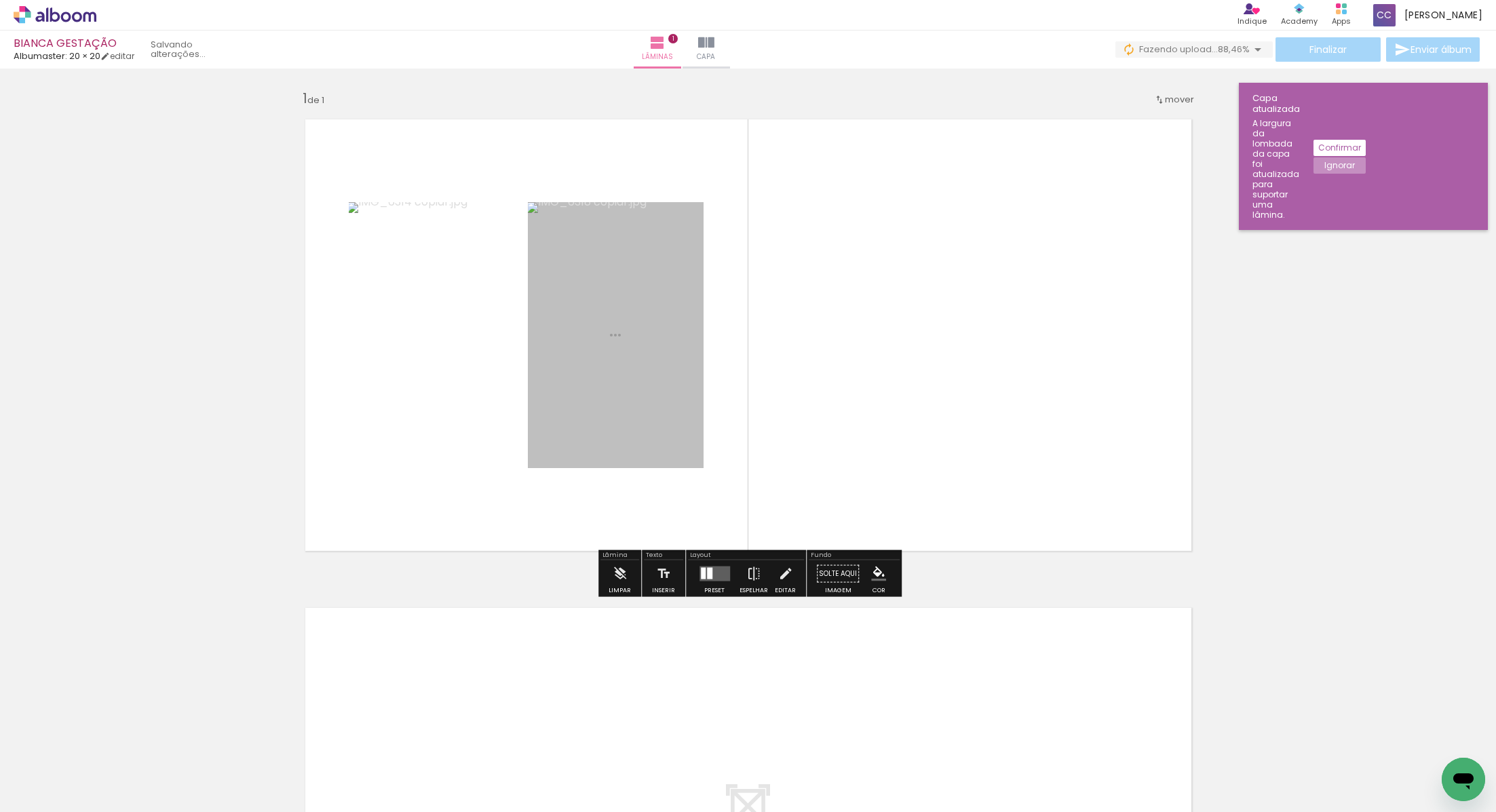
scroll to position [0, 366]
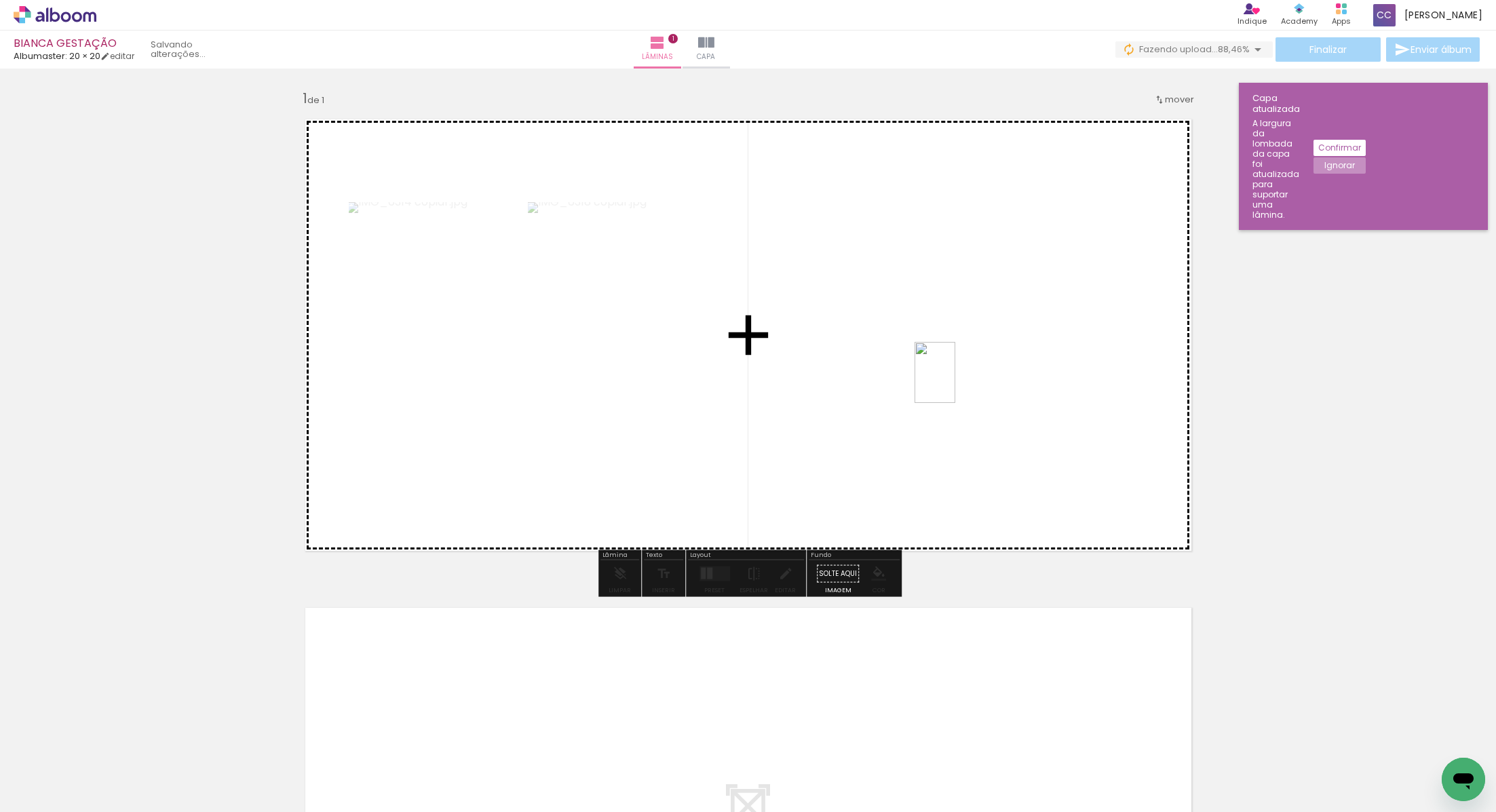
drag, startPoint x: 1428, startPoint y: 761, endPoint x: 921, endPoint y: 364, distance: 643.9
click at [922, 364] on quentale-workspace at bounding box center [748, 406] width 1496 height 812
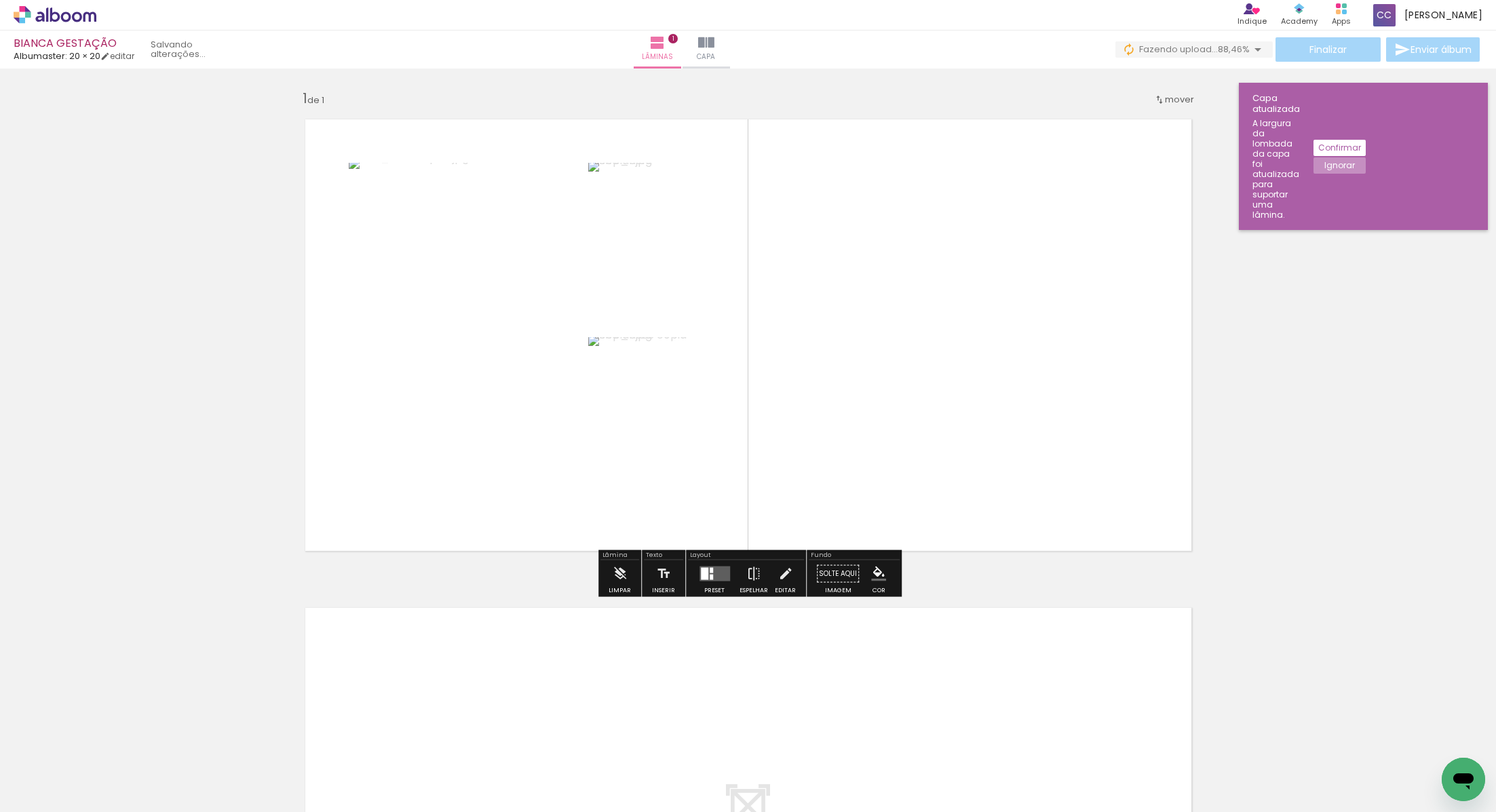
scroll to position [0, 291]
click at [711, 575] on quentale-layouter at bounding box center [714, 573] width 30 height 15
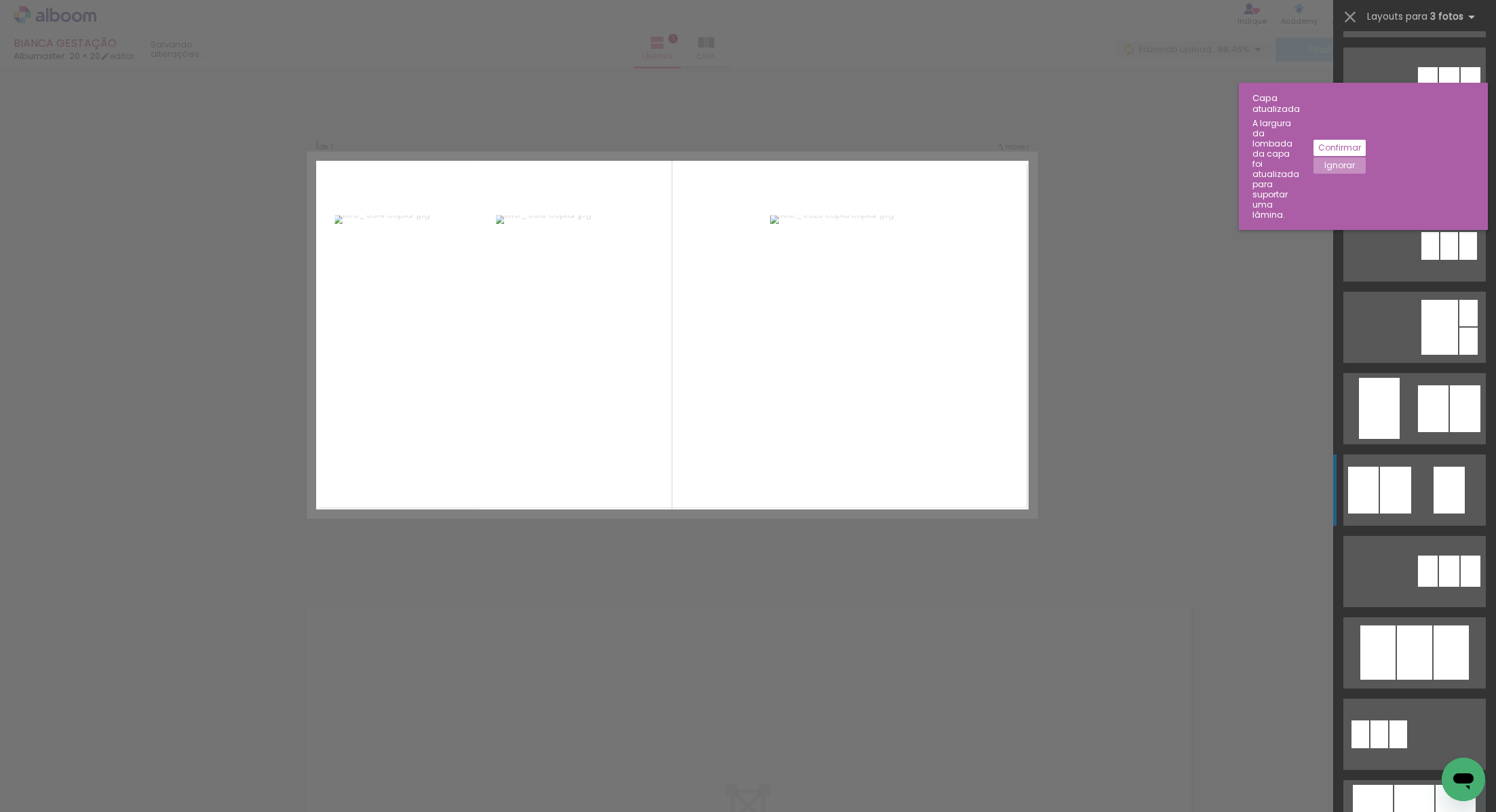
scroll to position [157, 0]
click at [1419, 650] on div at bounding box center [1415, 651] width 35 height 54
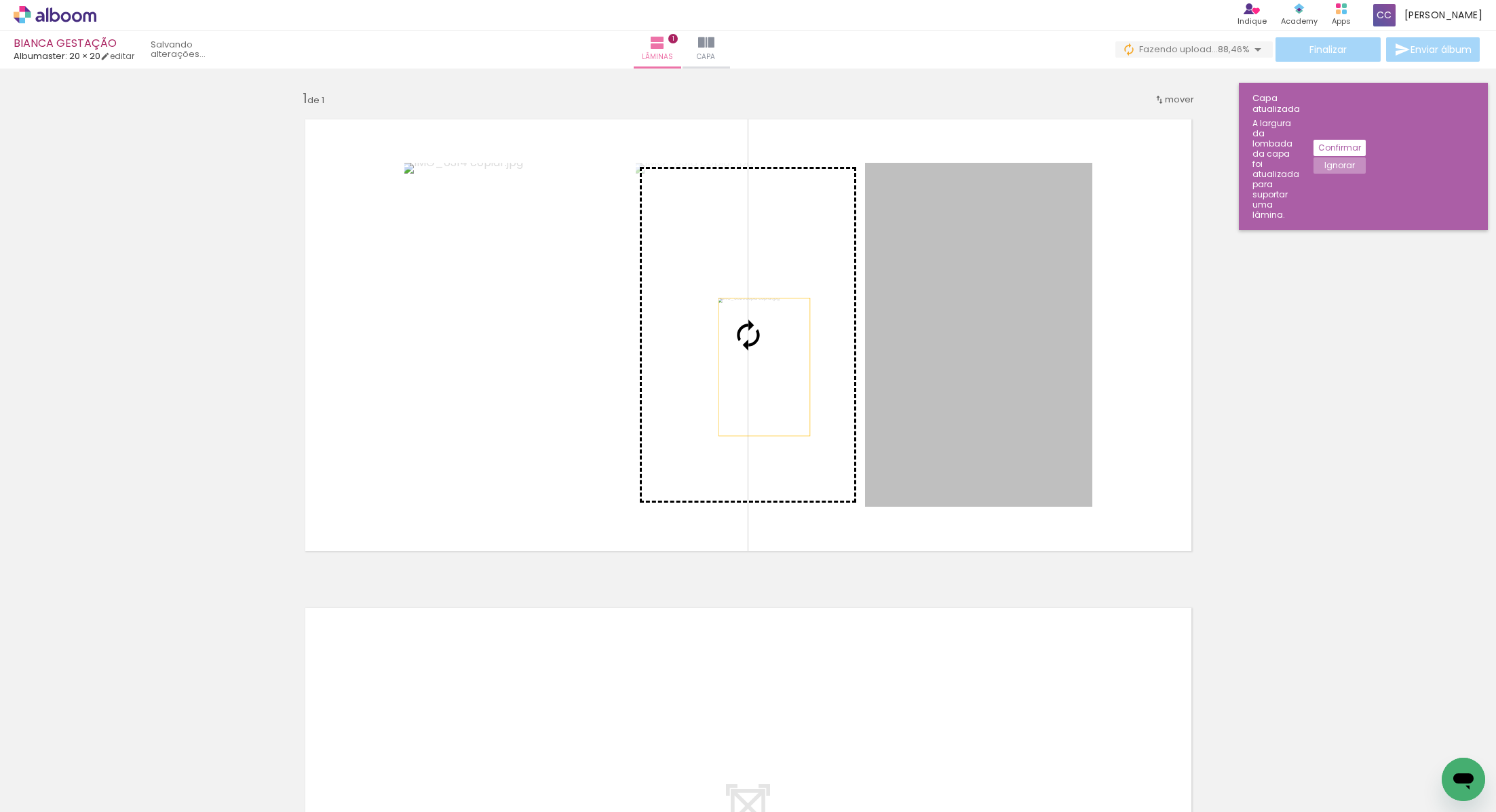
drag, startPoint x: 1023, startPoint y: 366, endPoint x: 764, endPoint y: 366, distance: 259.0
click at [0, 0] on slot at bounding box center [0, 0] width 0 height 0
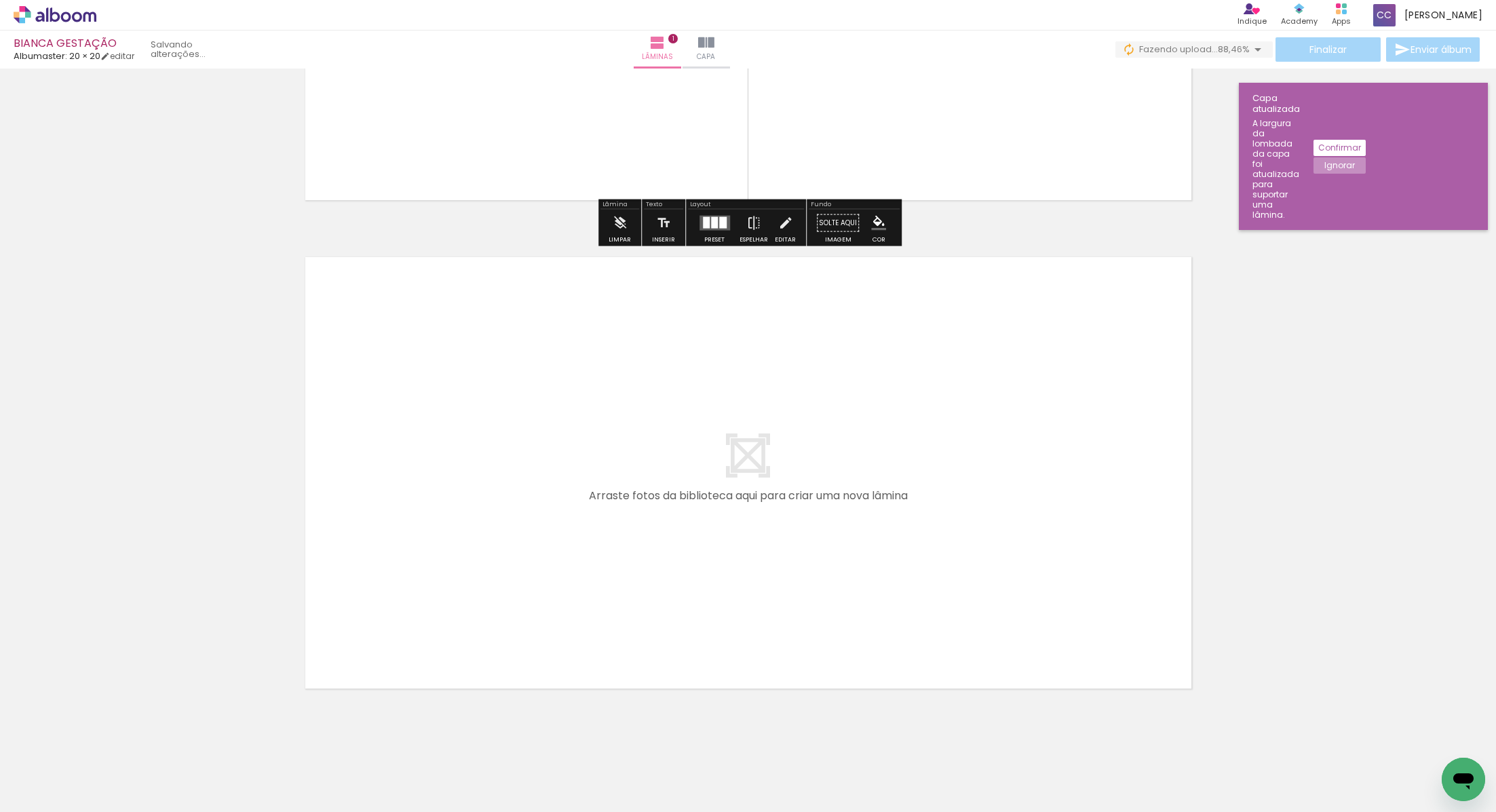
scroll to position [0, 0]
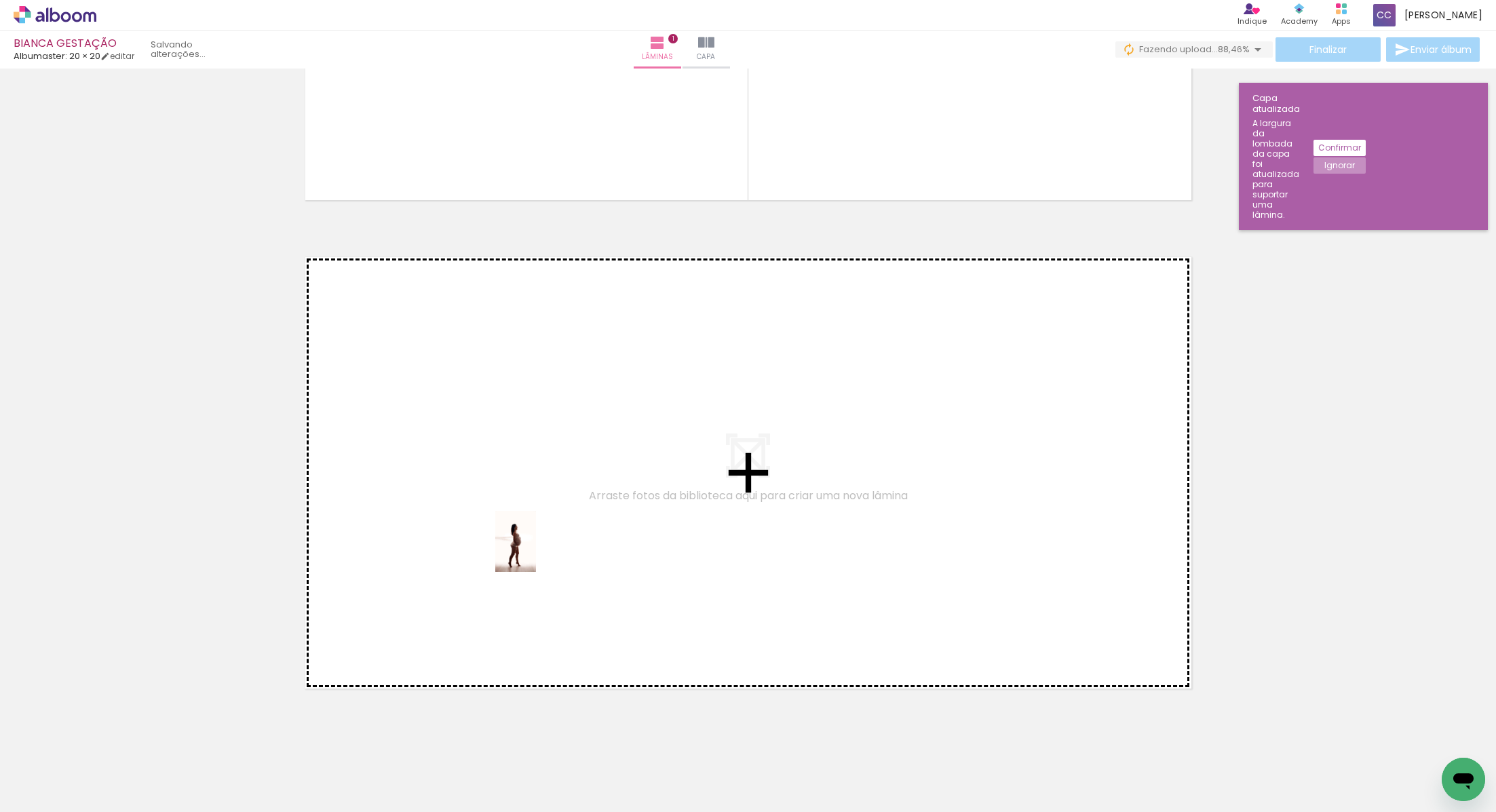
drag, startPoint x: 142, startPoint y: 769, endPoint x: 536, endPoint y: 551, distance: 450.3
click at [536, 551] on quentale-workspace at bounding box center [748, 406] width 1496 height 812
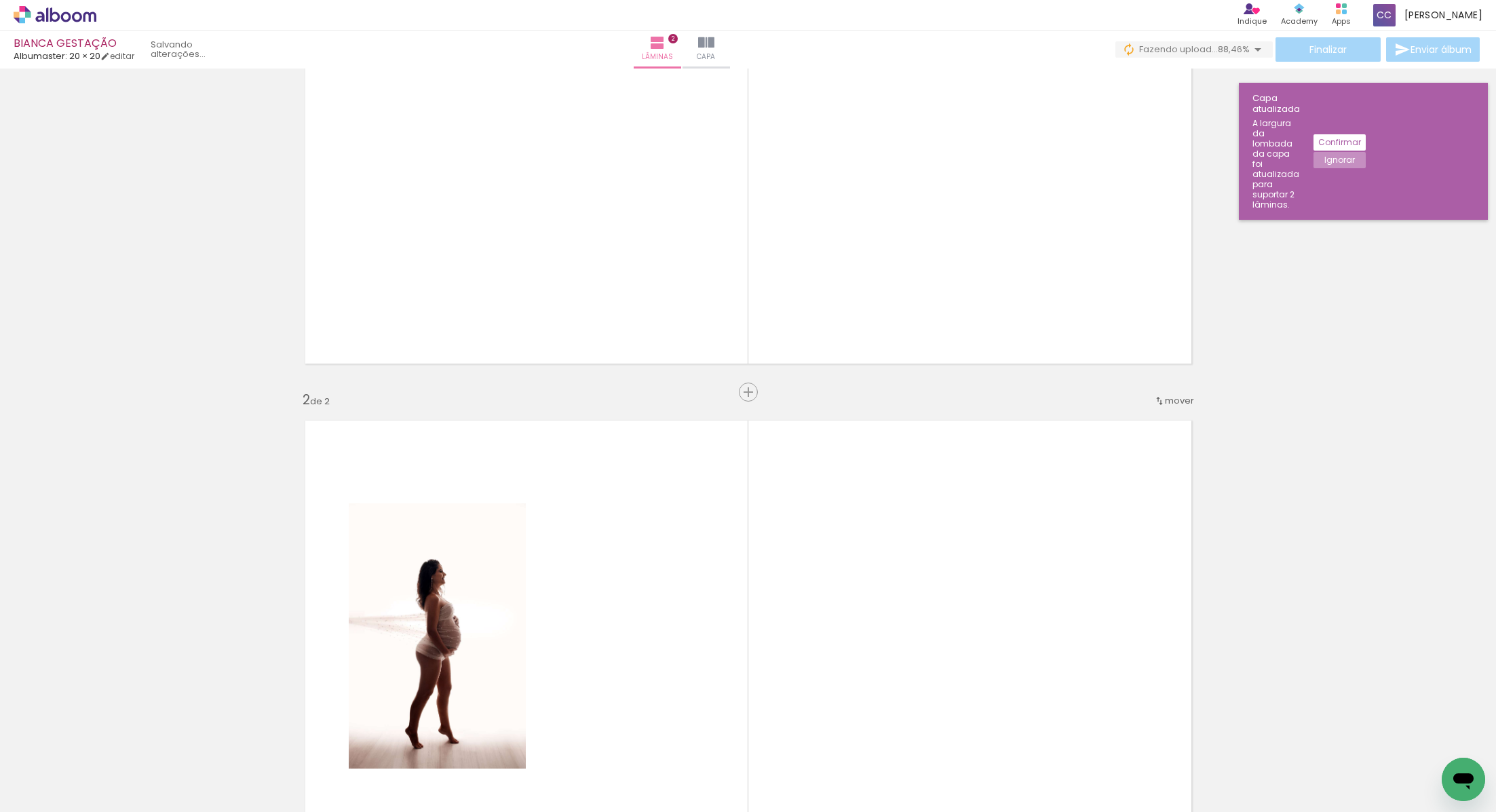
scroll to position [197, 0]
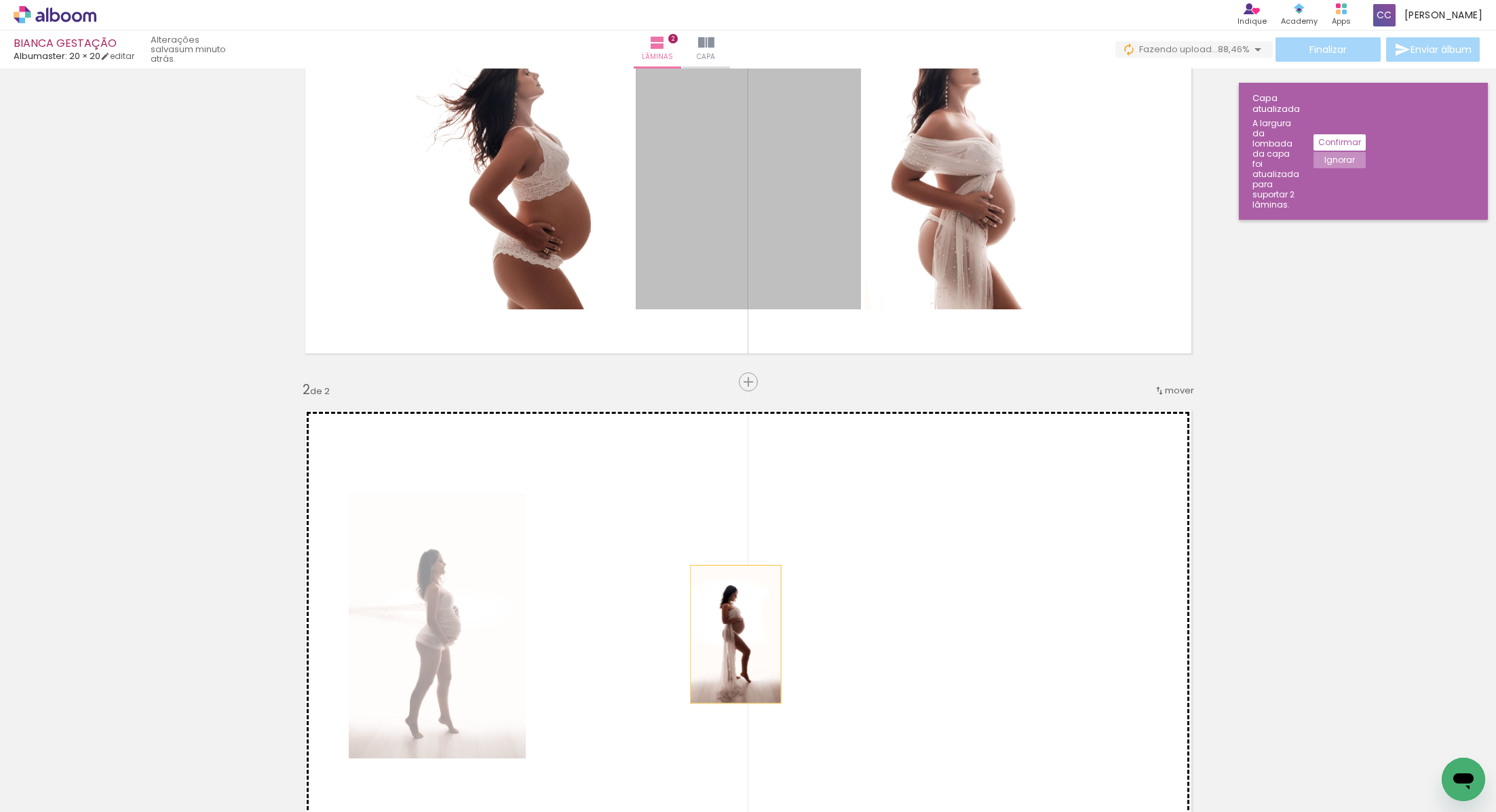
drag, startPoint x: 757, startPoint y: 229, endPoint x: 737, endPoint y: 631, distance: 402.5
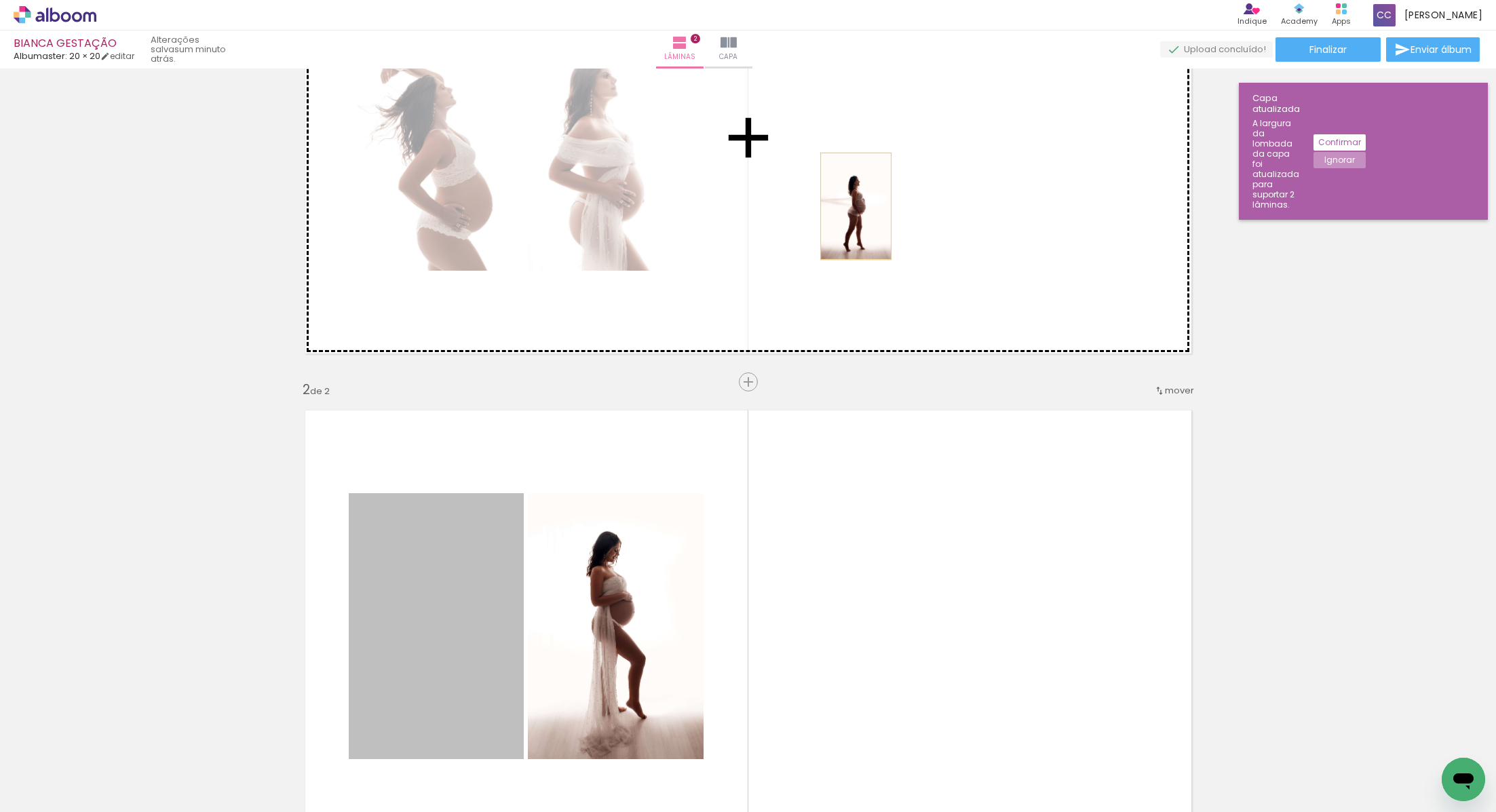
drag, startPoint x: 437, startPoint y: 614, endPoint x: 835, endPoint y: 219, distance: 560.7
click at [865, 199] on div "Inserir lâmina 1 de 2 Inserir lâmina 2 de 2" at bounding box center [748, 608] width 1496 height 1465
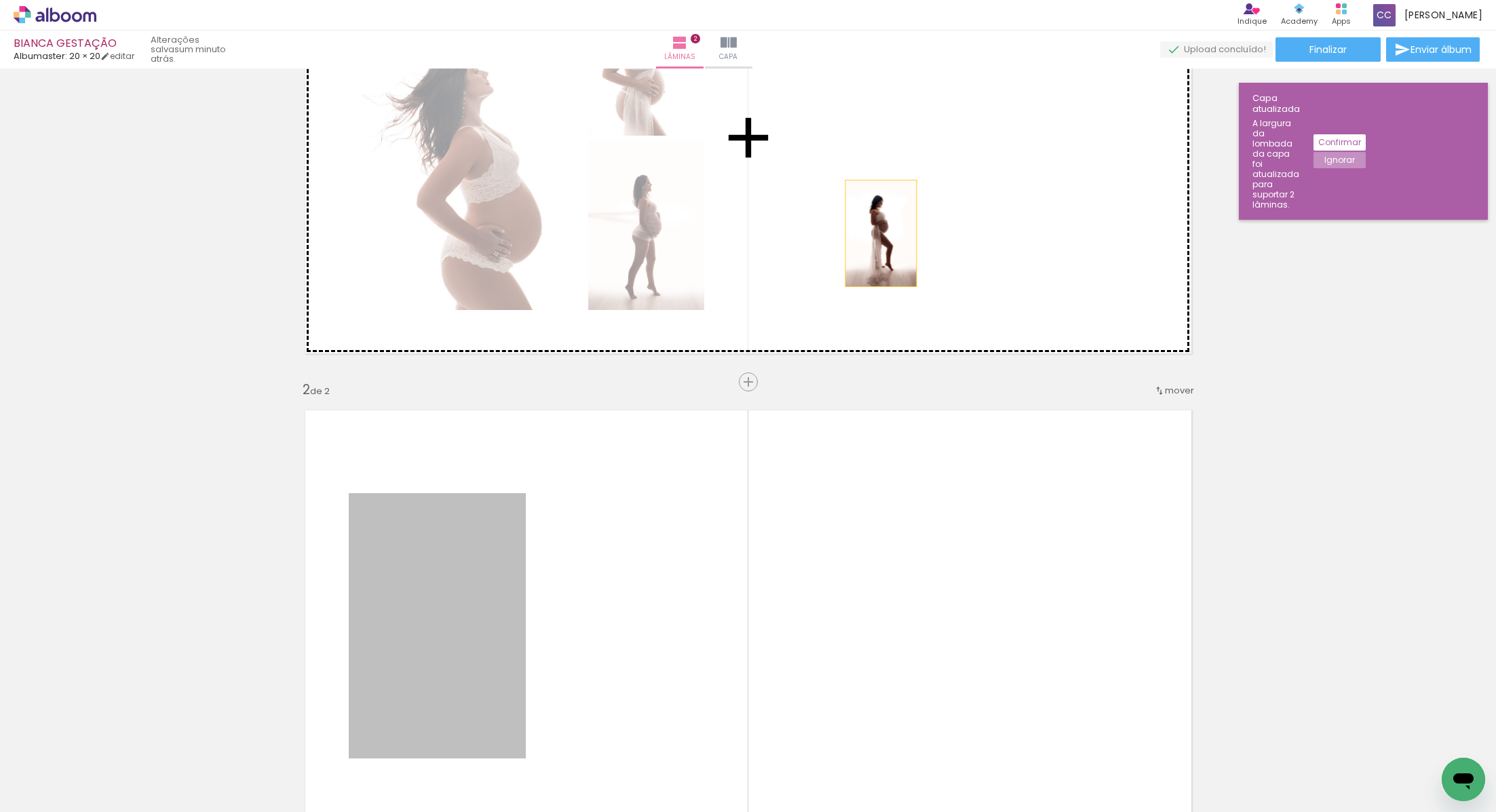
drag, startPoint x: 452, startPoint y: 610, endPoint x: 909, endPoint y: 204, distance: 611.3
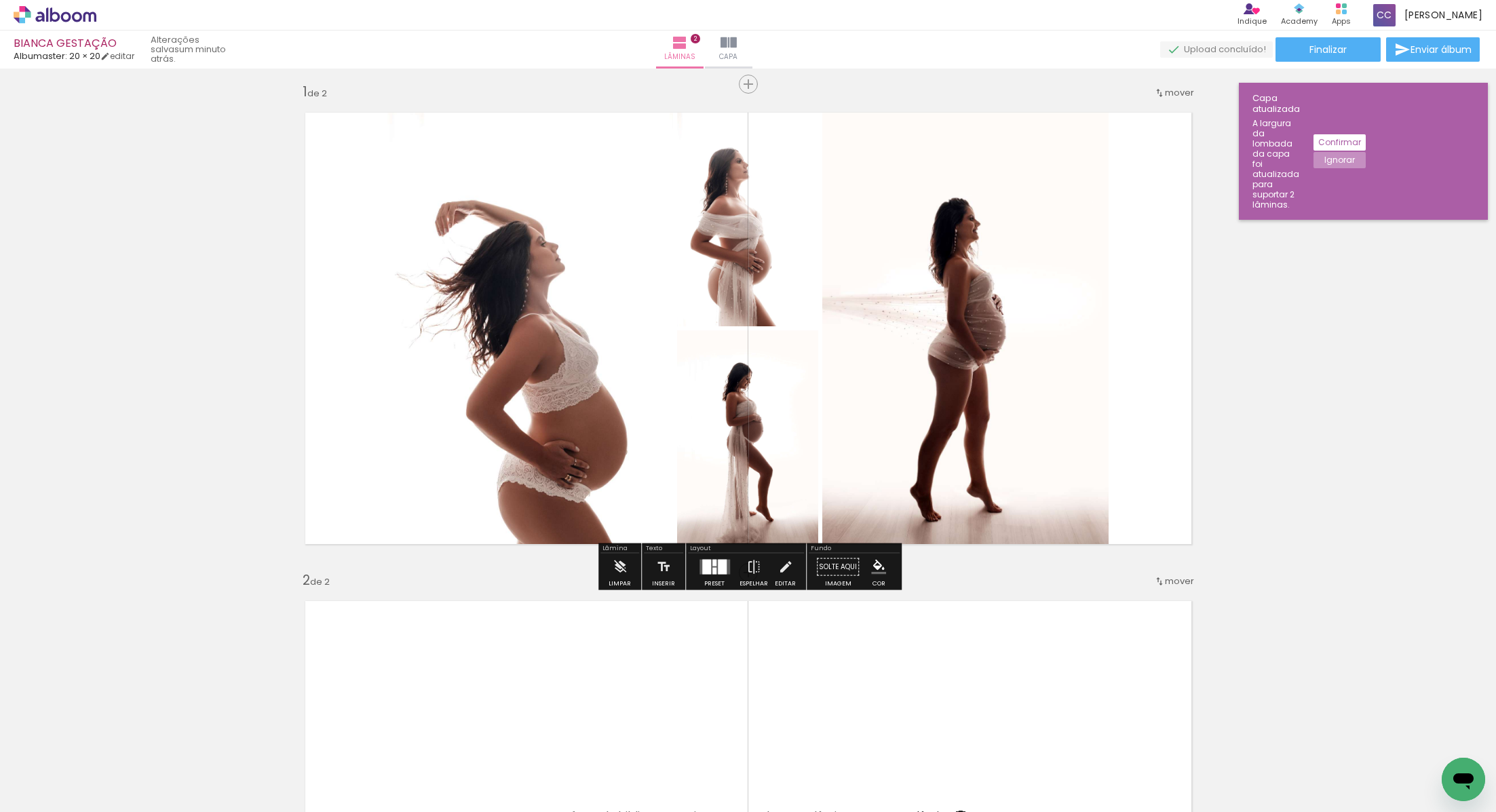
scroll to position [0, 0]
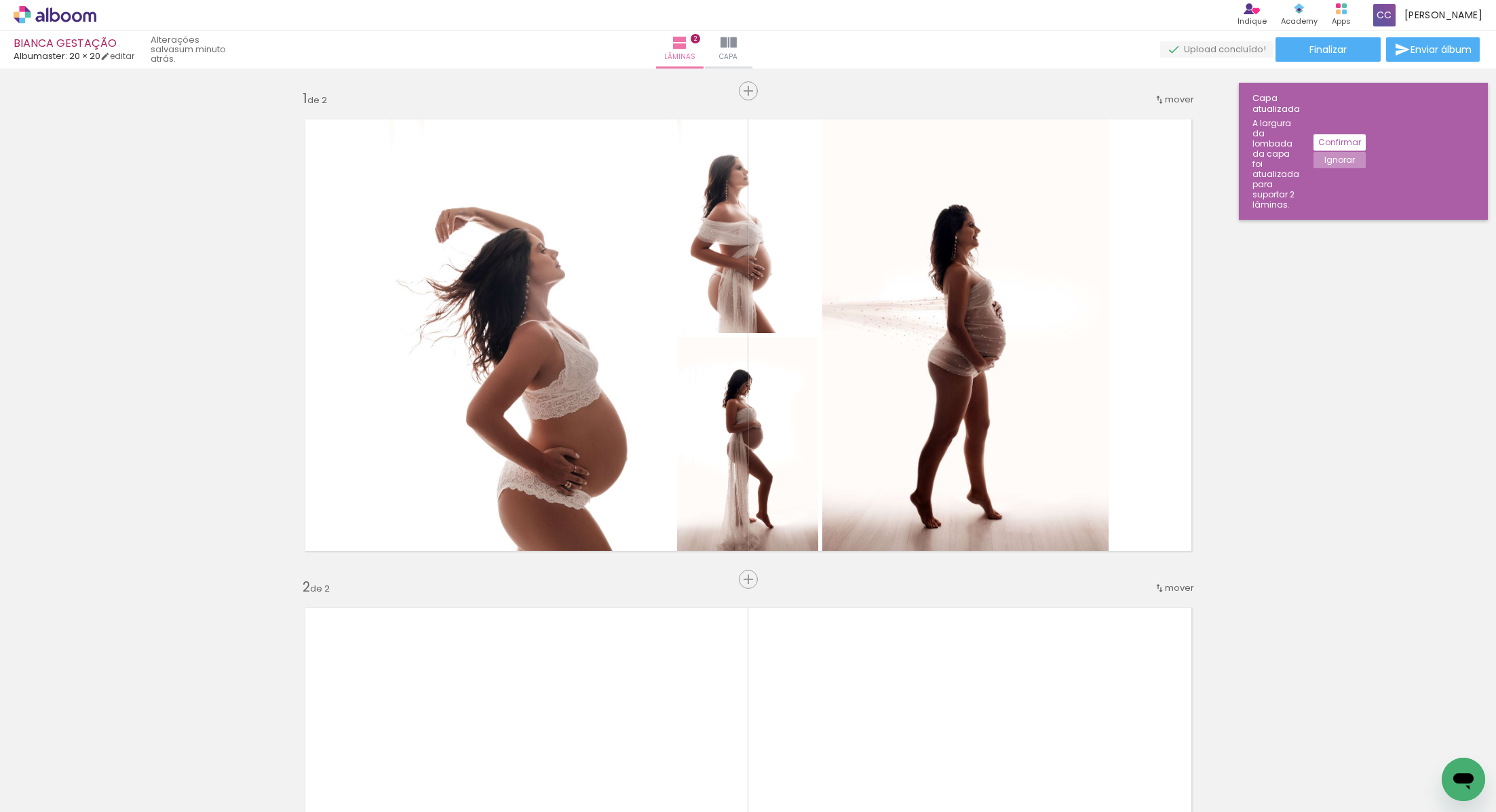
click at [707, 577] on div "Inserir lâmina 1 de 2 Inserir lâmina 2 de 2" at bounding box center [748, 806] width 1496 height 1465
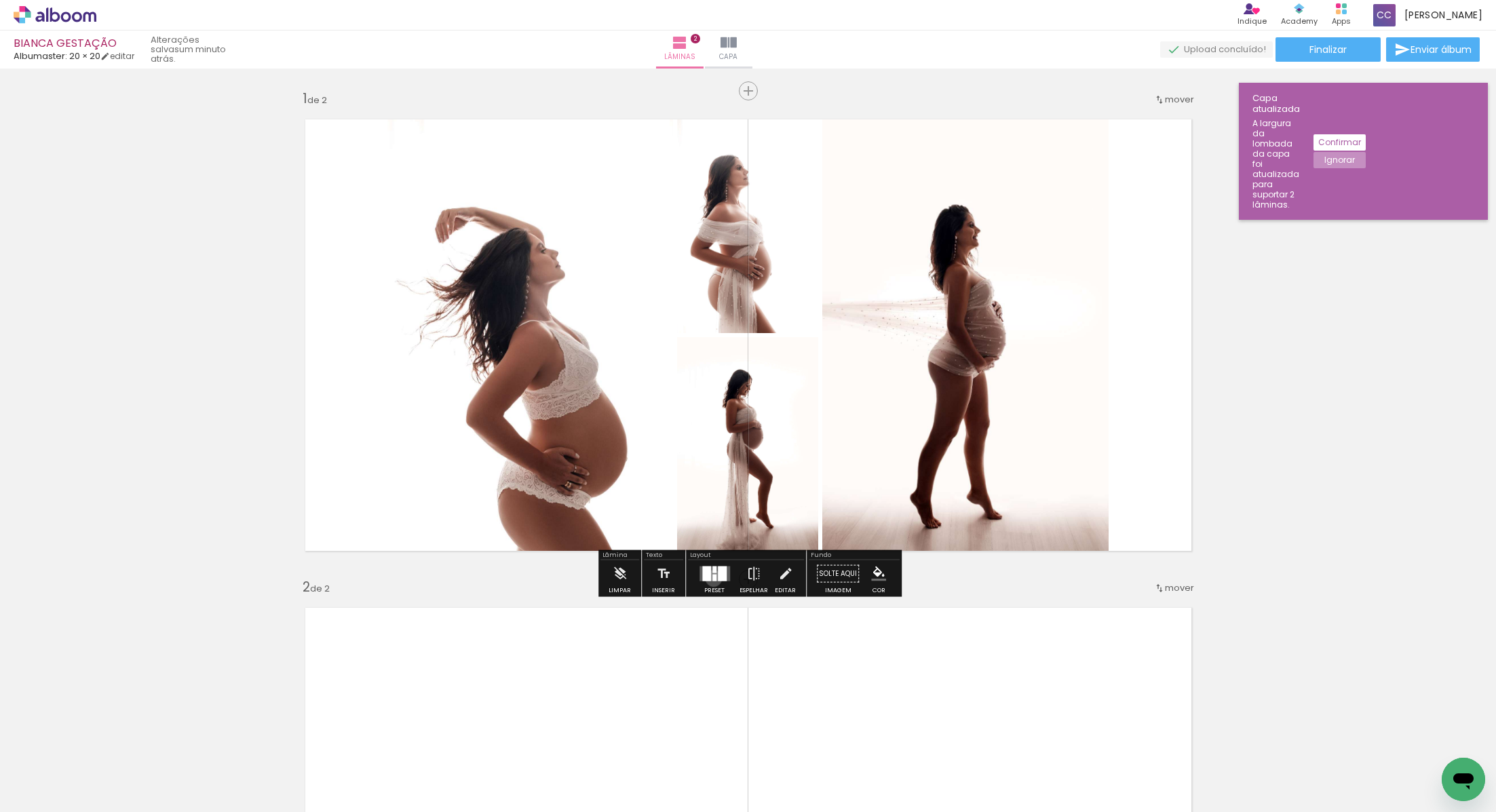
click at [712, 578] on div at bounding box center [714, 578] width 4 height 7
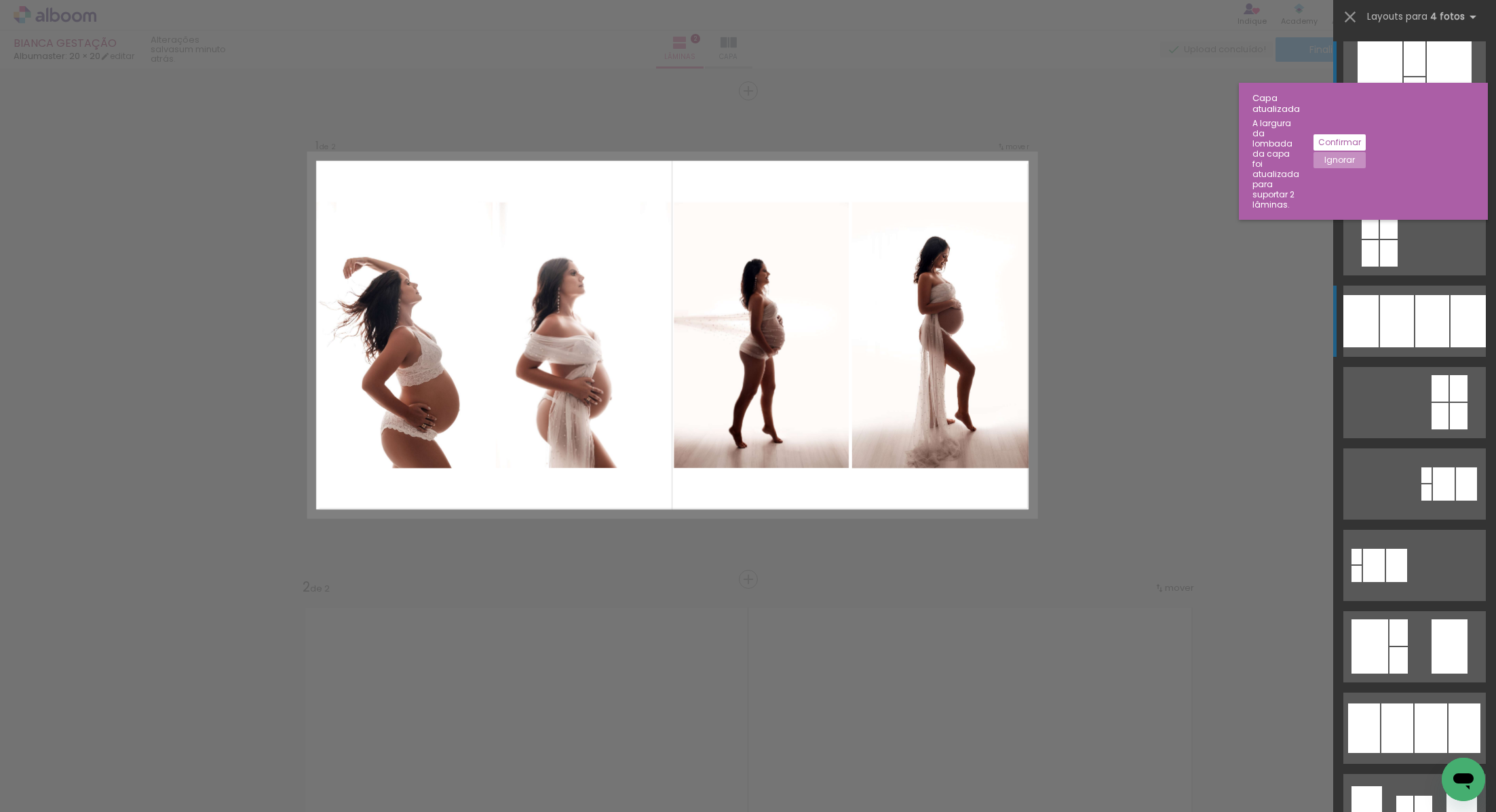
click at [1397, 311] on div at bounding box center [1397, 321] width 34 height 52
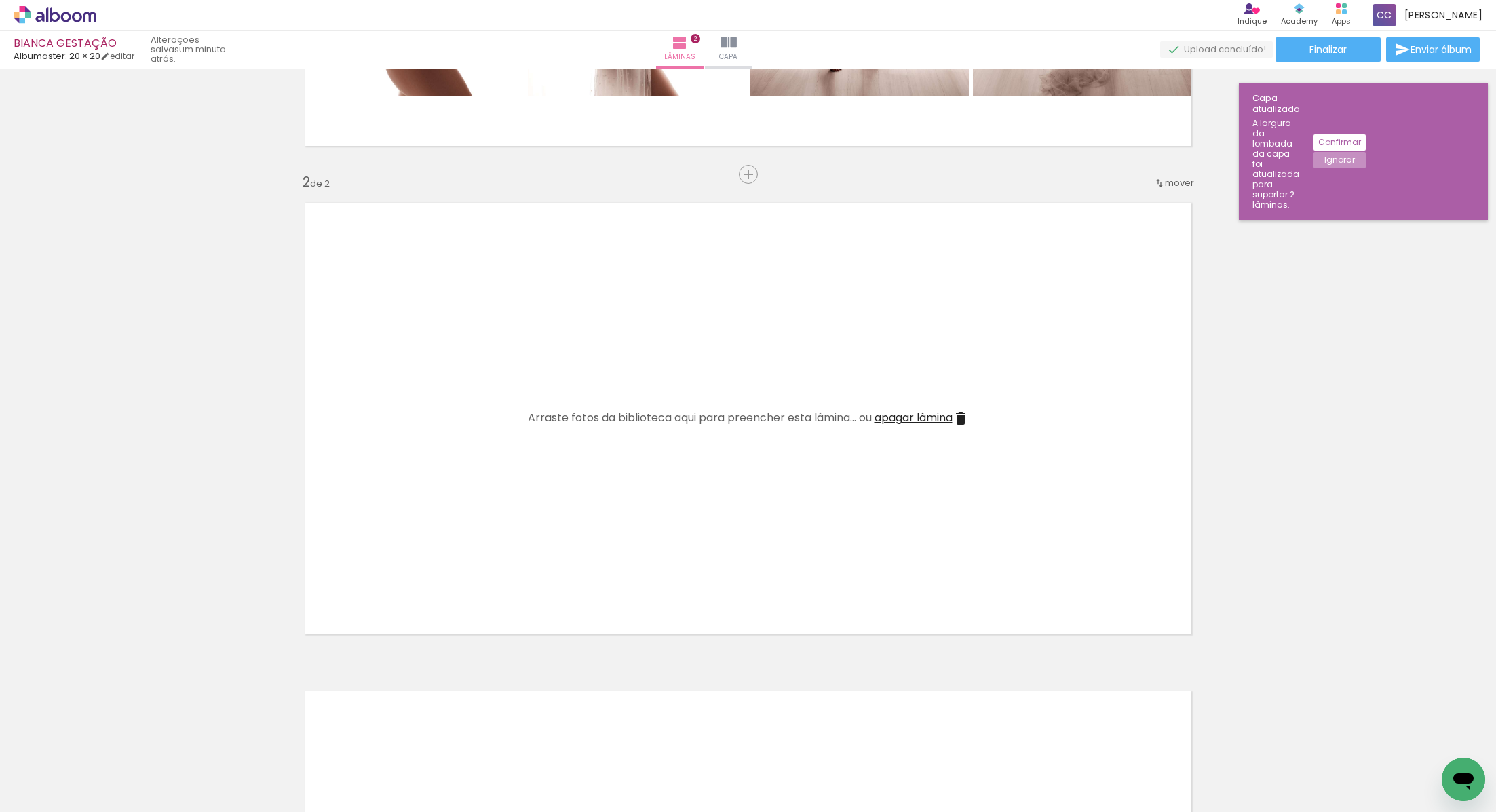
scroll to position [412, 0]
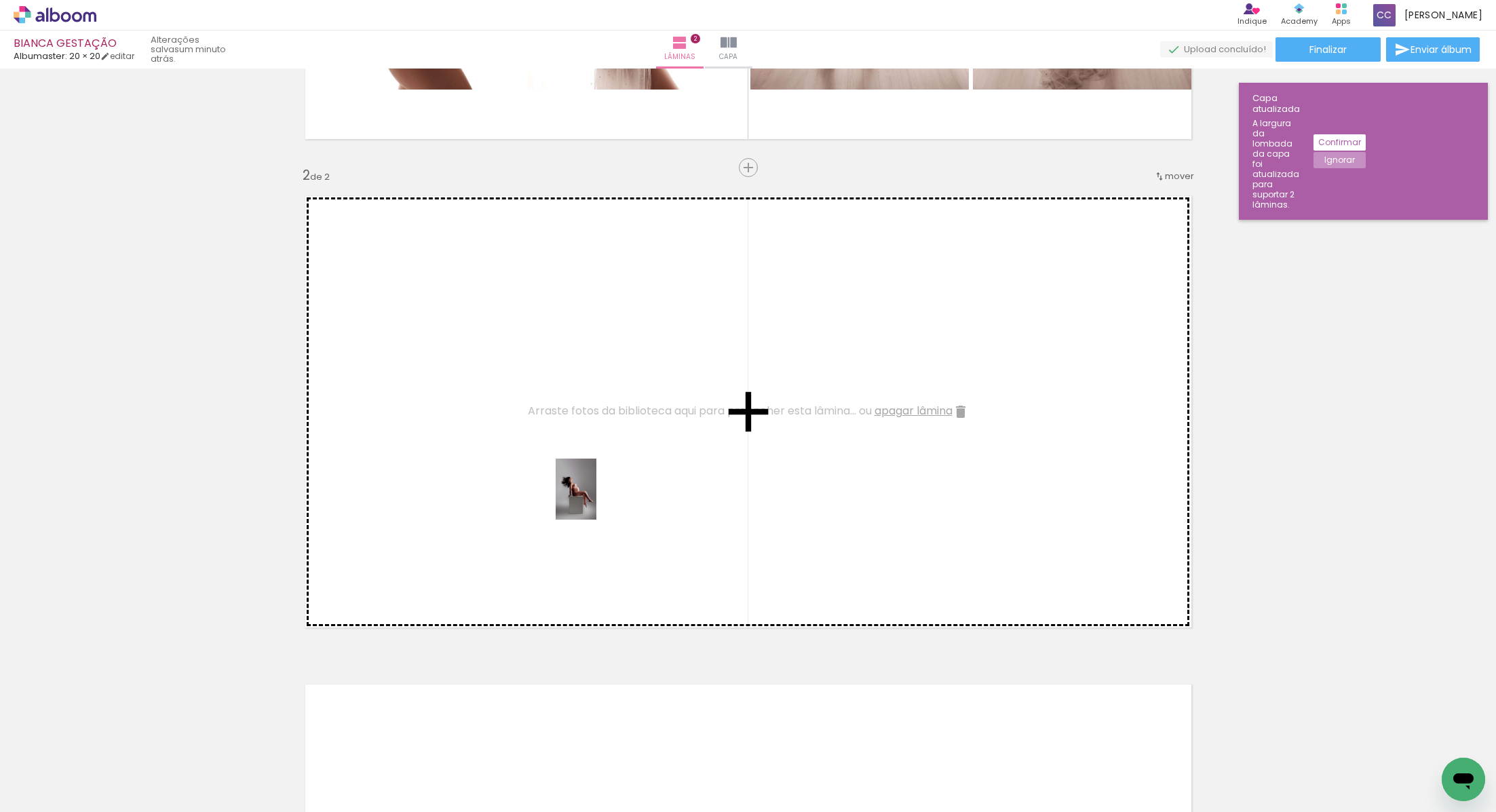
drag, startPoint x: 135, startPoint y: 782, endPoint x: 597, endPoint y: 499, distance: 541.8
click at [597, 499] on quentale-workspace at bounding box center [748, 406] width 1496 height 812
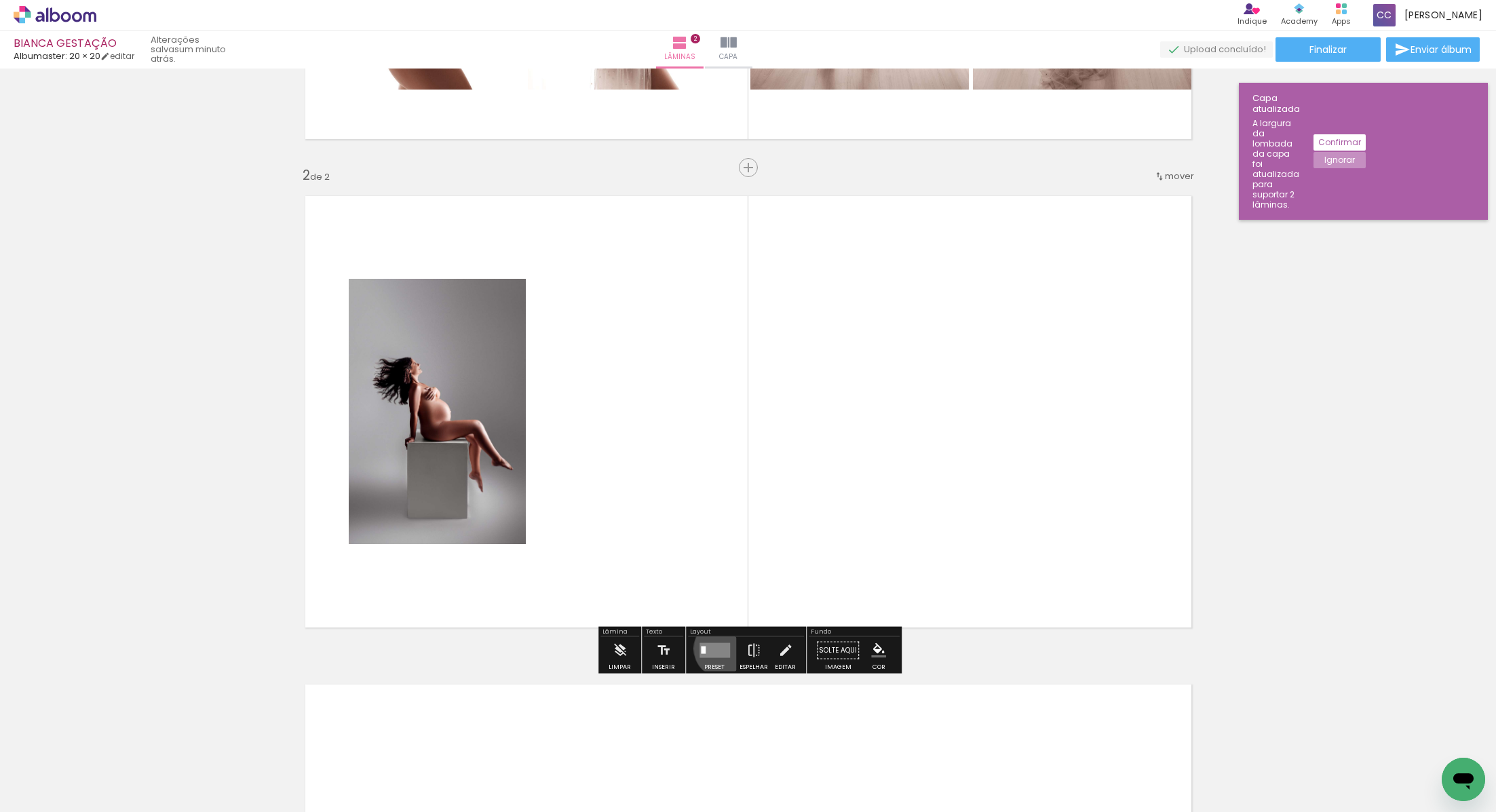
click at [720, 647] on quentale-layouter at bounding box center [714, 650] width 30 height 15
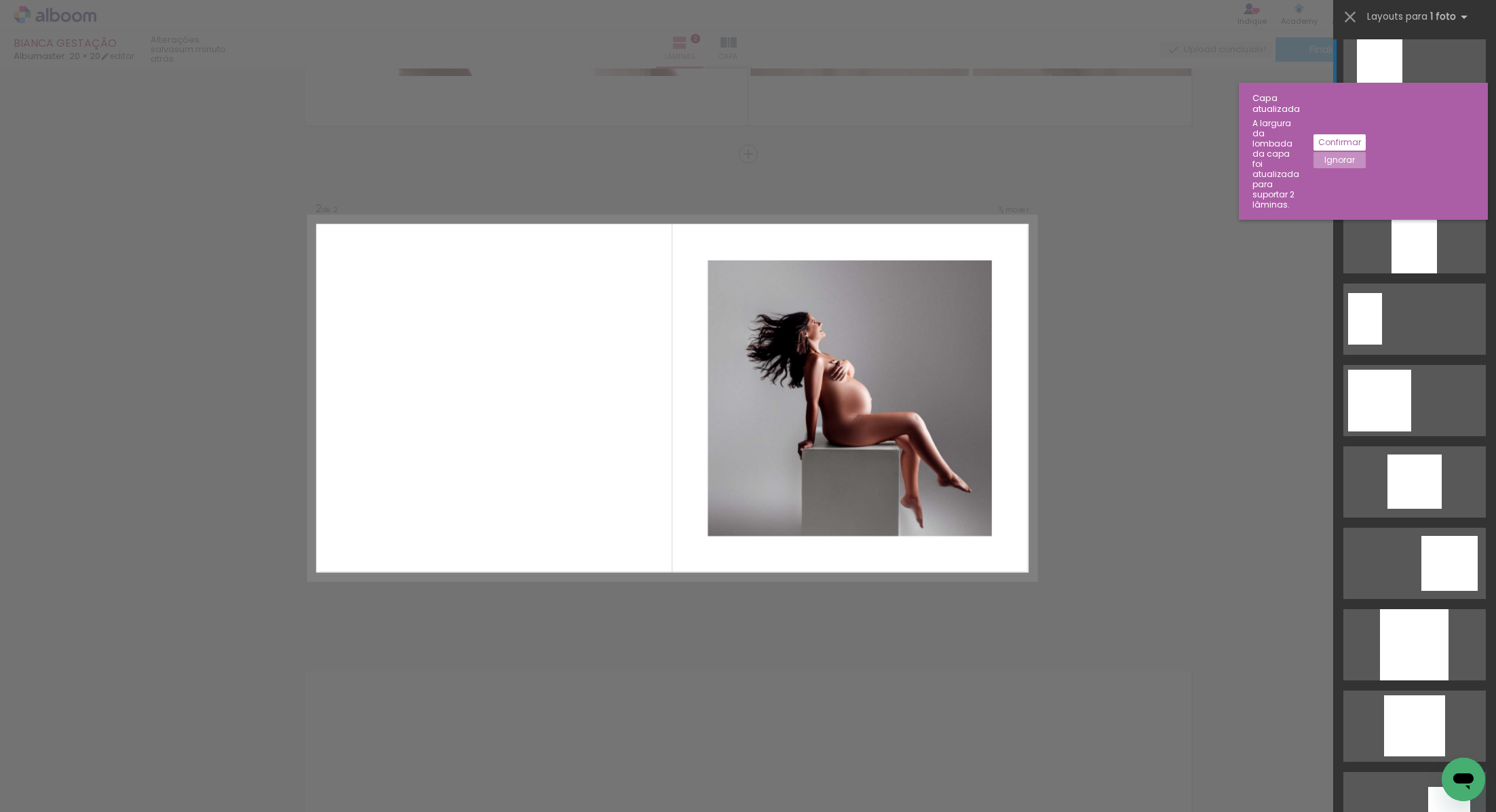
scroll to position [573, 0]
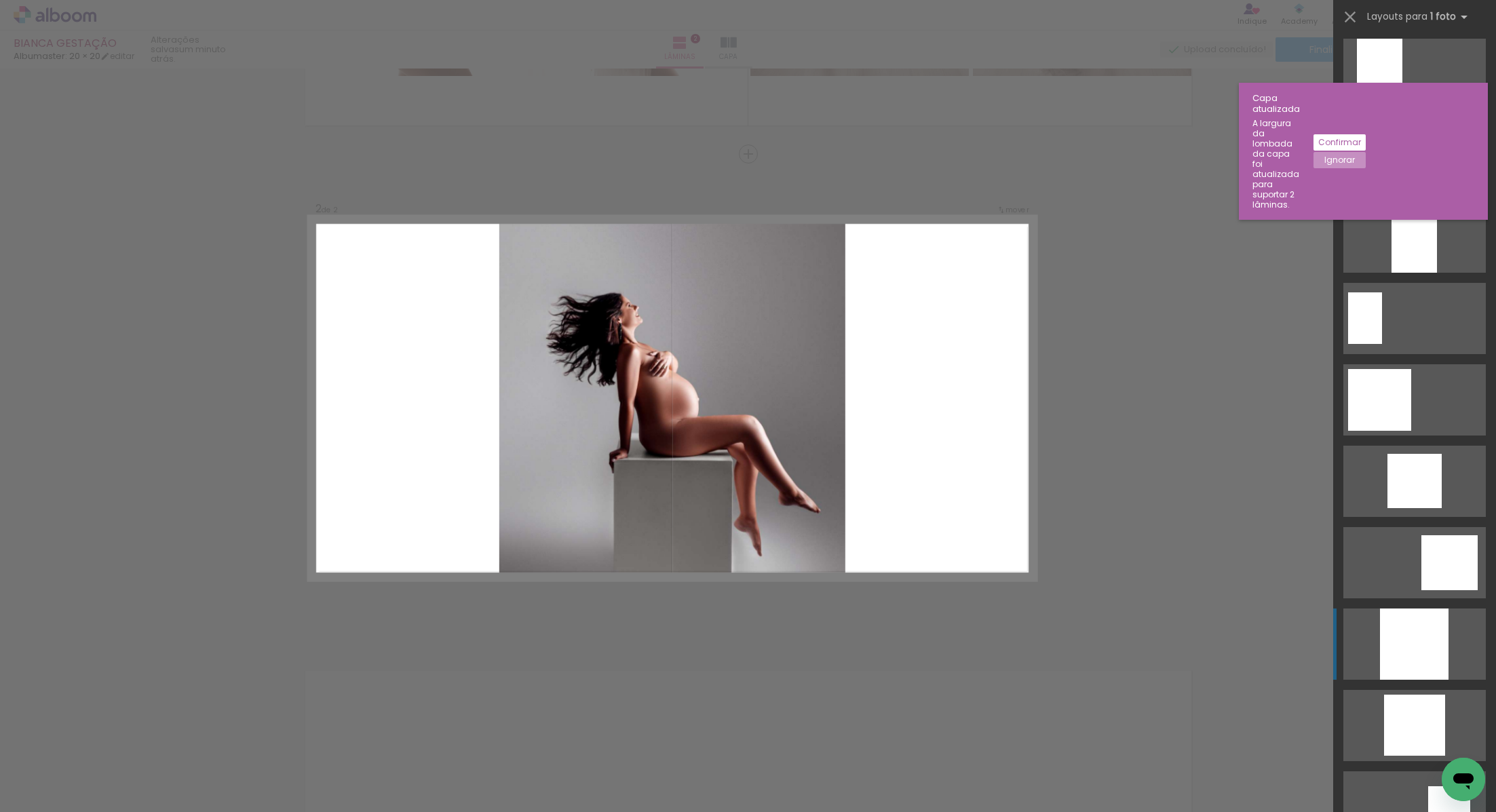
click at [1408, 634] on div at bounding box center [1415, 643] width 69 height 72
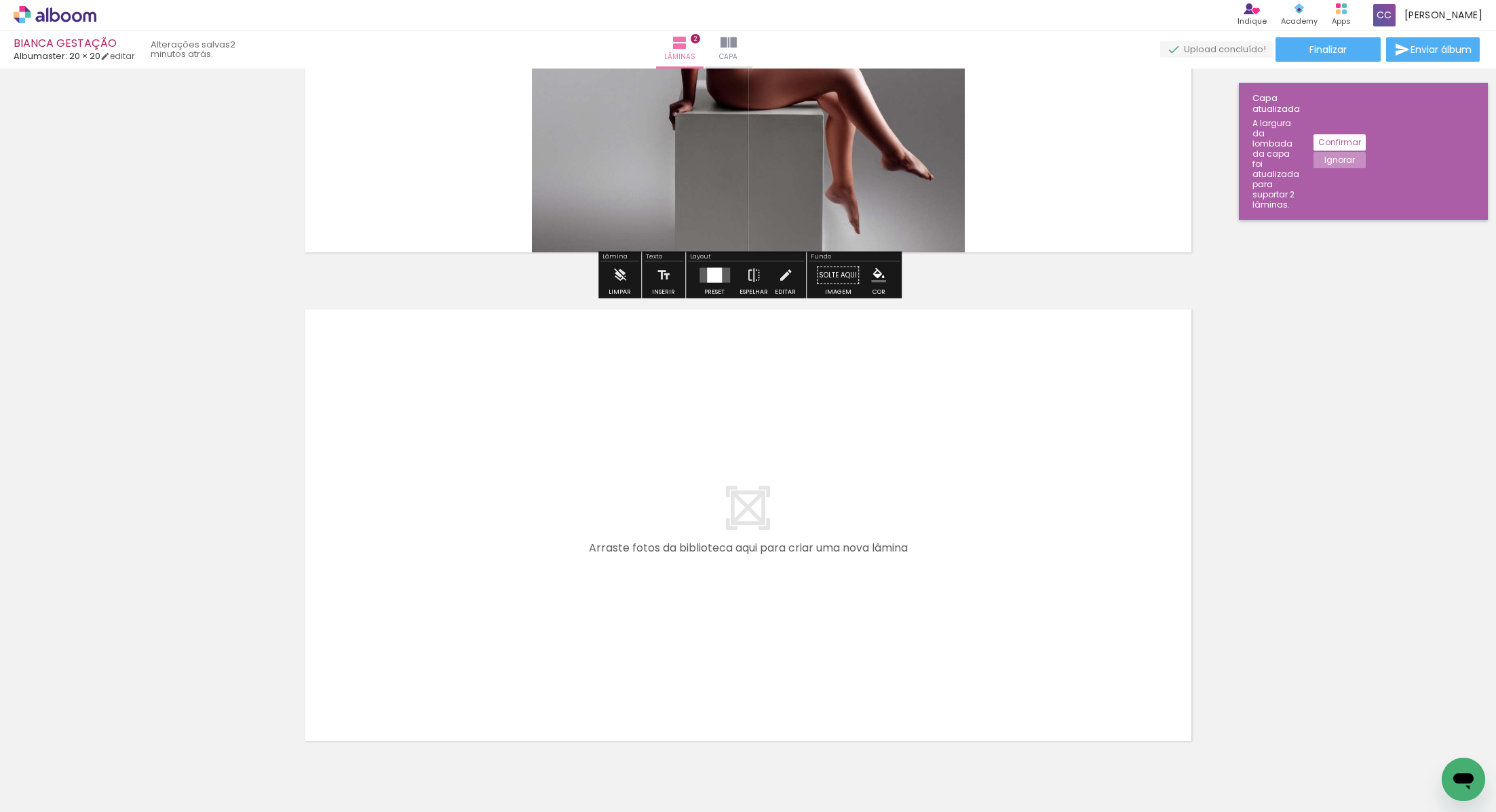
scroll to position [858, 0]
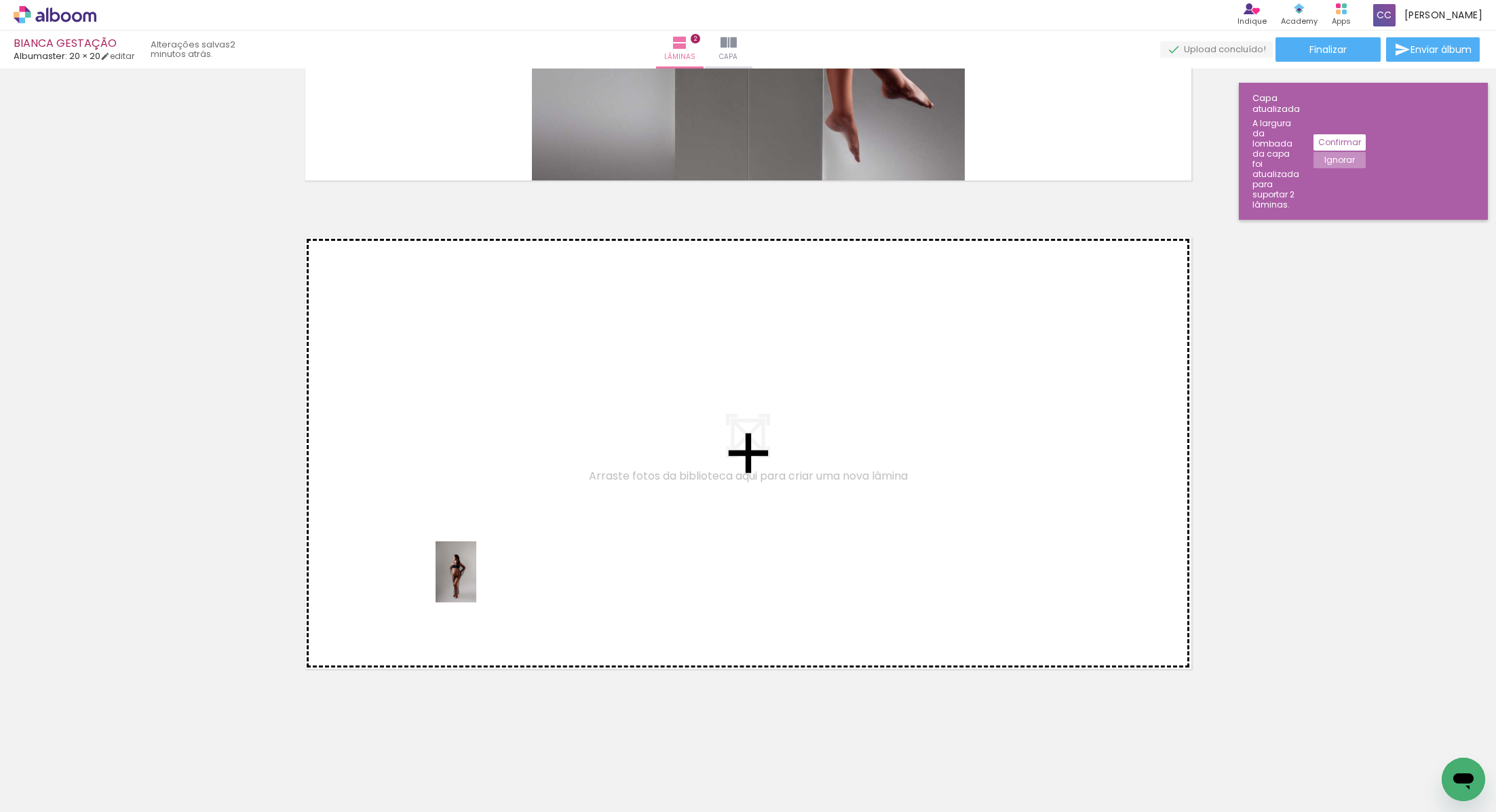
click at [476, 582] on quentale-workspace at bounding box center [748, 406] width 1496 height 812
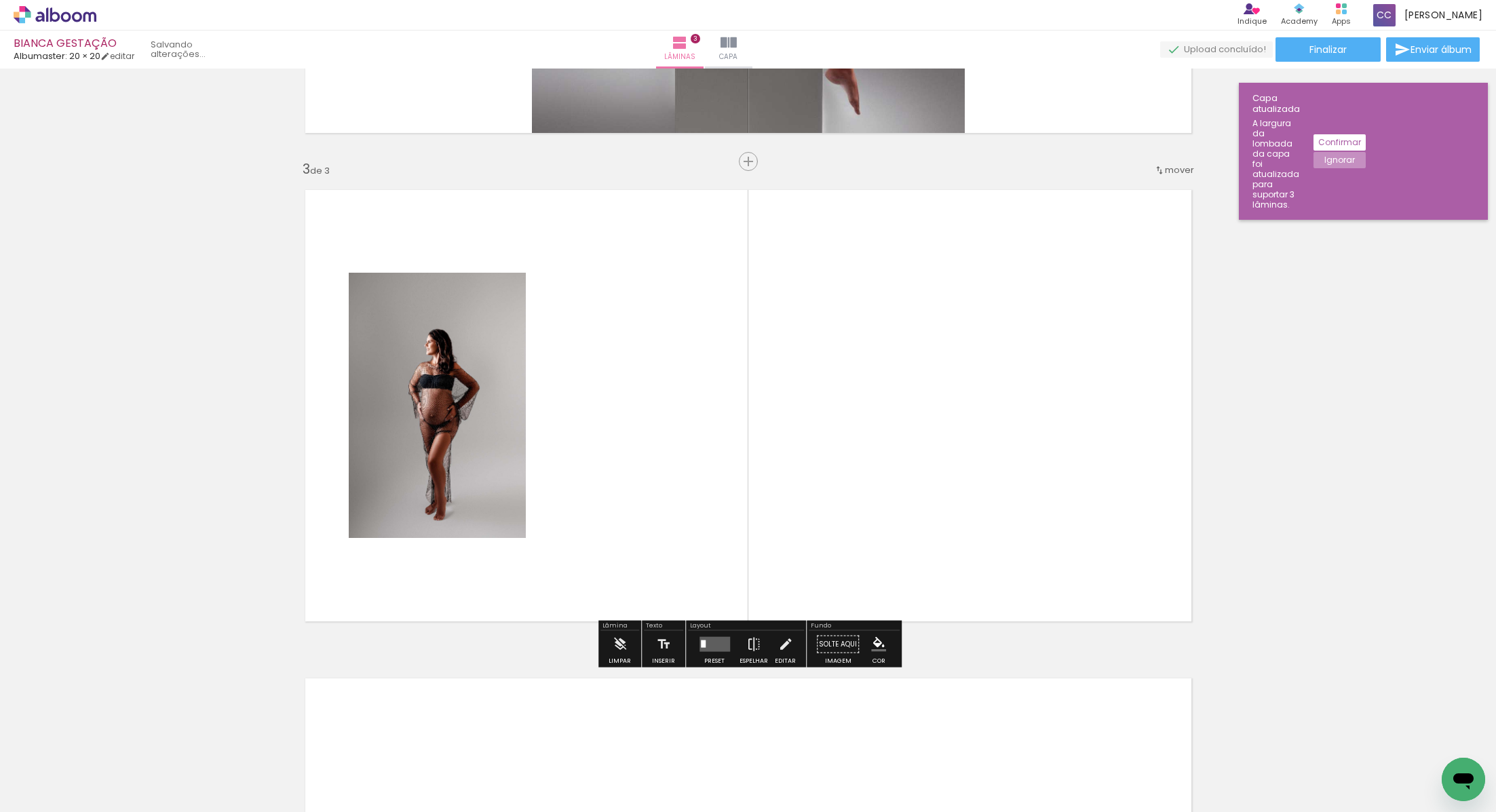
scroll to position [913, 0]
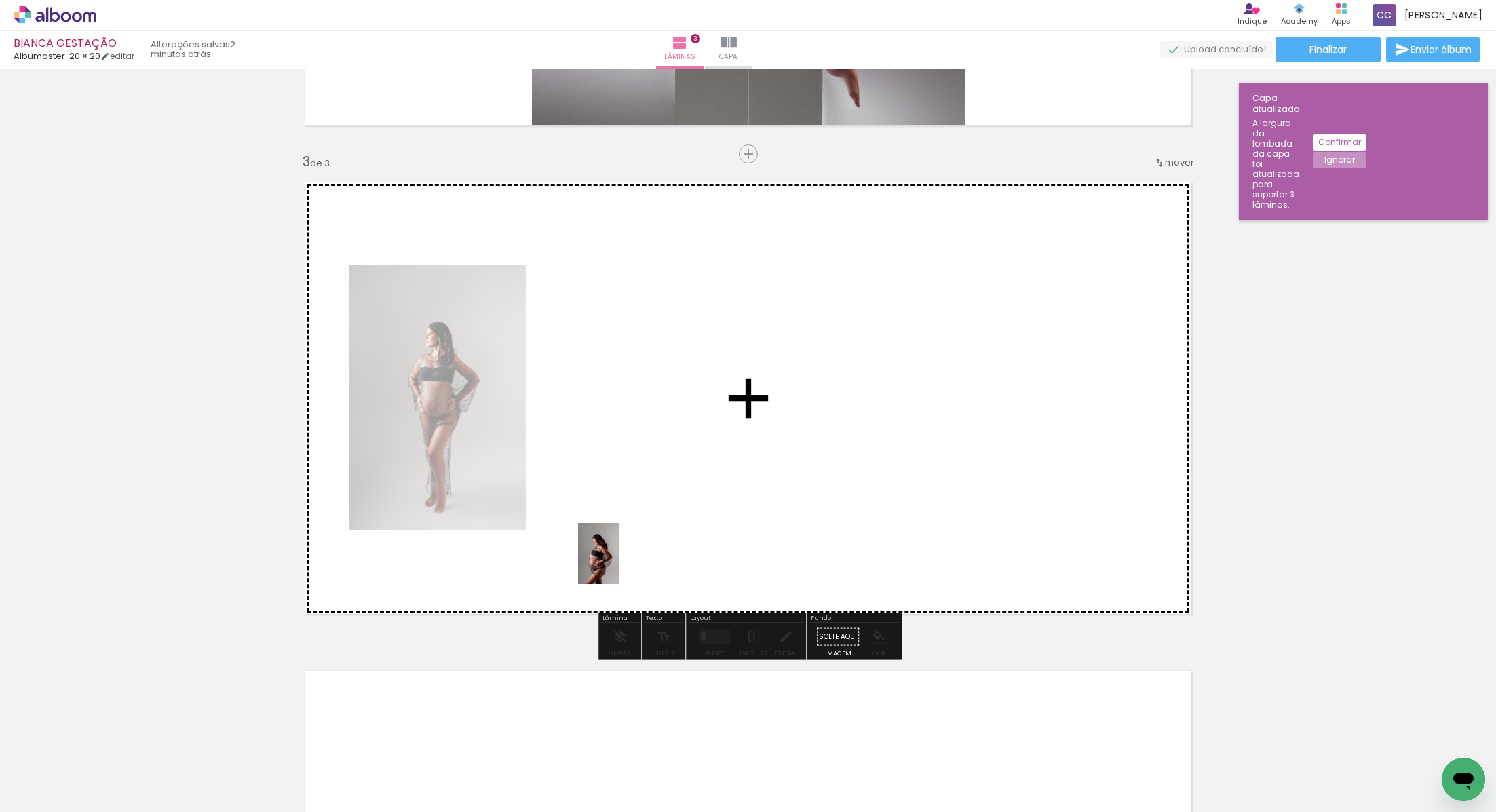
drag, startPoint x: 146, startPoint y: 784, endPoint x: 622, endPoint y: 559, distance: 526.5
click at [624, 559] on quentale-workspace at bounding box center [748, 406] width 1496 height 812
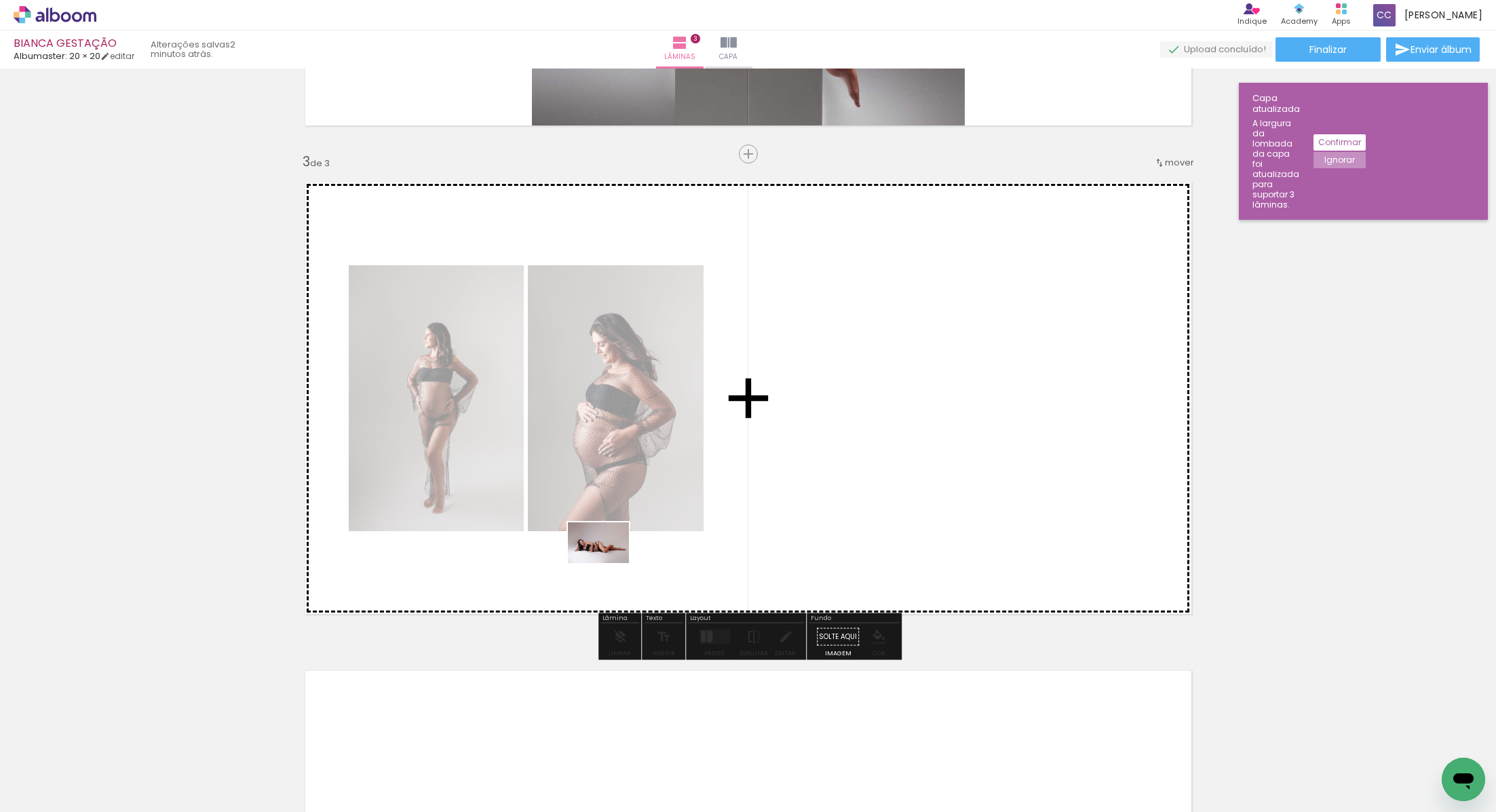
drag, startPoint x: 140, startPoint y: 778, endPoint x: 609, endPoint y: 562, distance: 516.3
click at [609, 562] on quentale-workspace at bounding box center [748, 406] width 1496 height 812
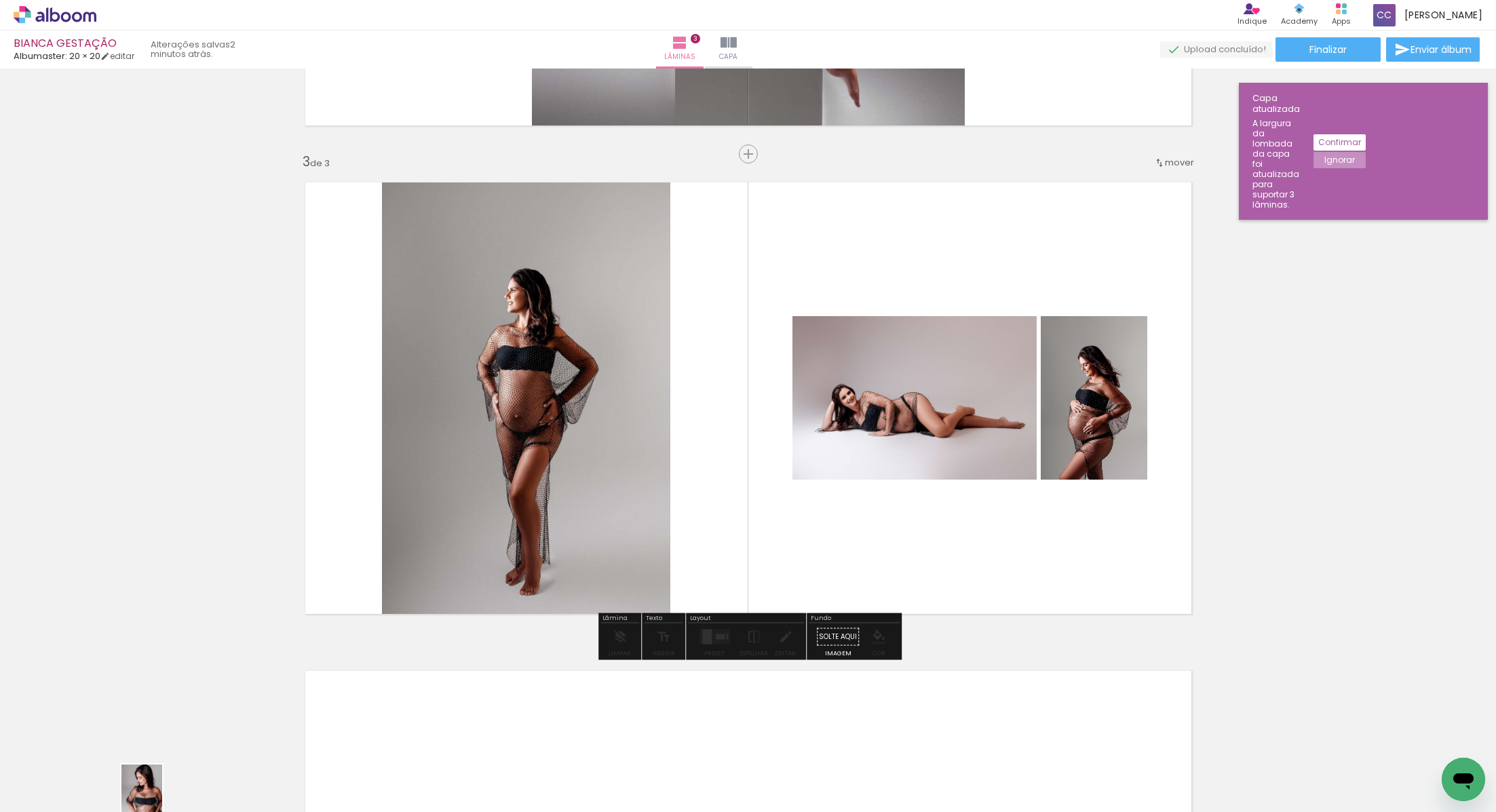
drag, startPoint x: 148, startPoint y: 771, endPoint x: 163, endPoint y: 803, distance: 35.3
click at [158, 799] on div at bounding box center [135, 766] width 45 height 67
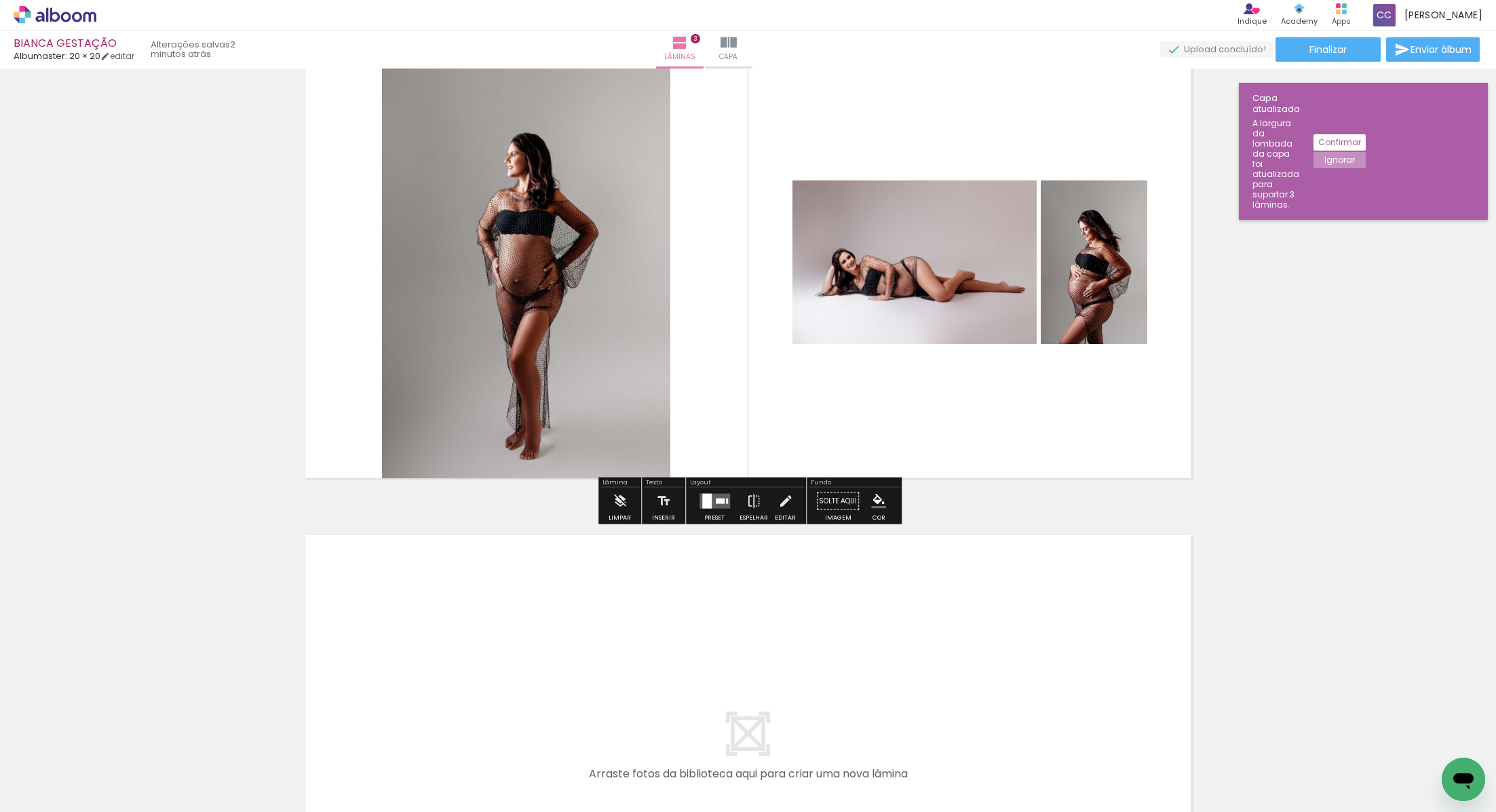
scroll to position [1051, 0]
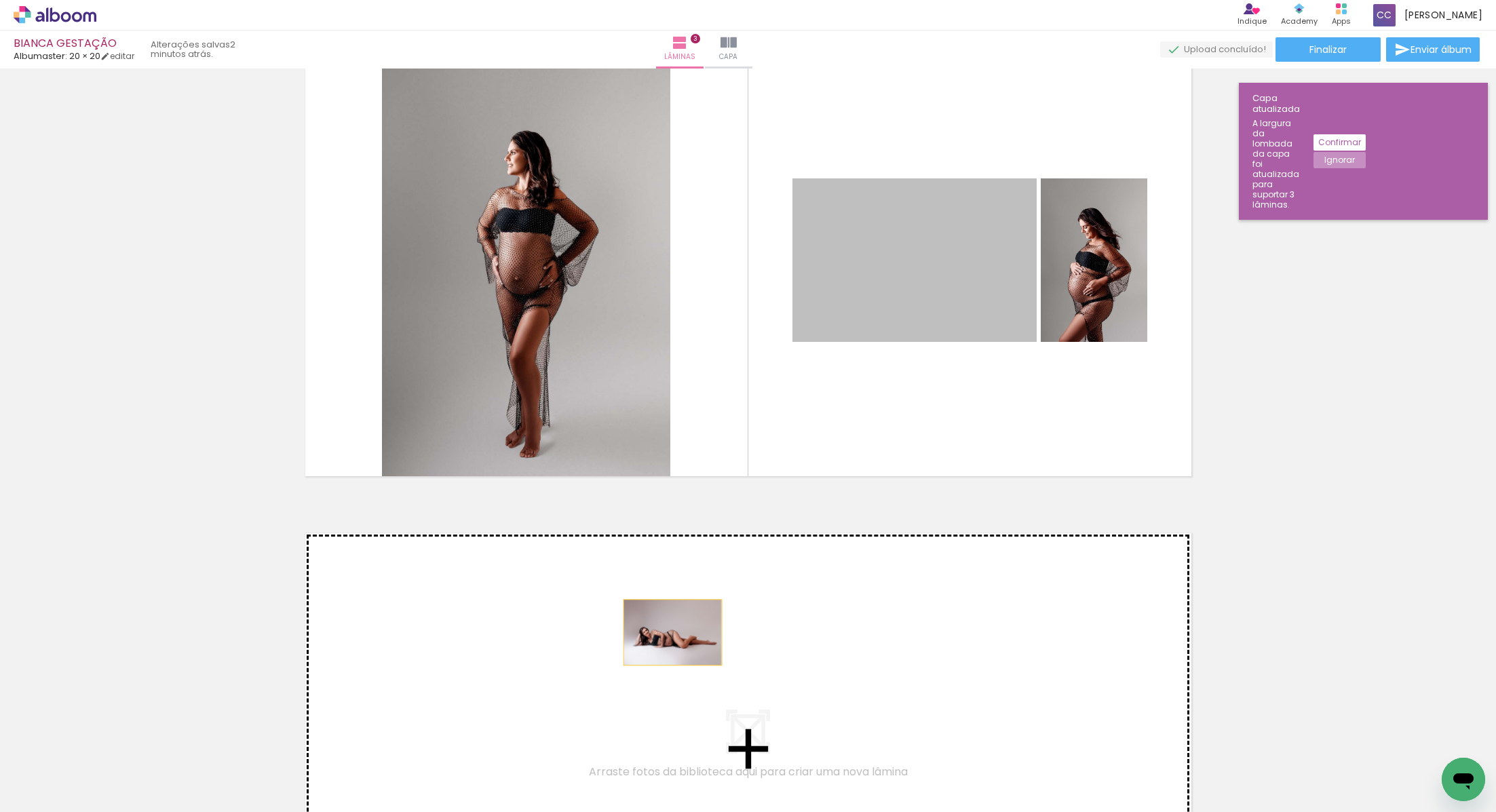
drag, startPoint x: 888, startPoint y: 283, endPoint x: 672, endPoint y: 632, distance: 410.4
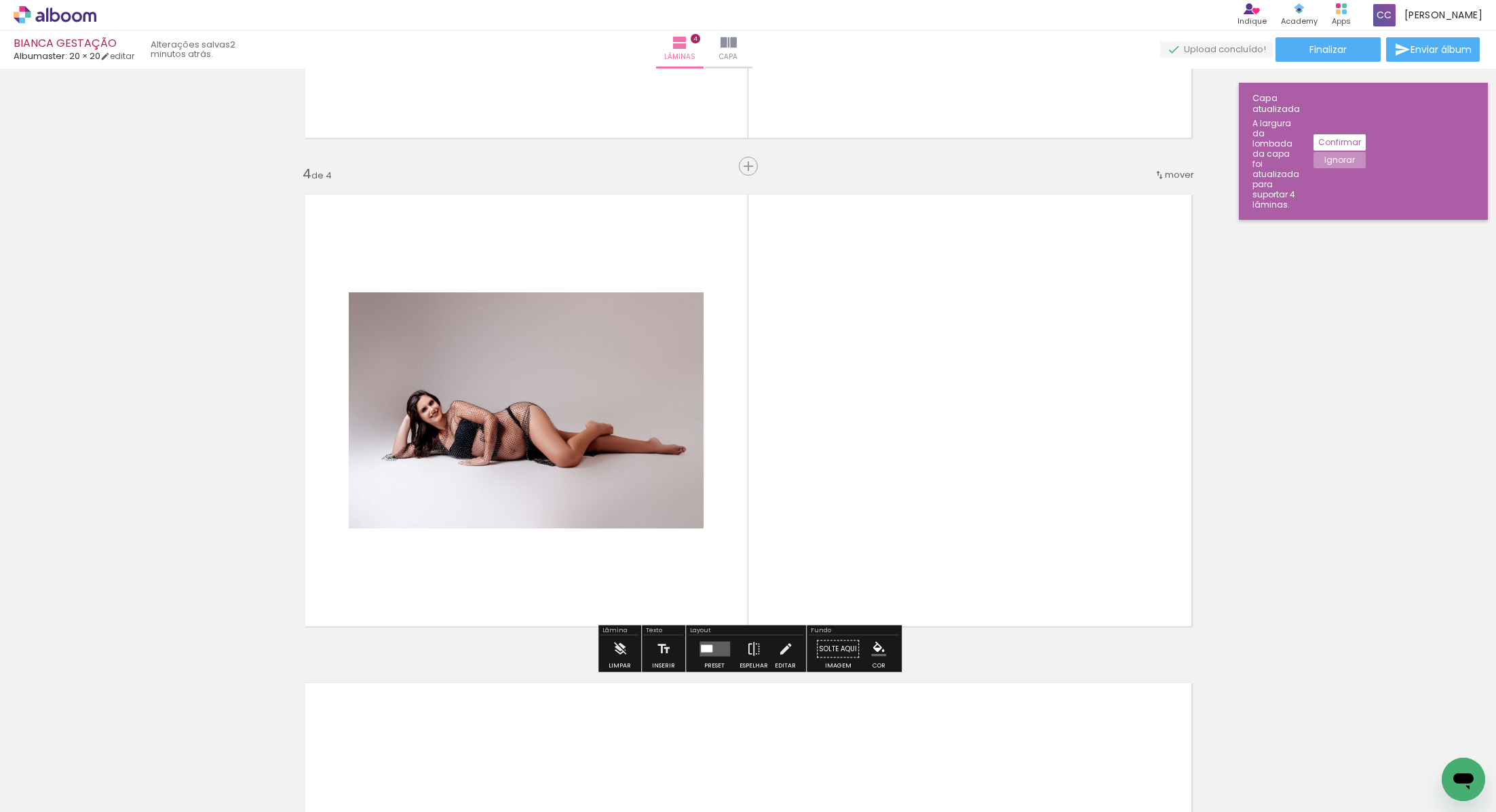
scroll to position [1401, 0]
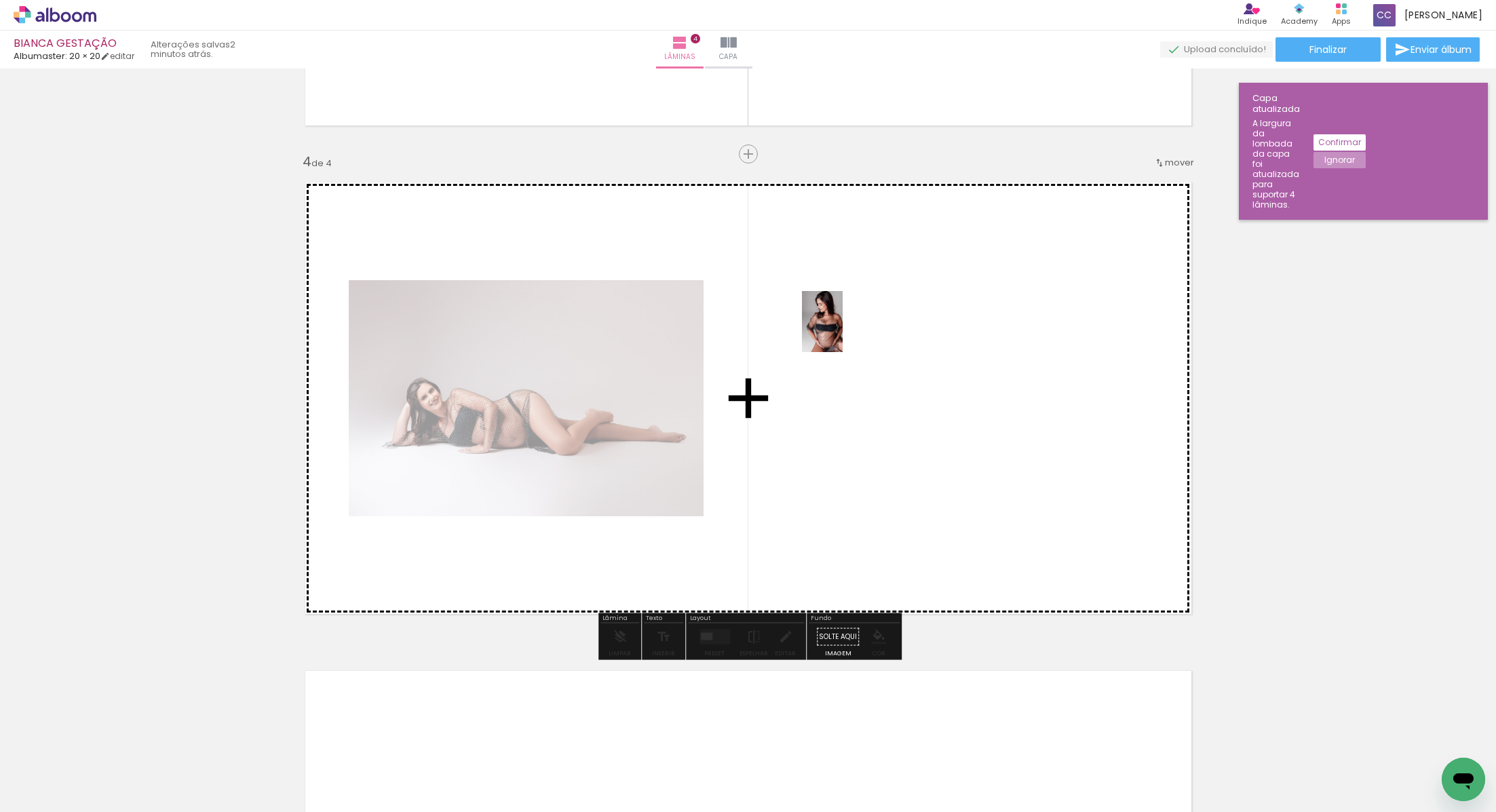
drag, startPoint x: 133, startPoint y: 778, endPoint x: 844, endPoint y: 327, distance: 842.0
click at [844, 327] on quentale-workspace at bounding box center [748, 406] width 1496 height 812
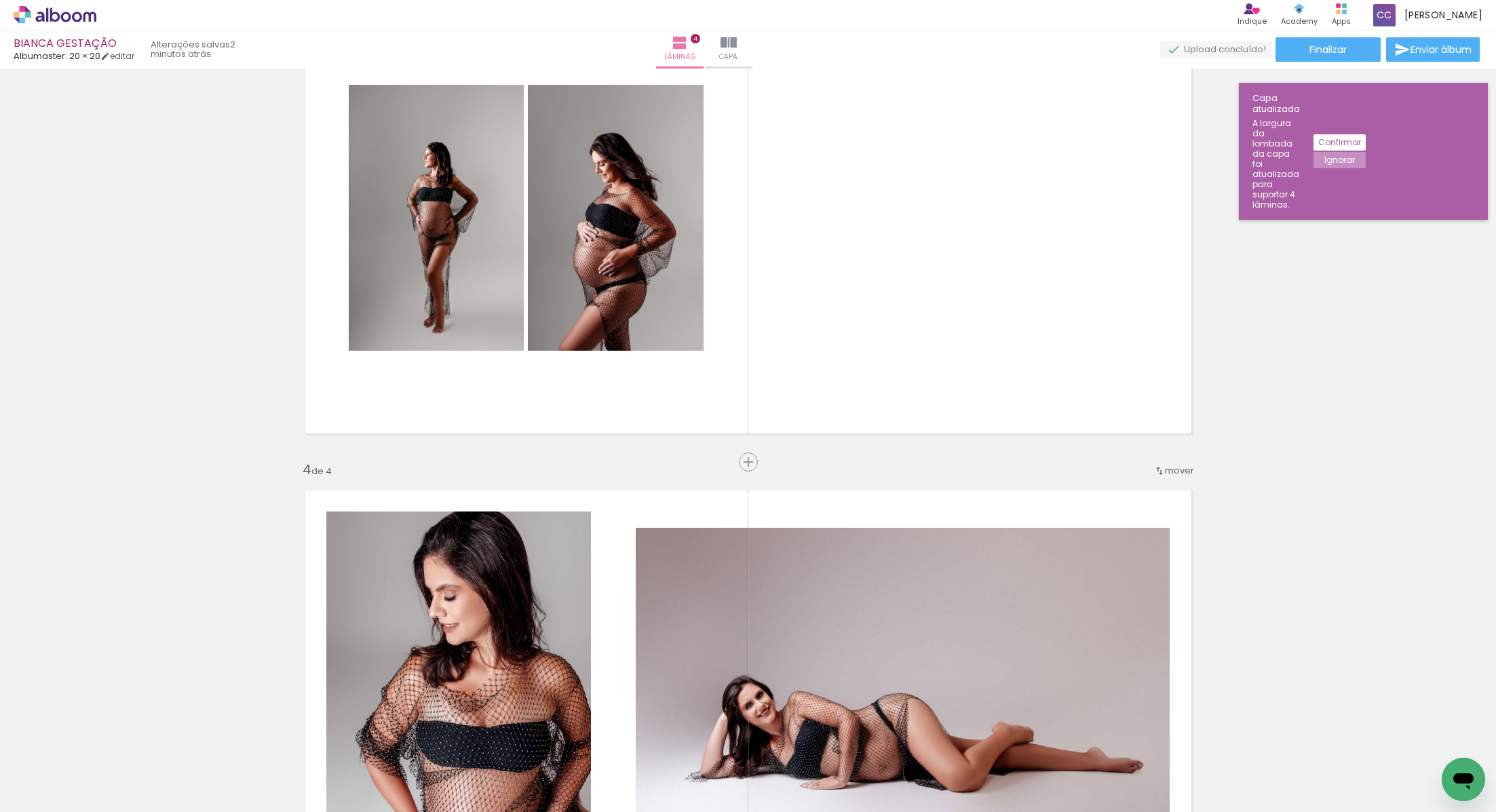
scroll to position [1142, 0]
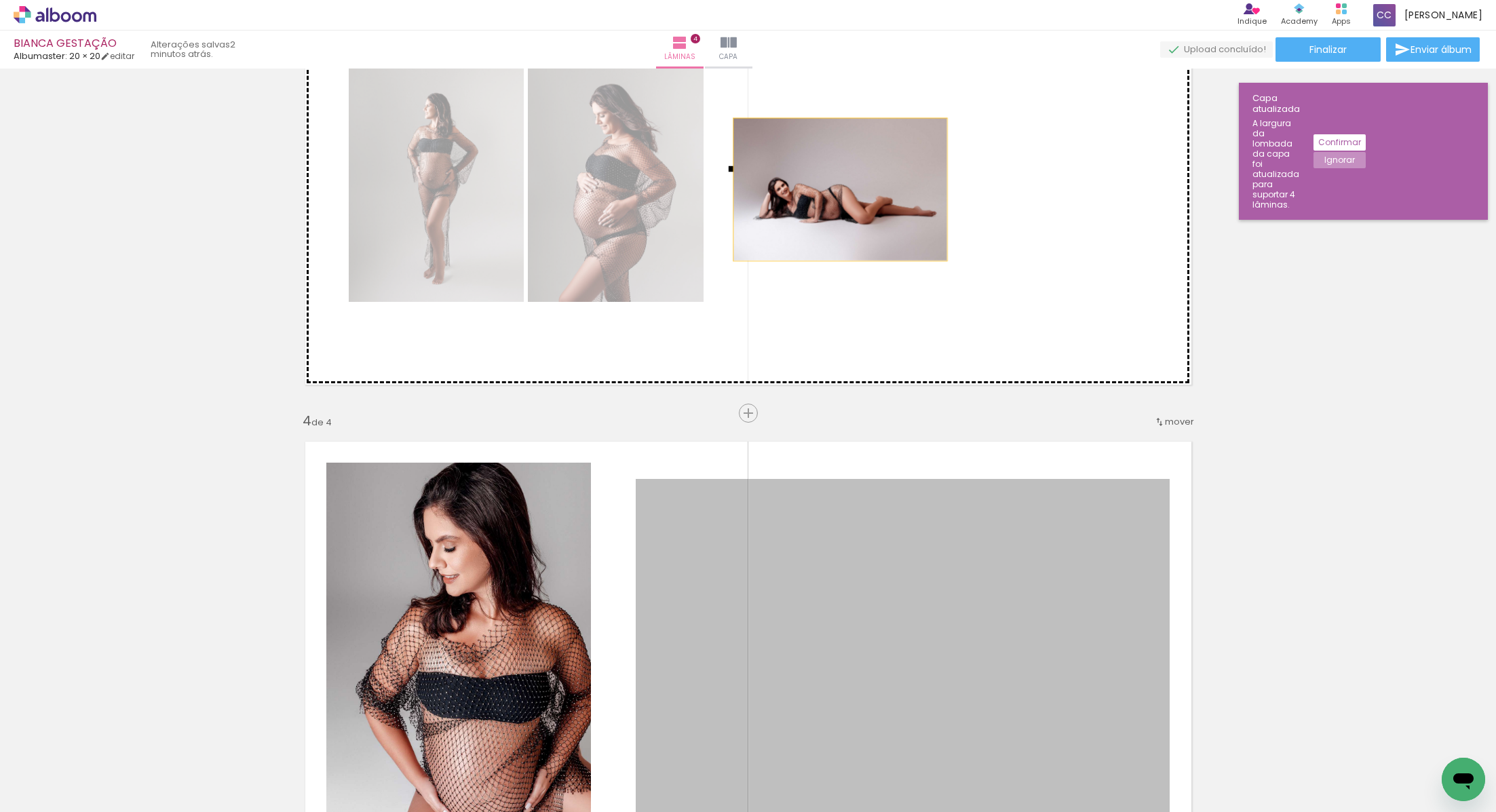
click at [840, 189] on div "Inserir lâmina 1 de 4 Inserir lâmina 2 de 4 Inserir lâmina 3 de 4 Inserir lâmin…" at bounding box center [748, 152] width 1496 height 2442
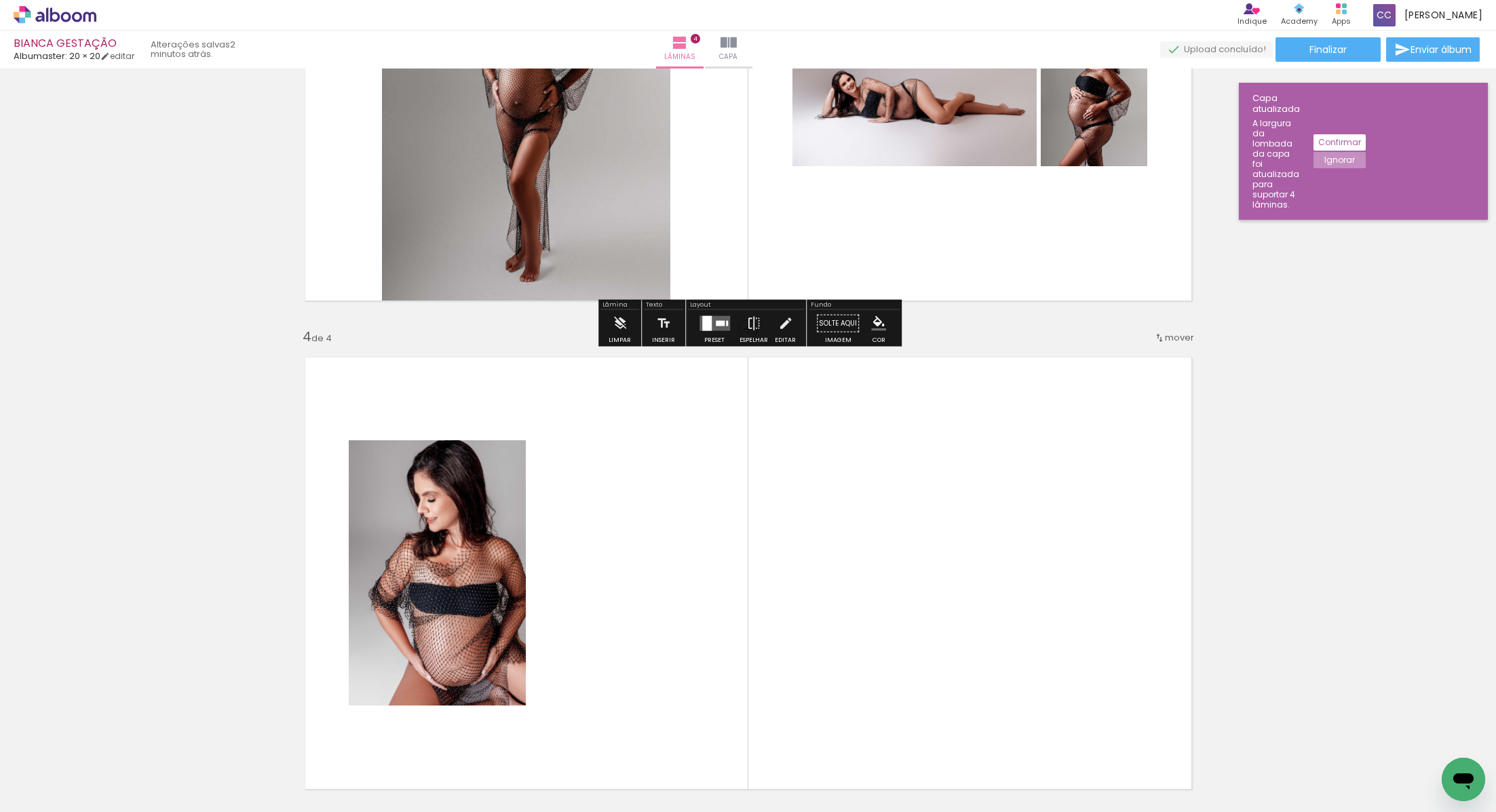
scroll to position [1223, 0]
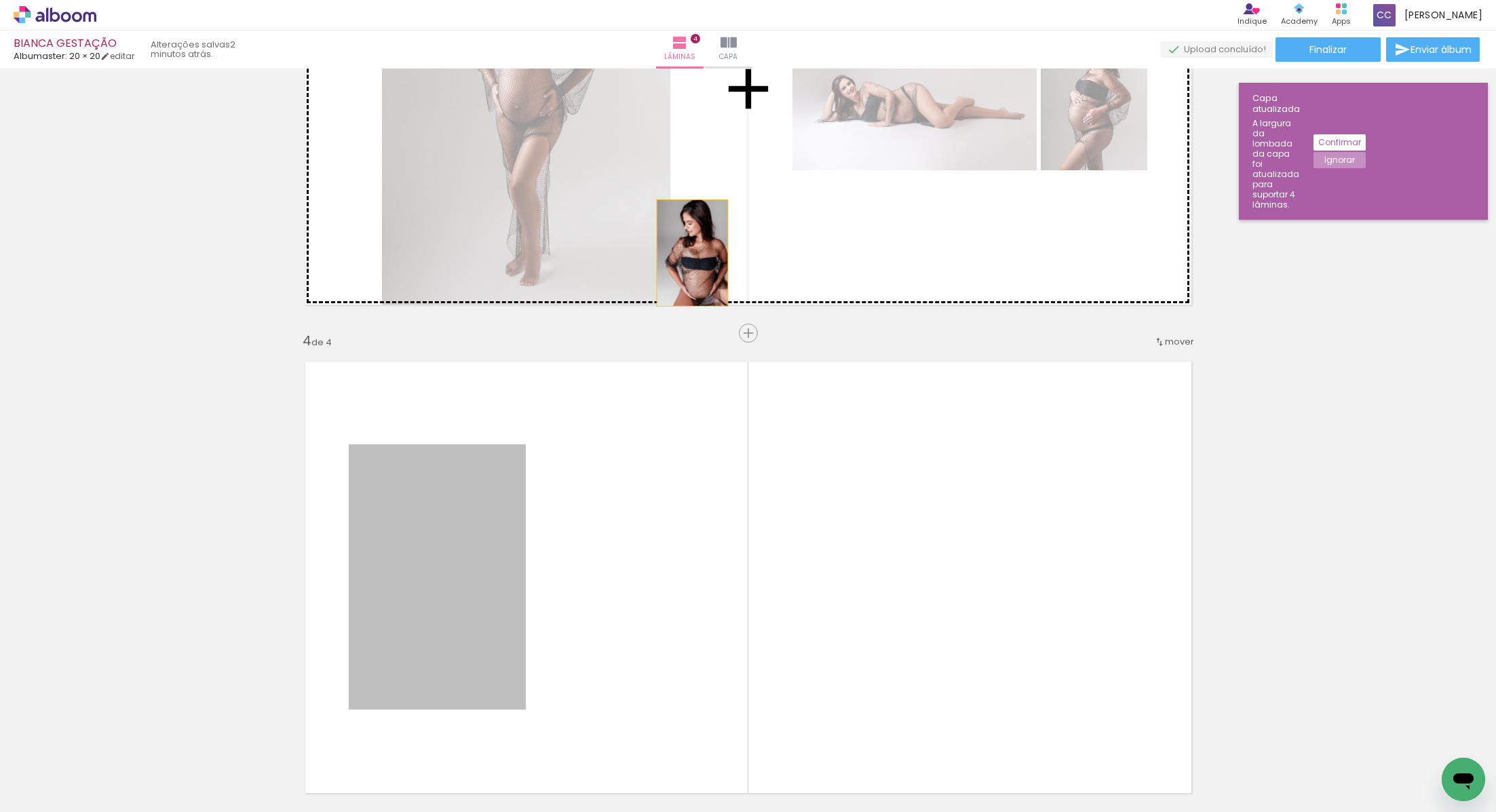
drag, startPoint x: 456, startPoint y: 602, endPoint x: 694, endPoint y: 252, distance: 423.3
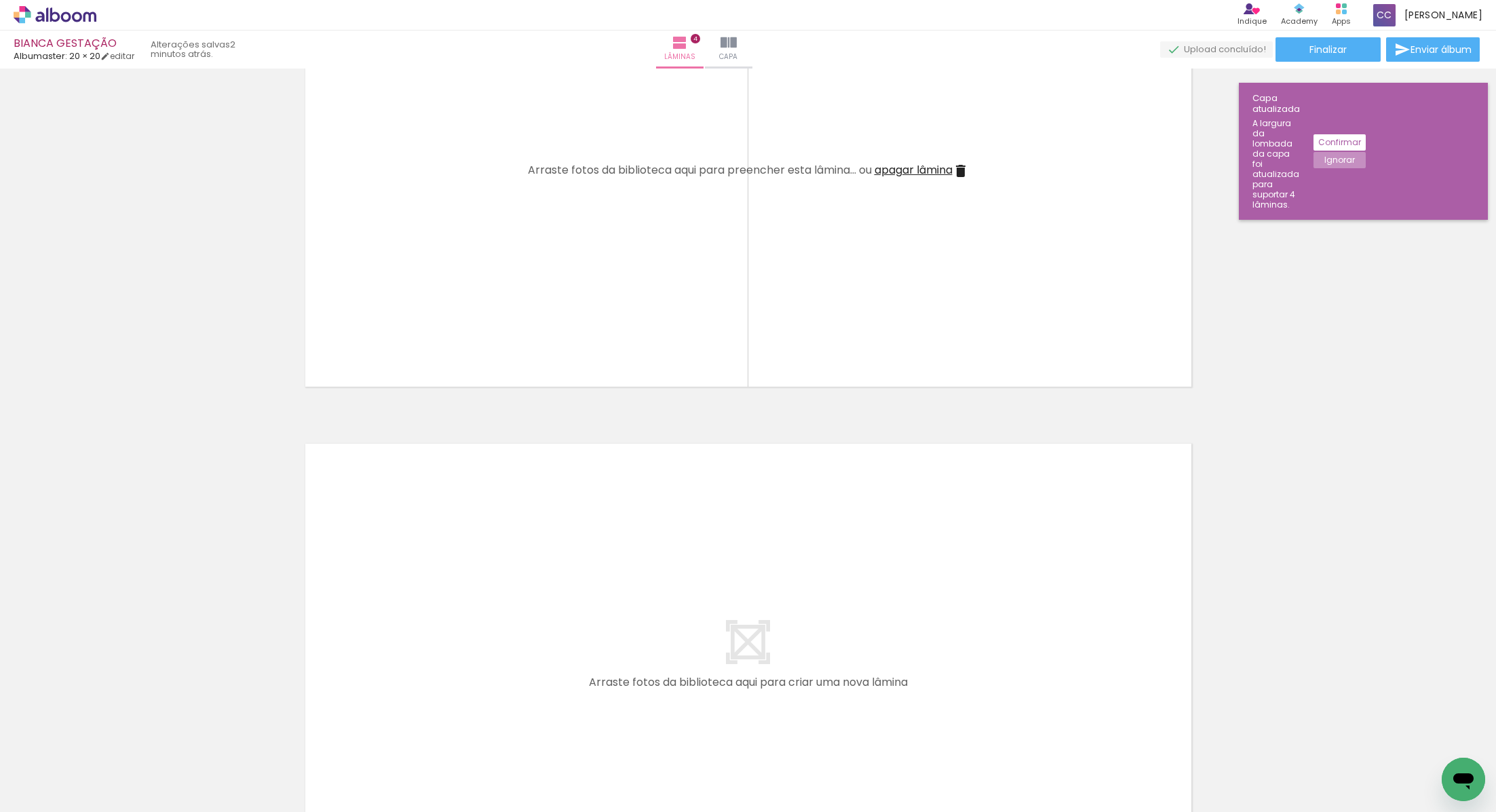
scroll to position [1576, 0]
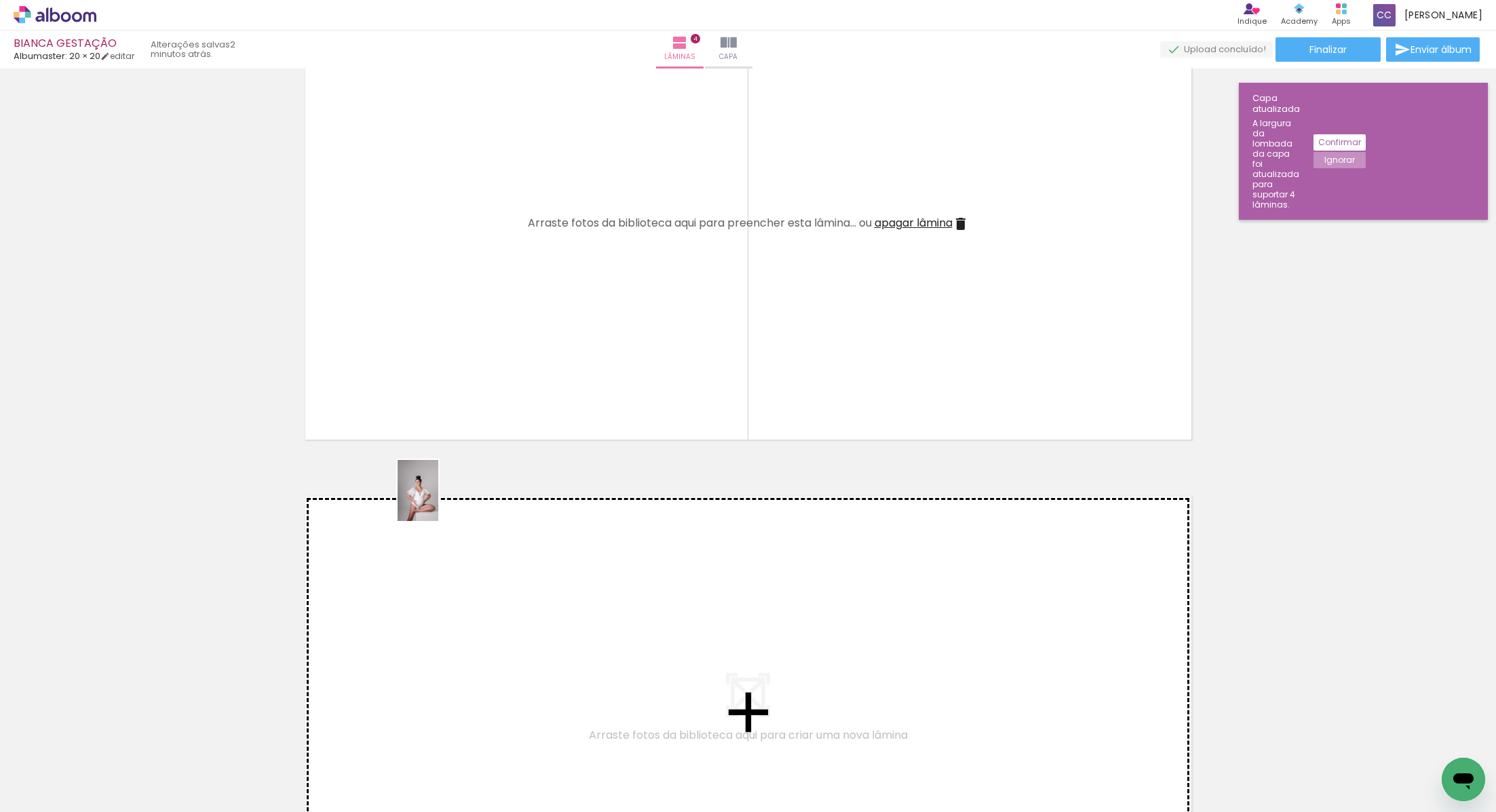
click at [457, 486] on quentale-workspace at bounding box center [748, 406] width 1496 height 812
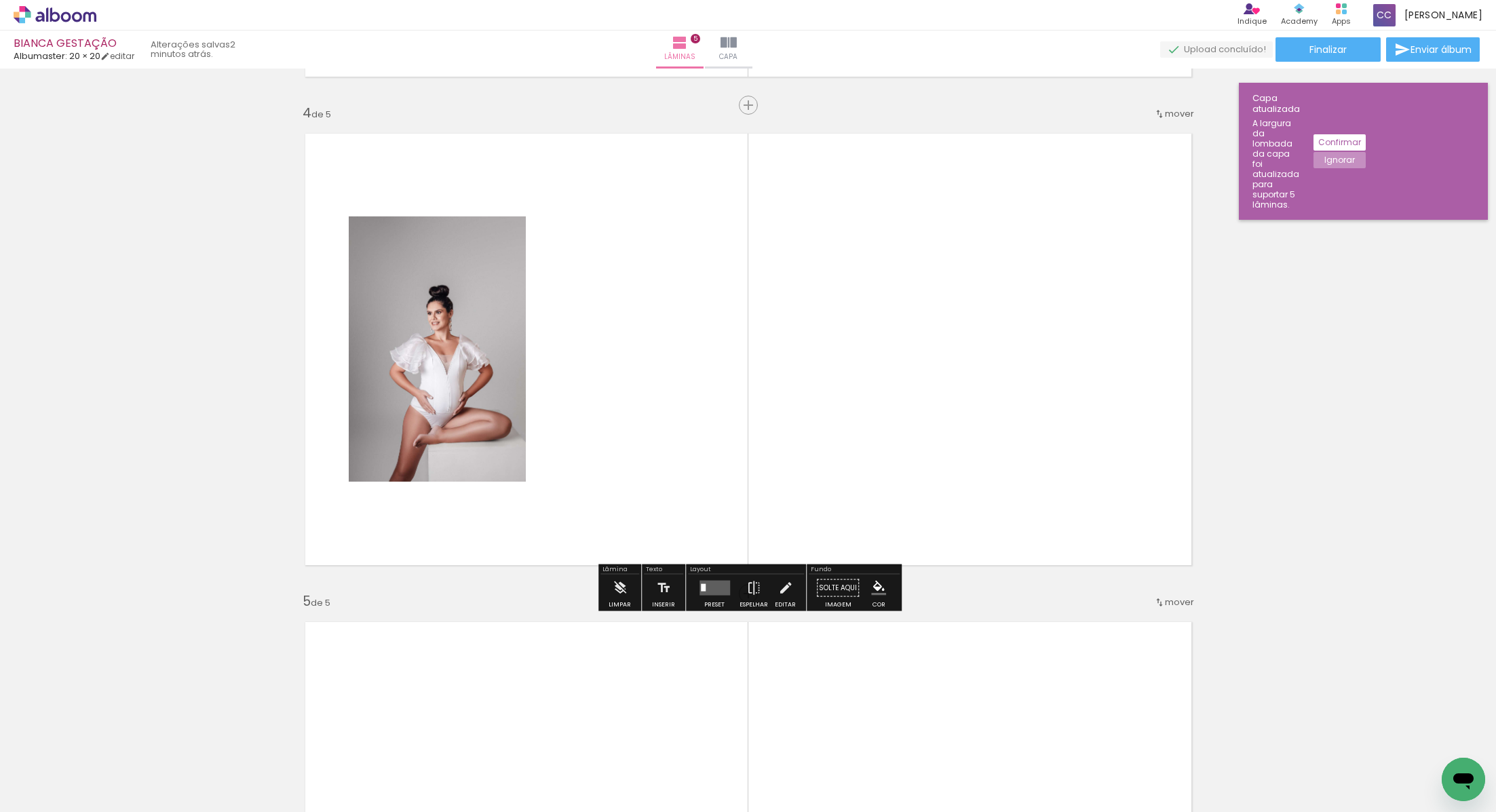
scroll to position [1472, 0]
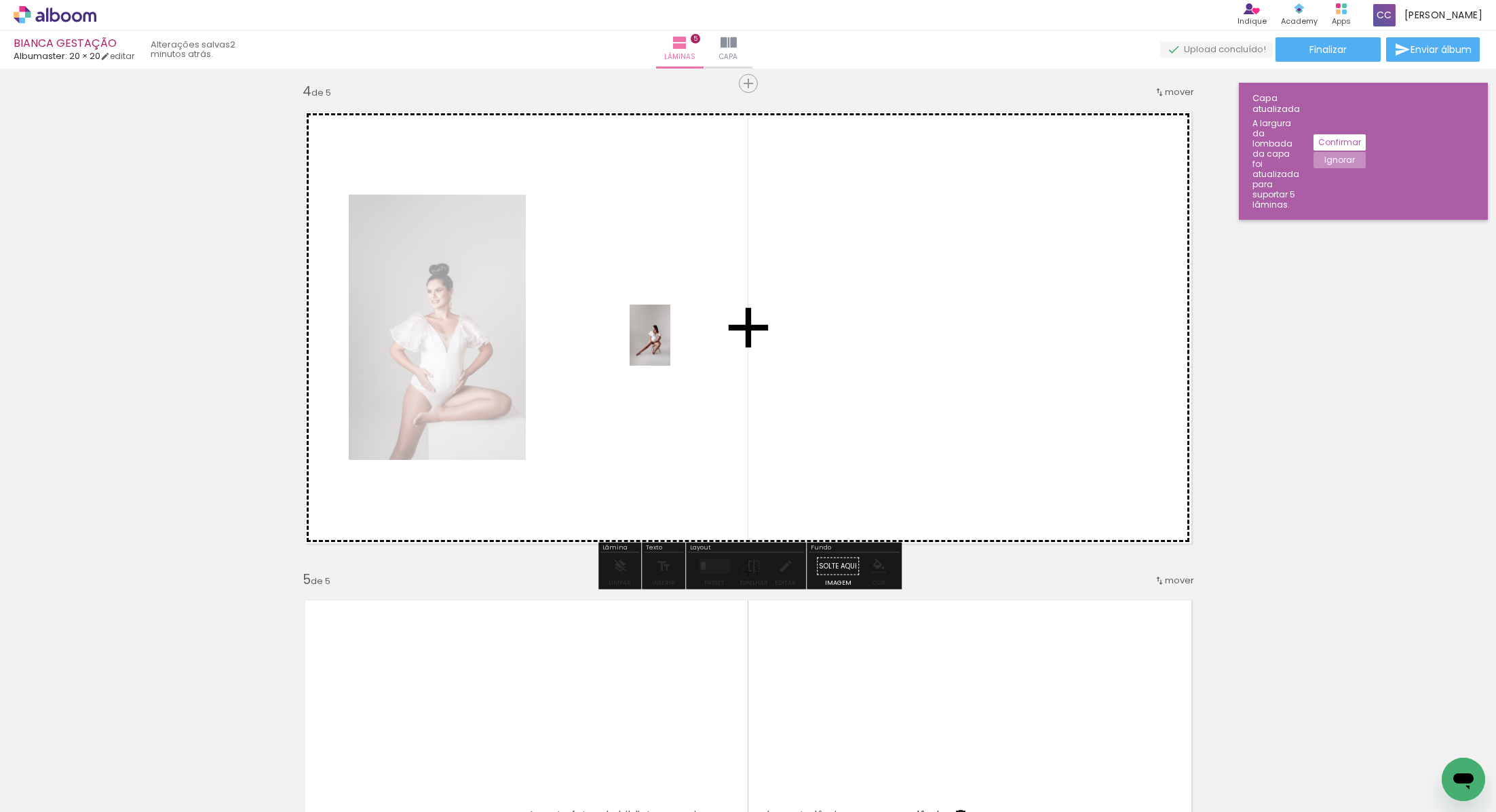
drag, startPoint x: 135, startPoint y: 772, endPoint x: 698, endPoint y: 333, distance: 713.9
click at [698, 333] on quentale-workspace at bounding box center [748, 406] width 1496 height 812
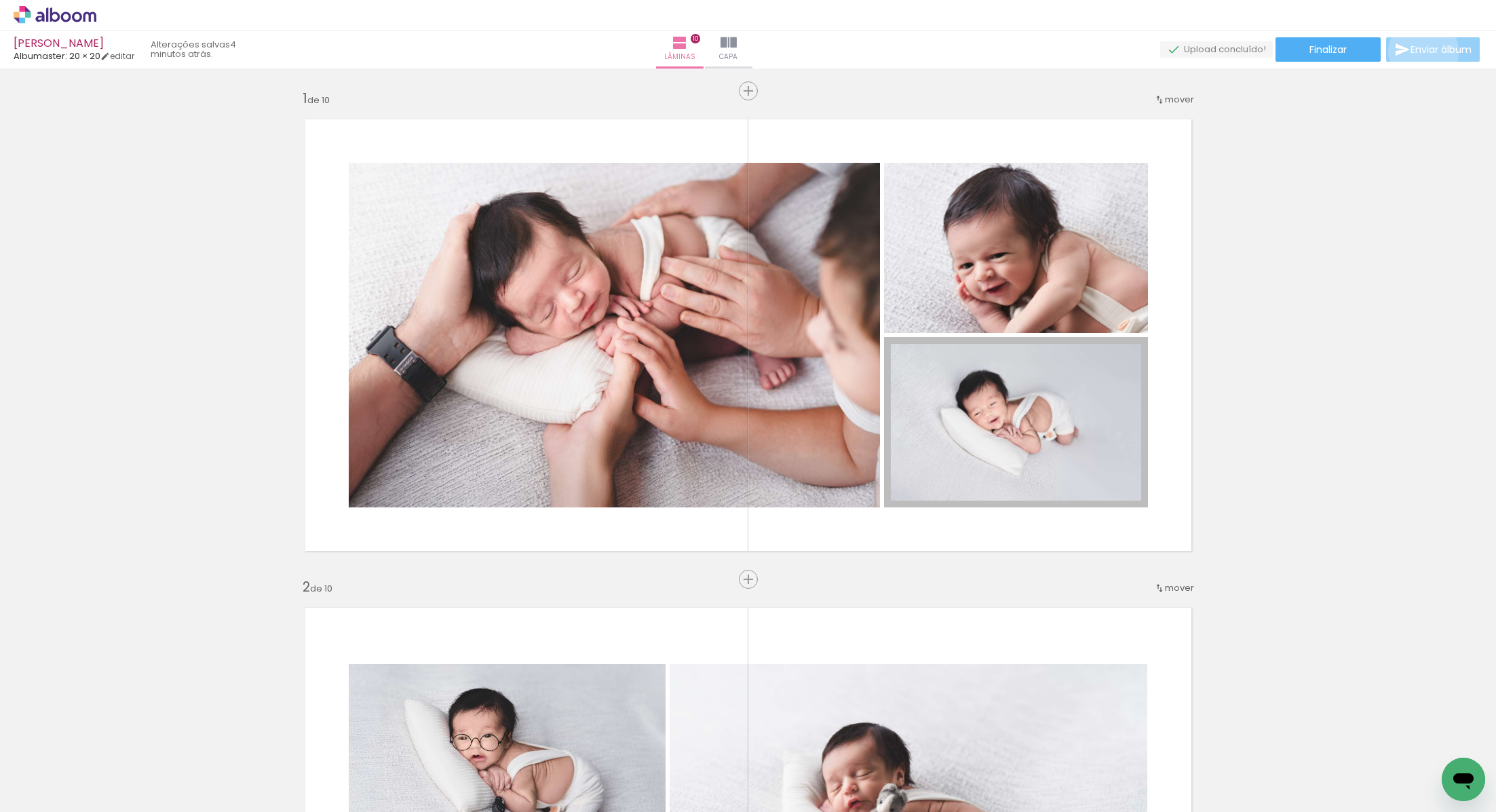
click at [1419, 52] on span "Enviar álbum" at bounding box center [1441, 50] width 61 height 10
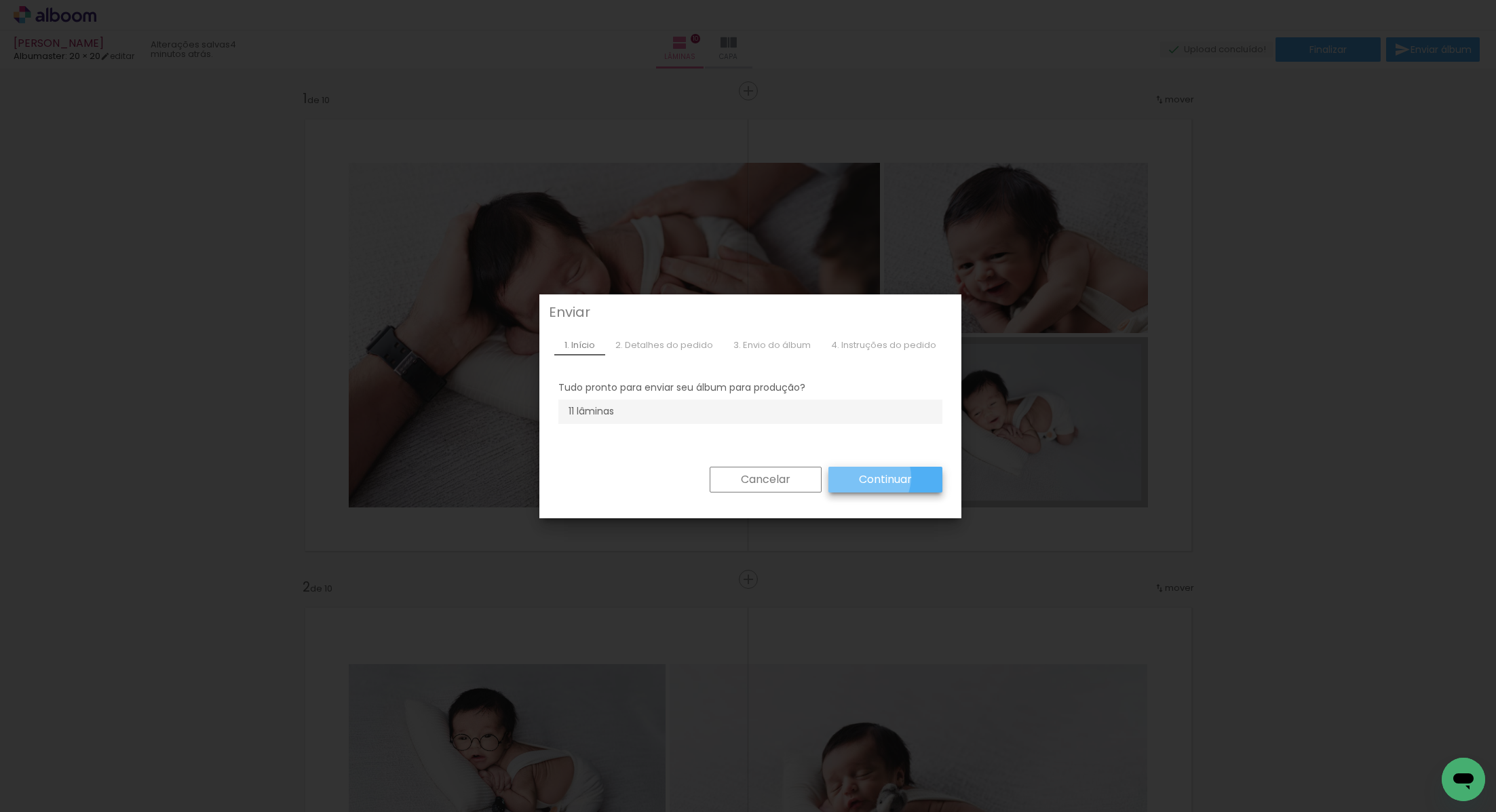
click at [0, 0] on slot "Continuar" at bounding box center [0, 0] width 0 height 0
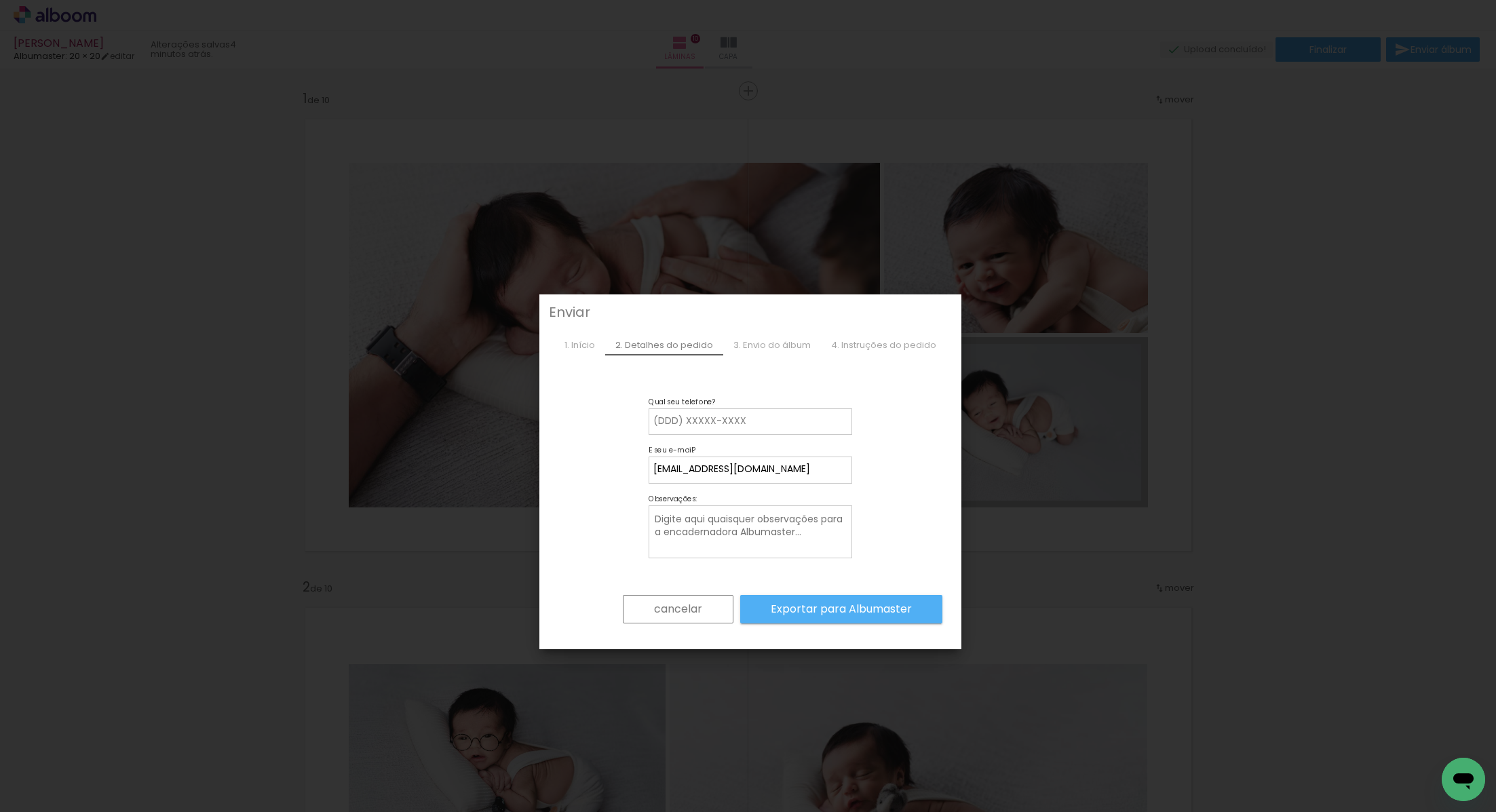
click at [644, 614] on paper-button "cancelar" at bounding box center [678, 608] width 111 height 28
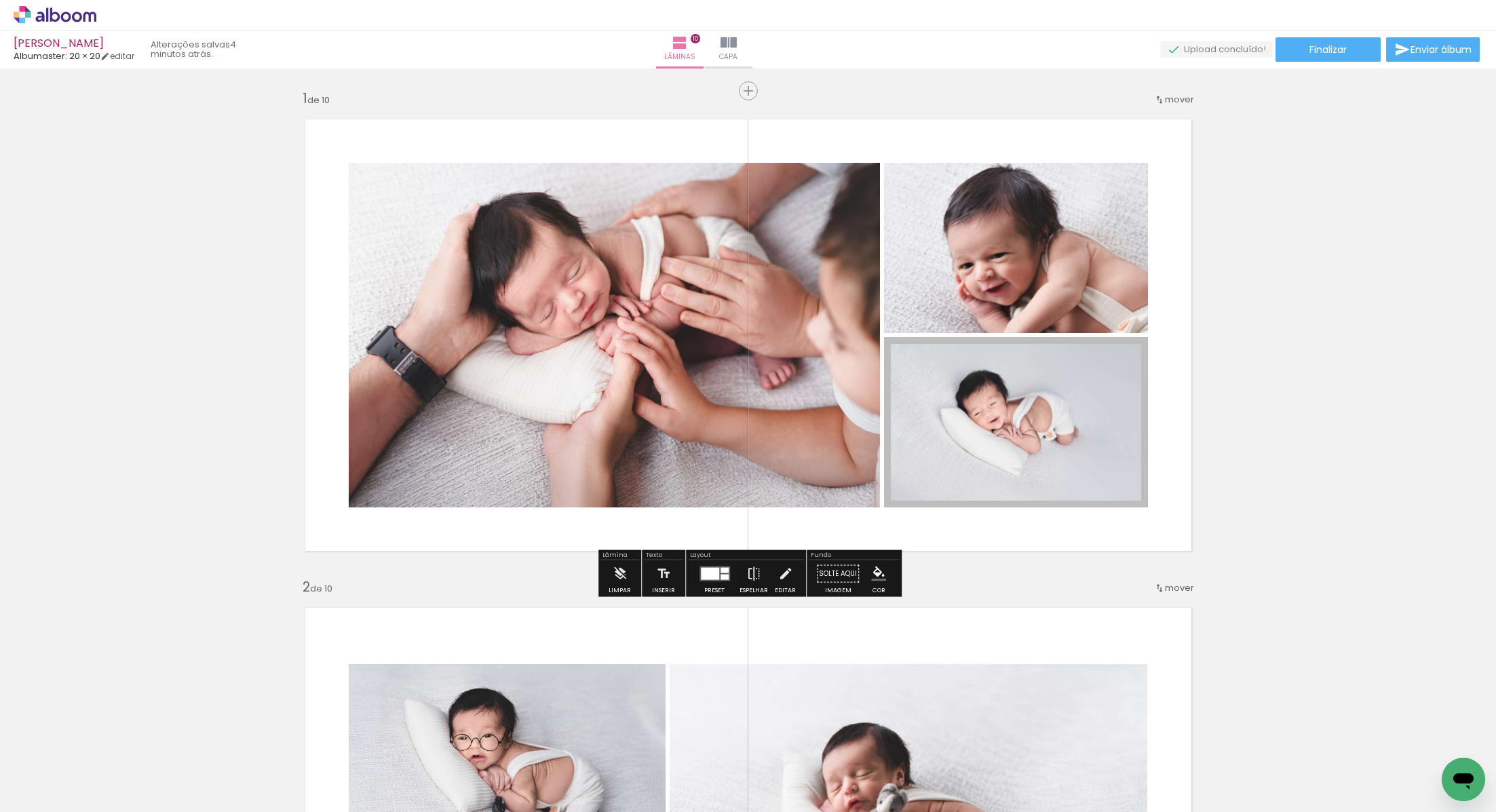
click at [1331, 32] on div "Eduardo Newborn Albumaster: 20 × 20 editar 4 minutos atrás. Lâminas 10 Capa Fin…" at bounding box center [748, 34] width 1496 height 69
click at [1330, 47] on span "Finalizar" at bounding box center [1328, 50] width 37 height 10
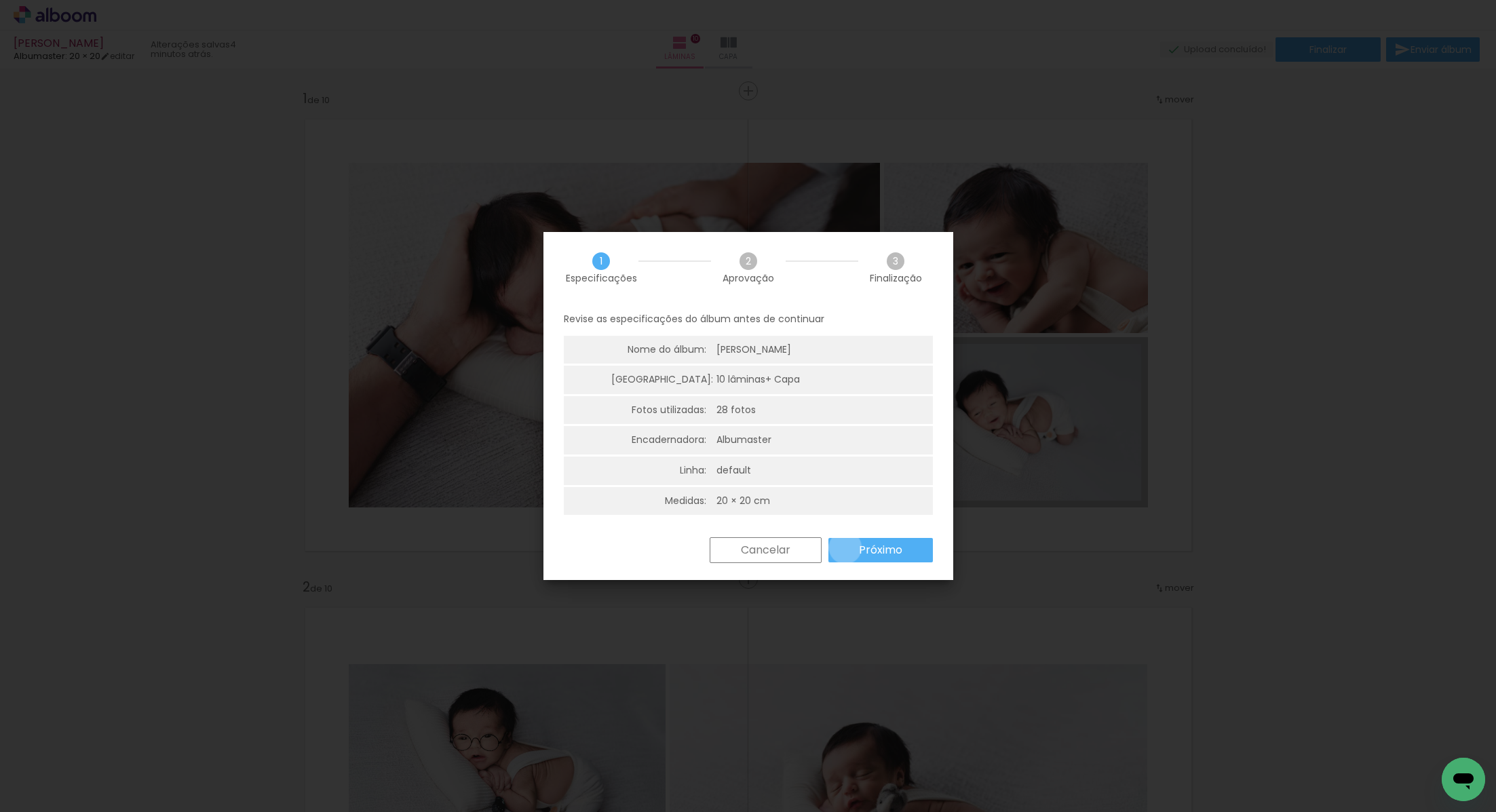
click at [845, 547] on paper-button "Próximo" at bounding box center [880, 549] width 104 height 25
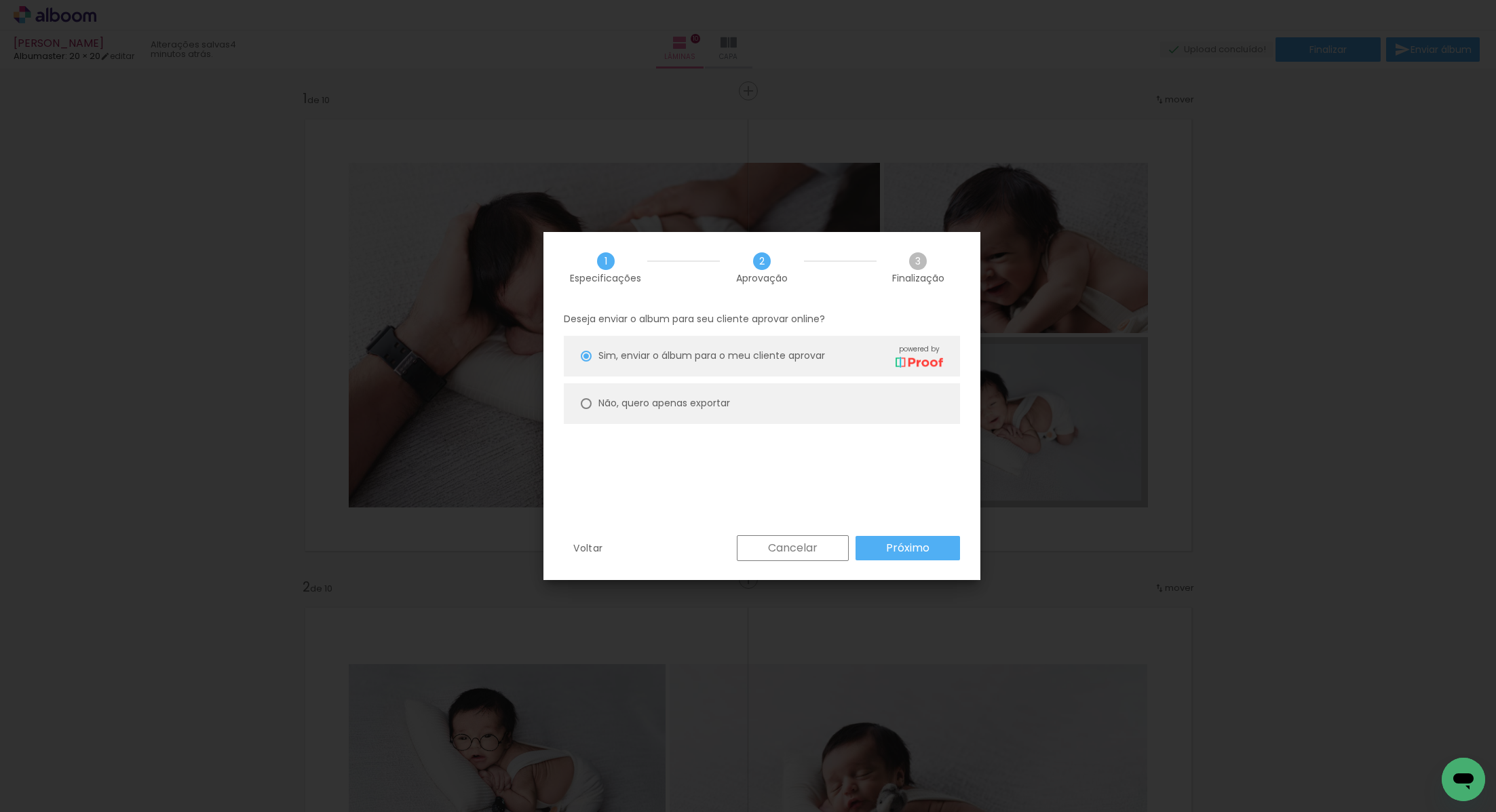
click at [0, 0] on slot "Não, quero apenas exportar" at bounding box center [0, 0] width 0 height 0
type paper-radio-button "on"
click at [0, 0] on slot "Próximo" at bounding box center [0, 0] width 0 height 0
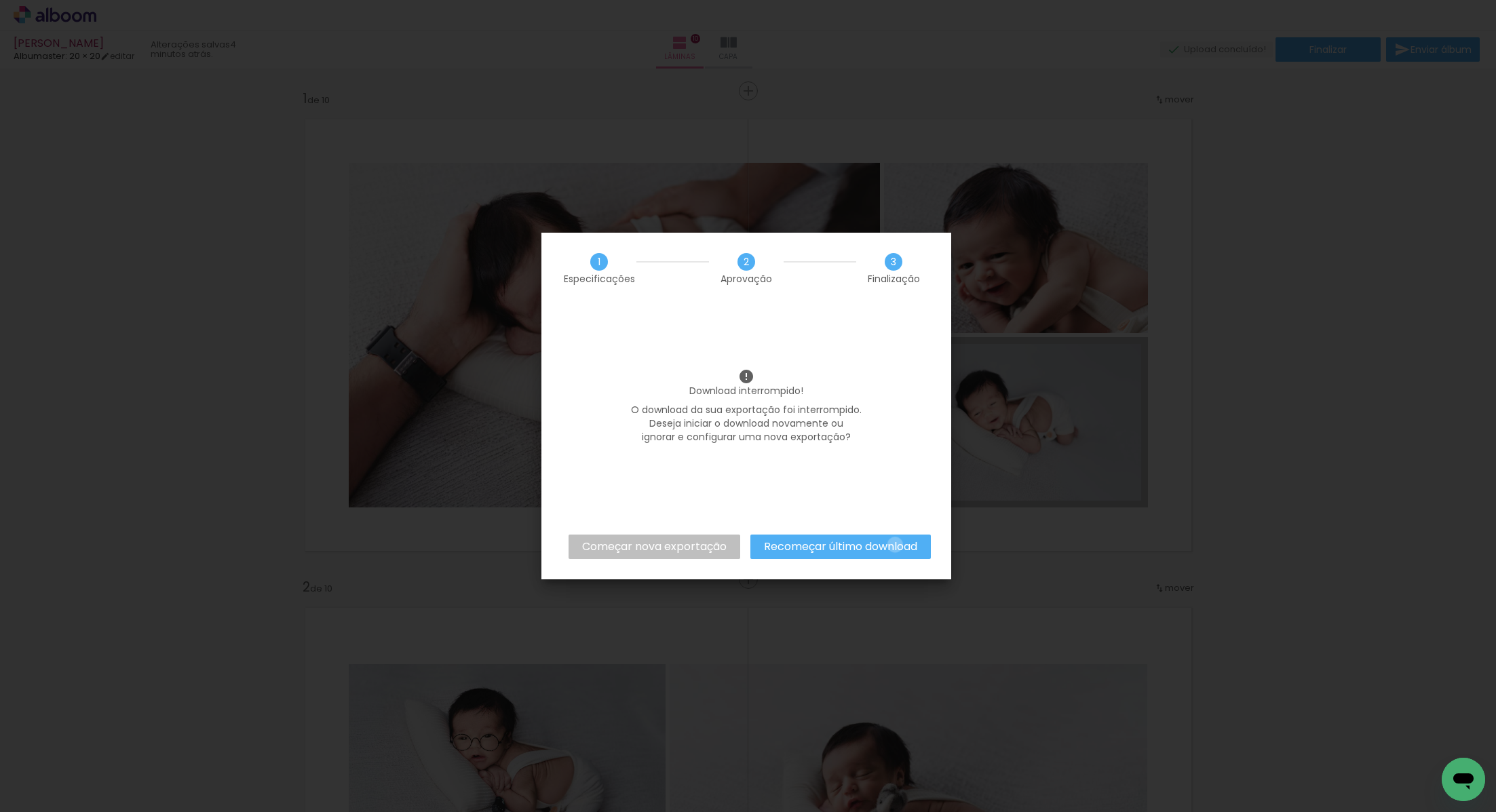
click at [0, 0] on slot "Recomeçar último download" at bounding box center [0, 0] width 0 height 0
click at [0, 0] on slot "Concluir" at bounding box center [0, 0] width 0 height 0
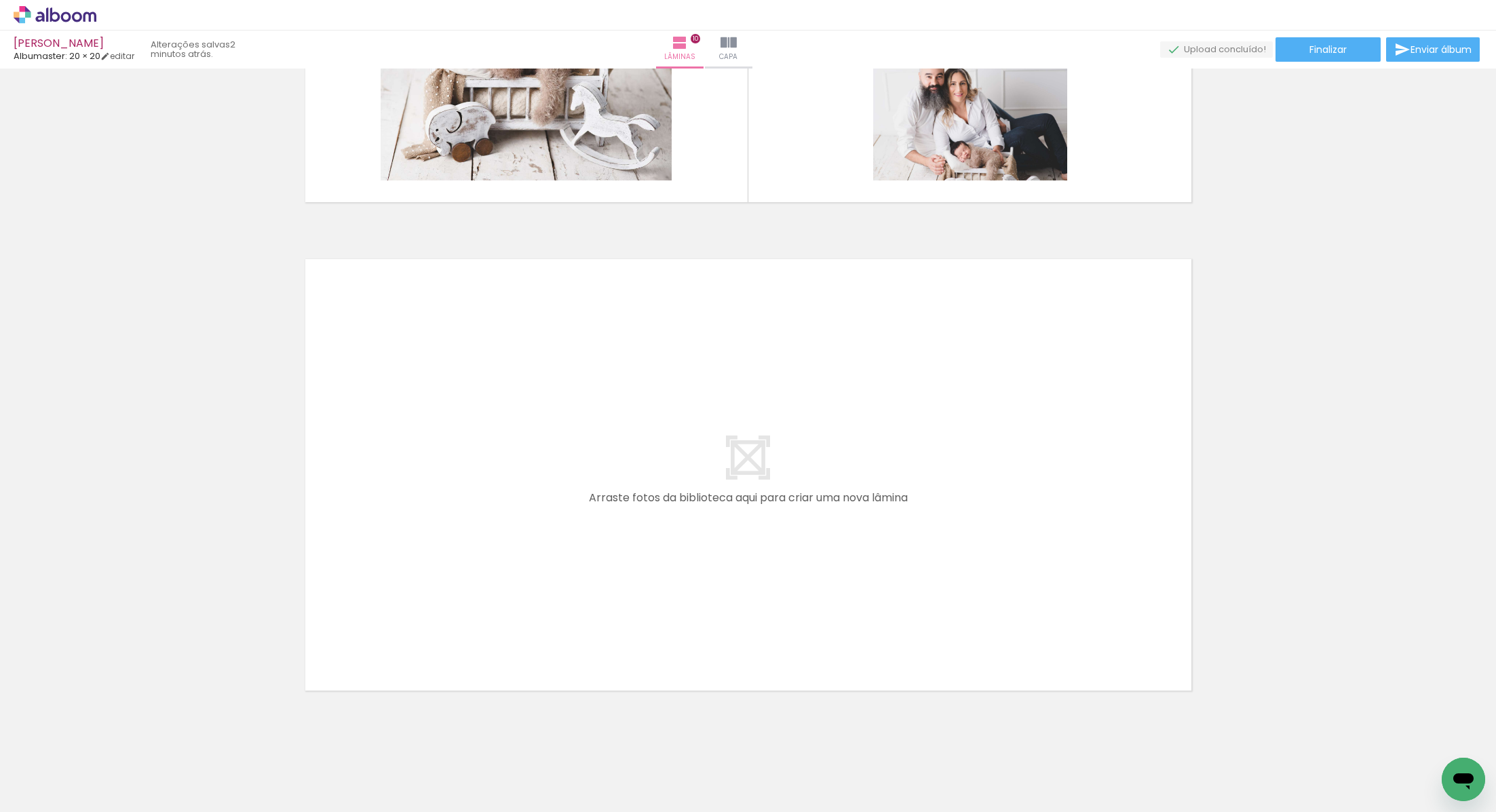
scroll to position [4764, 0]
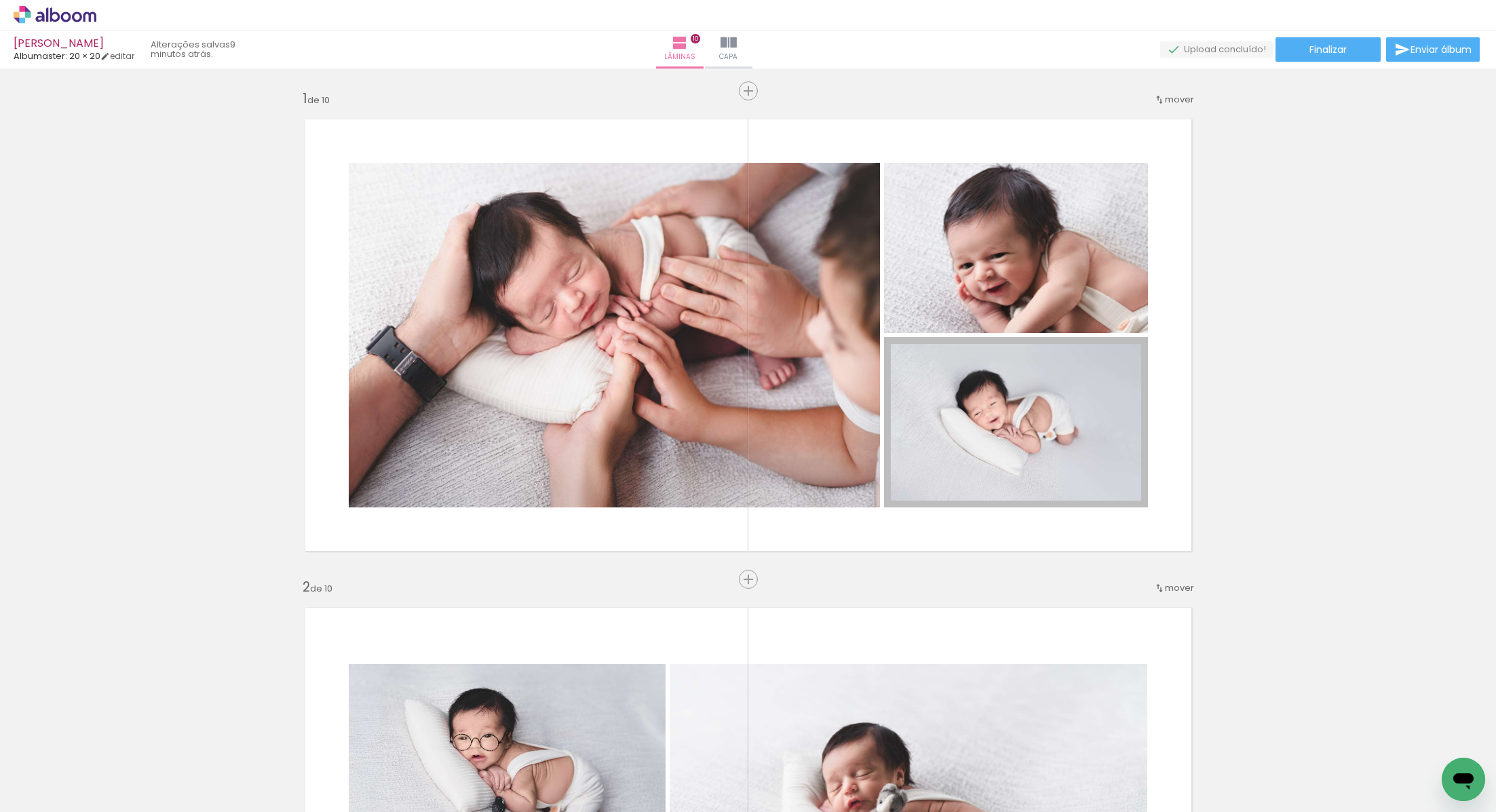
scroll to position [4764, 0]
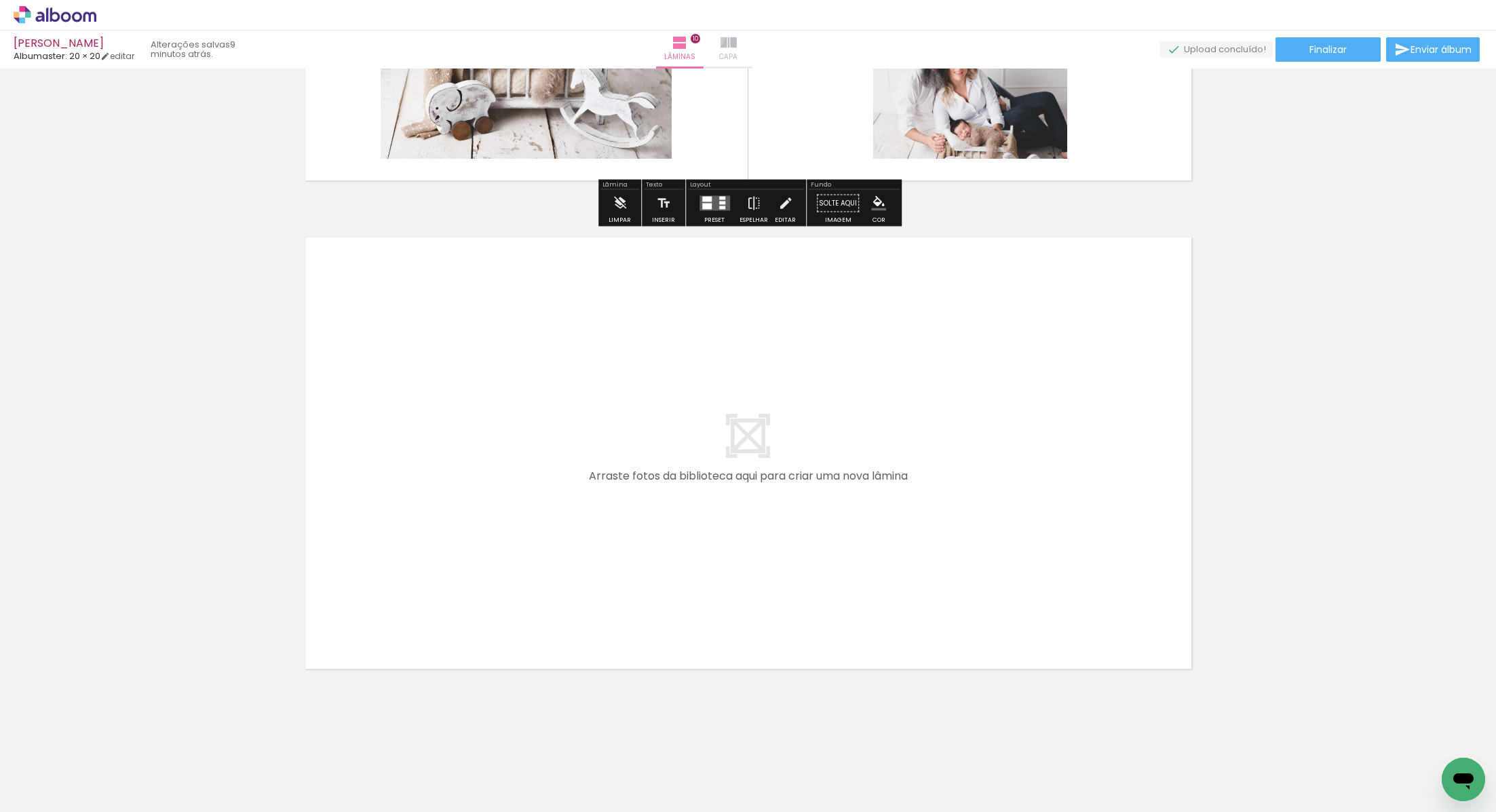
click at [752, 37] on paper-button "Capa" at bounding box center [728, 49] width 47 height 38
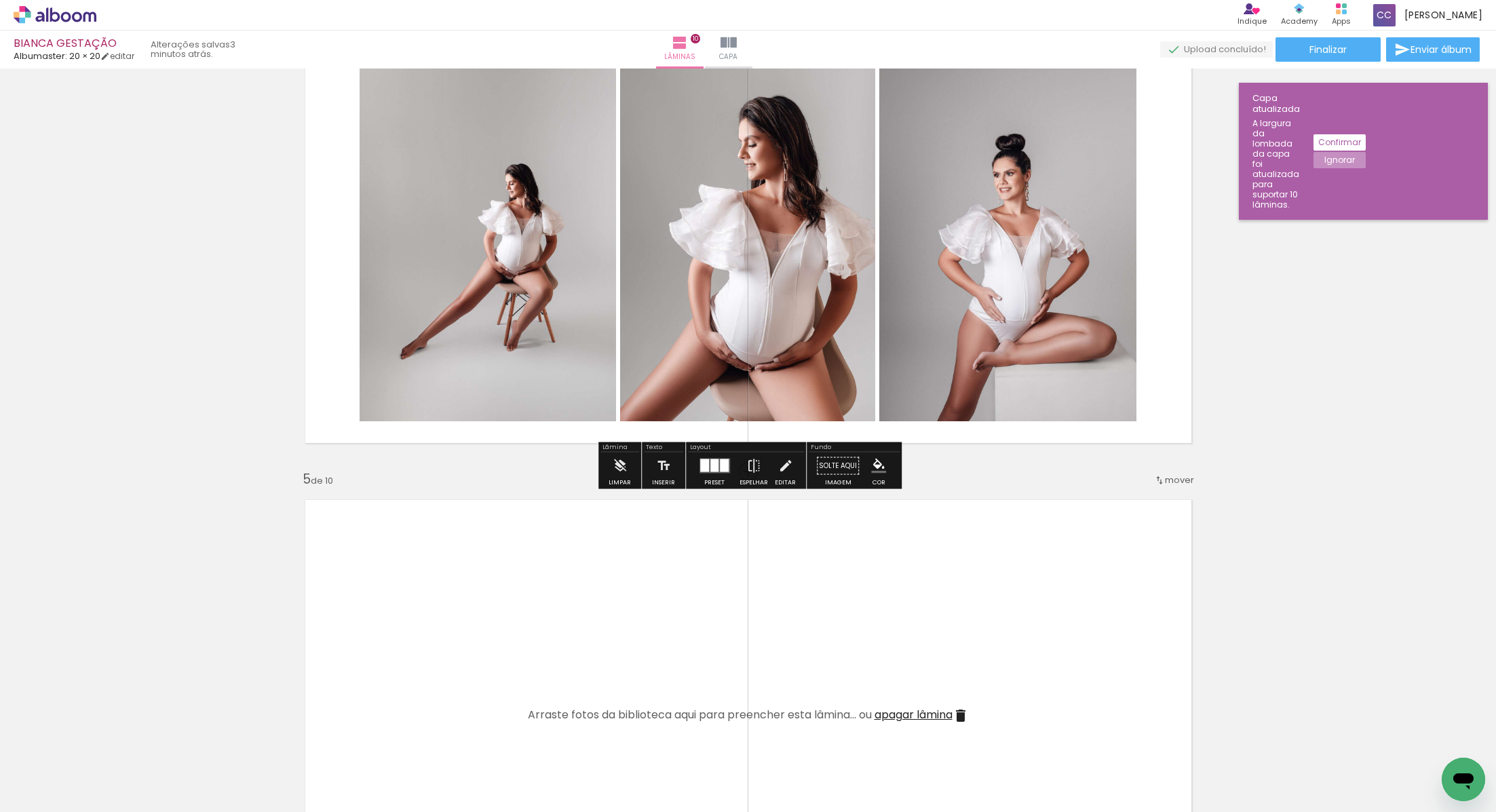
scroll to position [1574, 0]
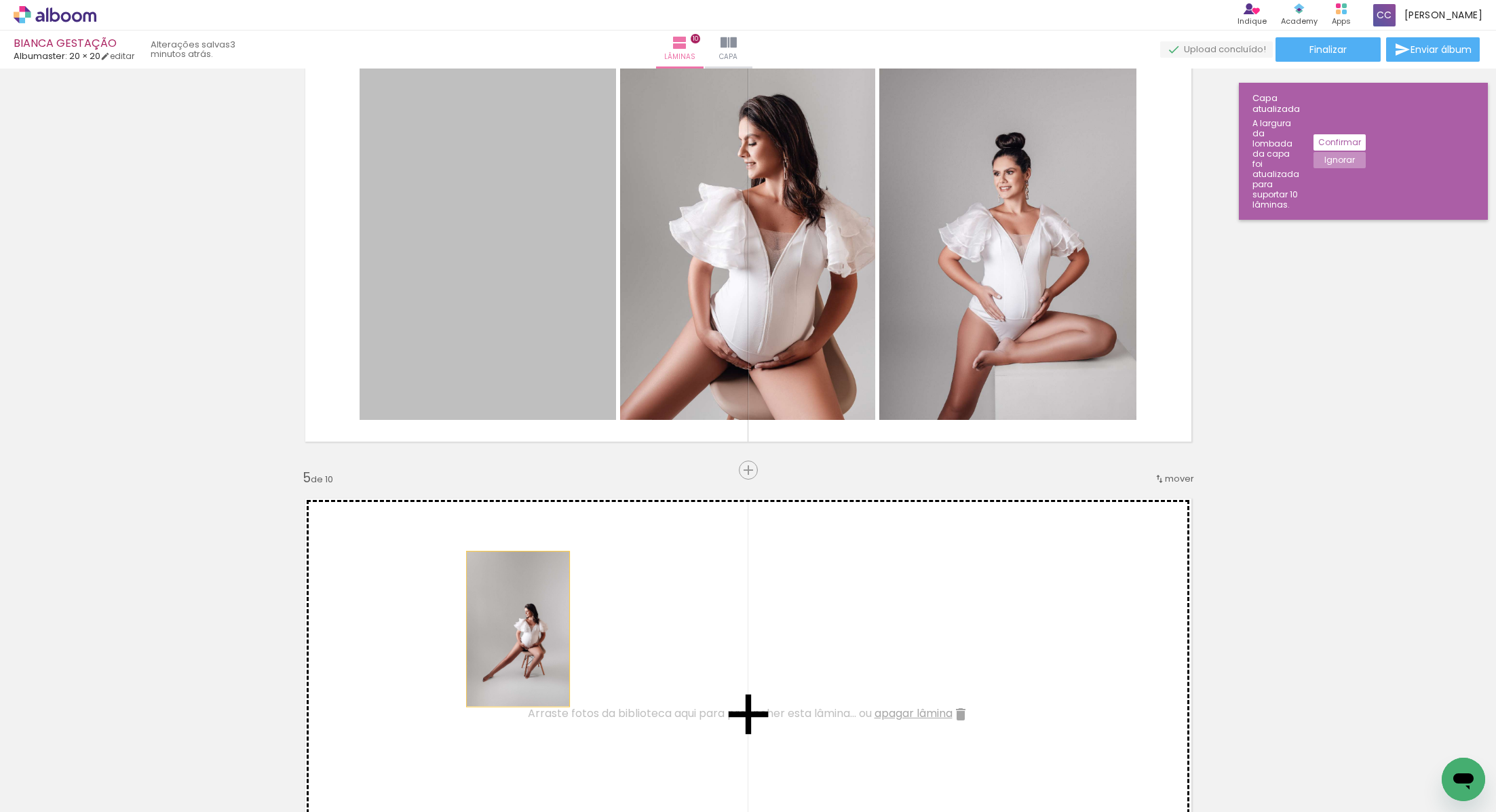
drag, startPoint x: 516, startPoint y: 327, endPoint x: 518, endPoint y: 628, distance: 301.0
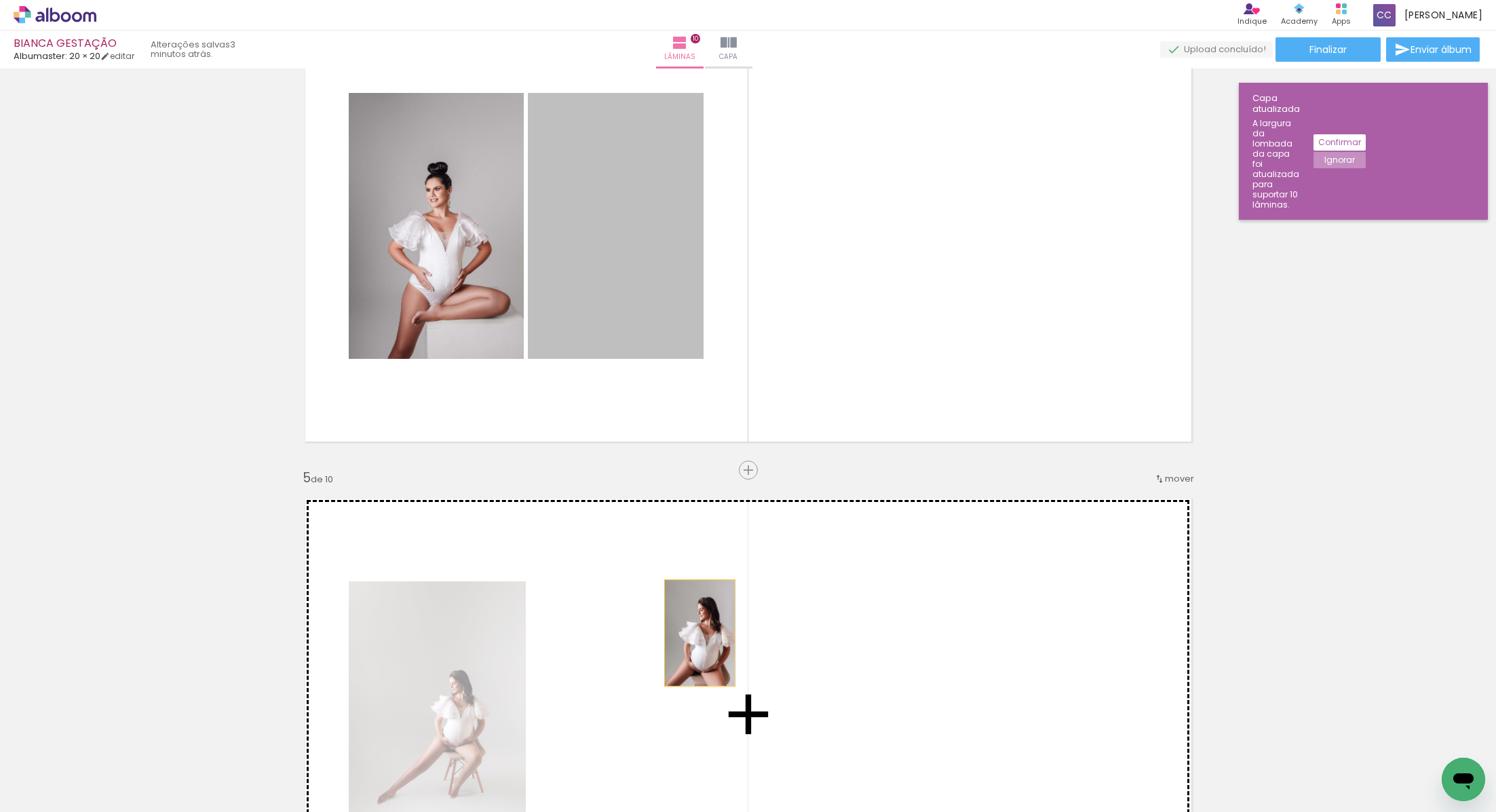
drag, startPoint x: 606, startPoint y: 290, endPoint x: 702, endPoint y: 638, distance: 361.0
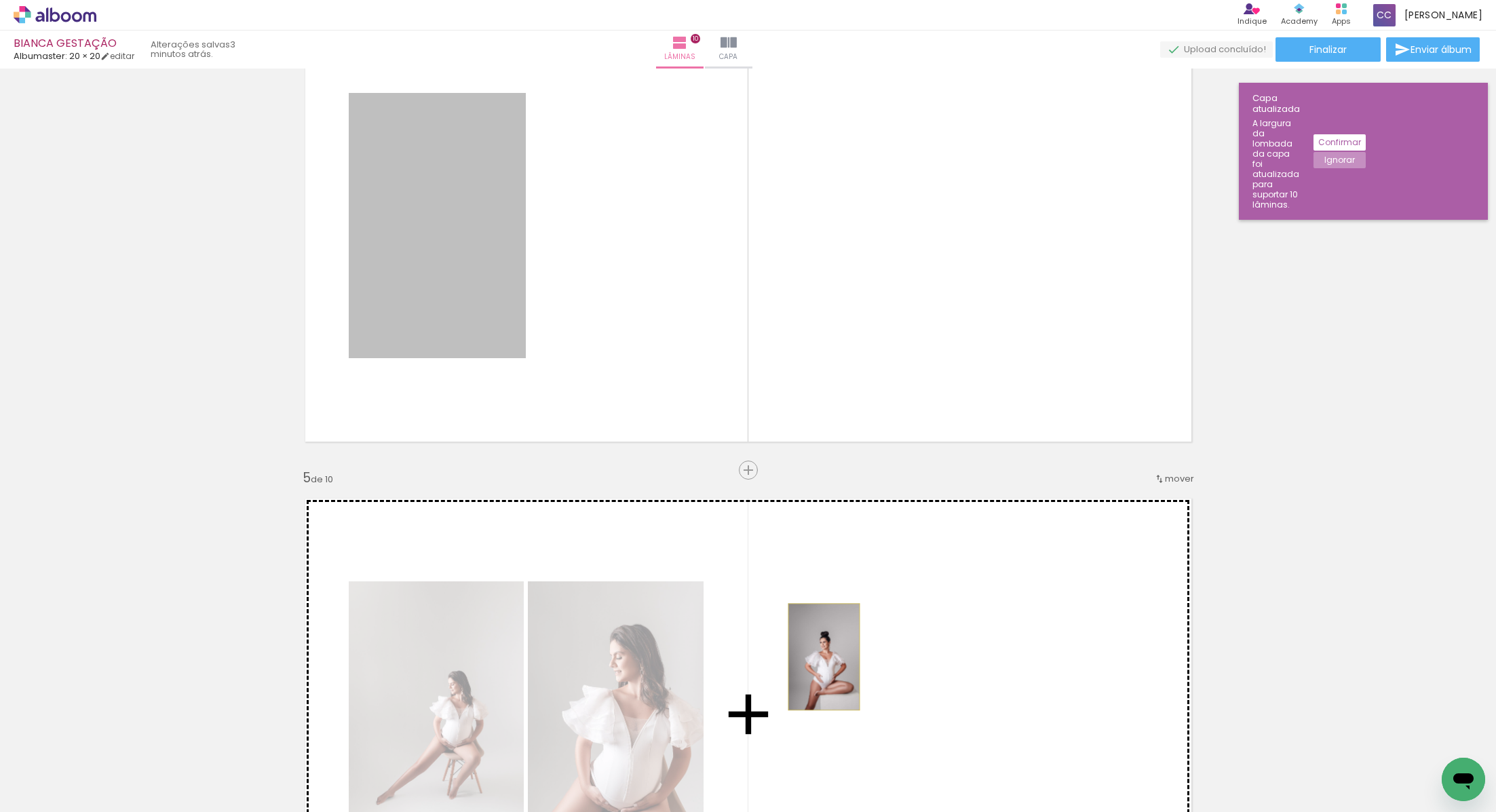
drag, startPoint x: 487, startPoint y: 344, endPoint x: 841, endPoint y: 665, distance: 477.9
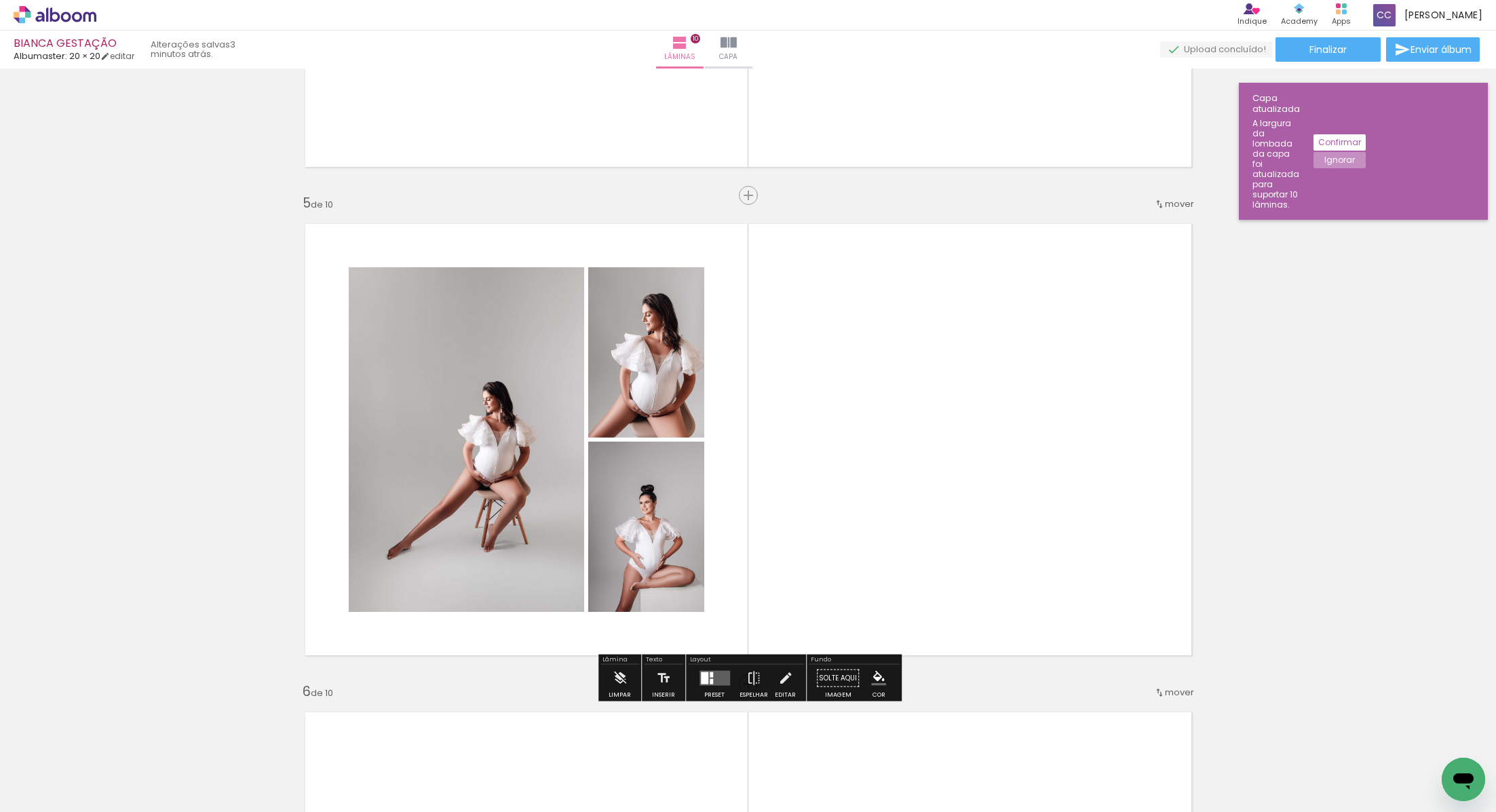
scroll to position [1879, 0]
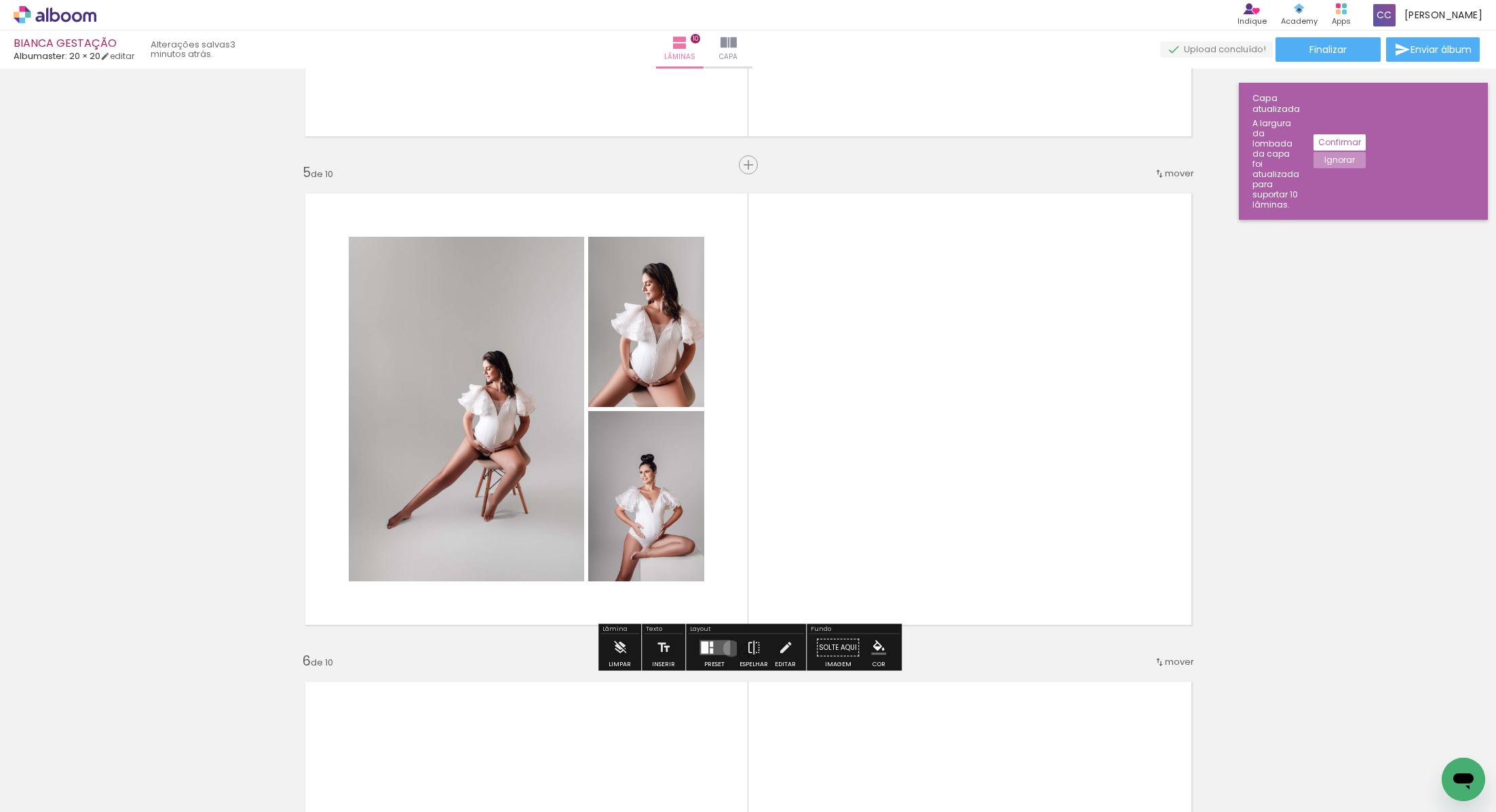
click at [728, 647] on div at bounding box center [713, 648] width 36 height 27
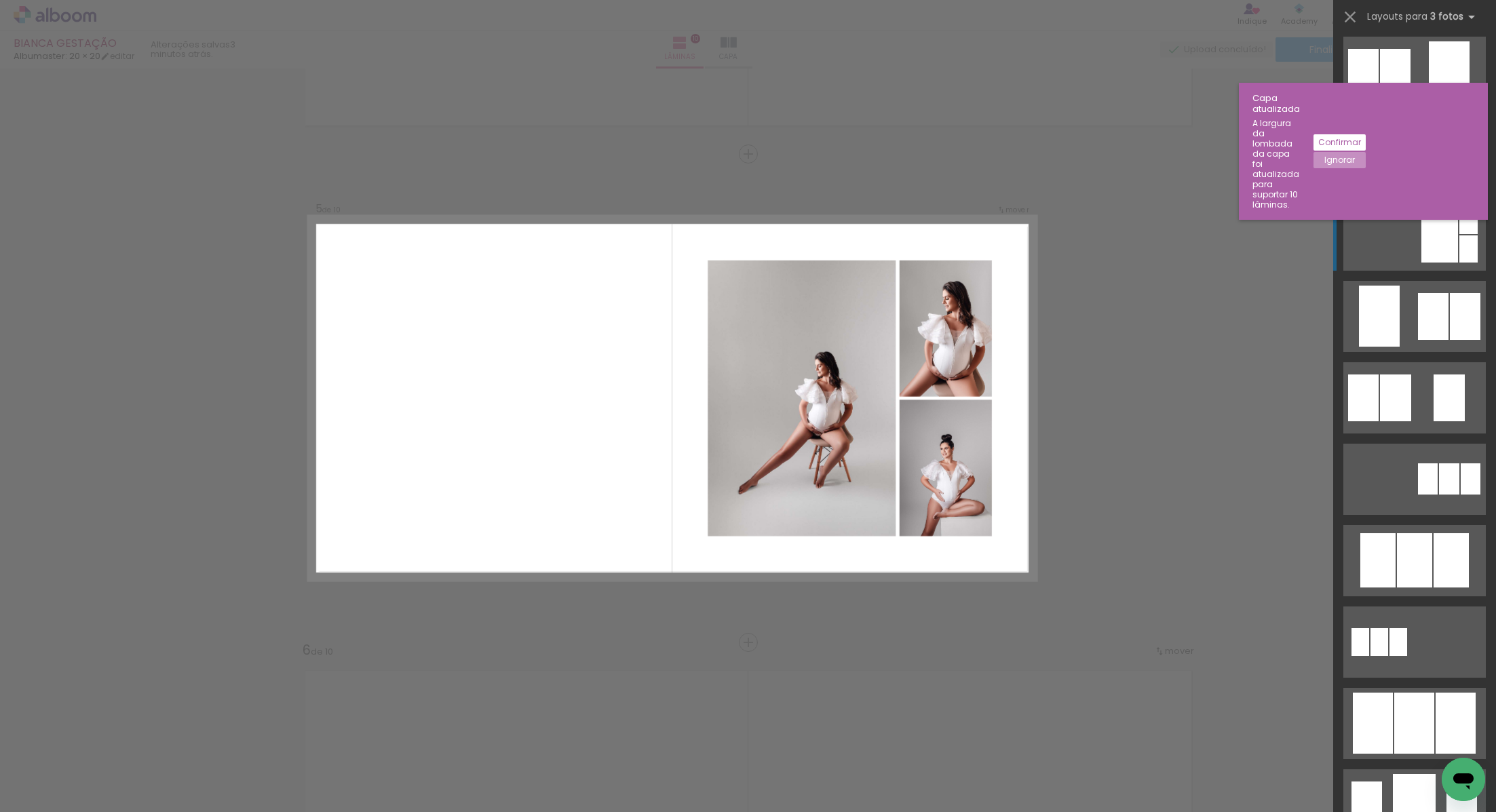
scroll to position [269, 0]
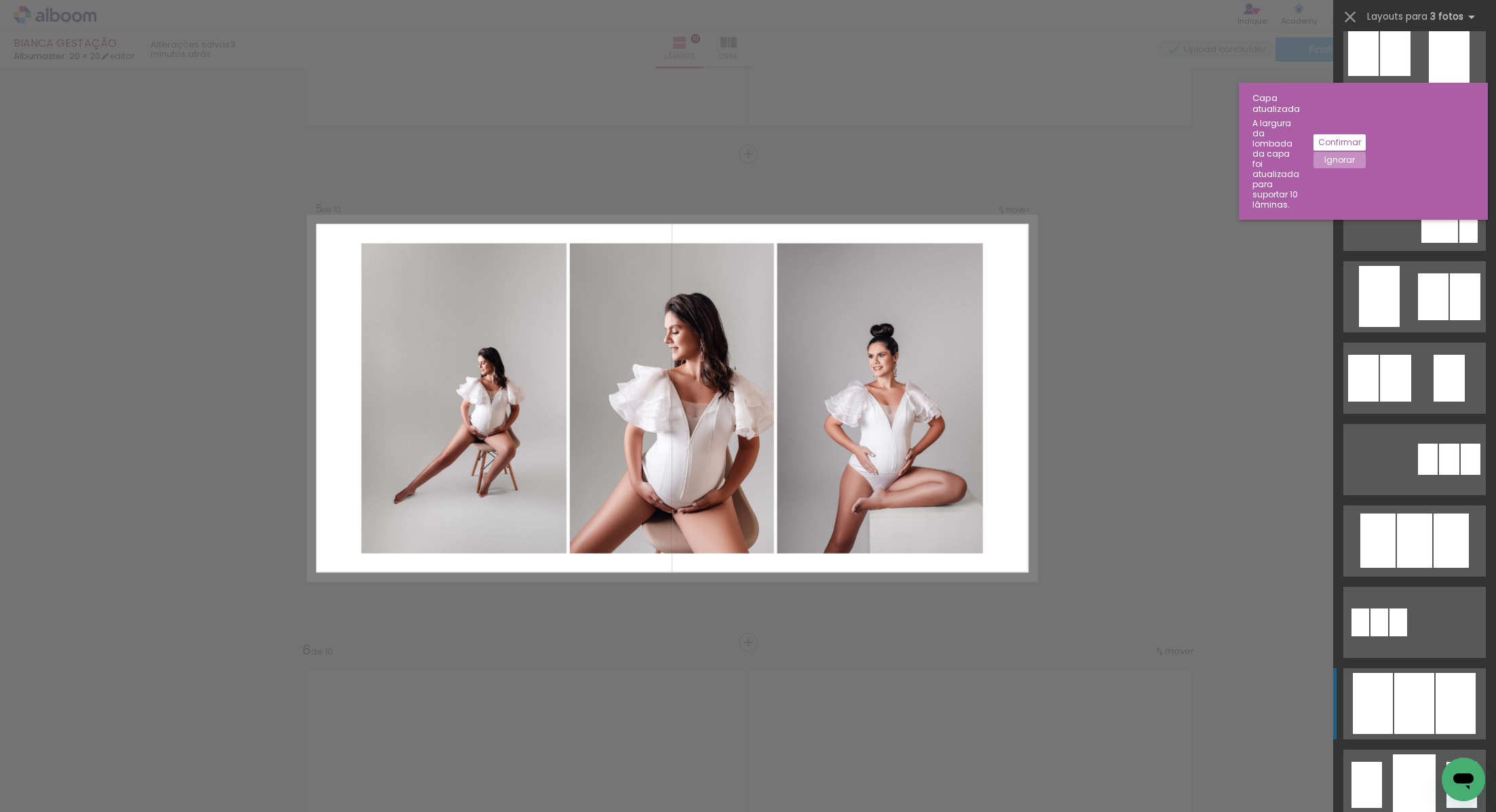
click at [1430, 713] on div at bounding box center [1414, 703] width 40 height 61
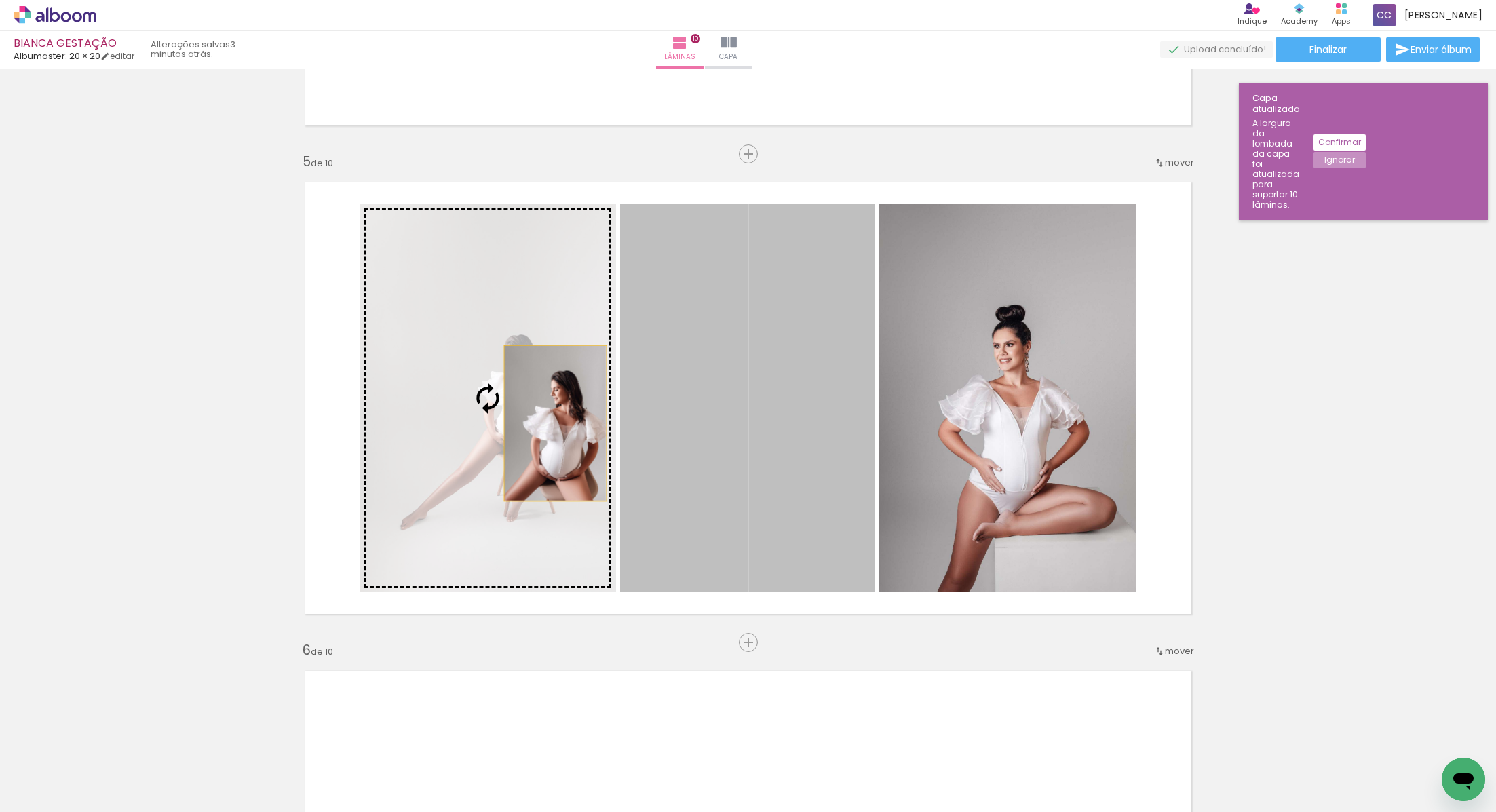
drag, startPoint x: 775, startPoint y: 419, endPoint x: 546, endPoint y: 423, distance: 229.0
click at [0, 0] on slot at bounding box center [0, 0] width 0 height 0
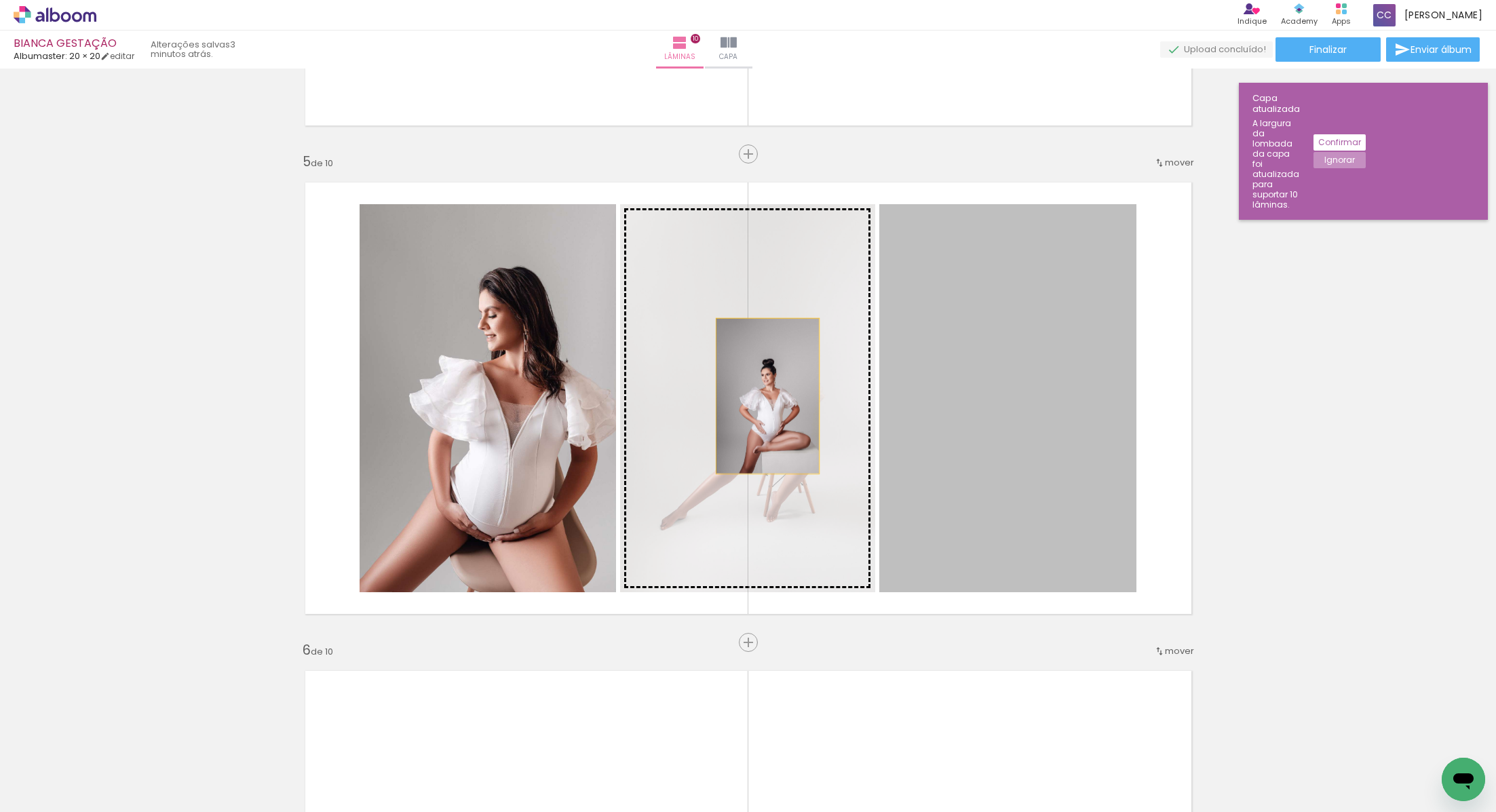
drag, startPoint x: 1001, startPoint y: 394, endPoint x: 746, endPoint y: 398, distance: 255.0
click at [0, 0] on slot at bounding box center [0, 0] width 0 height 0
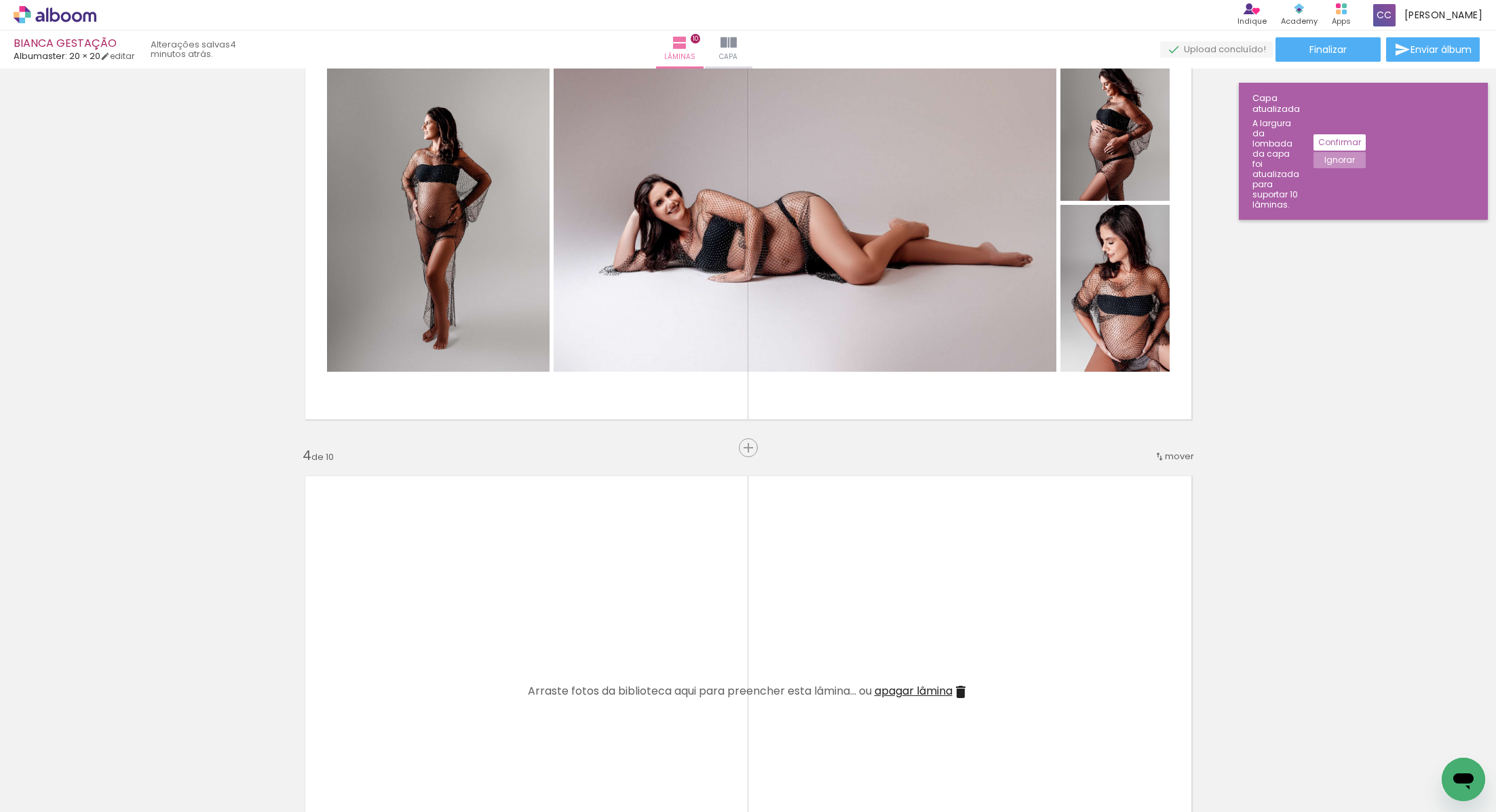
scroll to position [1094, 0]
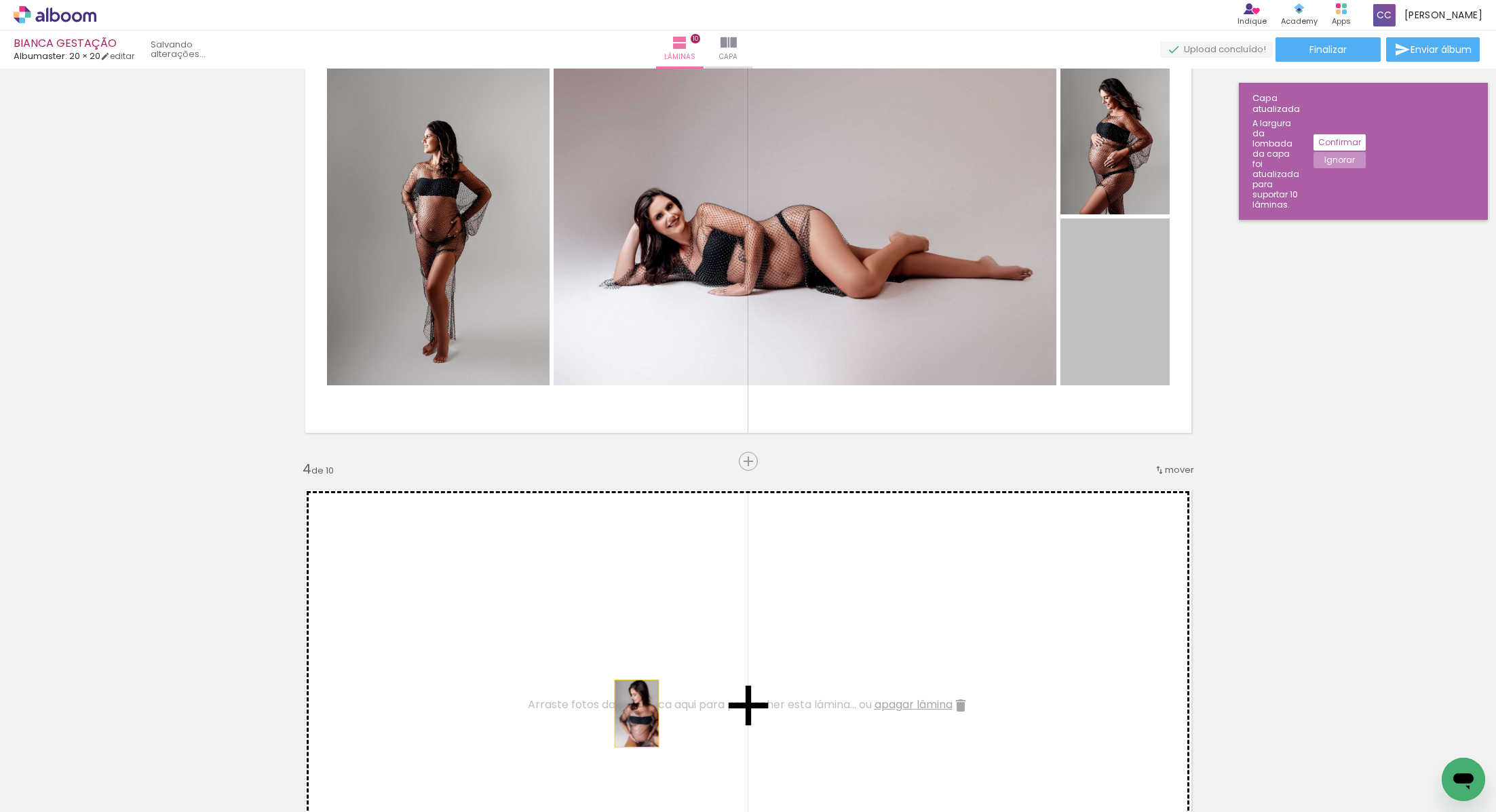
drag, startPoint x: 1111, startPoint y: 320, endPoint x: 637, endPoint y: 708, distance: 612.6
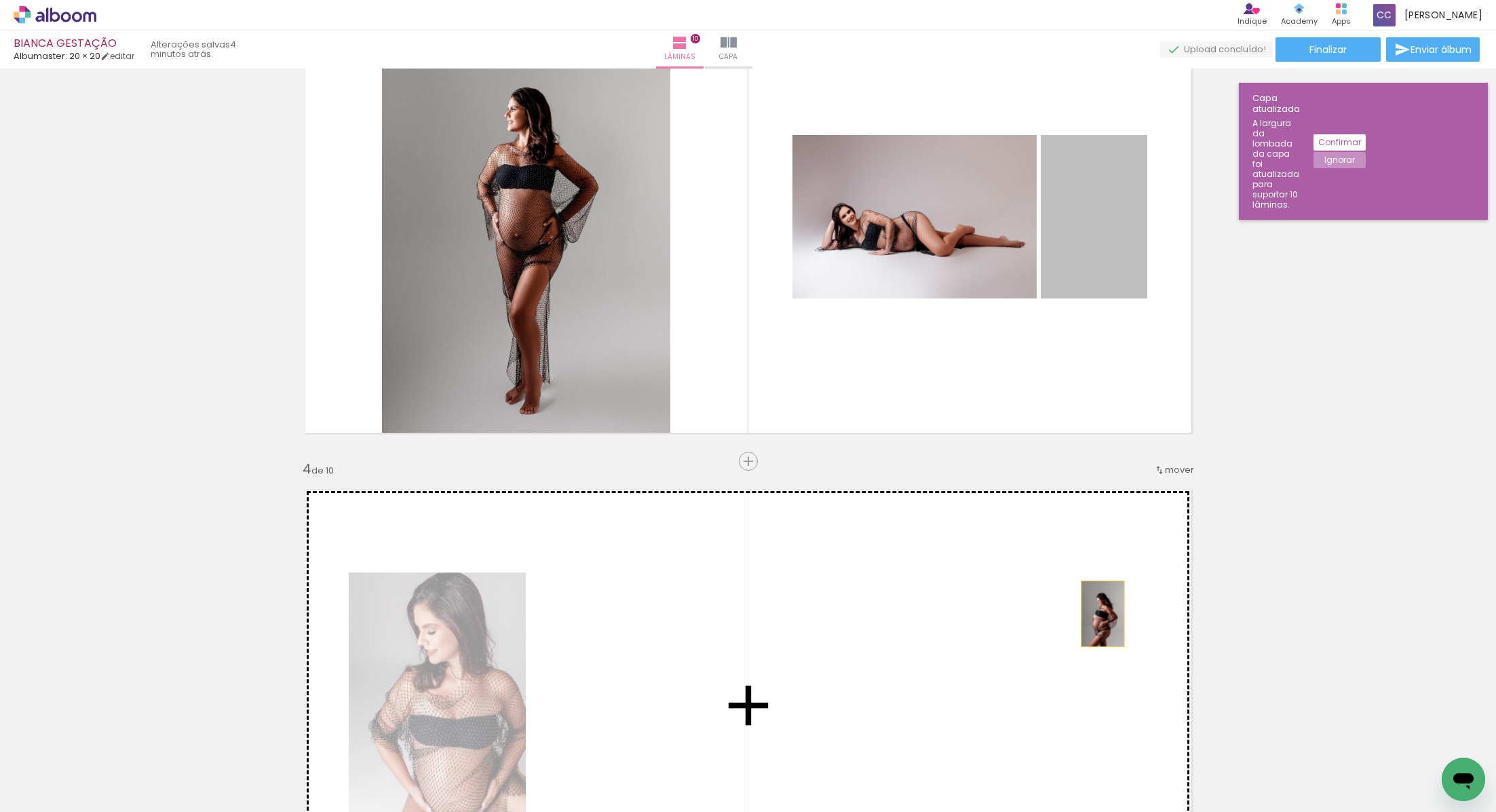
drag, startPoint x: 1111, startPoint y: 229, endPoint x: 1102, endPoint y: 612, distance: 383.1
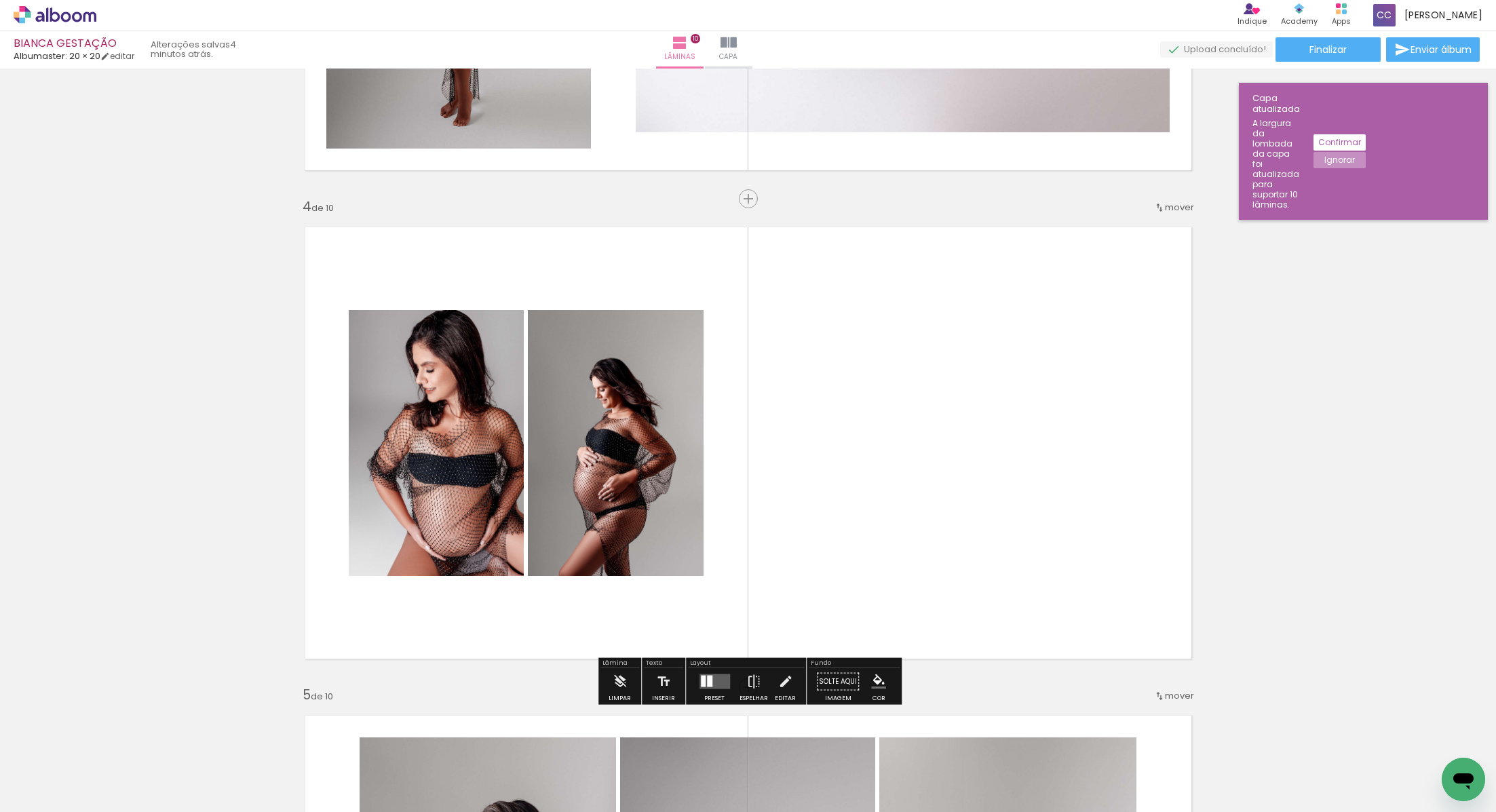
scroll to position [1358, 0]
click at [707, 687] on div at bounding box center [713, 681] width 36 height 27
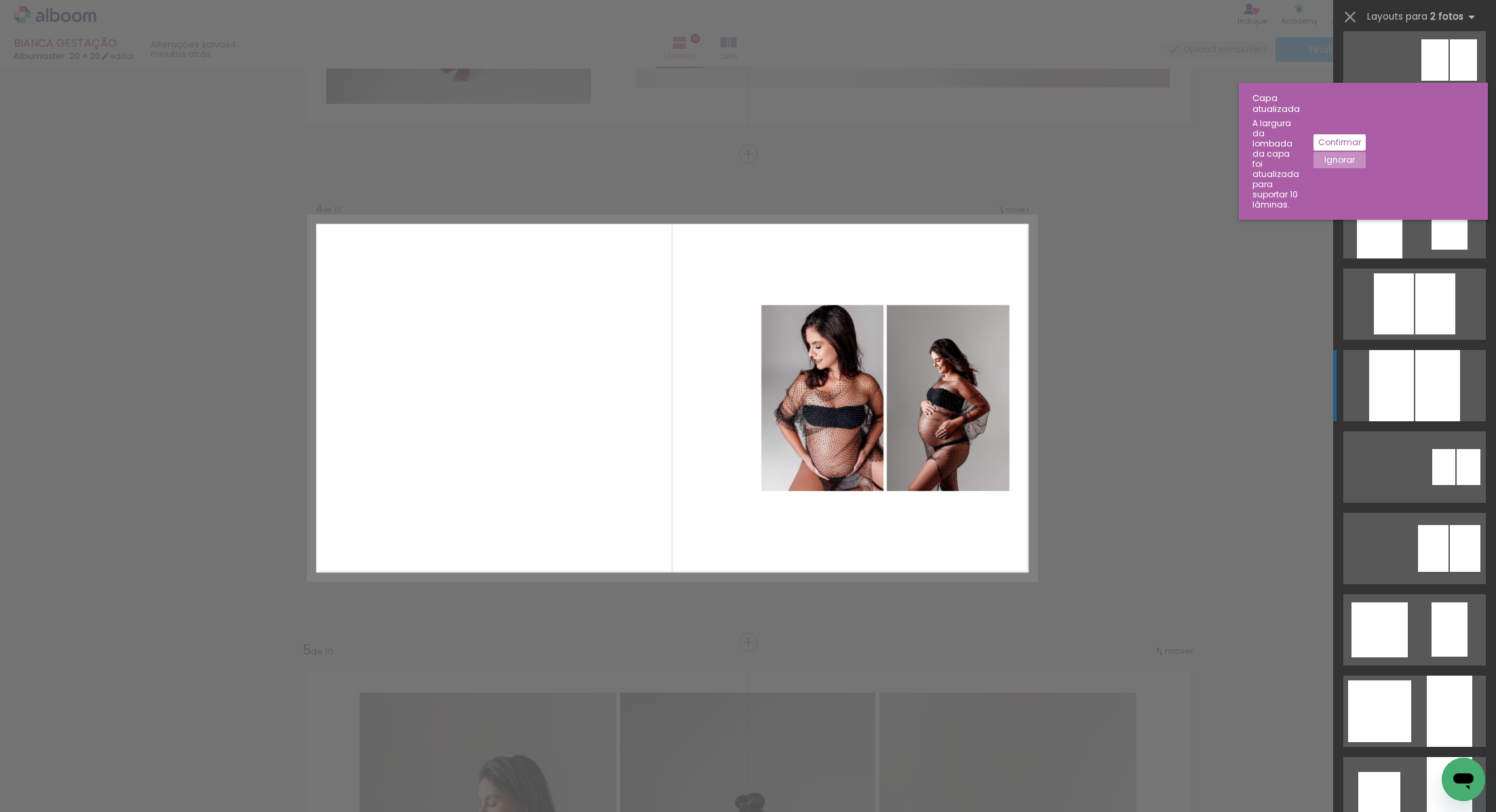
scroll to position [588, 0]
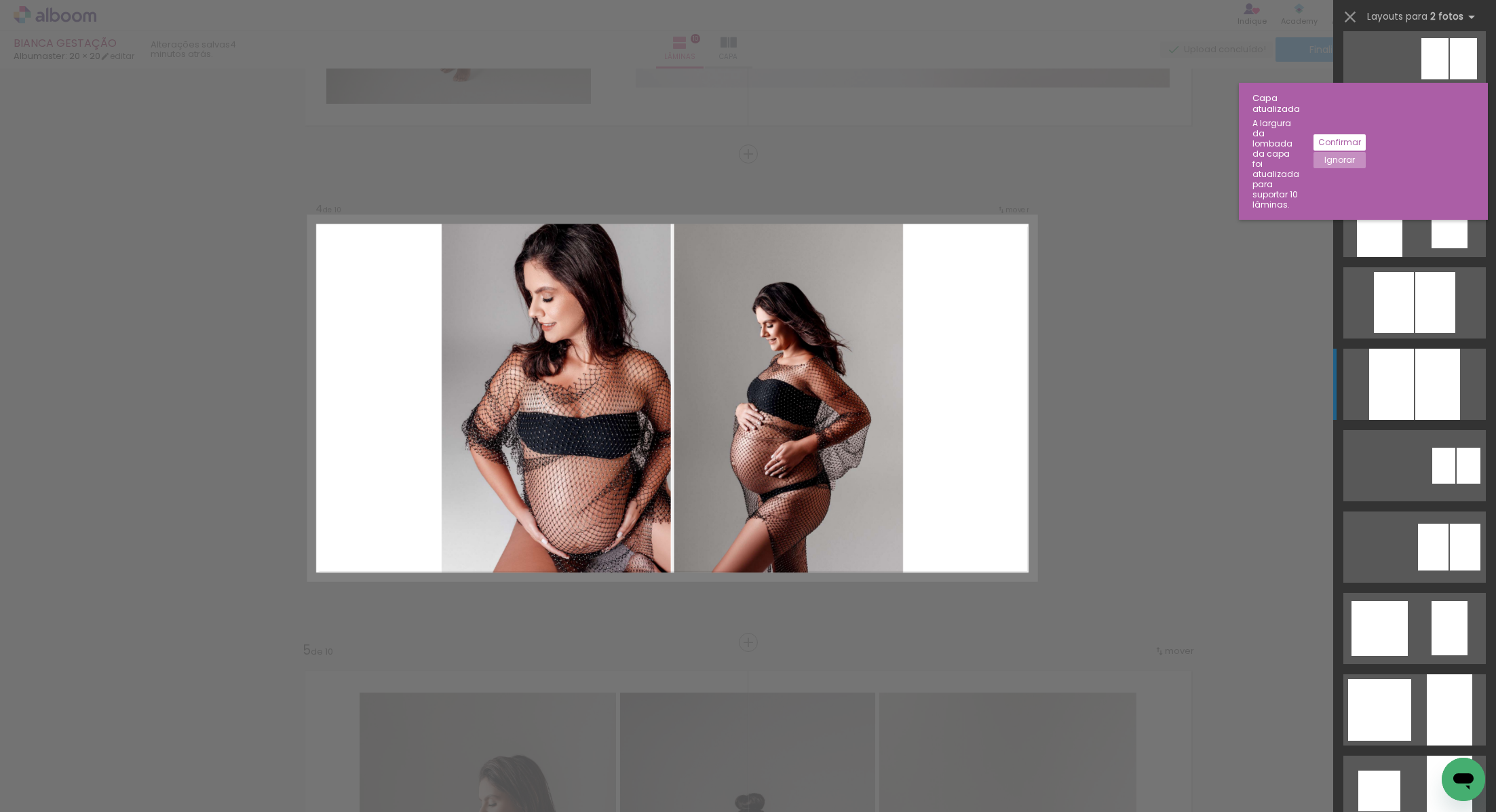
click at [1400, 394] on div at bounding box center [1391, 383] width 45 height 72
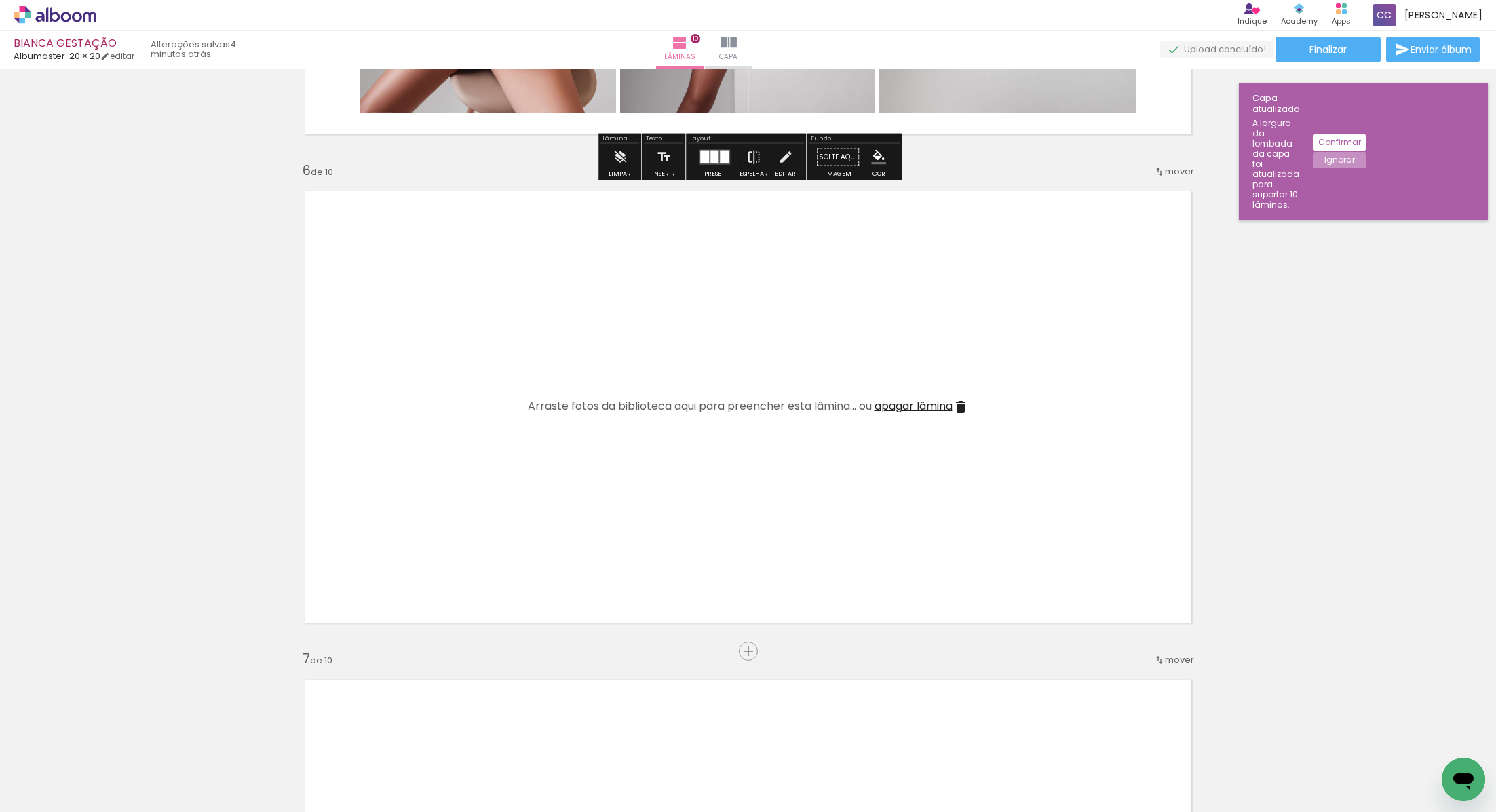
scroll to position [2374, 0]
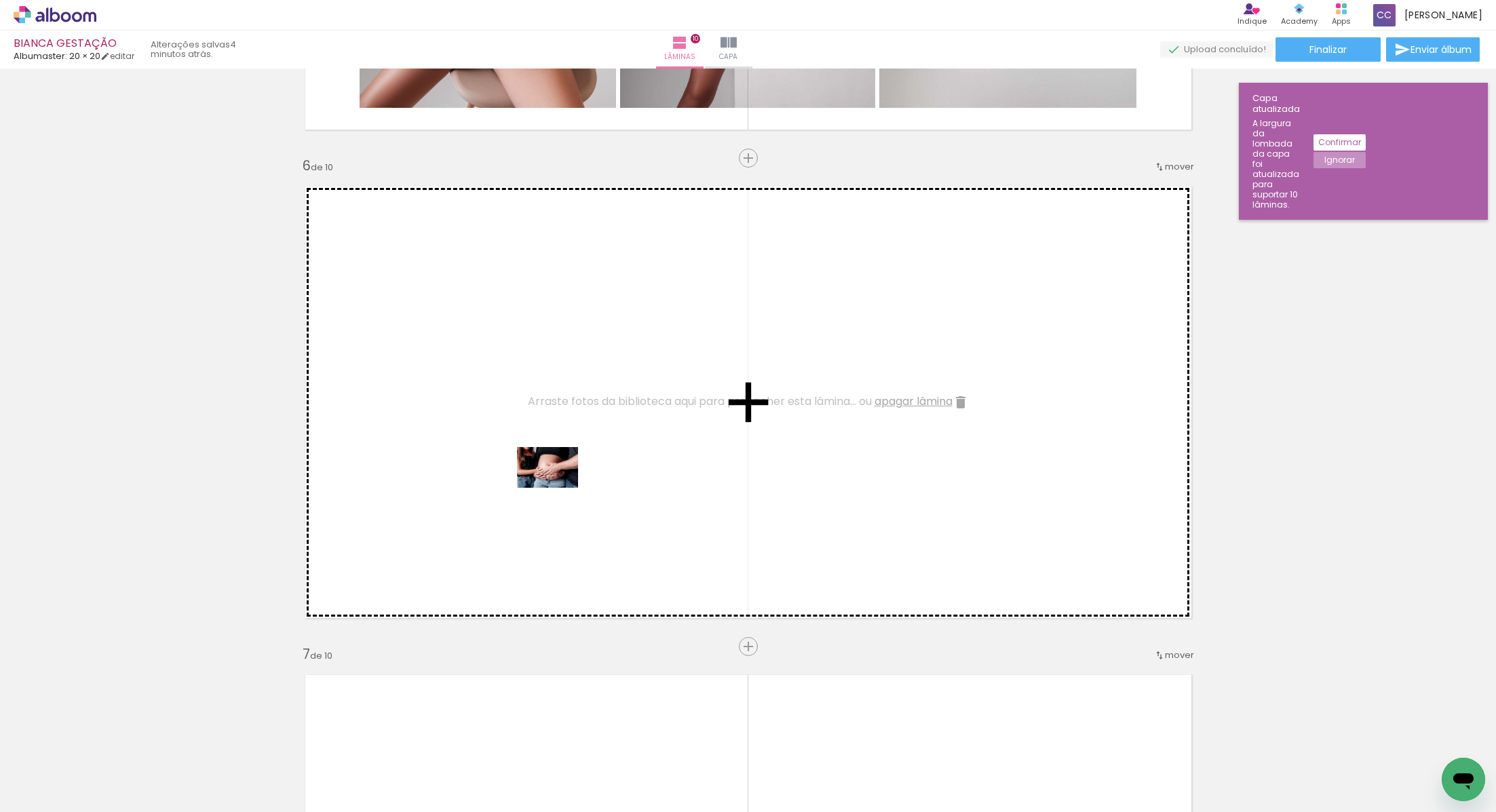
drag, startPoint x: 297, startPoint y: 774, endPoint x: 557, endPoint y: 487, distance: 387.3
click at [557, 487] on quentale-workspace at bounding box center [748, 406] width 1496 height 812
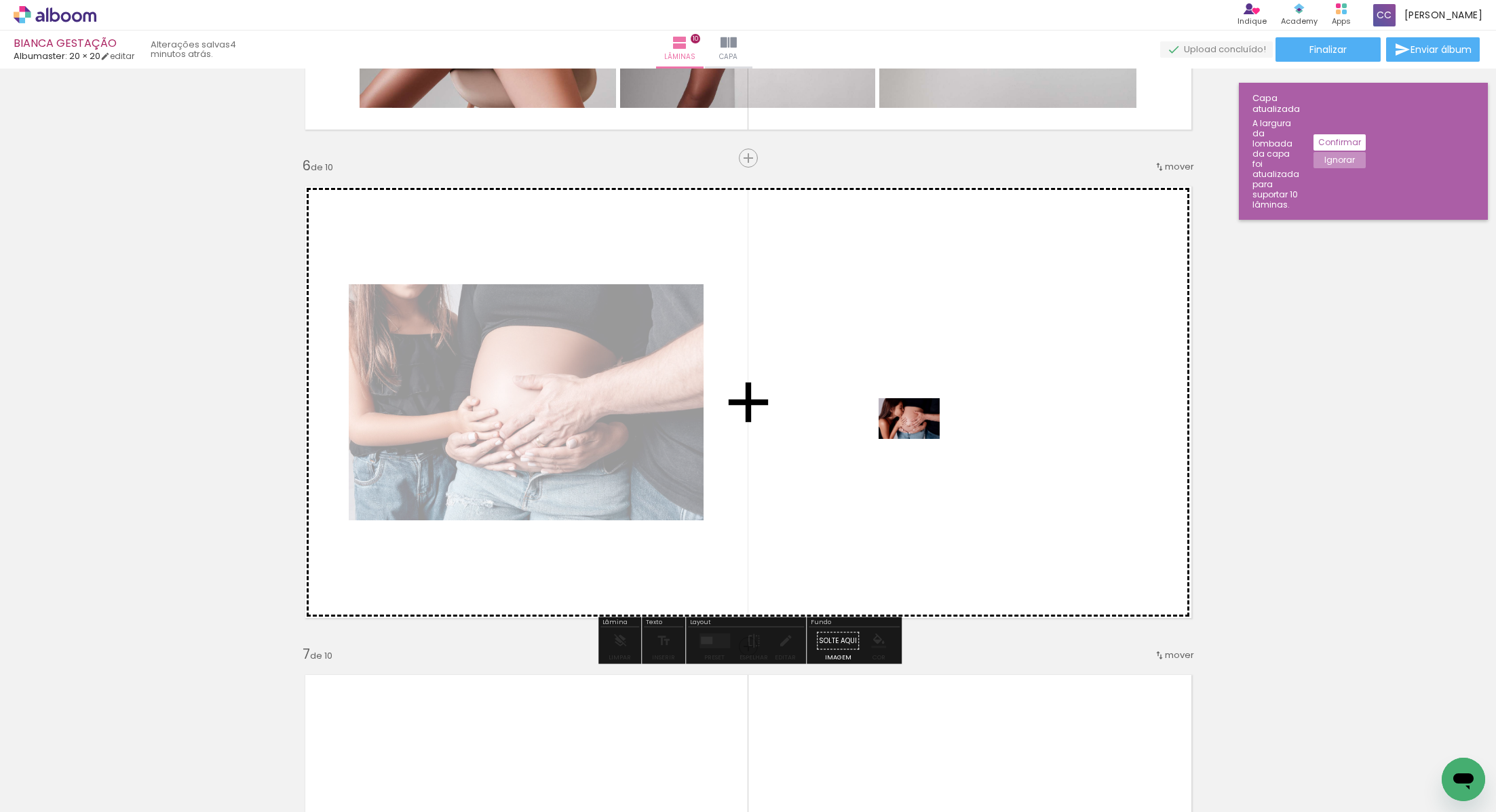
drag, startPoint x: 812, startPoint y: 768, endPoint x: 919, endPoint y: 438, distance: 346.9
click at [919, 438] on quentale-workspace at bounding box center [748, 406] width 1496 height 812
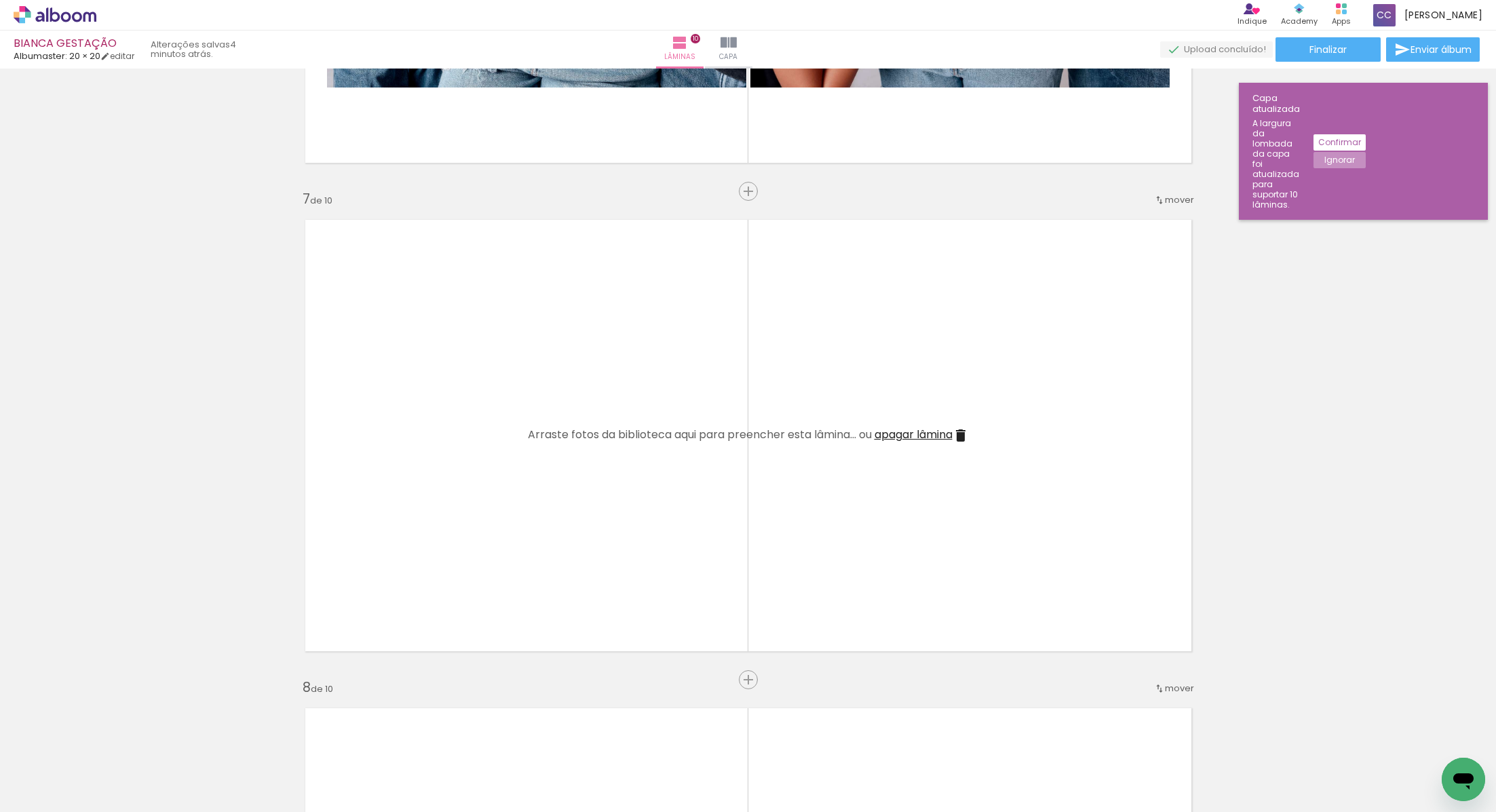
scroll to position [2876, 0]
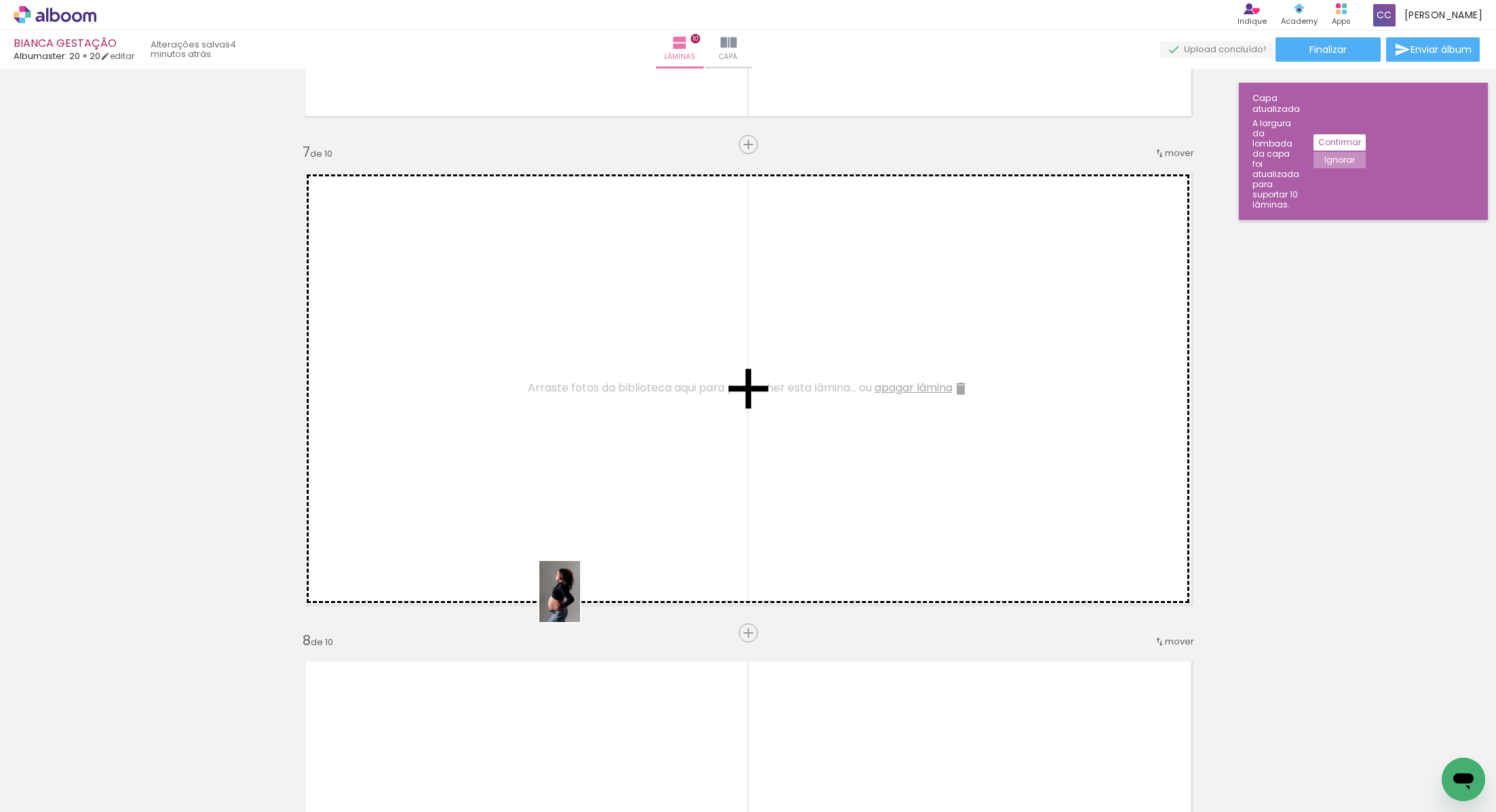
drag, startPoint x: 153, startPoint y: 793, endPoint x: 580, endPoint y: 601, distance: 468.2
click at [580, 601] on quentale-workspace at bounding box center [748, 406] width 1496 height 812
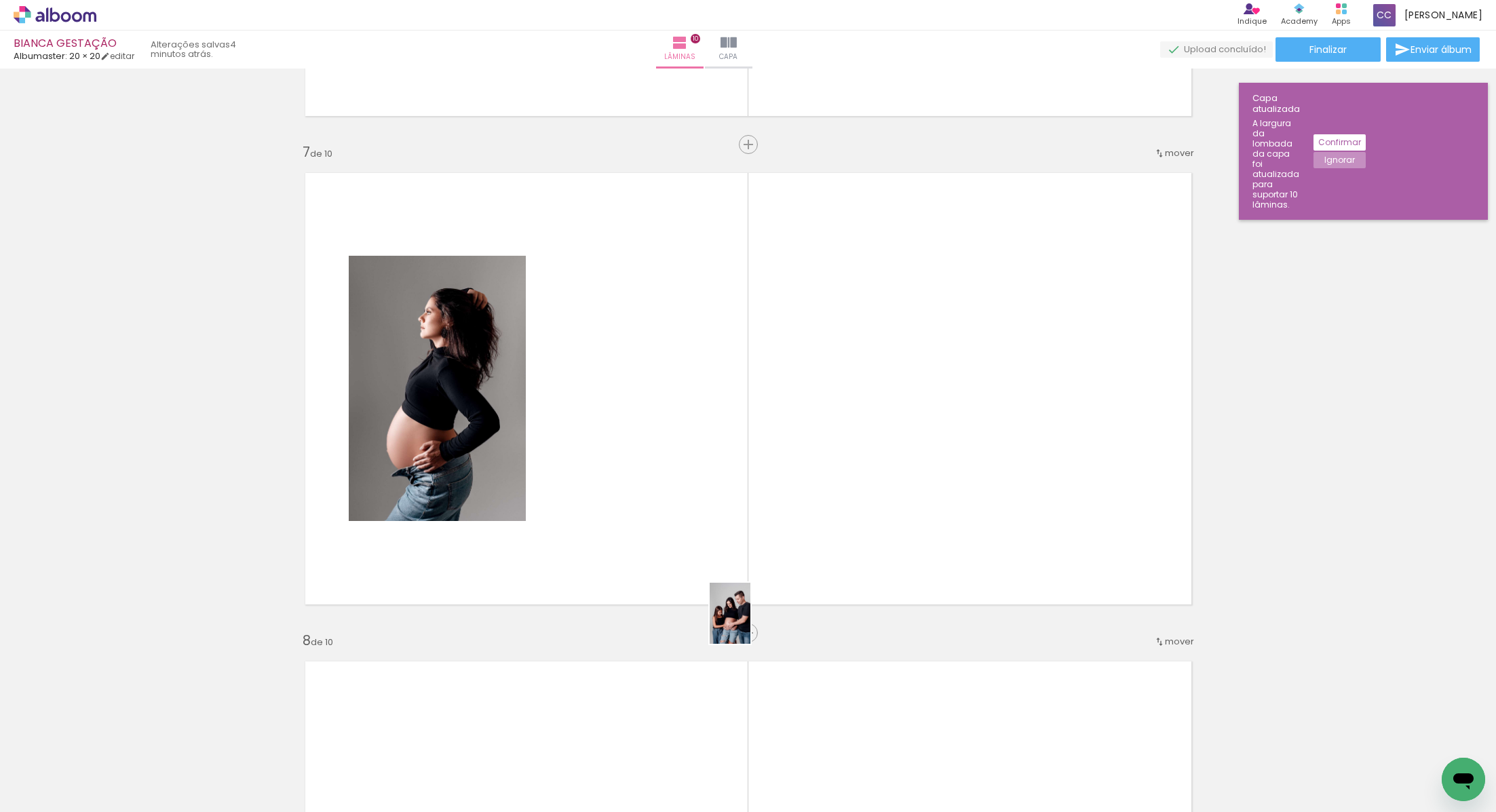
drag, startPoint x: 141, startPoint y: 767, endPoint x: 752, endPoint y: 621, distance: 628.2
click at [752, 621] on quentale-workspace at bounding box center [748, 406] width 1496 height 812
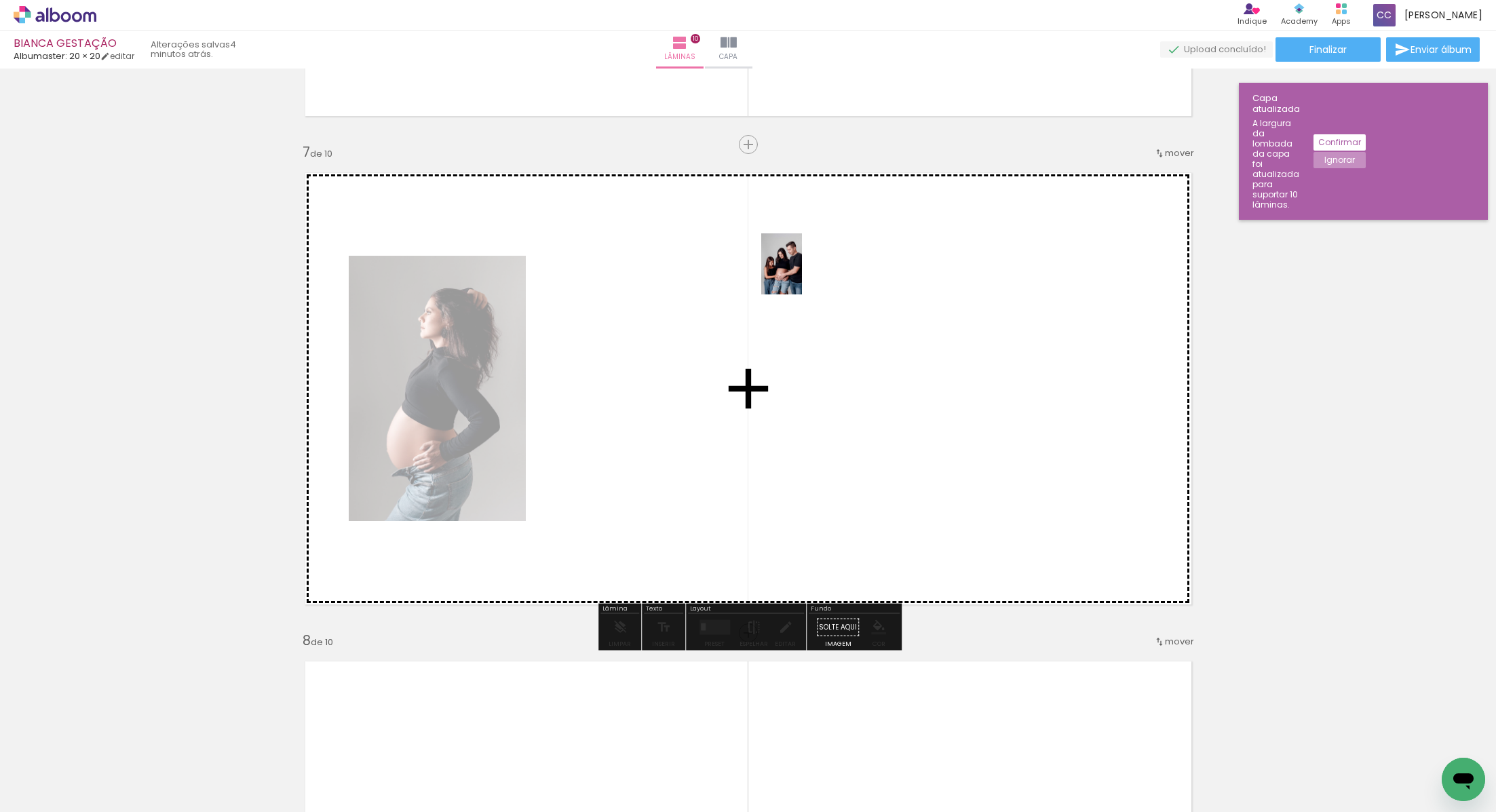
drag, startPoint x: 137, startPoint y: 781, endPoint x: 798, endPoint y: 275, distance: 832.4
click at [801, 275] on quentale-workspace at bounding box center [748, 406] width 1496 height 812
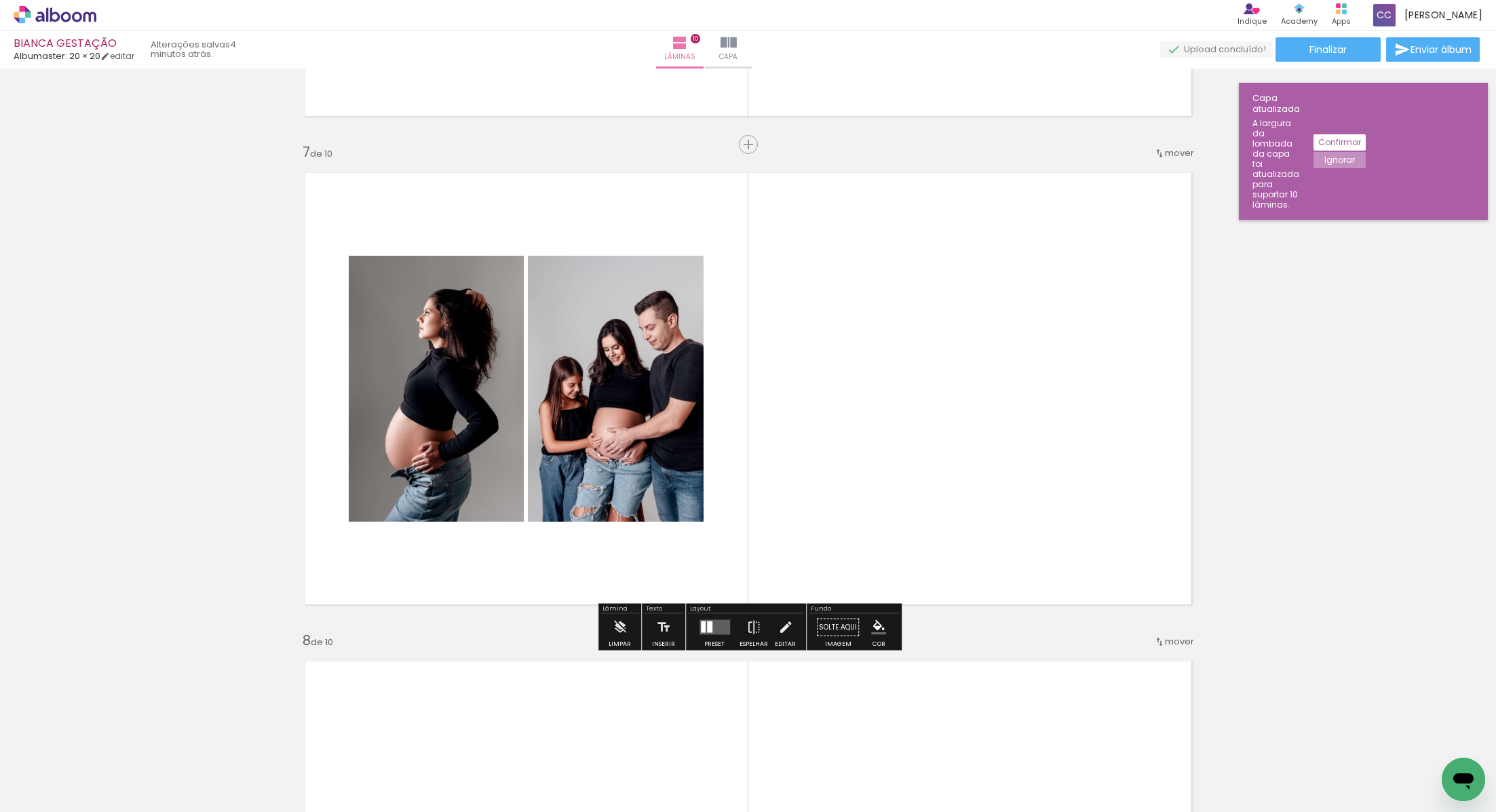
click at [708, 635] on div at bounding box center [713, 628] width 36 height 27
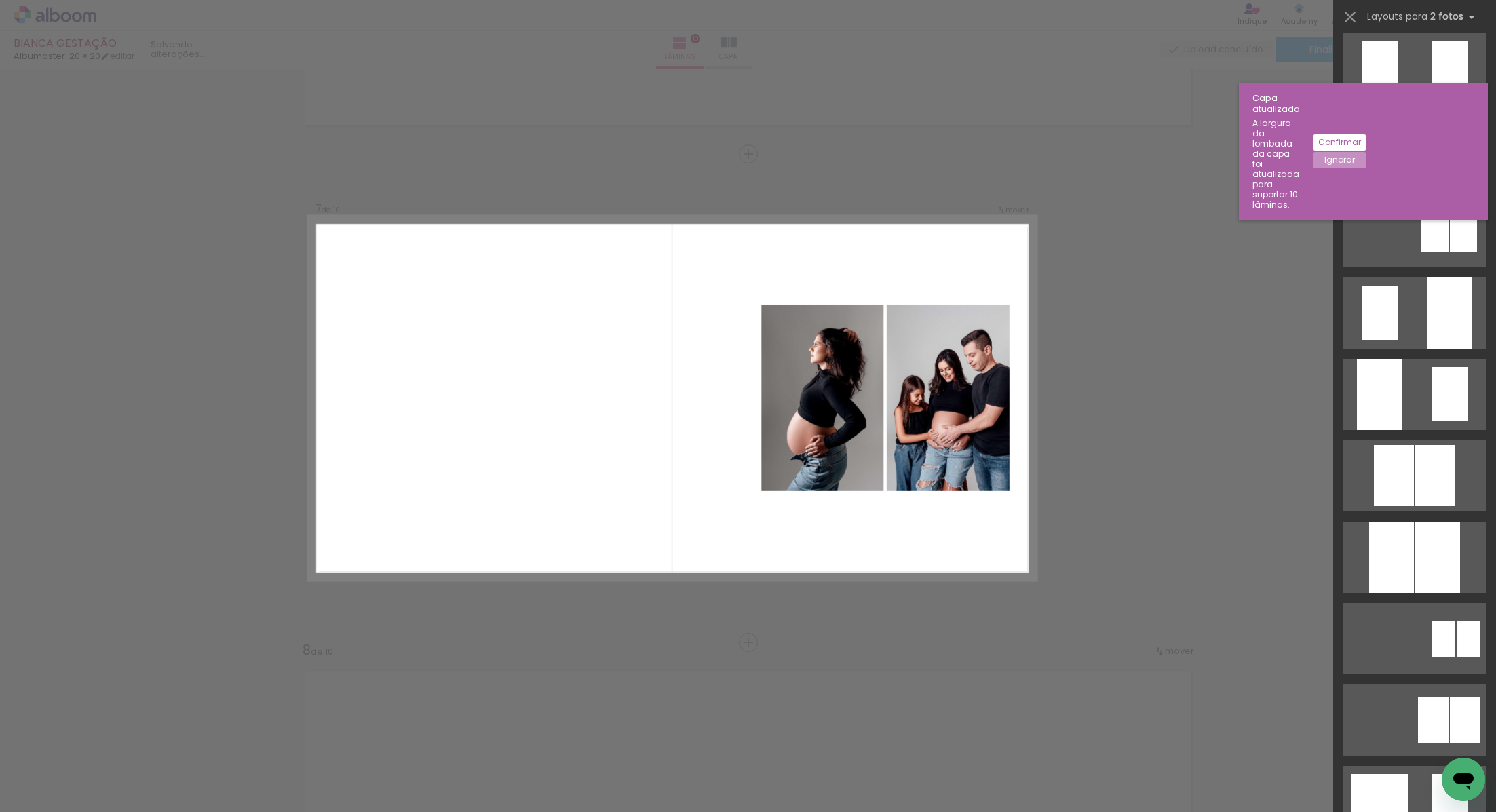
scroll to position [401, 0]
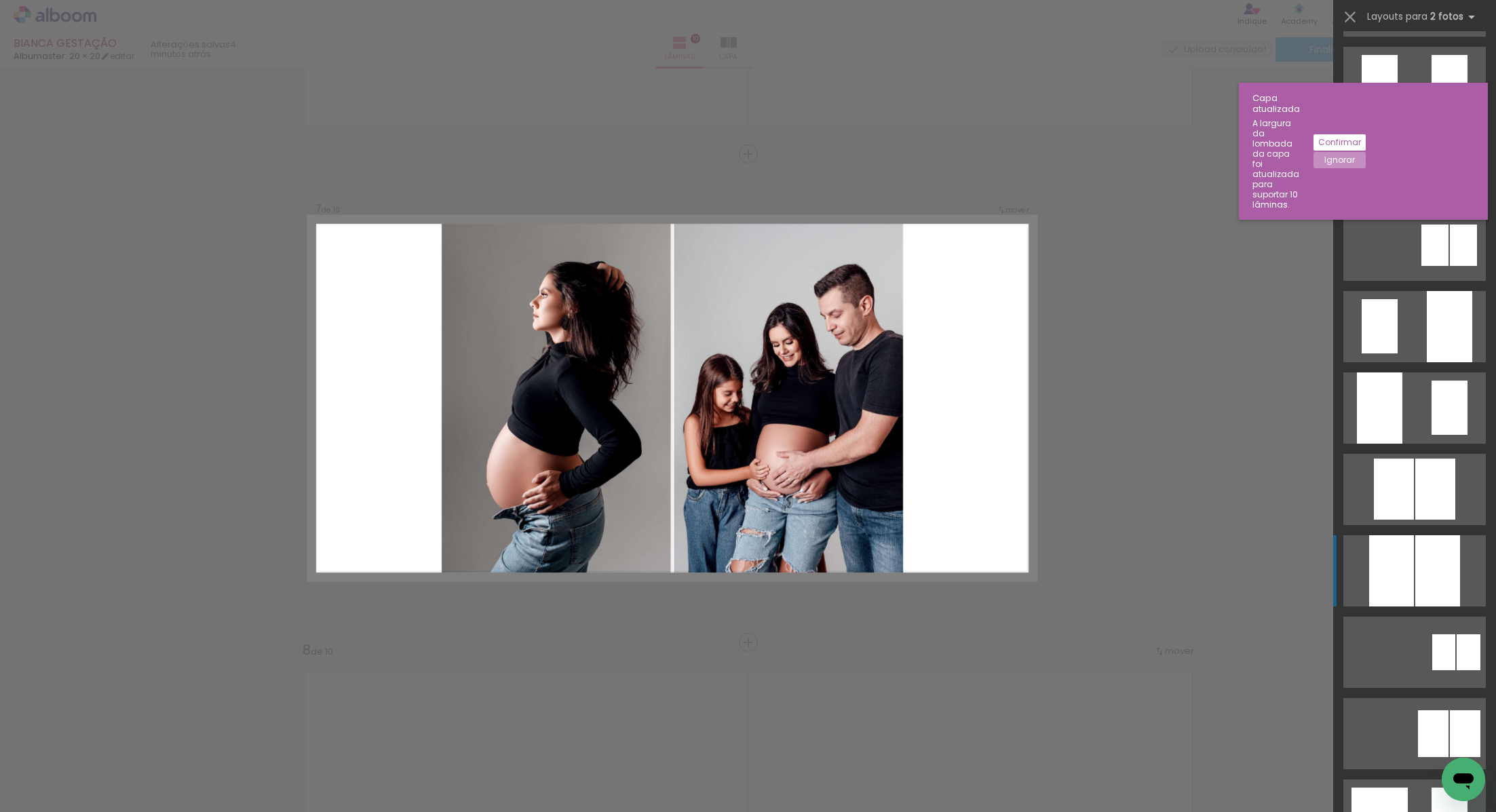
click at [1394, 572] on div at bounding box center [1391, 571] width 45 height 72
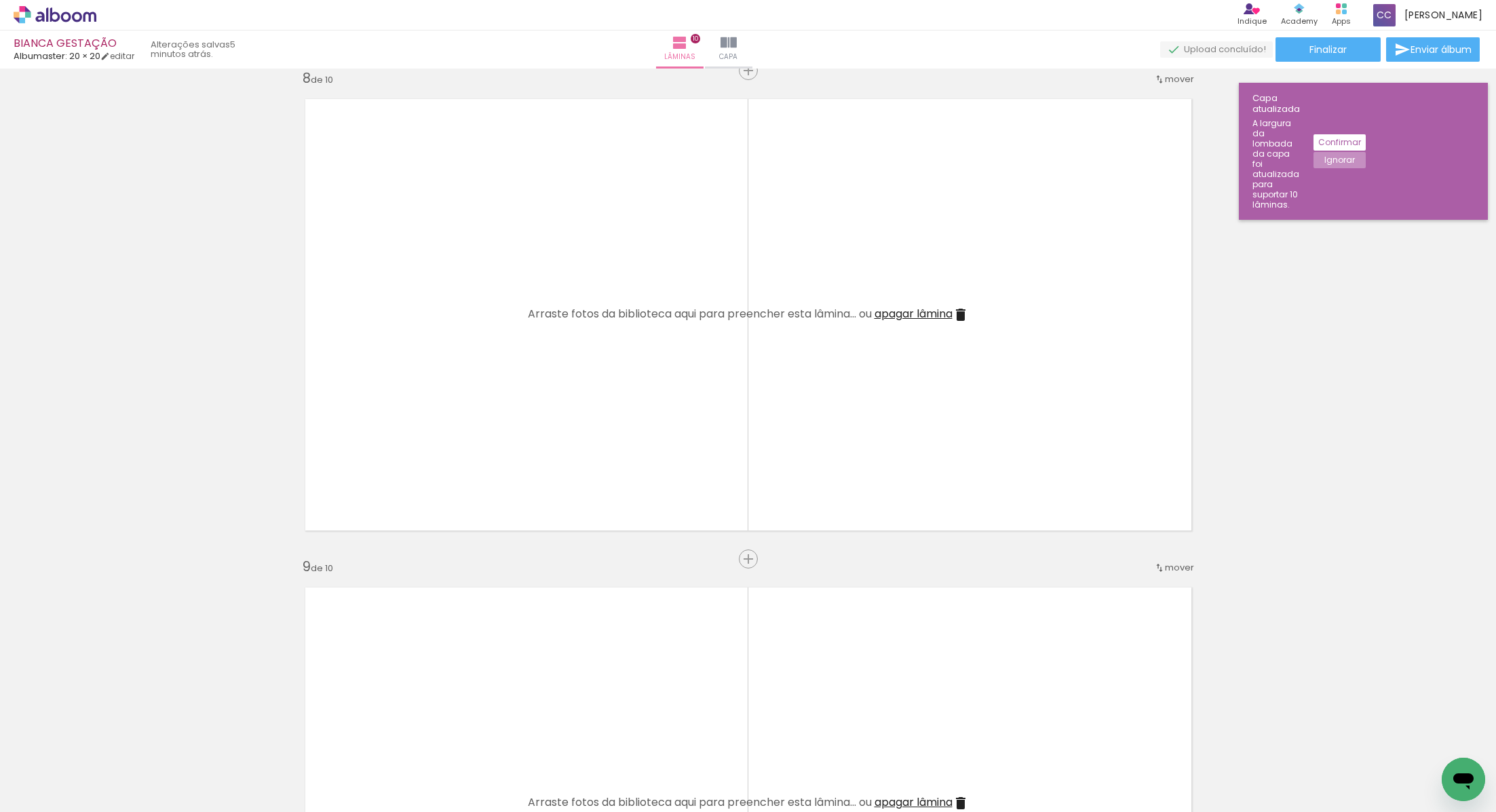
scroll to position [3369, 0]
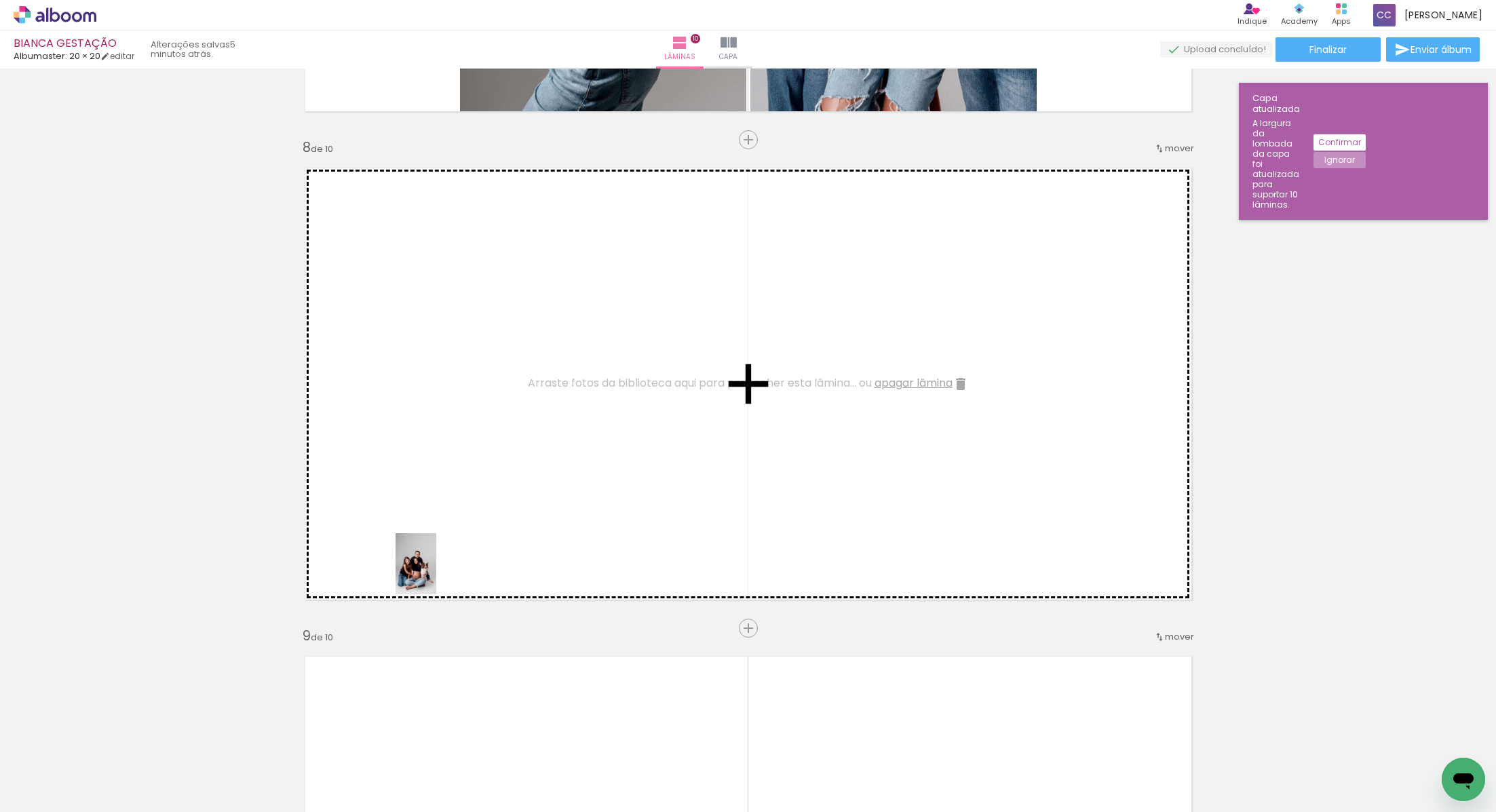
drag, startPoint x: 153, startPoint y: 780, endPoint x: 438, endPoint y: 573, distance: 352.2
click at [438, 573] on quentale-workspace at bounding box center [748, 406] width 1496 height 812
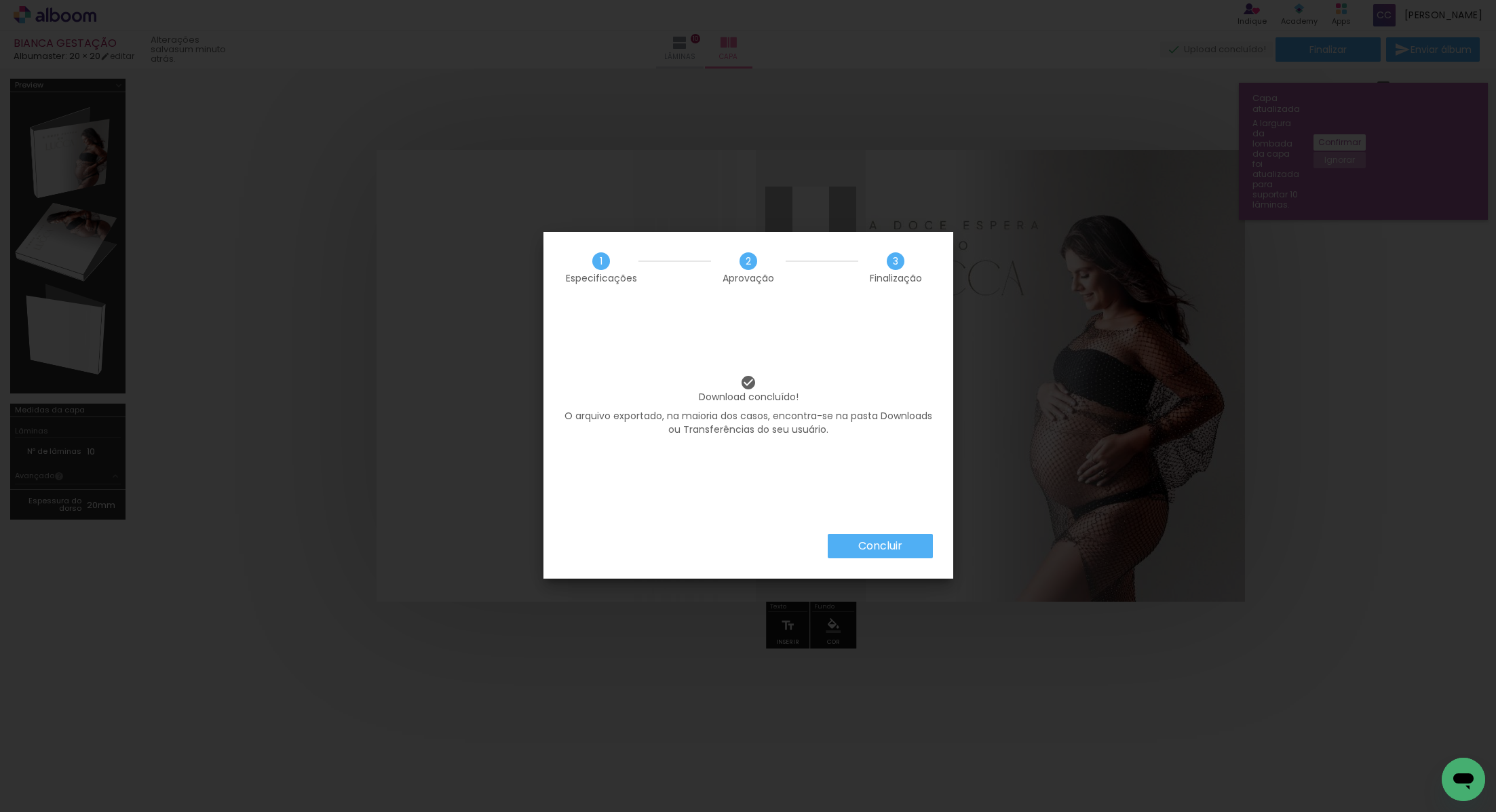
click at [0, 0] on slot "Concluir" at bounding box center [0, 0] width 0 height 0
